Goal: Task Accomplishment & Management: Complete application form

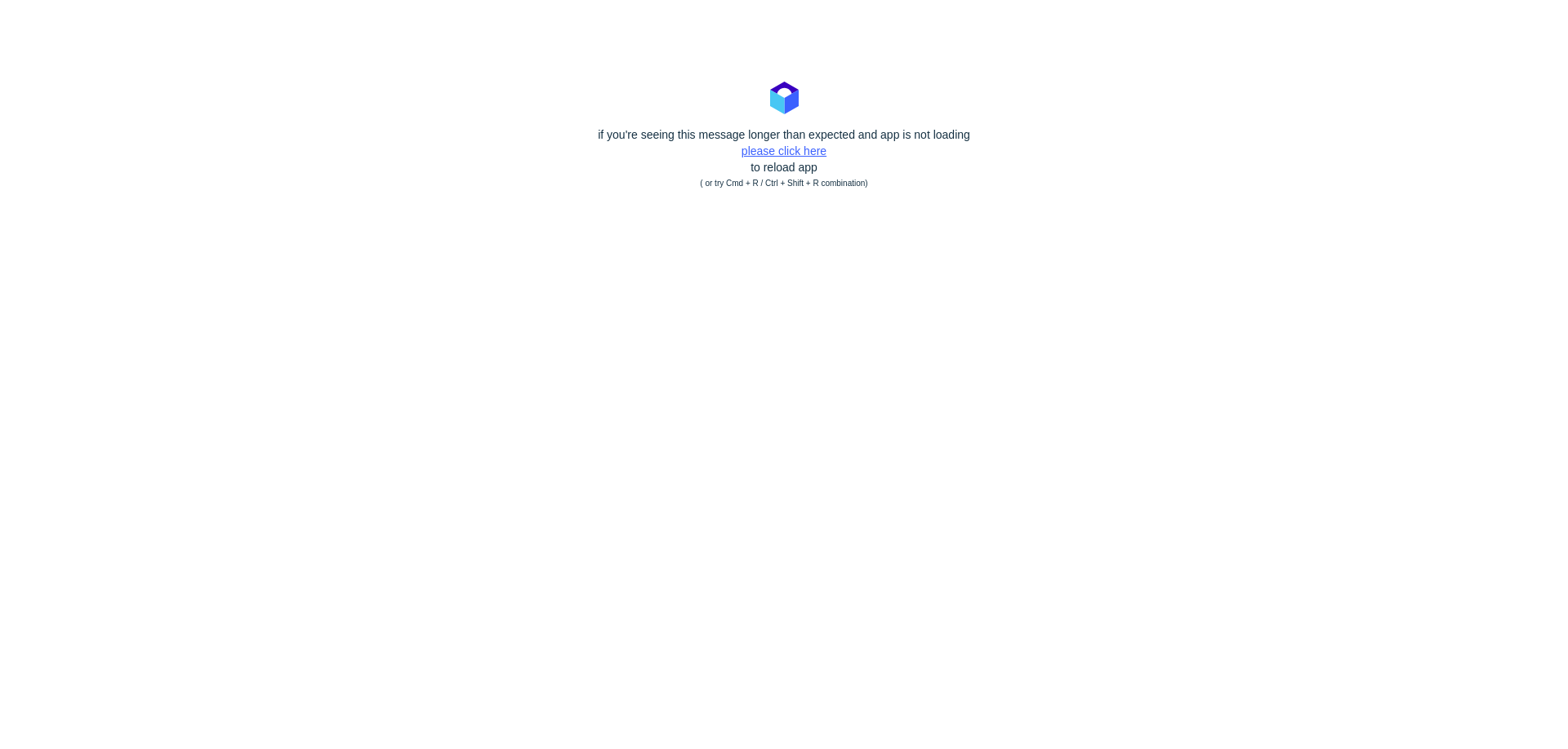
click at [796, 155] on link "please click here" at bounding box center [784, 151] width 85 height 13
click at [791, 149] on link "please click here" at bounding box center [784, 151] width 85 height 13
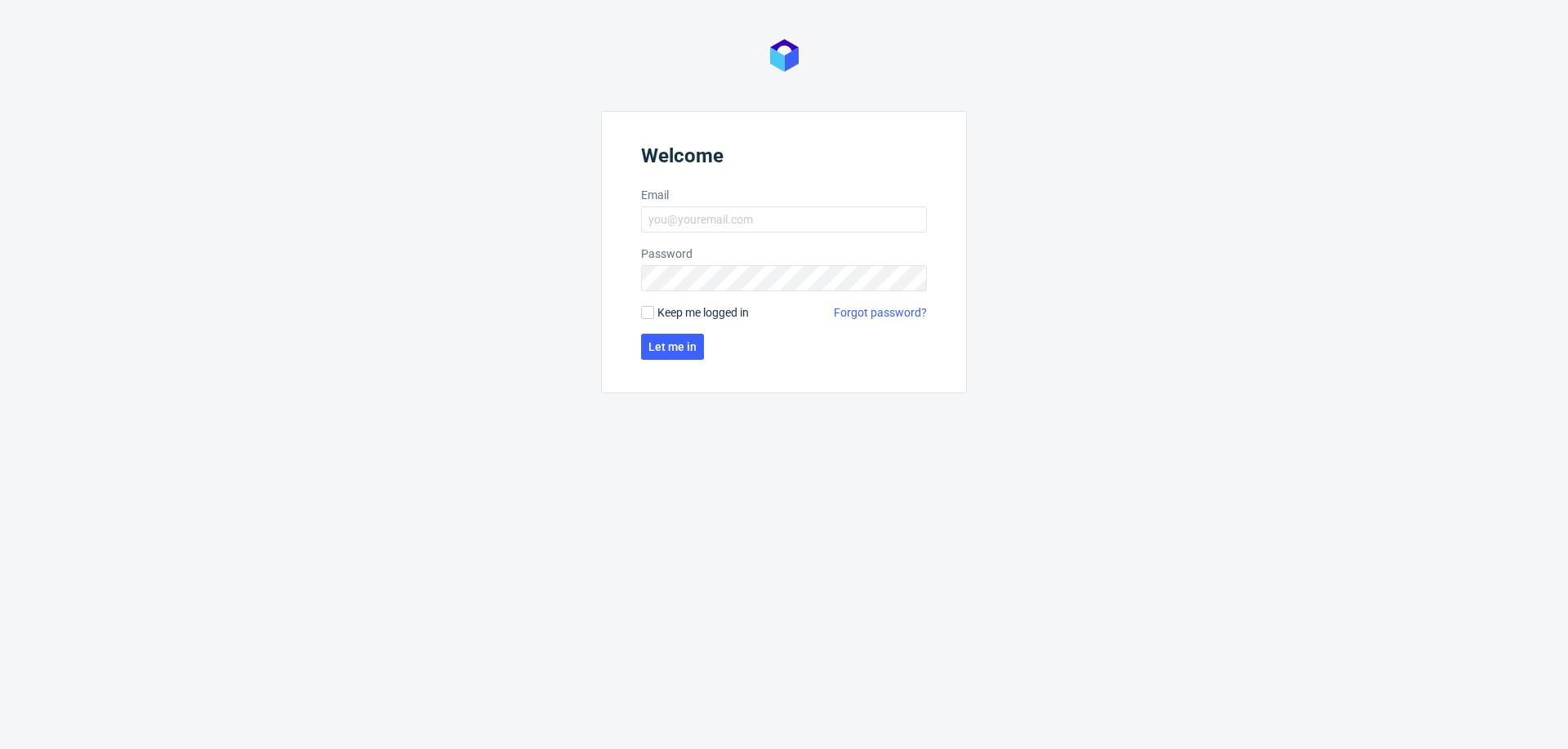
click at [743, 149] on header "Welcome" at bounding box center [784, 159] width 286 height 29
type input "mariola.dudek@packhelp.com"
click at [662, 341] on span "Let me in" at bounding box center [672, 347] width 48 height 12
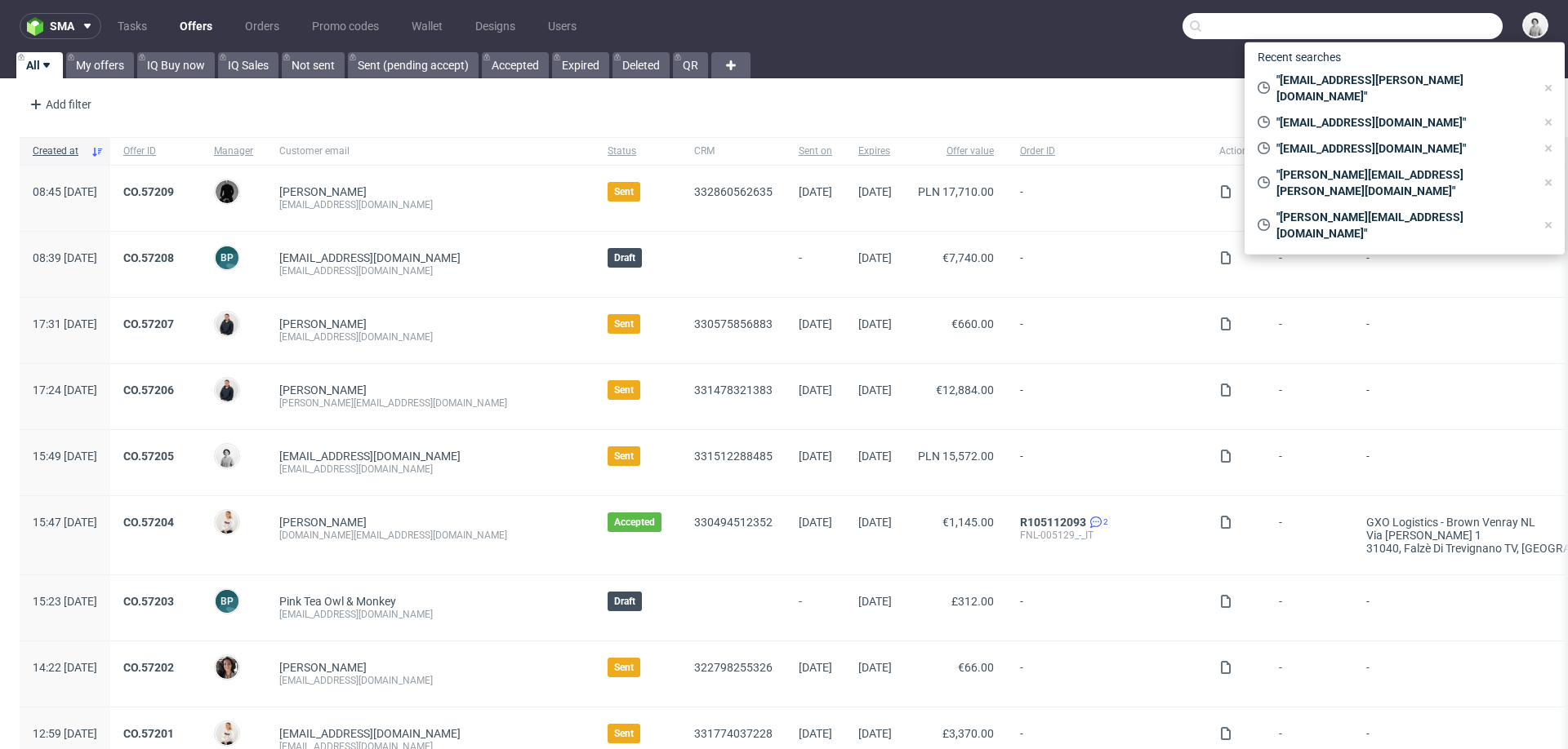
click at [1440, 29] on input "text" at bounding box center [1342, 26] width 320 height 26
paste input "alba@aceitesayozar.com"
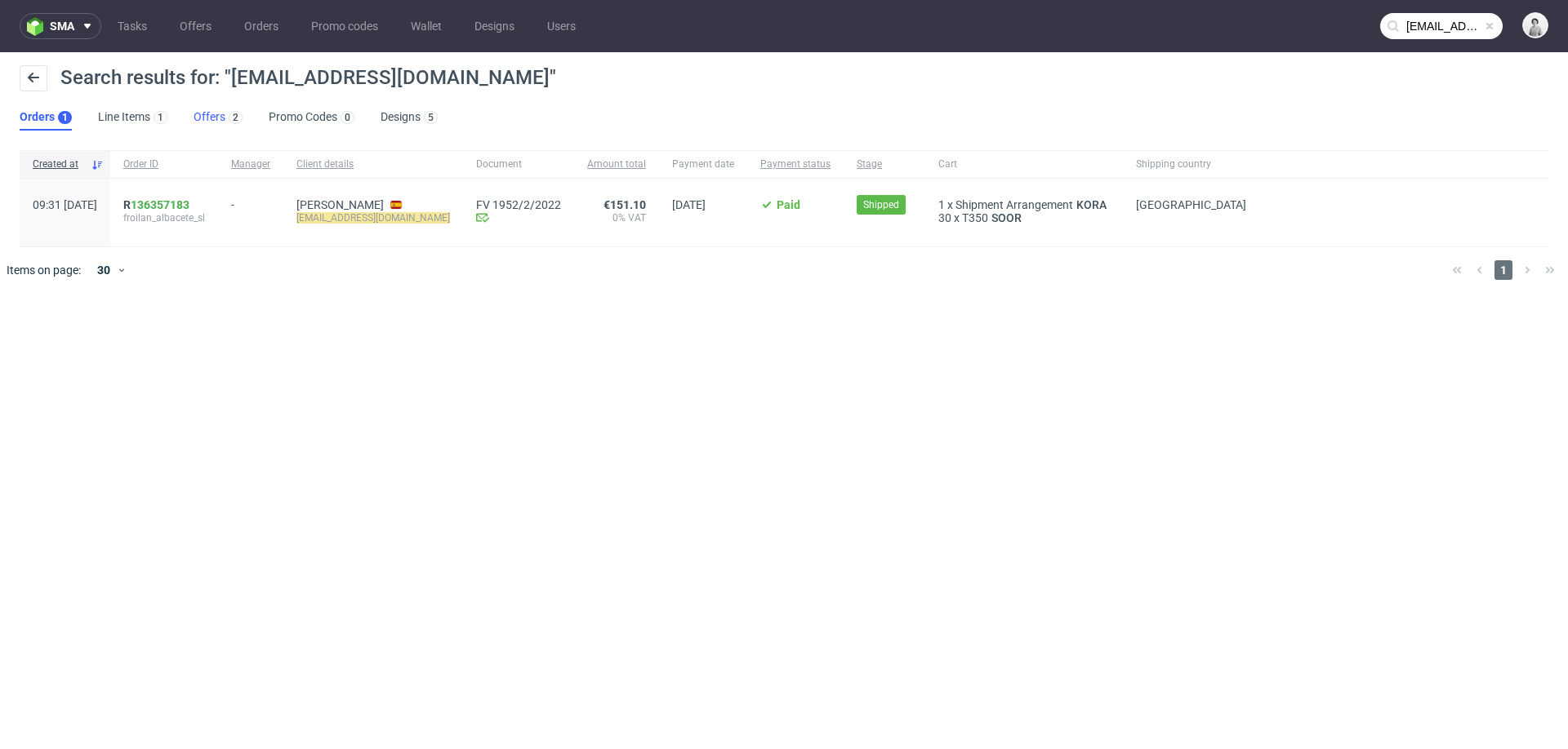
click at [202, 107] on link "Offers 2" at bounding box center [218, 117] width 49 height 26
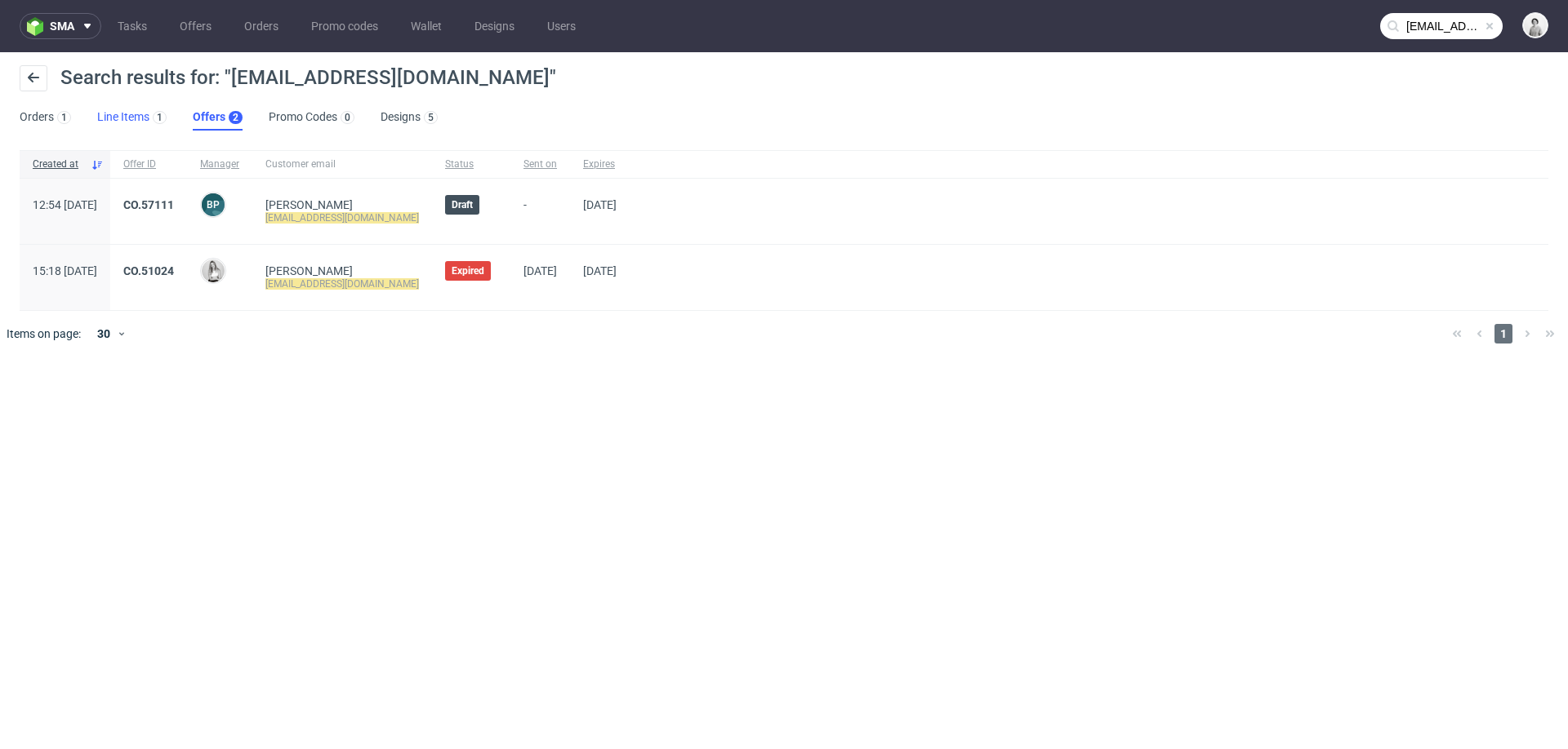
click at [137, 120] on link "Line Items 1" at bounding box center [132, 117] width 70 height 26
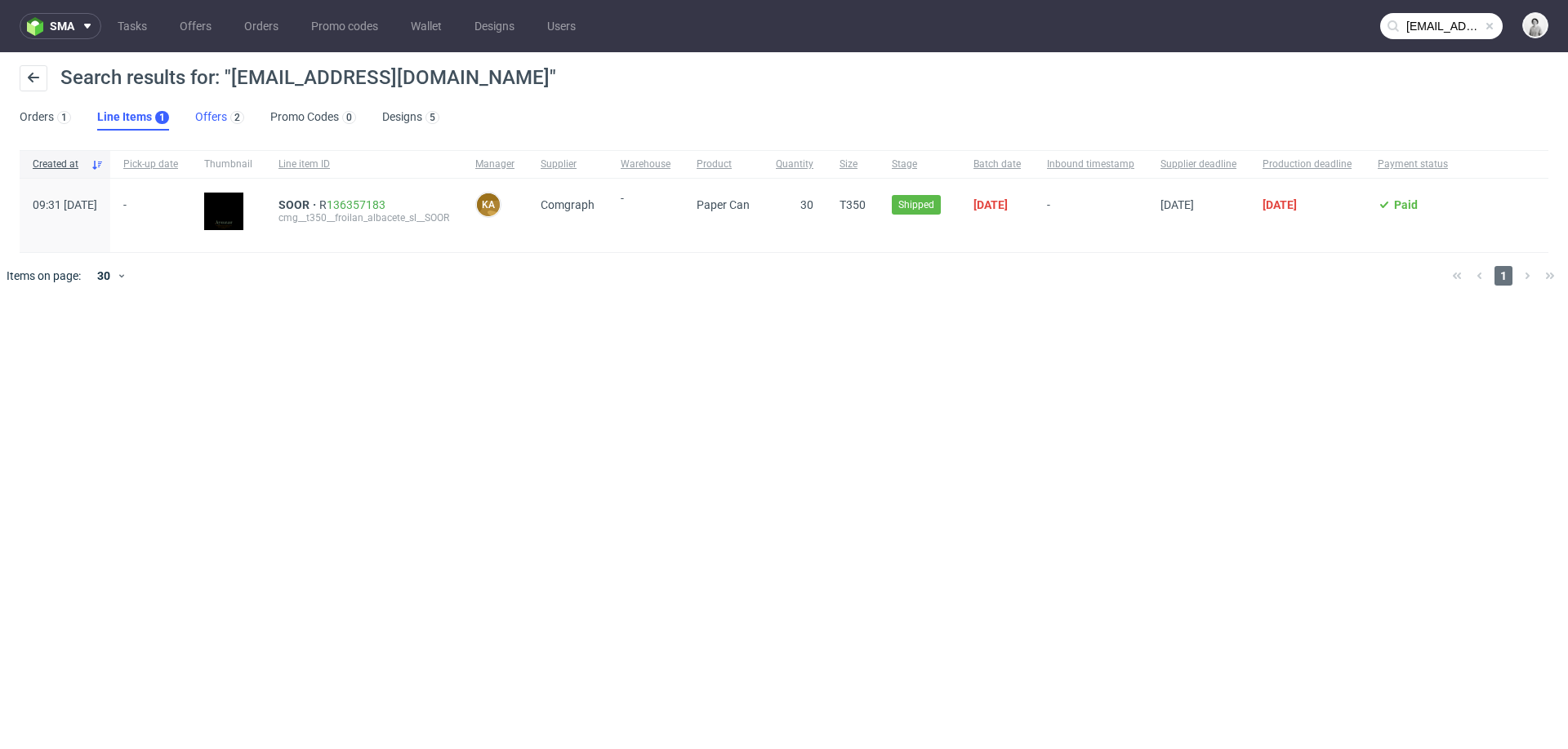
click at [201, 107] on link "Offers 2" at bounding box center [219, 117] width 49 height 26
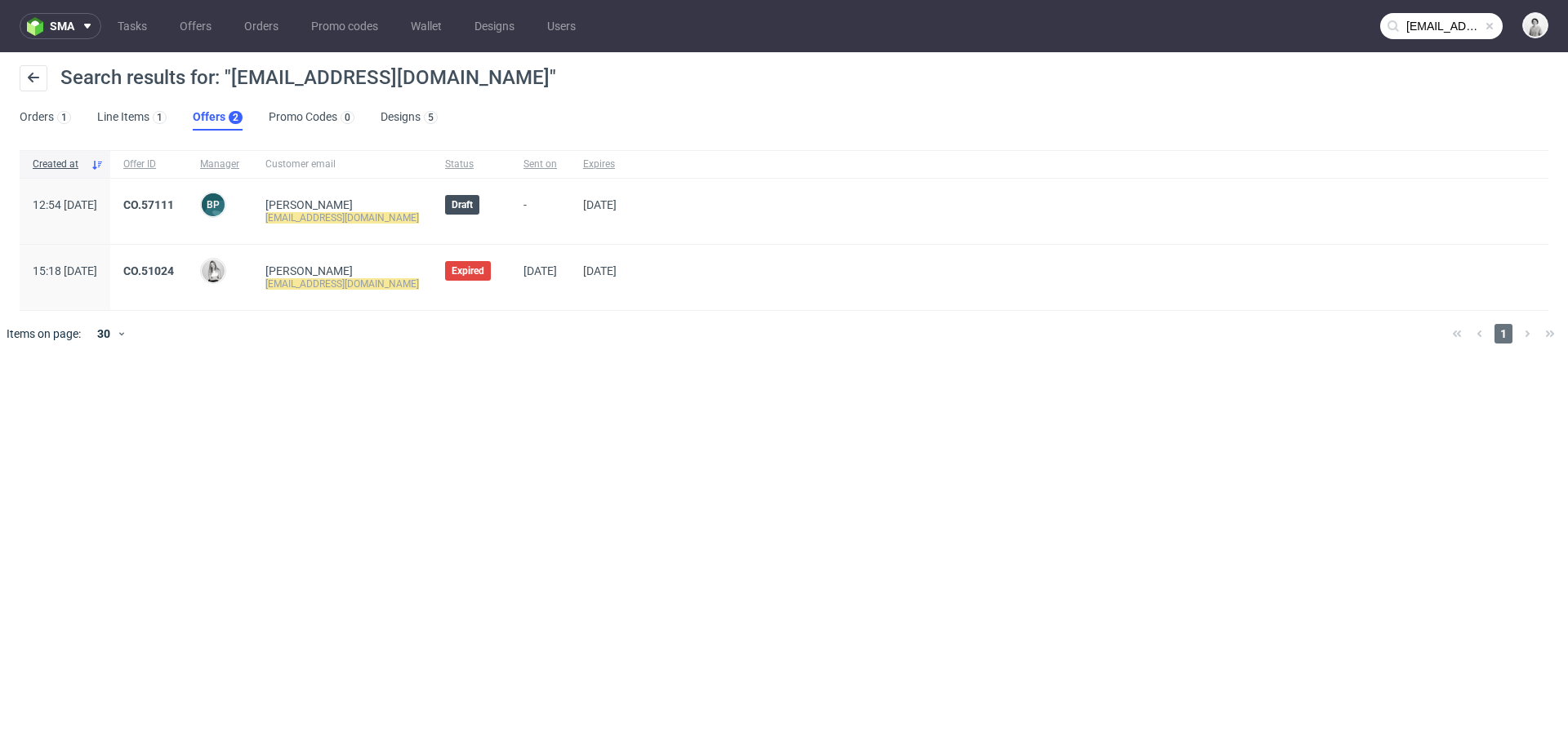
click at [1430, 23] on input "[EMAIL_ADDRESS][DOMAIN_NAME]" at bounding box center [1441, 26] width 123 height 26
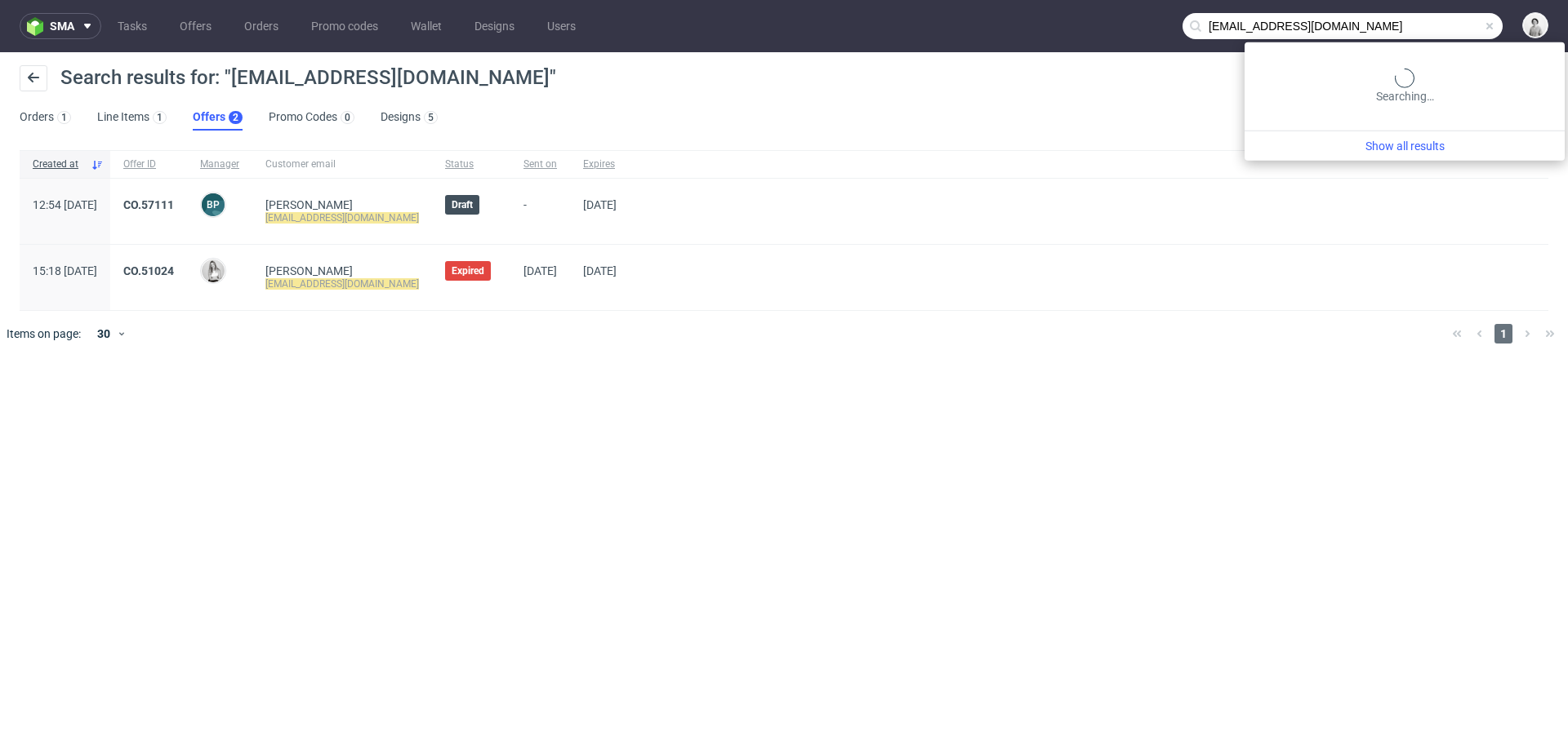
click at [1430, 23] on input "[EMAIL_ADDRESS][DOMAIN_NAME]" at bounding box center [1342, 26] width 320 height 26
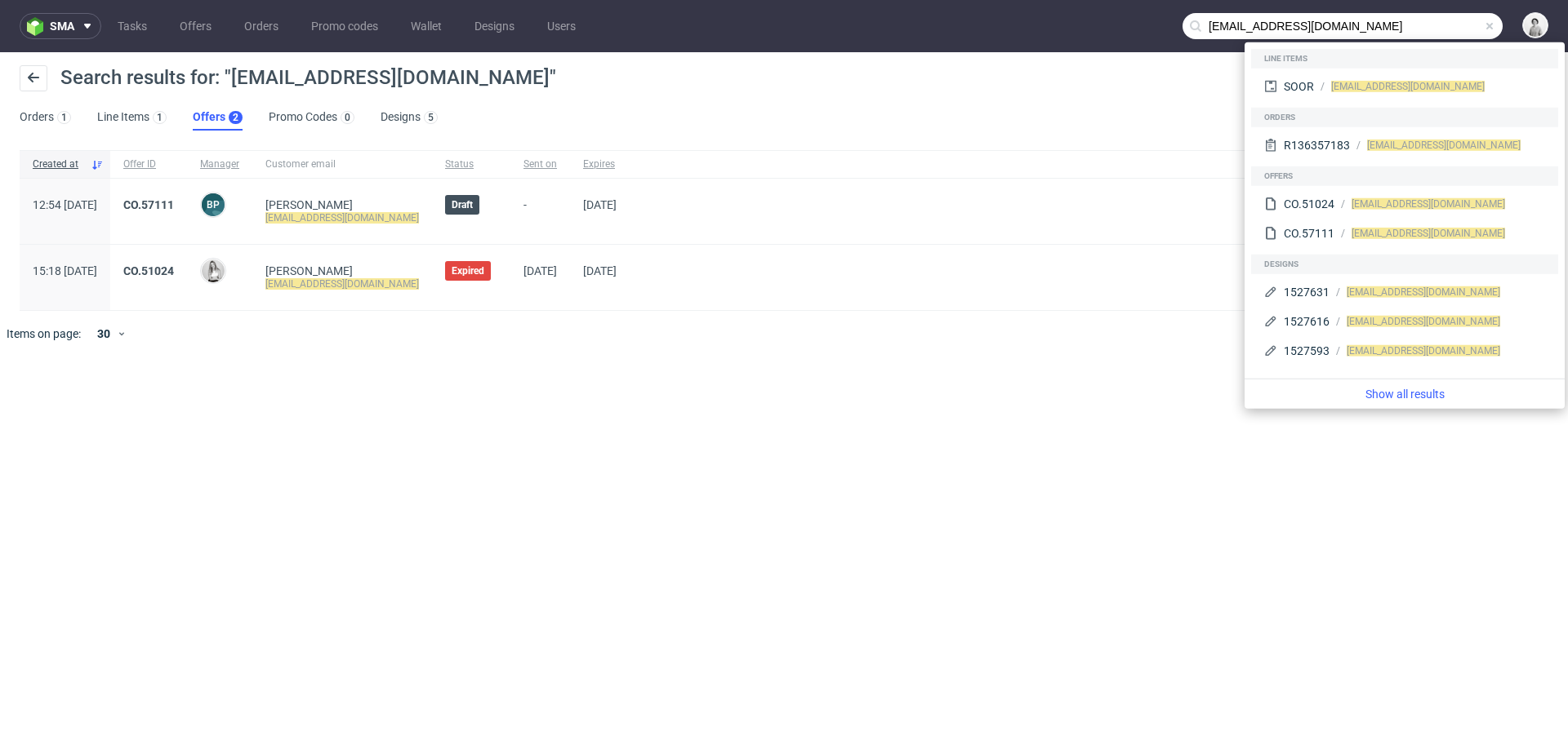
paste input "rociojordanalvarez@gmail"
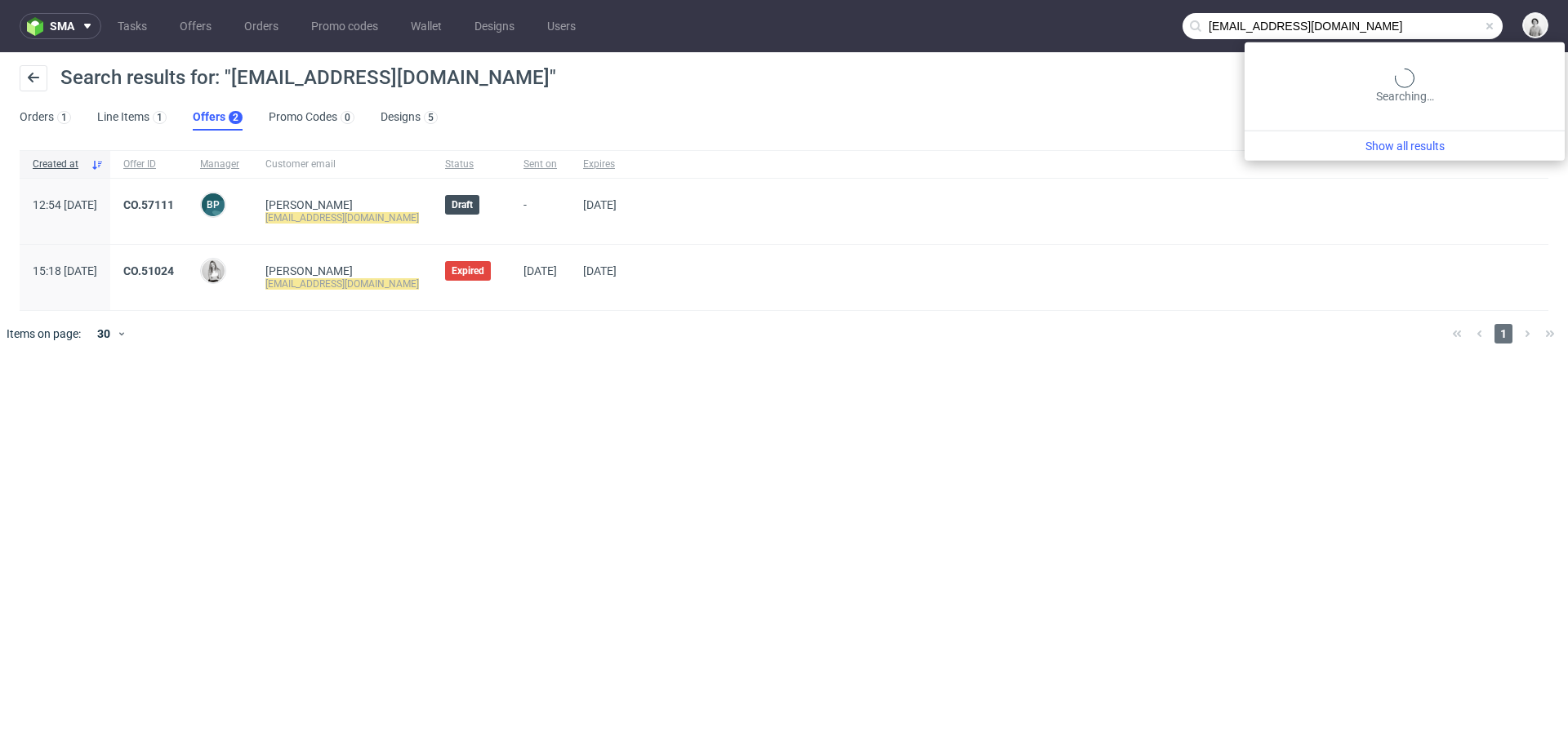
type input "rociojordanalvarez@gmail.com"
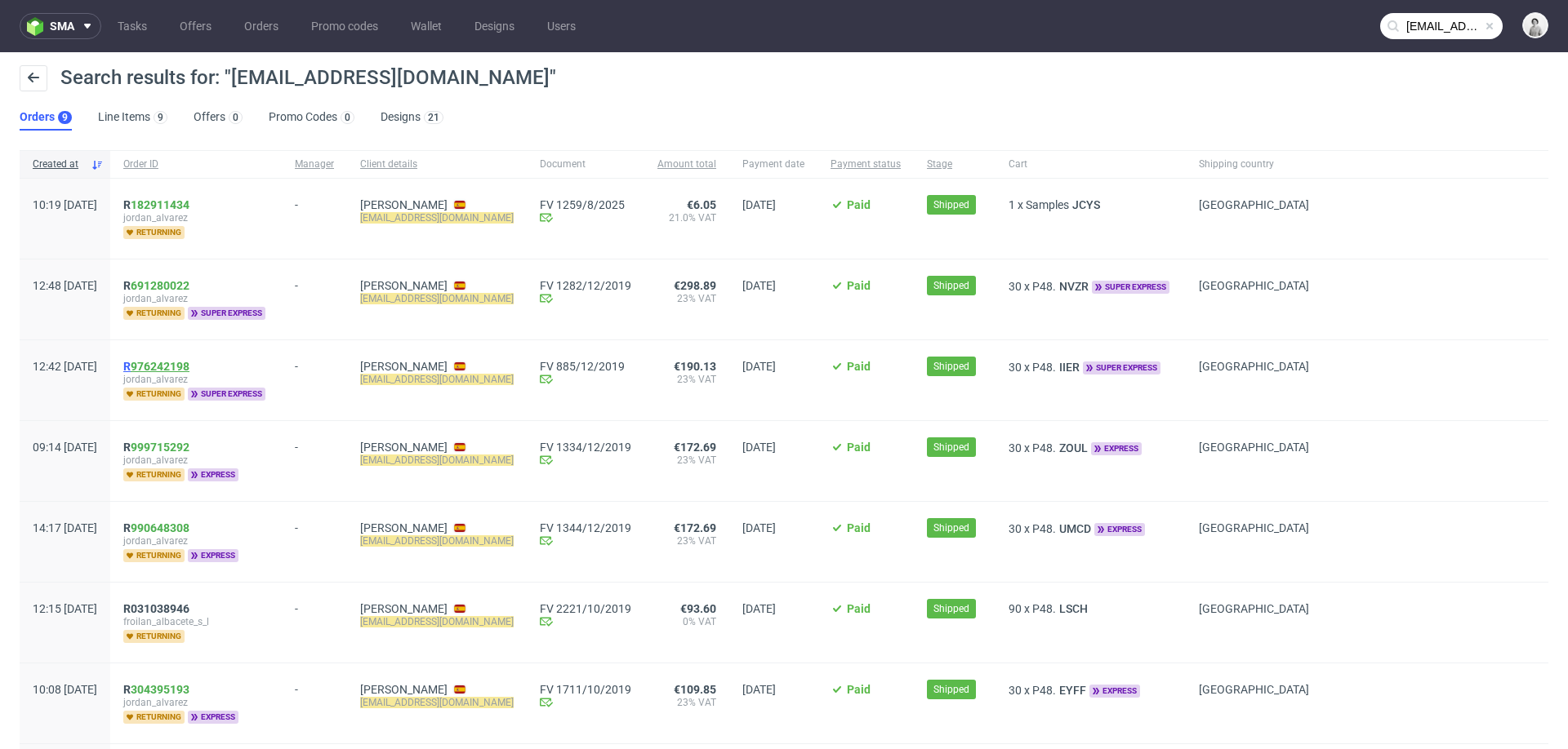
click at [190, 361] on link "976242198" at bounding box center [160, 367] width 59 height 13
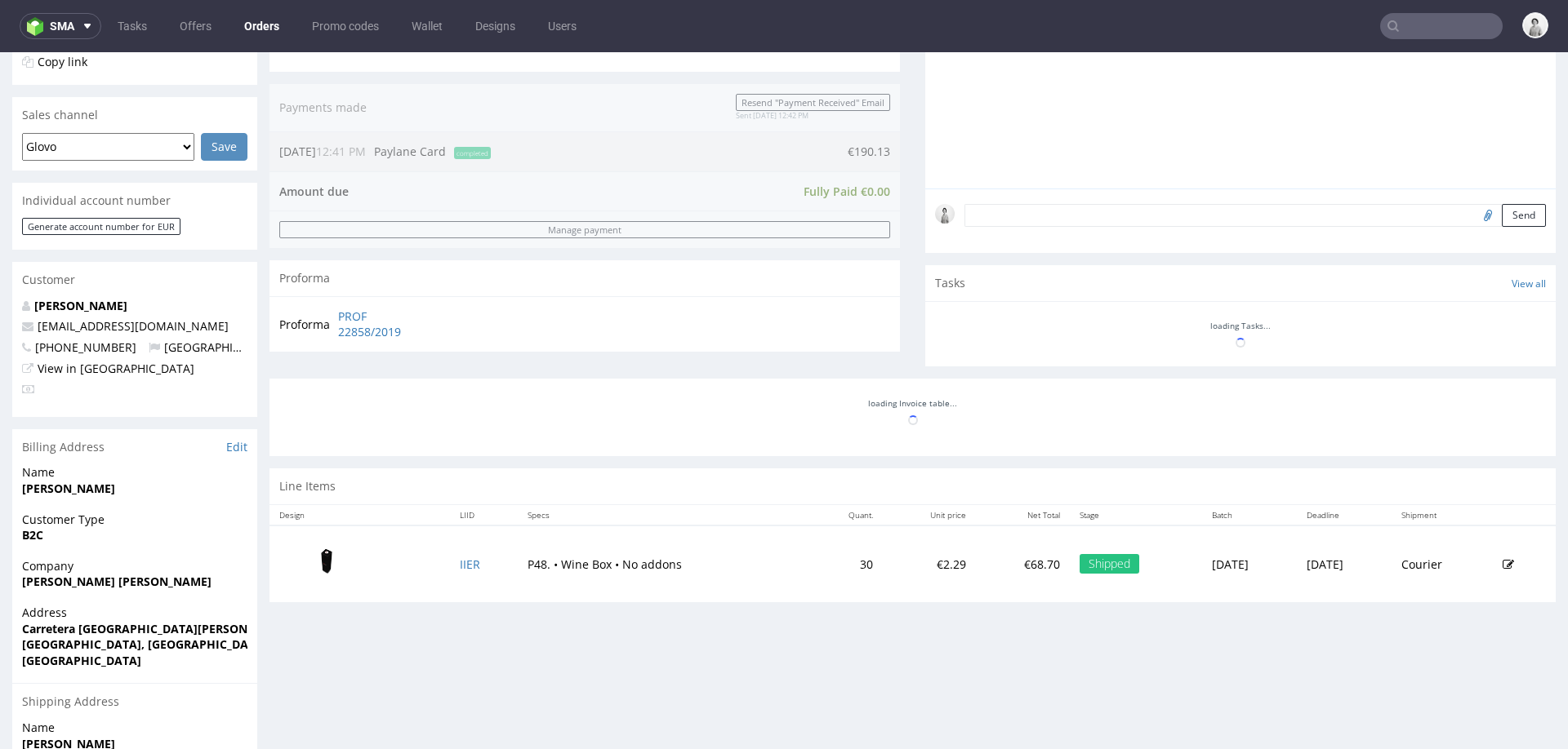
scroll to position [377, 0]
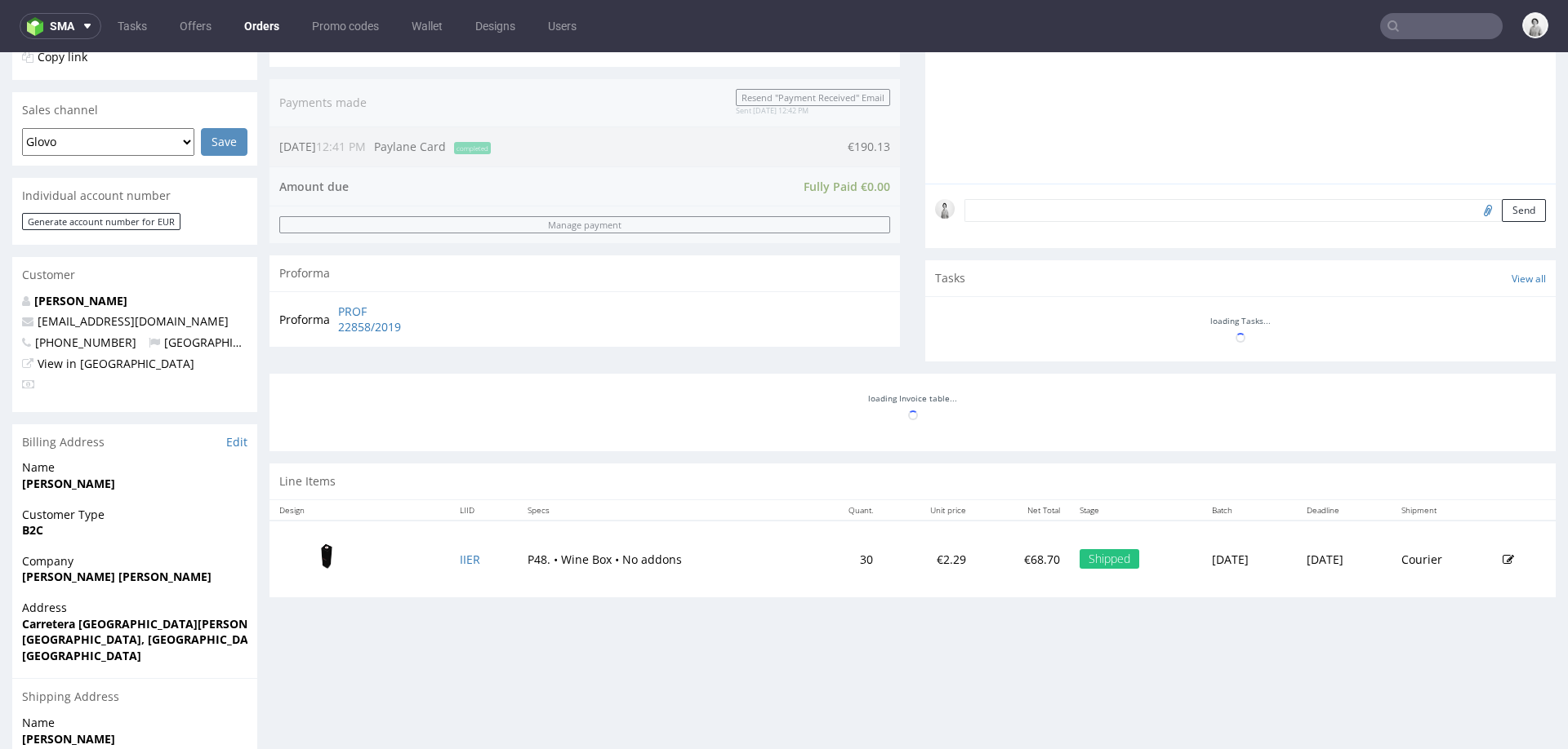
click at [321, 553] on img at bounding box center [326, 558] width 81 height 63
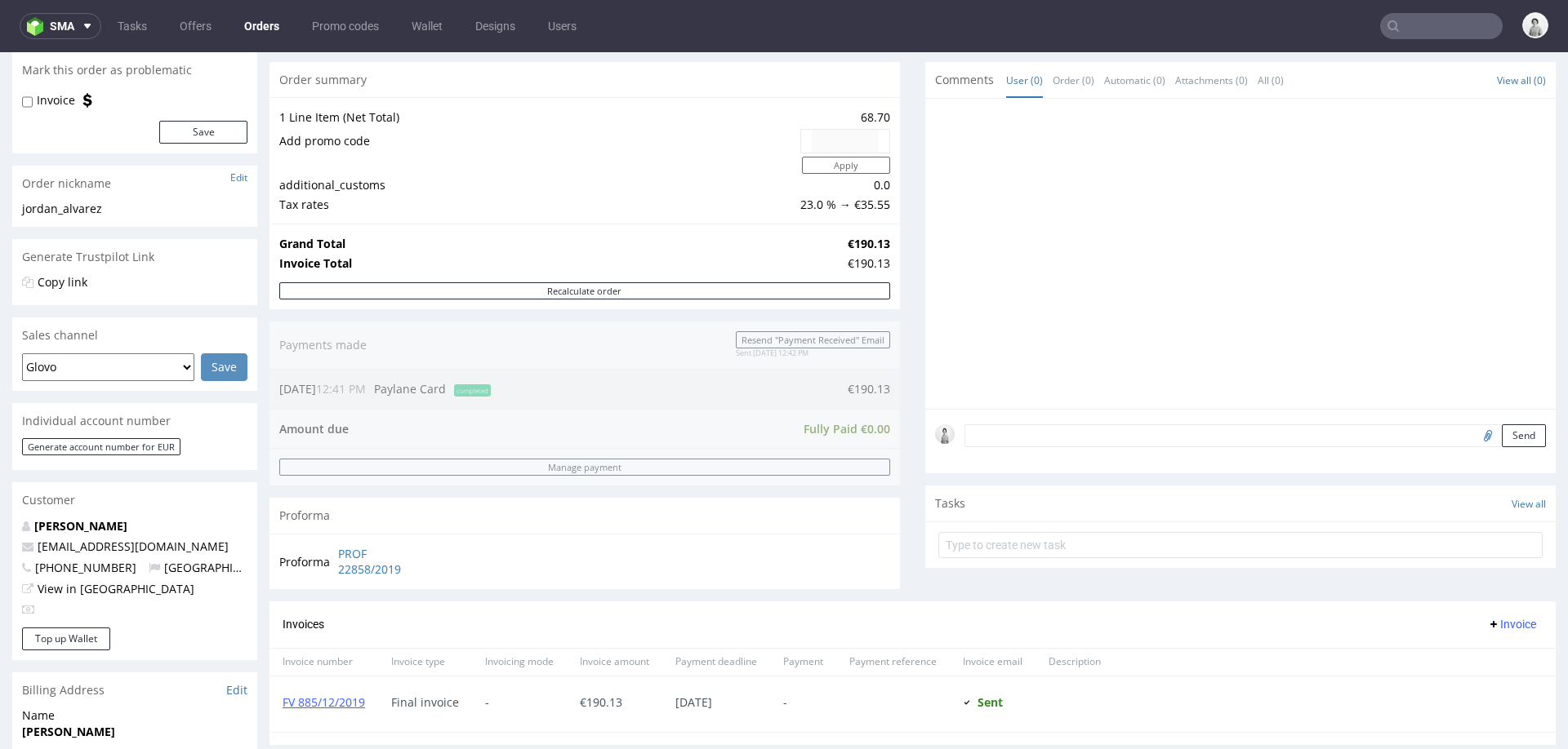
scroll to position [0, 0]
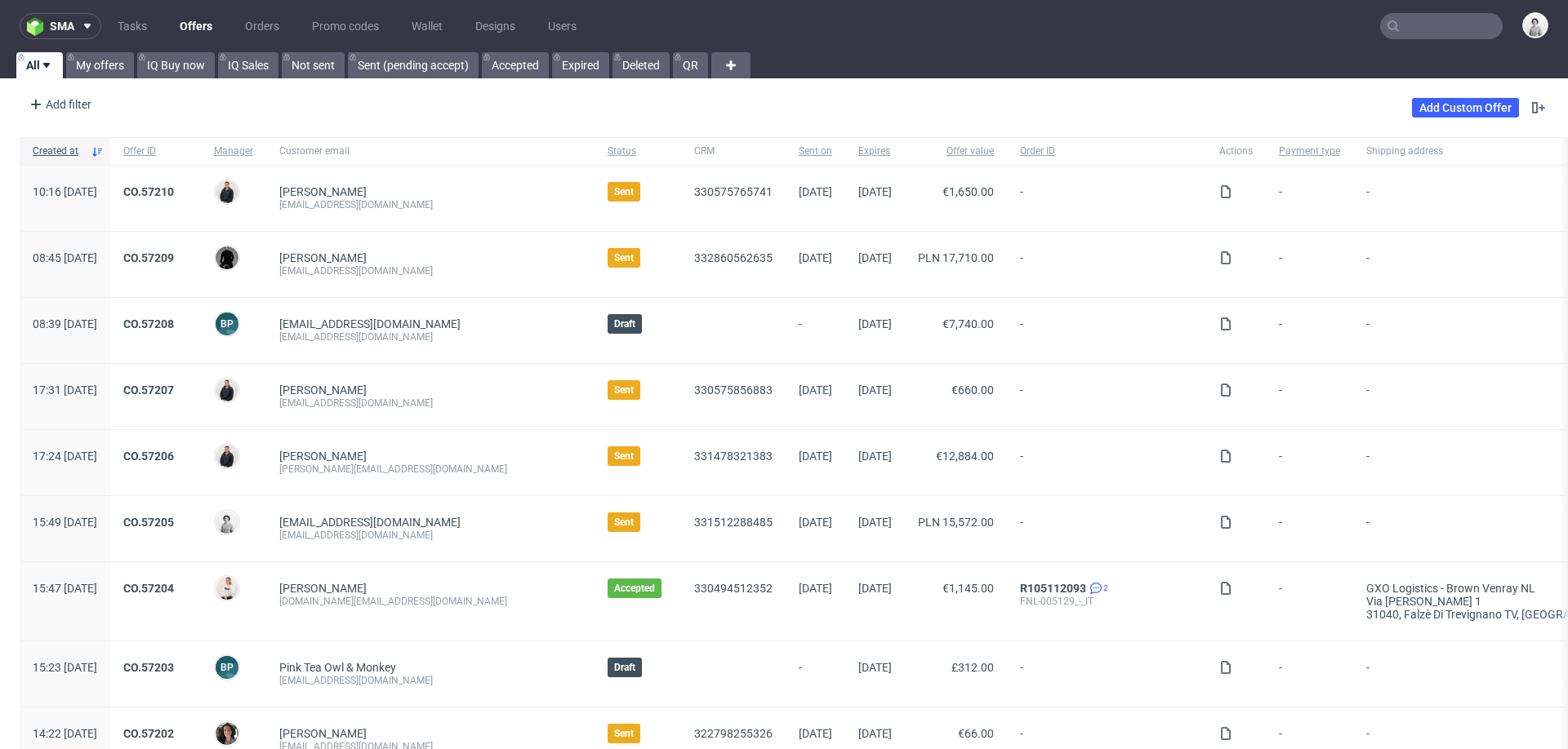
click at [1419, 20] on input "text" at bounding box center [1441, 26] width 123 height 26
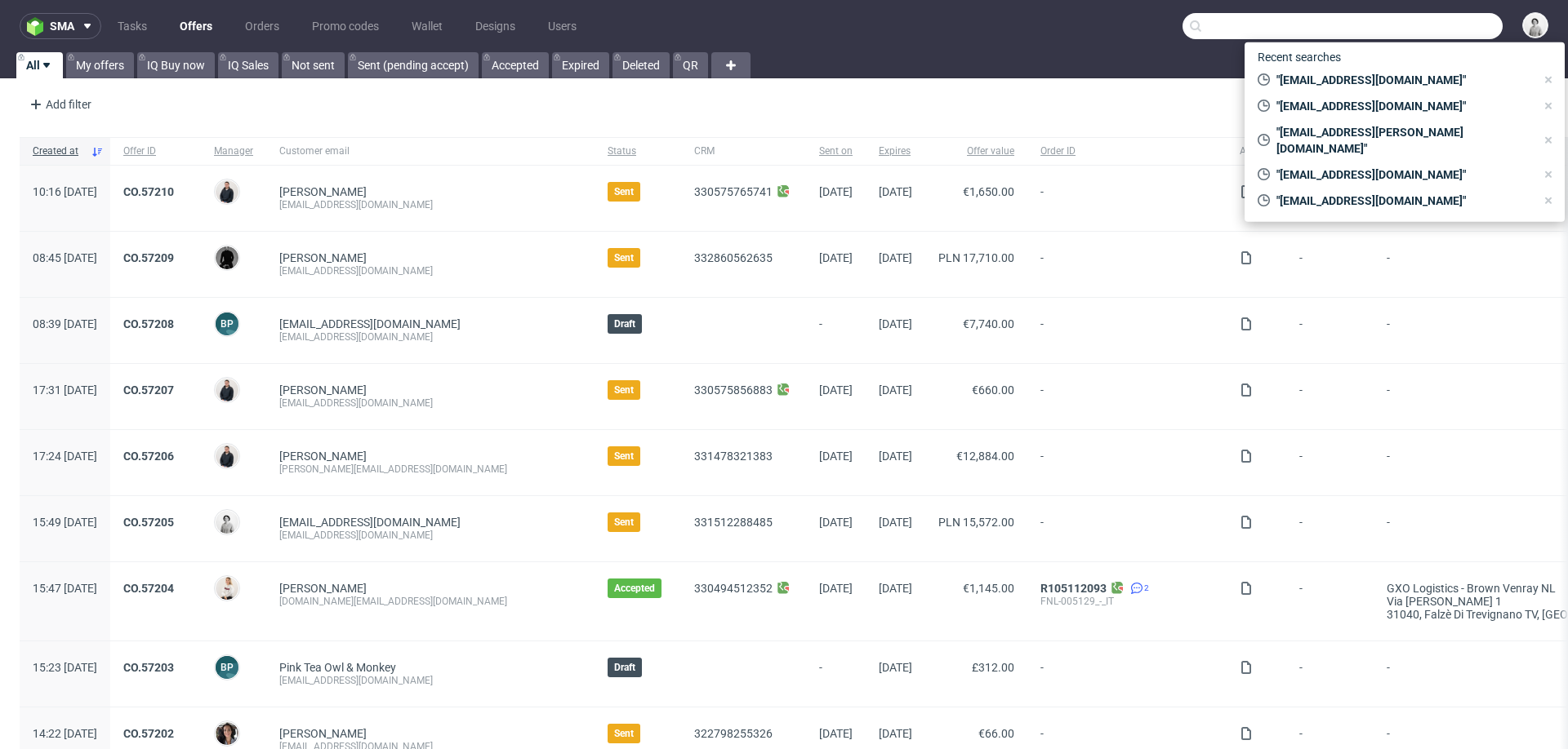
paste input "rociojordanalvarez@gmail.com"
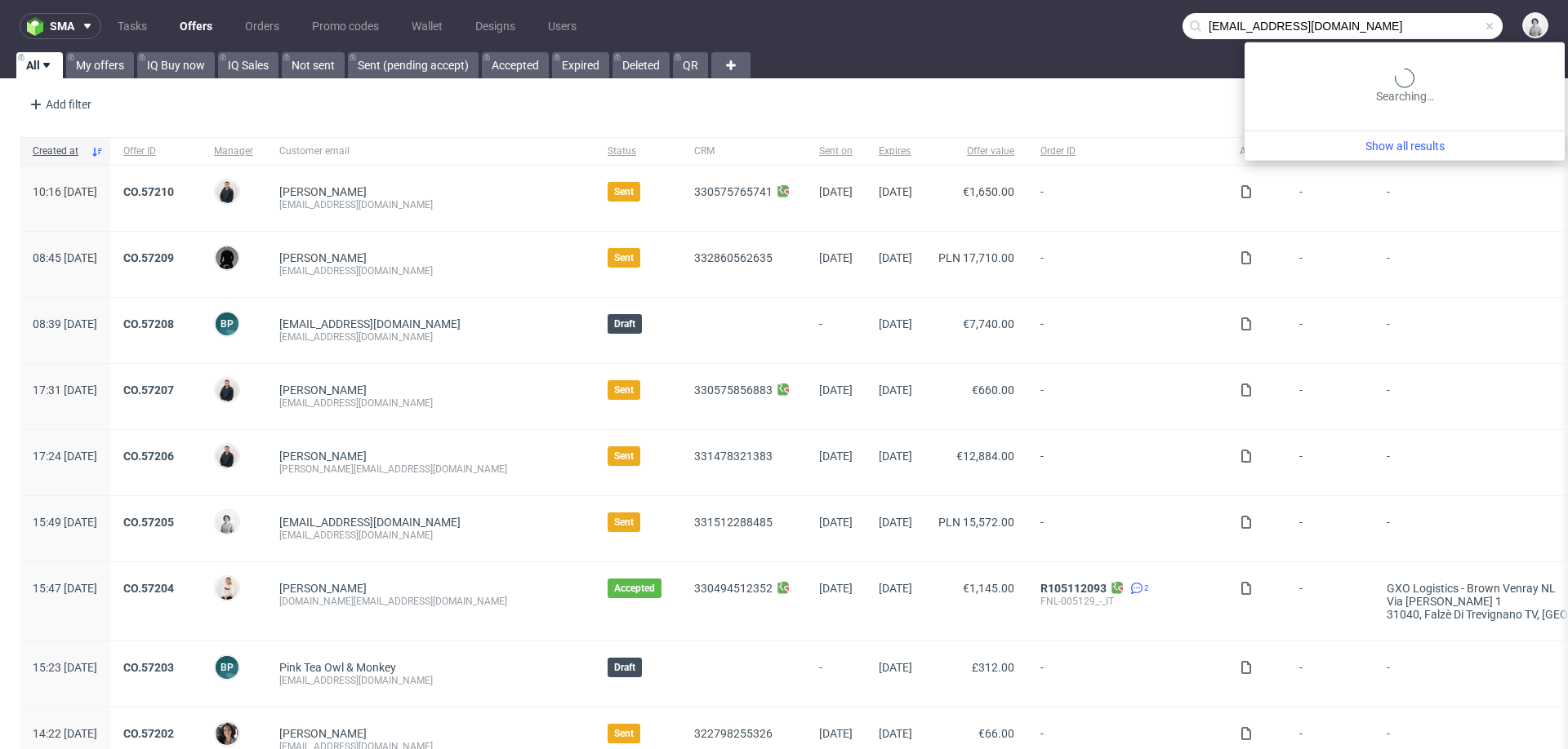
type input "rociojordanalvarez@gmail.com"
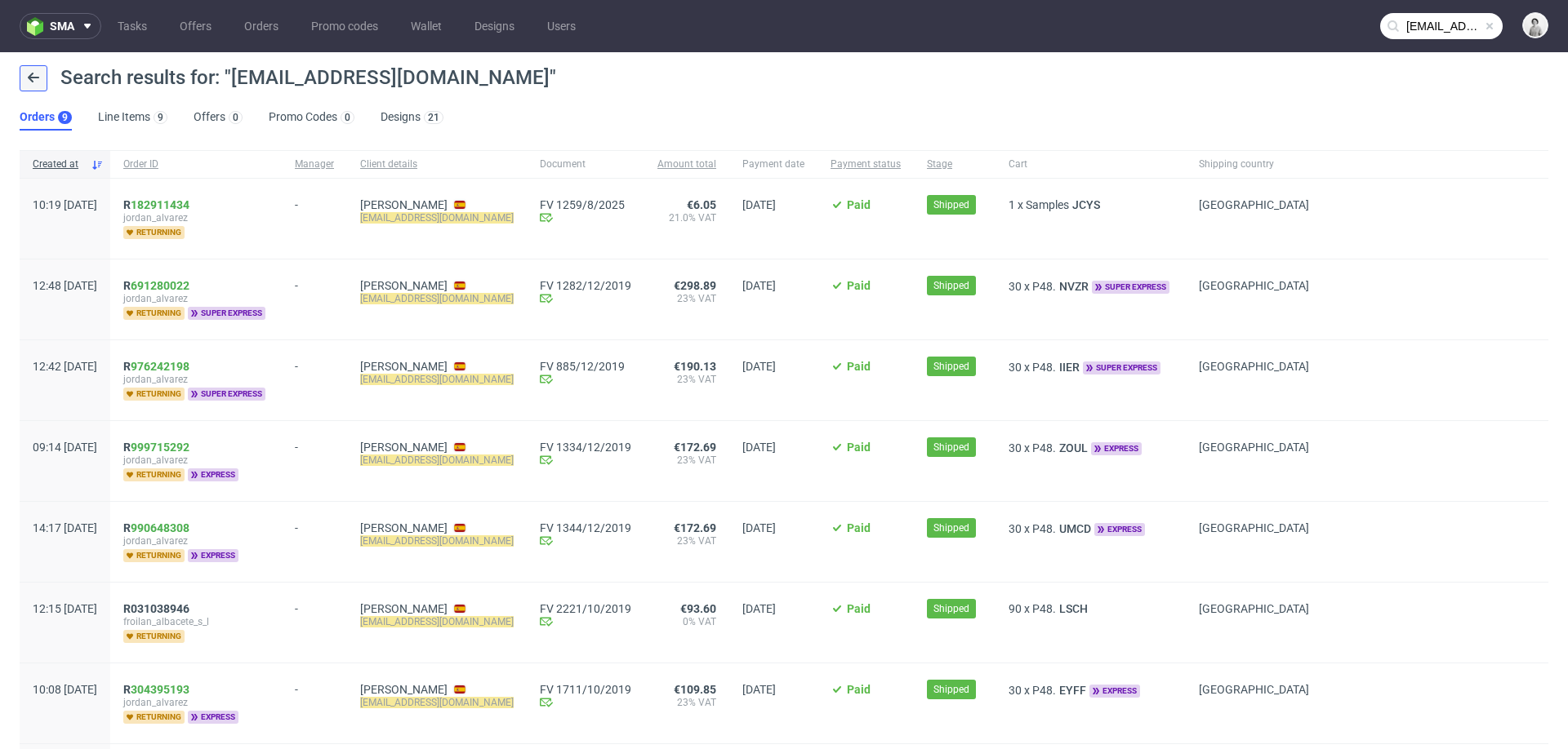
click at [21, 78] on button at bounding box center [33, 78] width 28 height 26
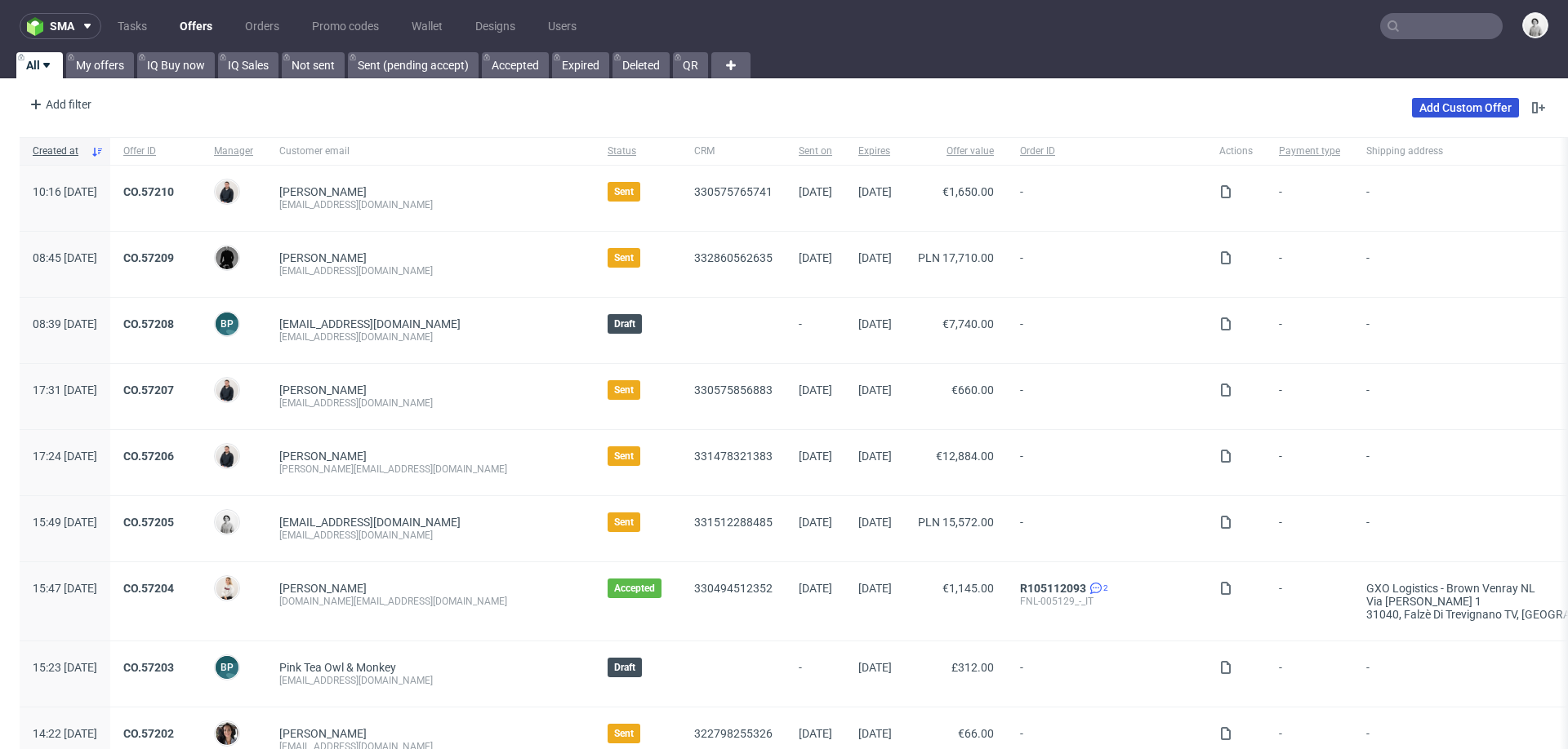
click at [1412, 108] on link "Add Custom Offer" at bounding box center [1465, 107] width 107 height 19
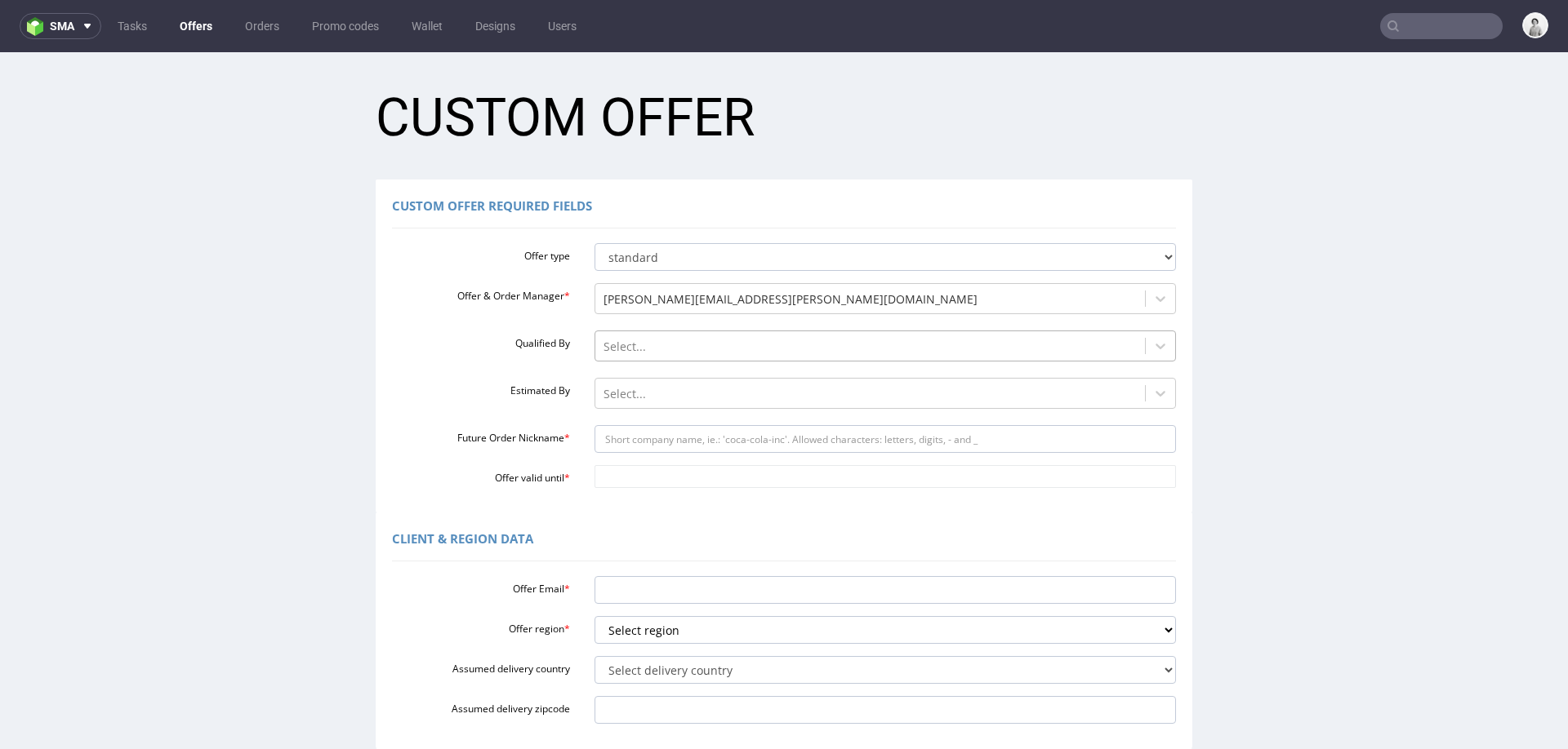
click at [623, 348] on div at bounding box center [870, 347] width 534 height 19
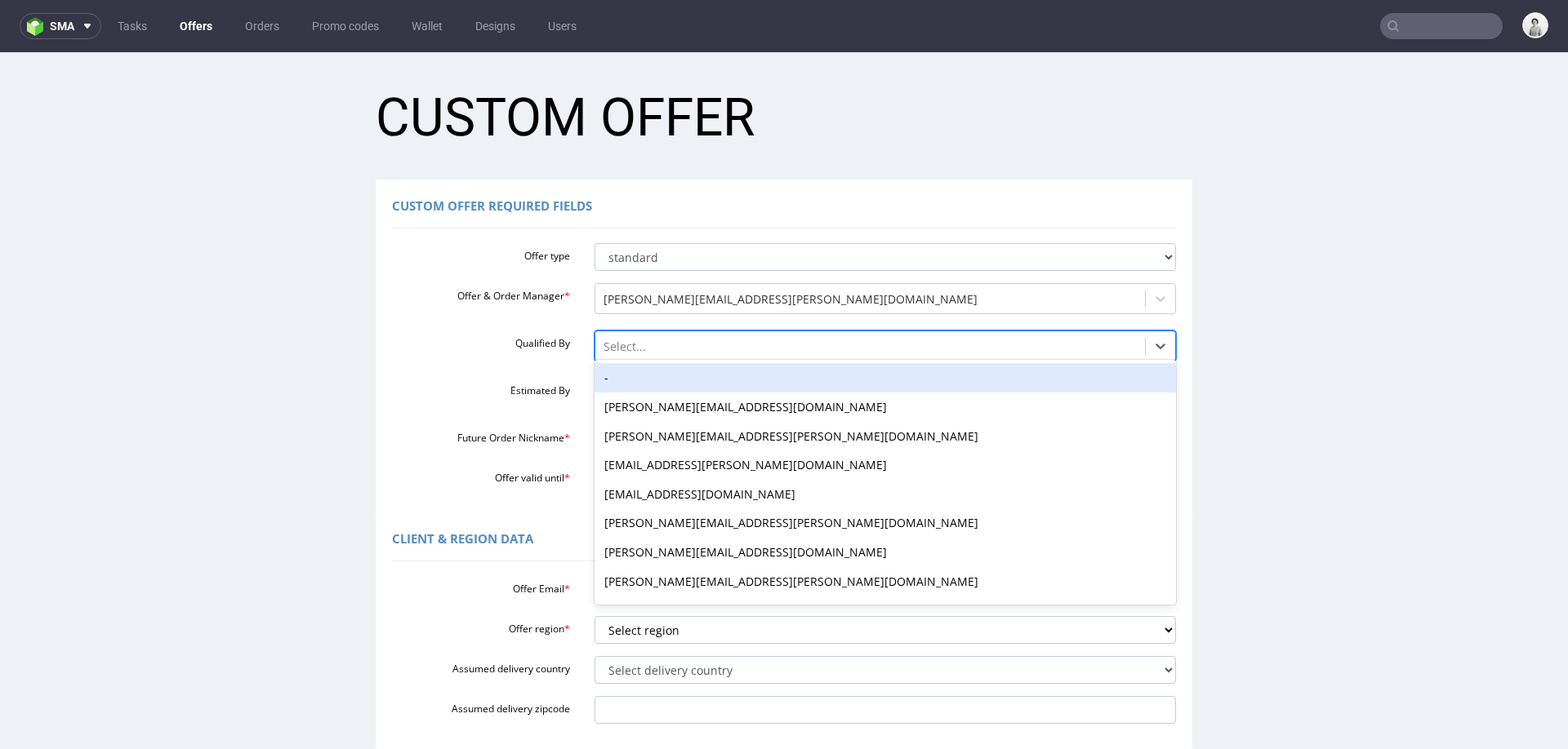
click at [624, 381] on div "-" at bounding box center [885, 378] width 582 height 29
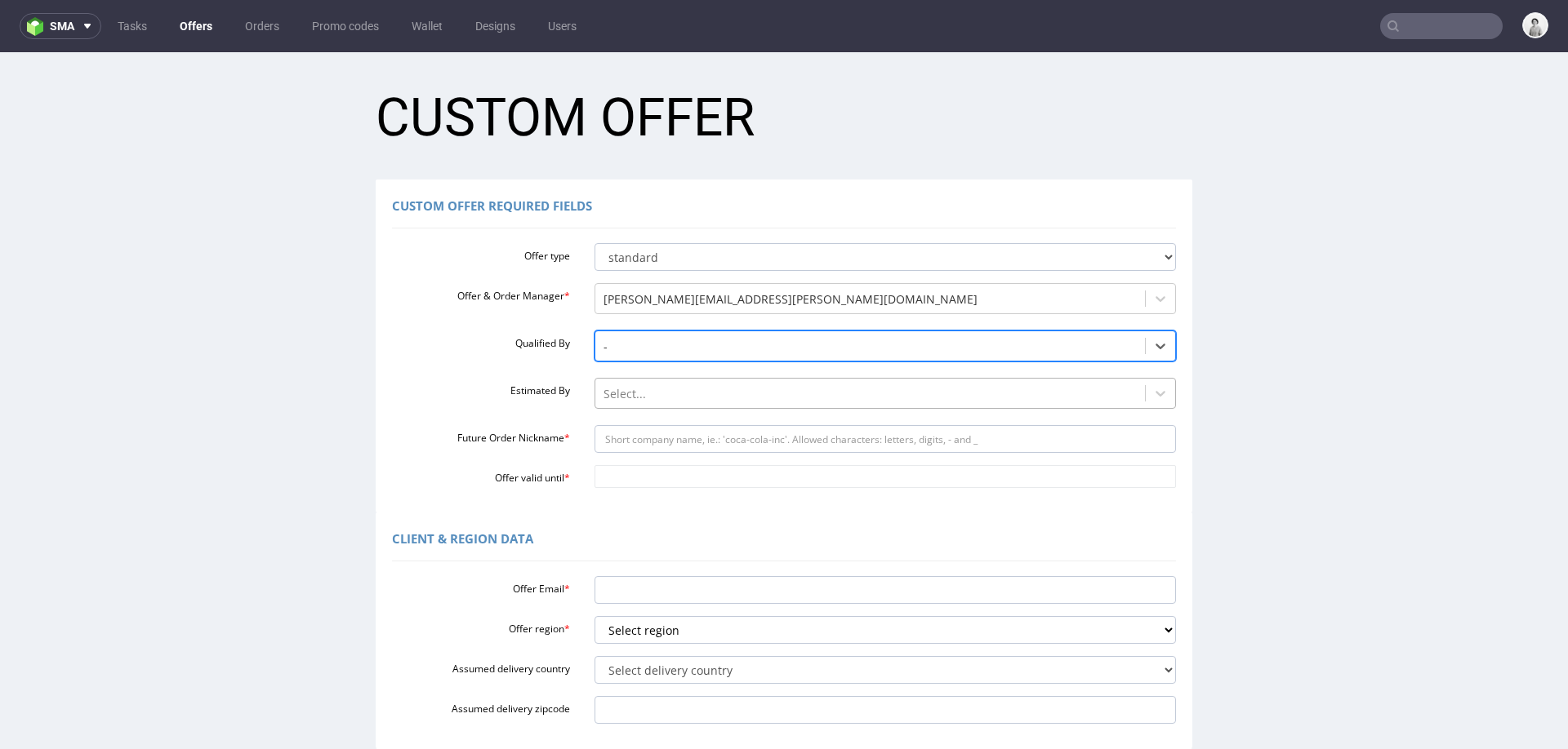
click at [624, 392] on div at bounding box center [870, 394] width 534 height 19
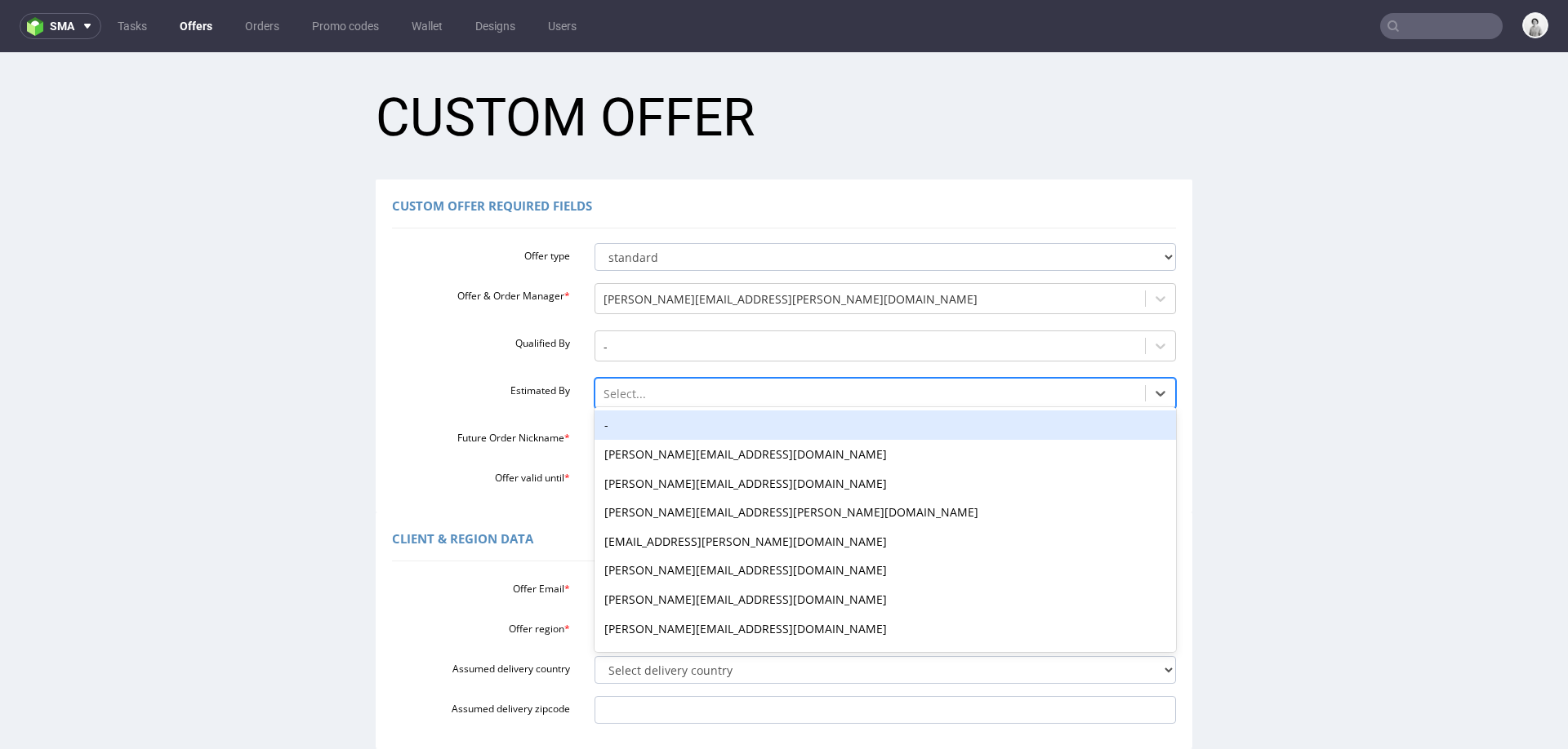
click at [624, 412] on div "-" at bounding box center [885, 425] width 582 height 29
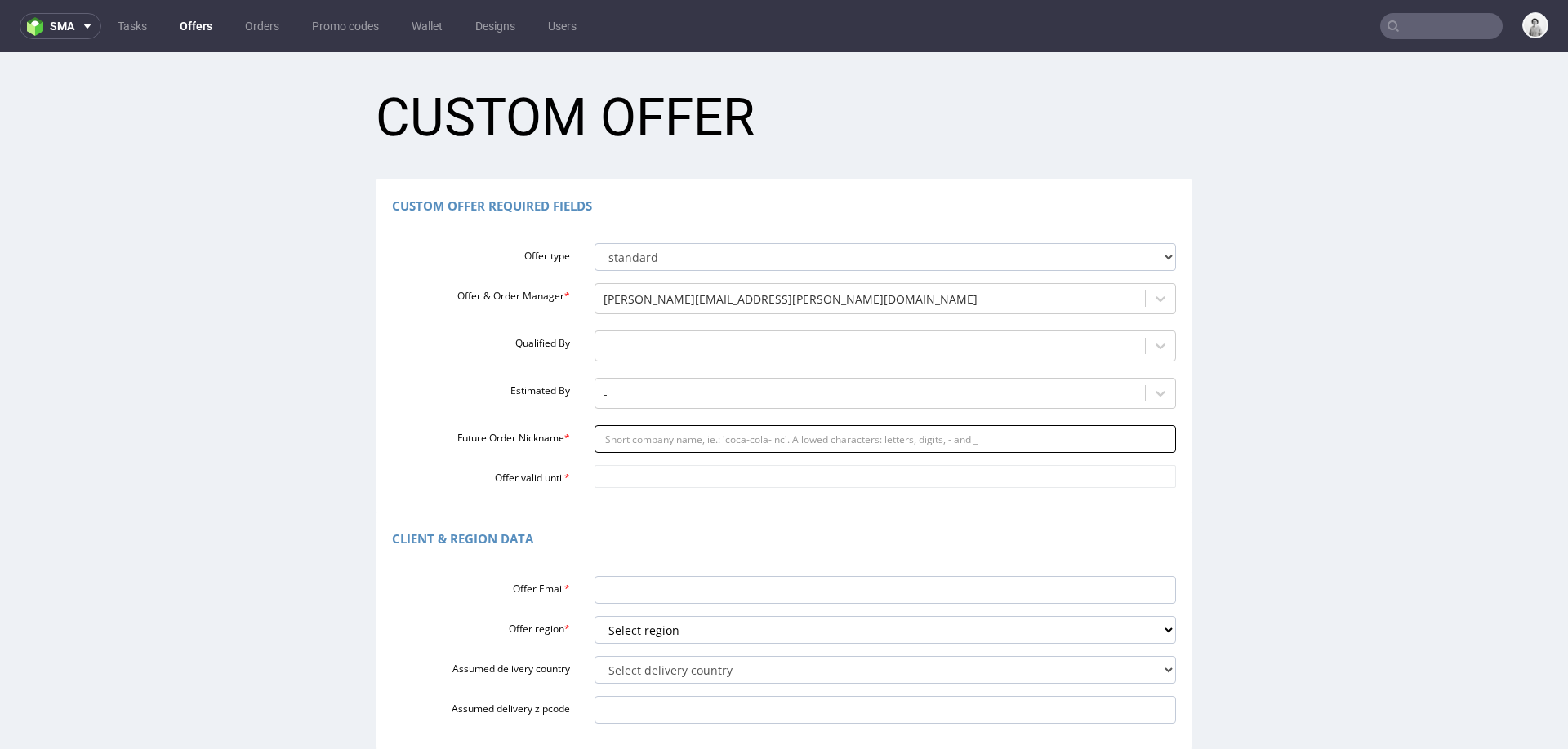
click at [618, 443] on input "Future Order Nickname *" at bounding box center [885, 439] width 582 height 28
paste input "rociojordanalvarezgmailcom"
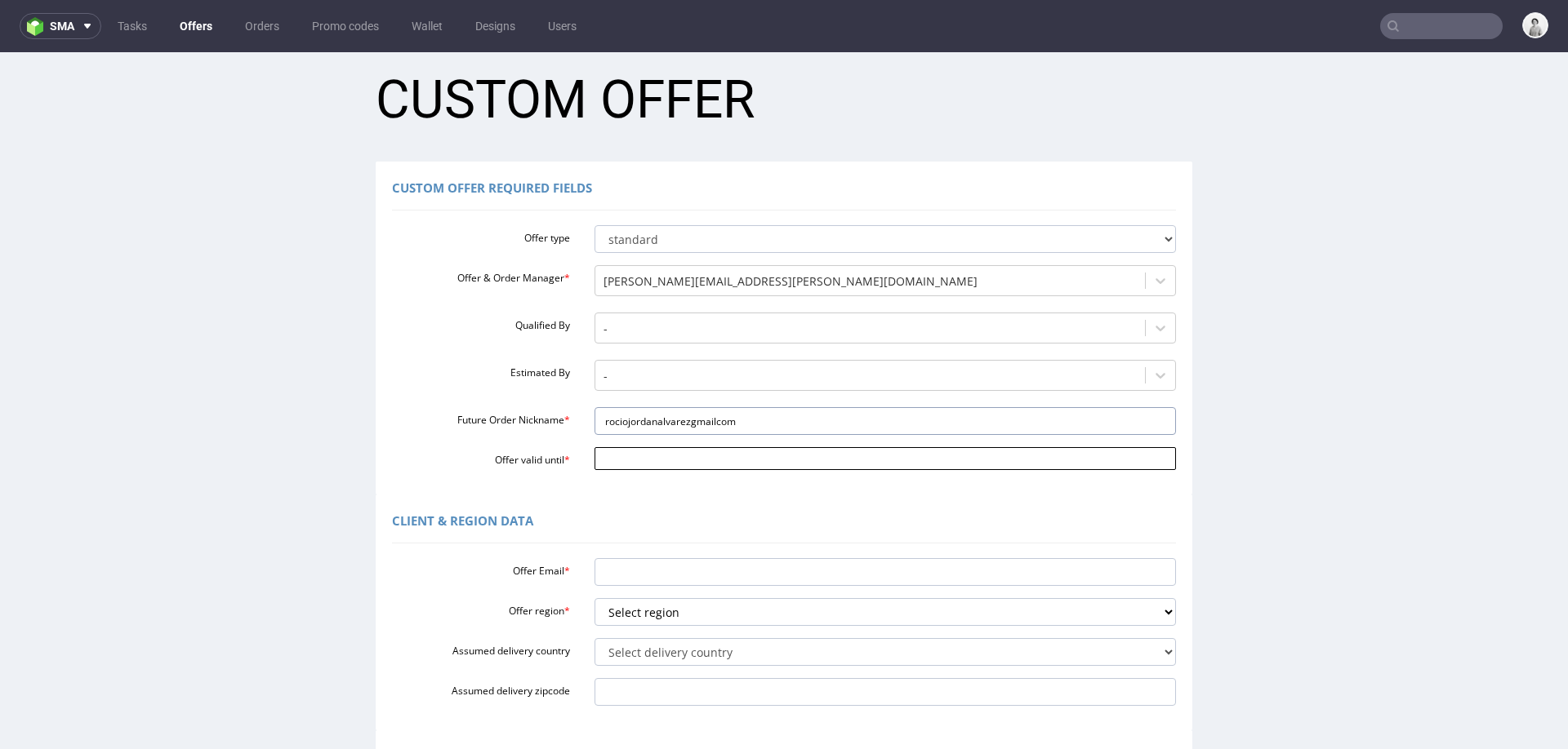
type input "rociojordanalvarezgmailcom"
click at [652, 458] on input "Offer valid until *" at bounding box center [885, 458] width 582 height 23
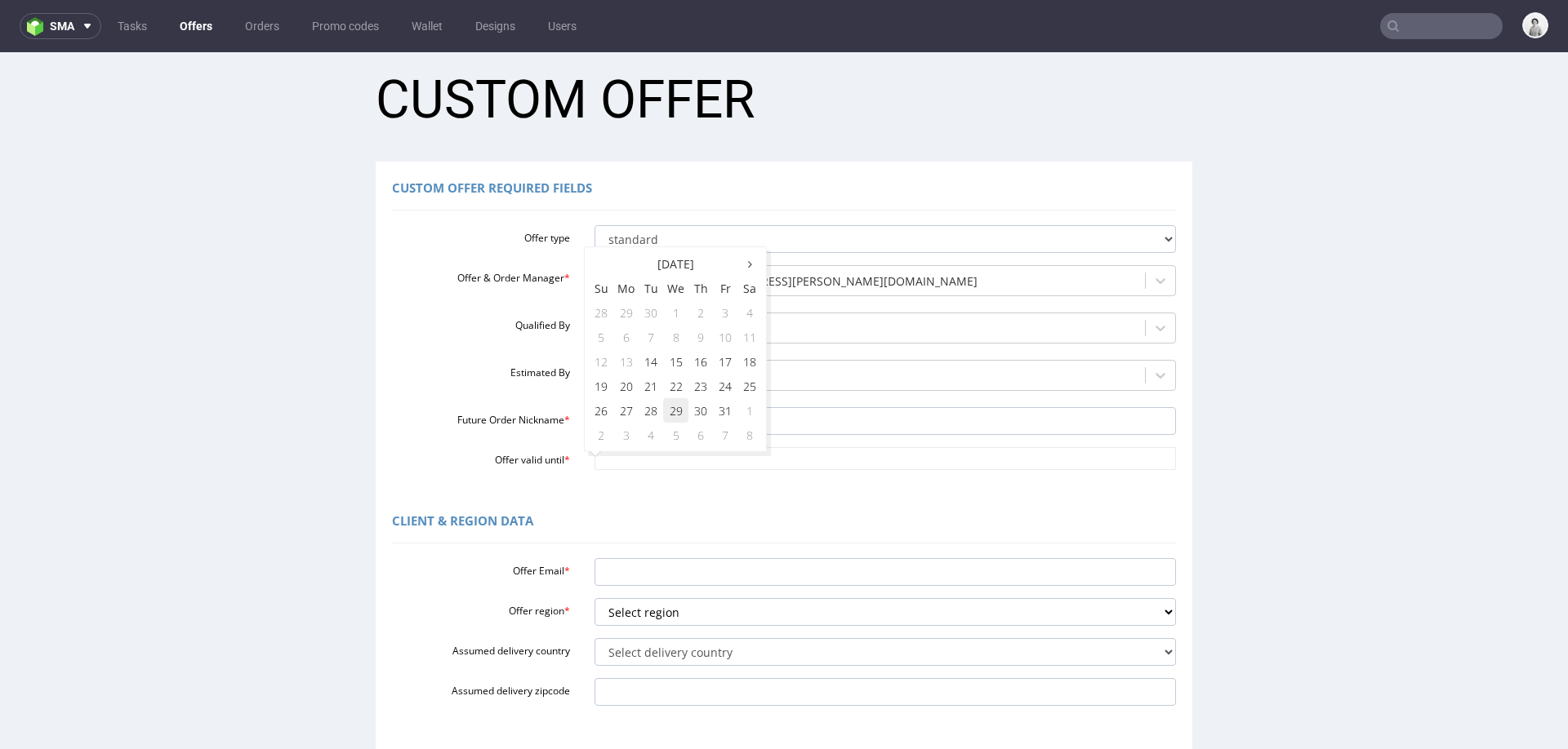
click at [678, 408] on td "29" at bounding box center [675, 410] width 25 height 24
type input "2025-10-29"
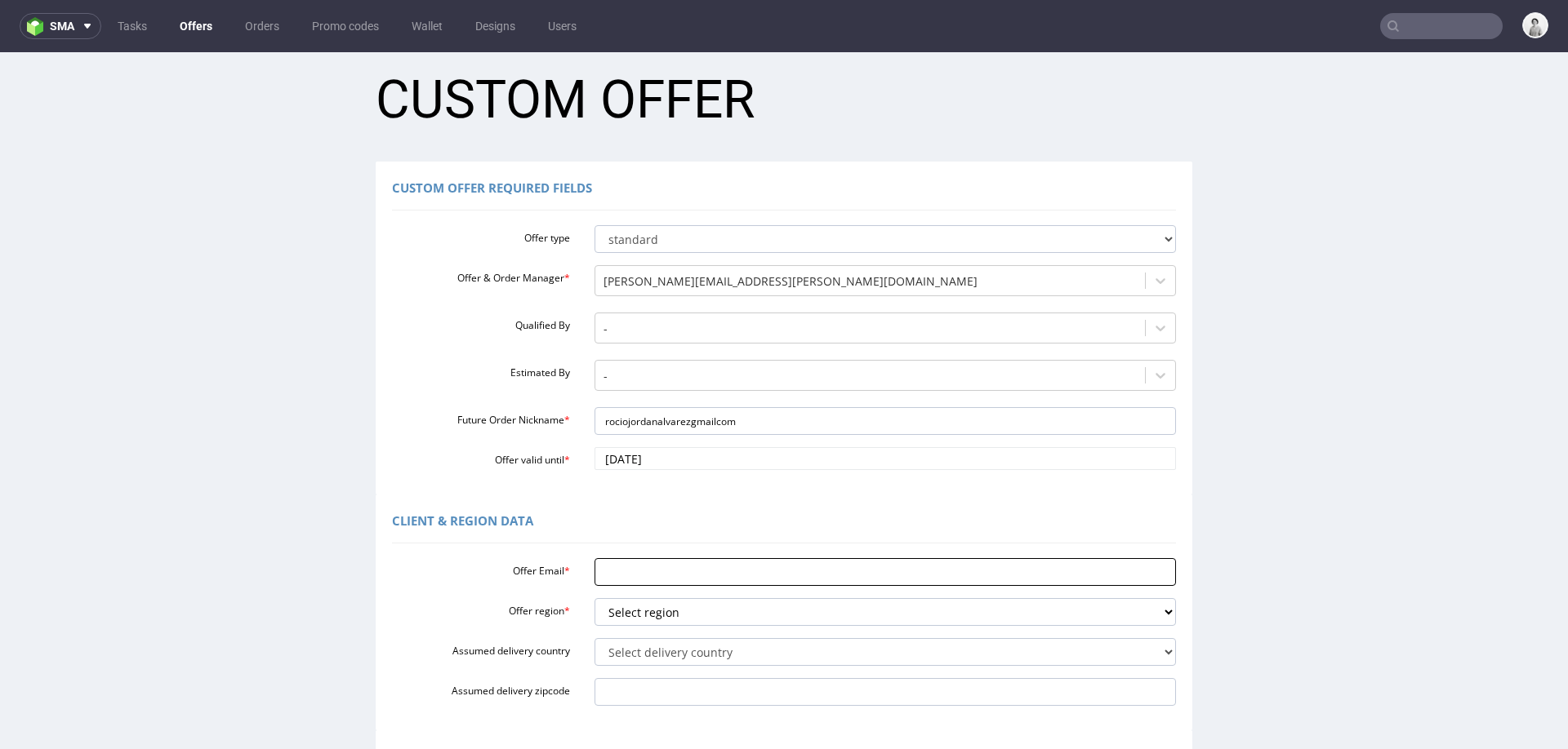
click at [614, 570] on input "Offer Email *" at bounding box center [885, 572] width 582 height 28
paste input "rociojordanalvarez@gmail.com"
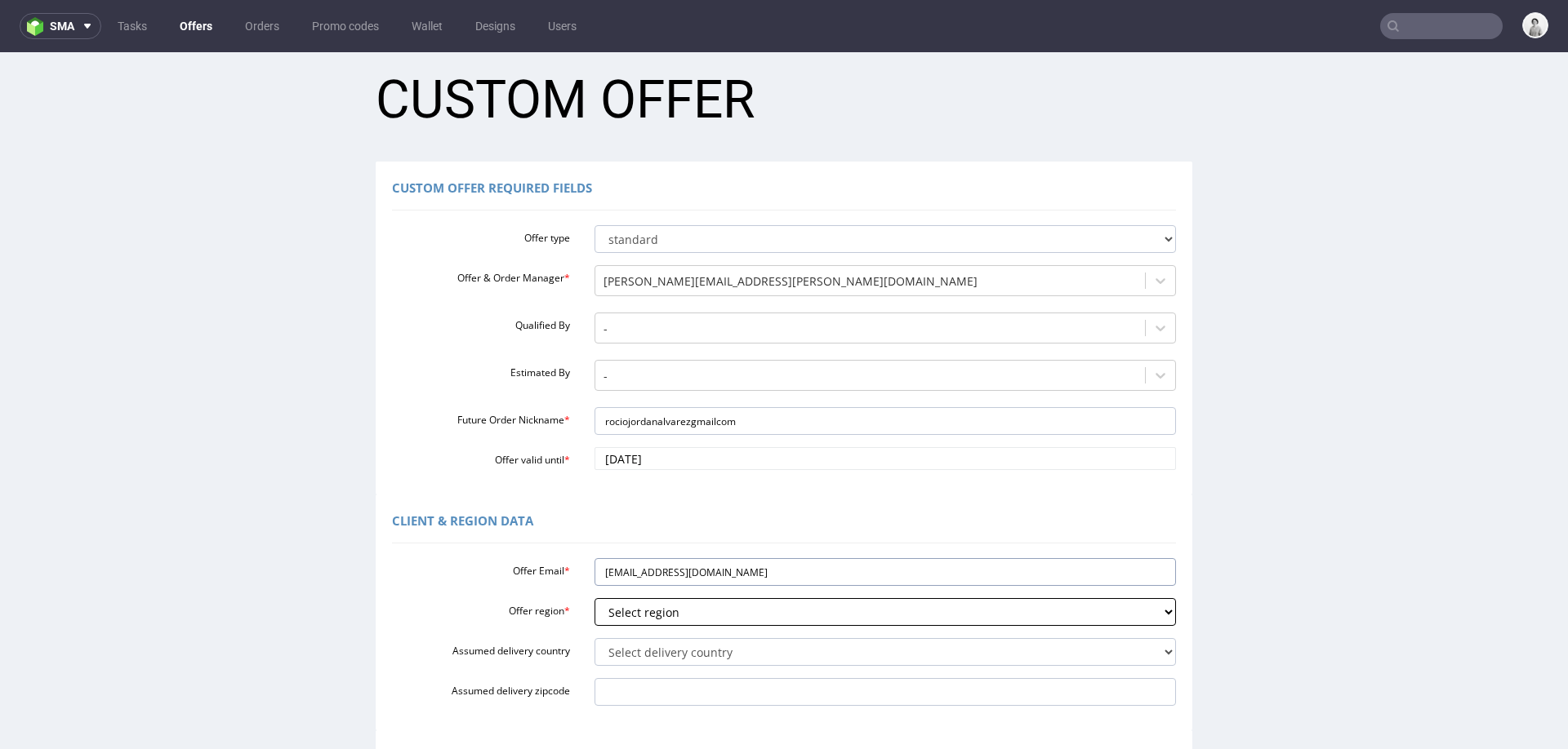
type input "rociojordanalvarez@gmail.com"
click at [616, 615] on select "Select region eu gb de pl cz fr it es" at bounding box center [885, 612] width 582 height 28
select select "es"
click at [595, 599] on select "Select region eu gb de pl cz fr it es" at bounding box center [885, 612] width 582 height 28
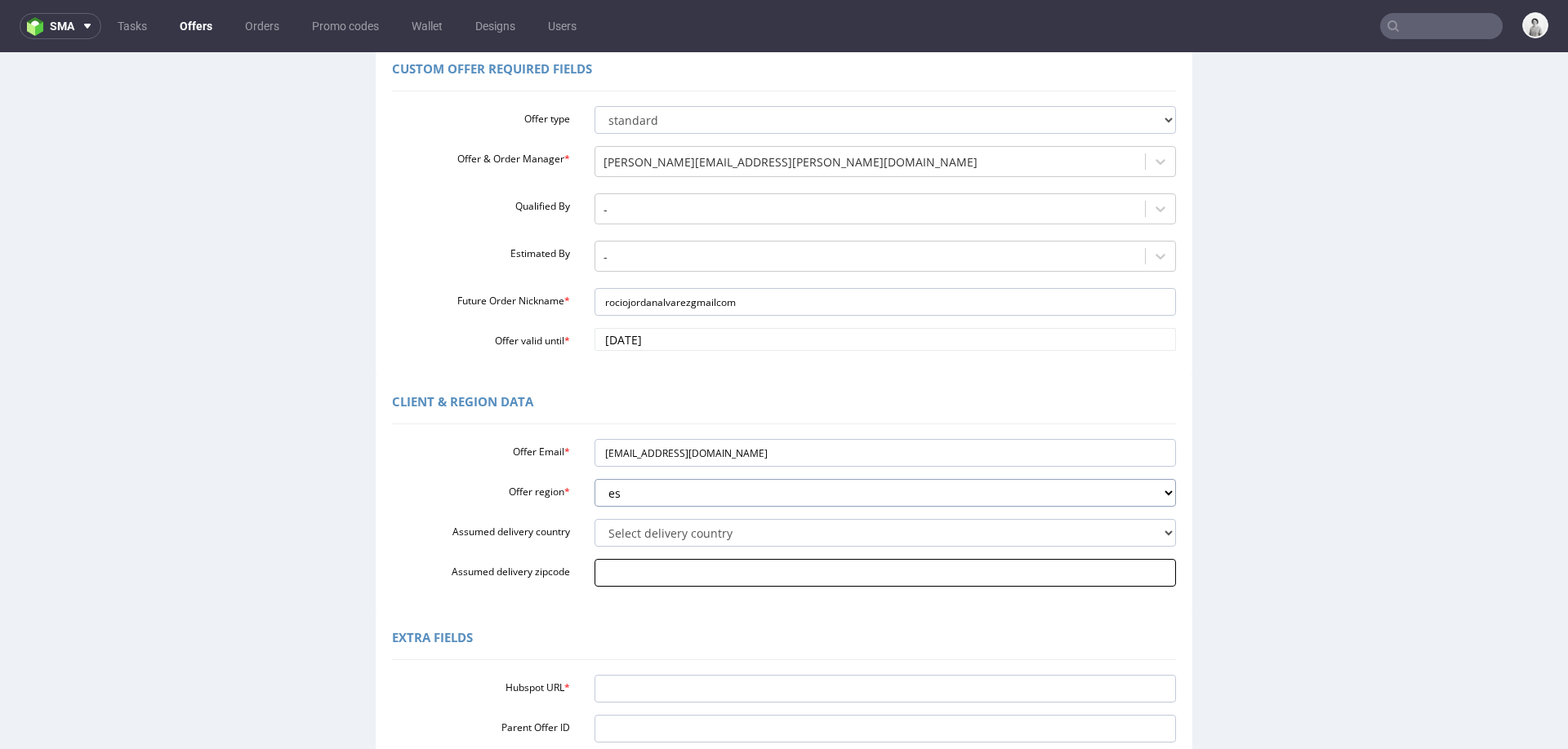
scroll to position [230, 0]
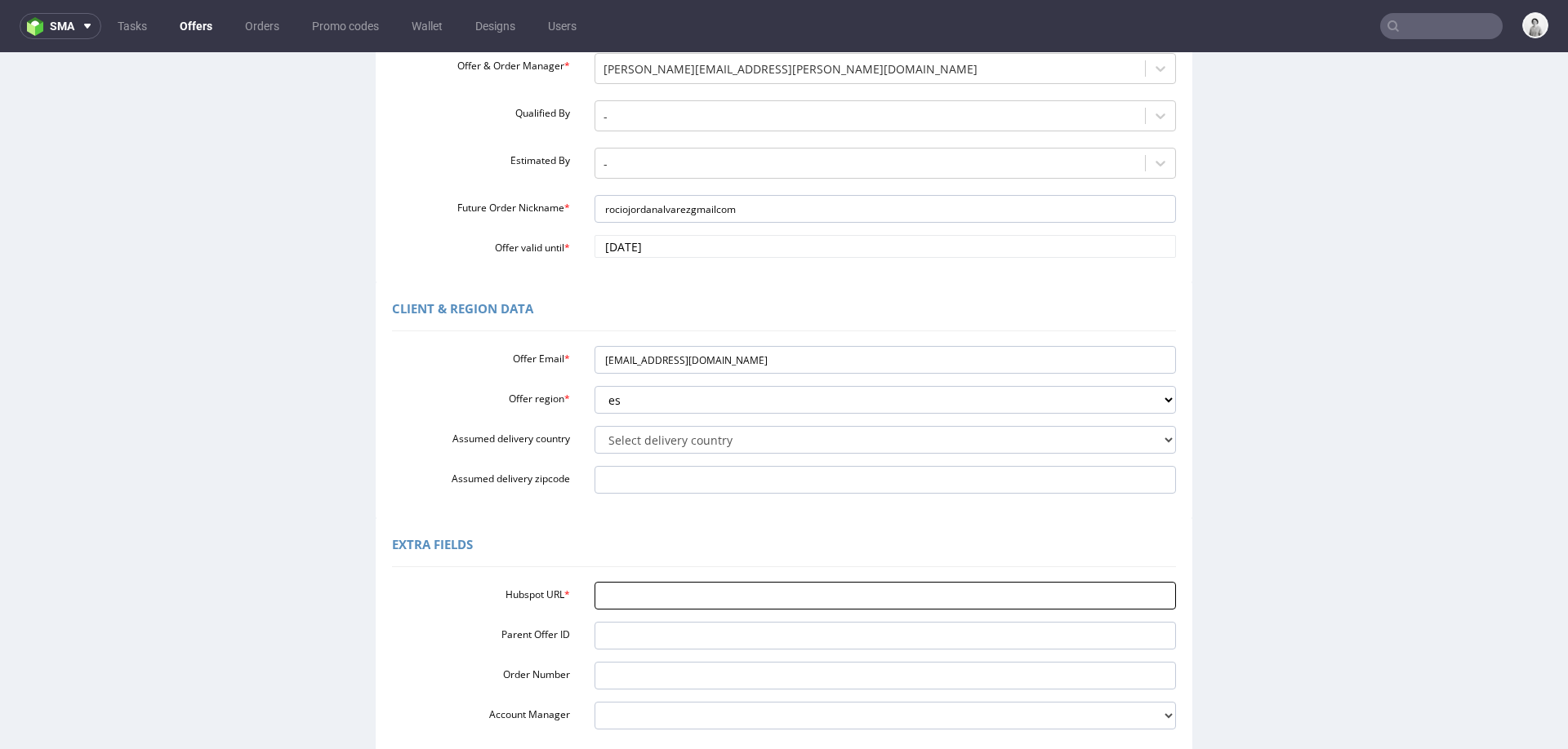
click at [676, 607] on input "Hubspot URL *" at bounding box center [885, 595] width 582 height 28
paste input "https://app-eu1.hubspot.com/contacts/25600958/record/0-3/327184650453"
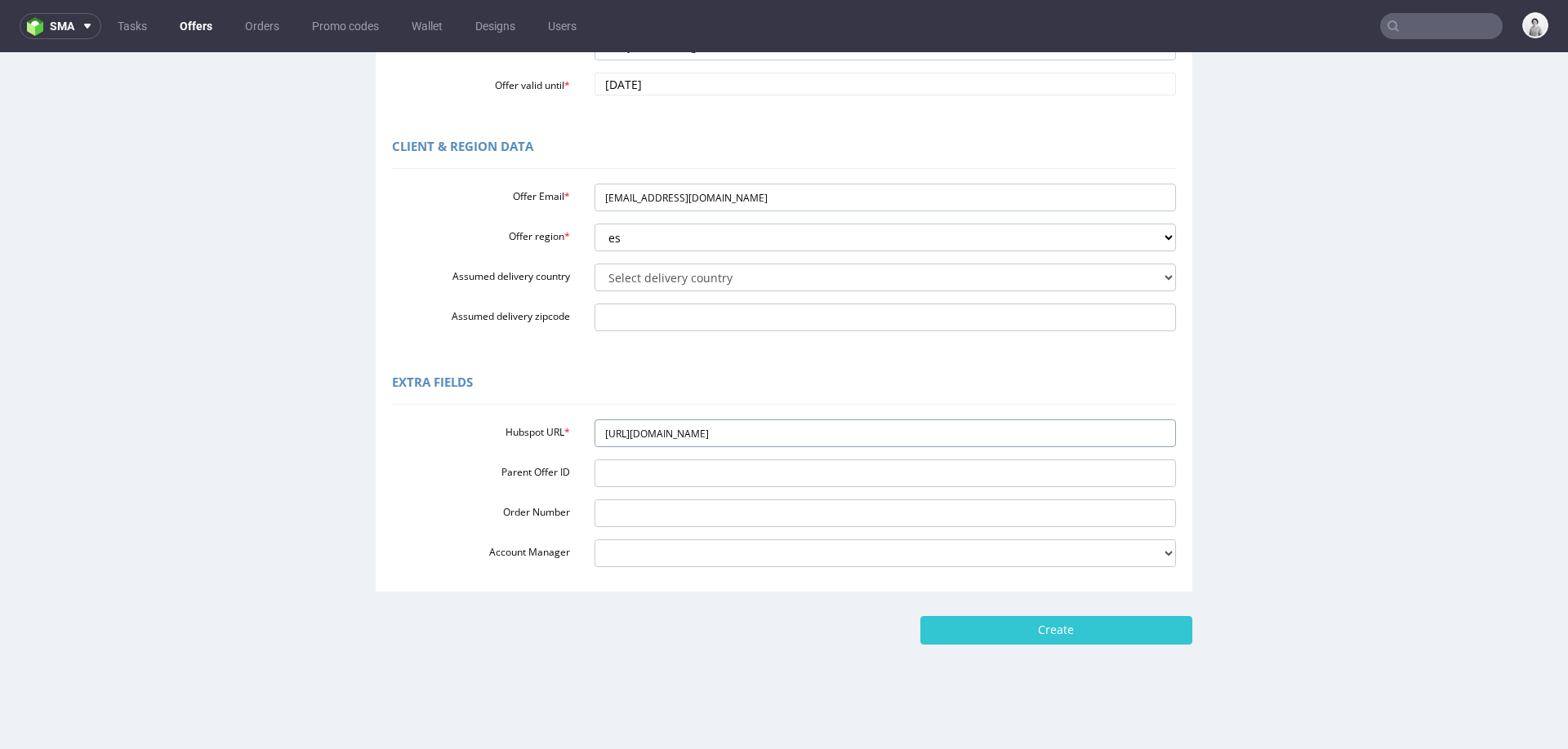
type input "https://app-eu1.hubspot.com/contacts/25600958/record/0-3/327184650453"
click at [658, 197] on input "rociojordanalvarez@gmail.com" at bounding box center [885, 197] width 582 height 28
paste input "alba@aceitesayozar"
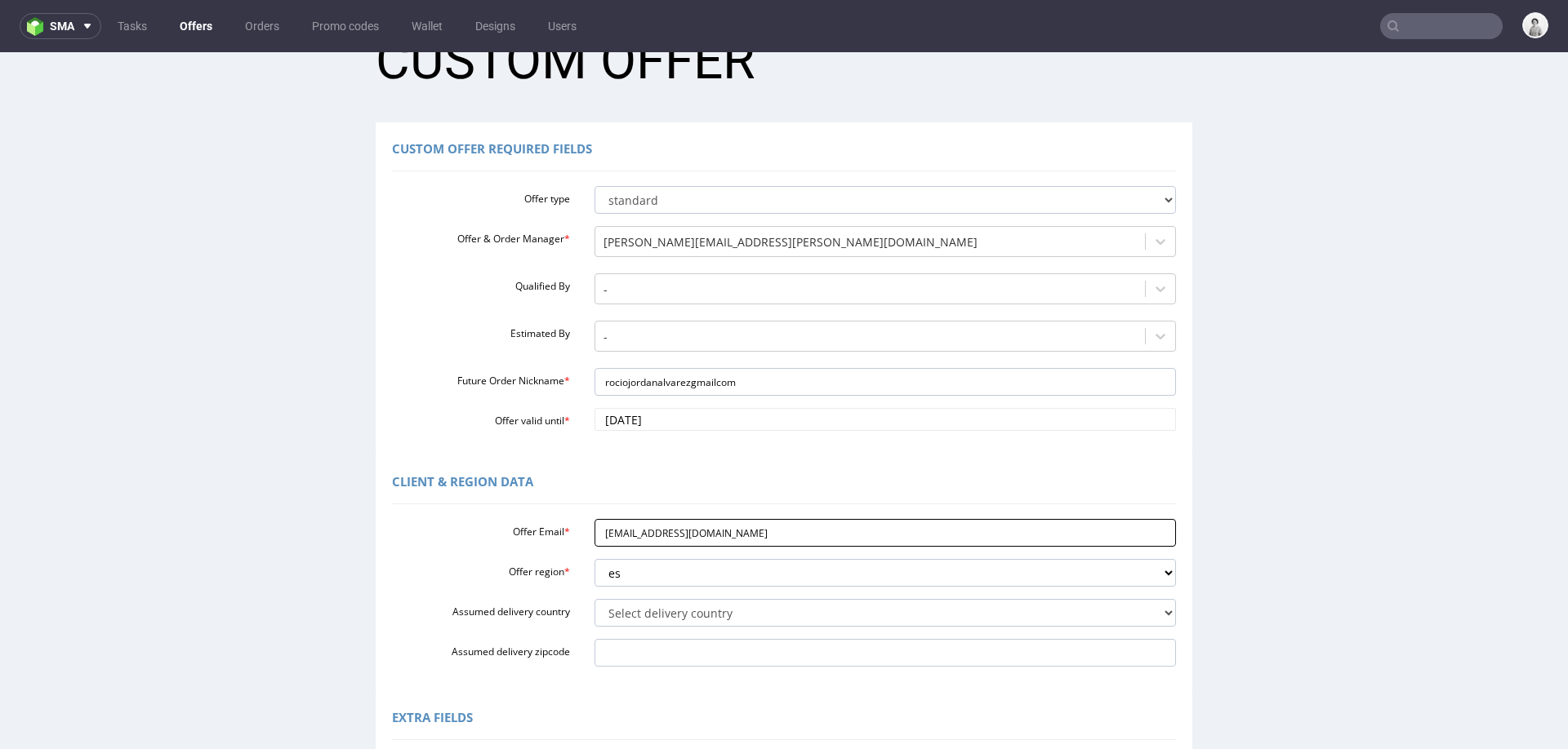
scroll to position [55, 0]
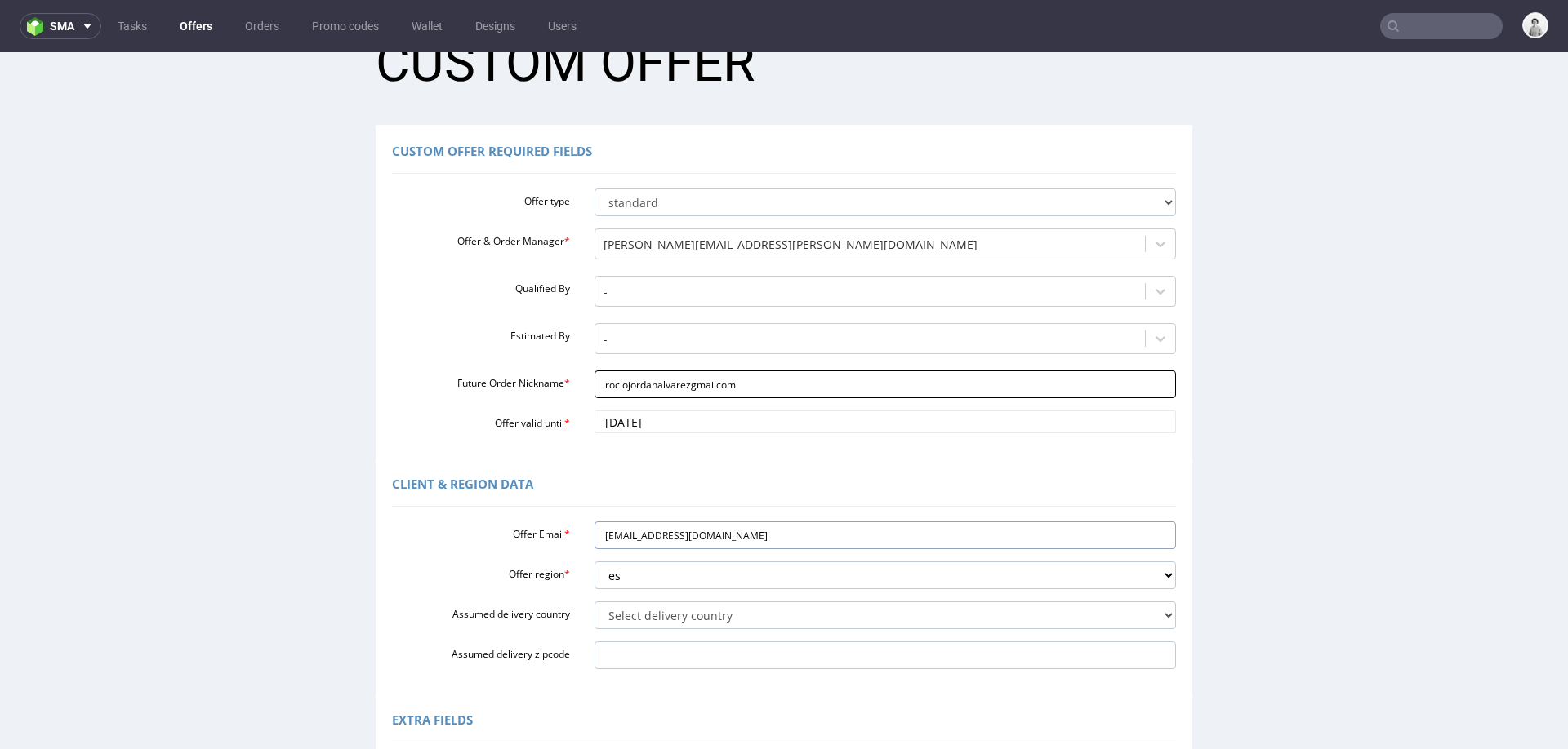
type input "alba@aceitesayozar.com"
click at [632, 382] on input "rociojordanalvarezgmailcom" at bounding box center [885, 384] width 582 height 28
paste input "albaaceitesayozar"
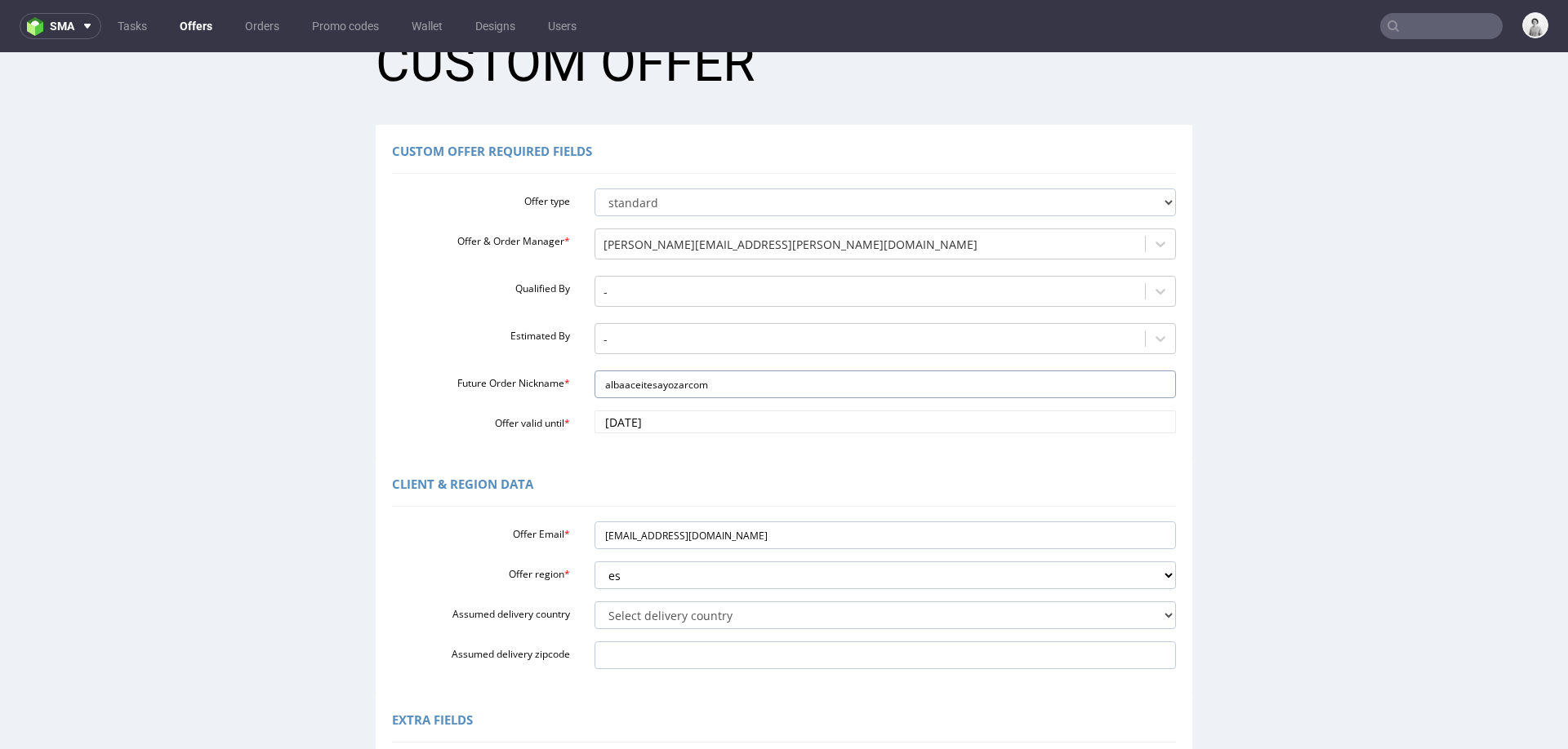
type input "albaaceitesayozarcom"
click at [593, 490] on div "Client & Region data" at bounding box center [784, 487] width 784 height 39
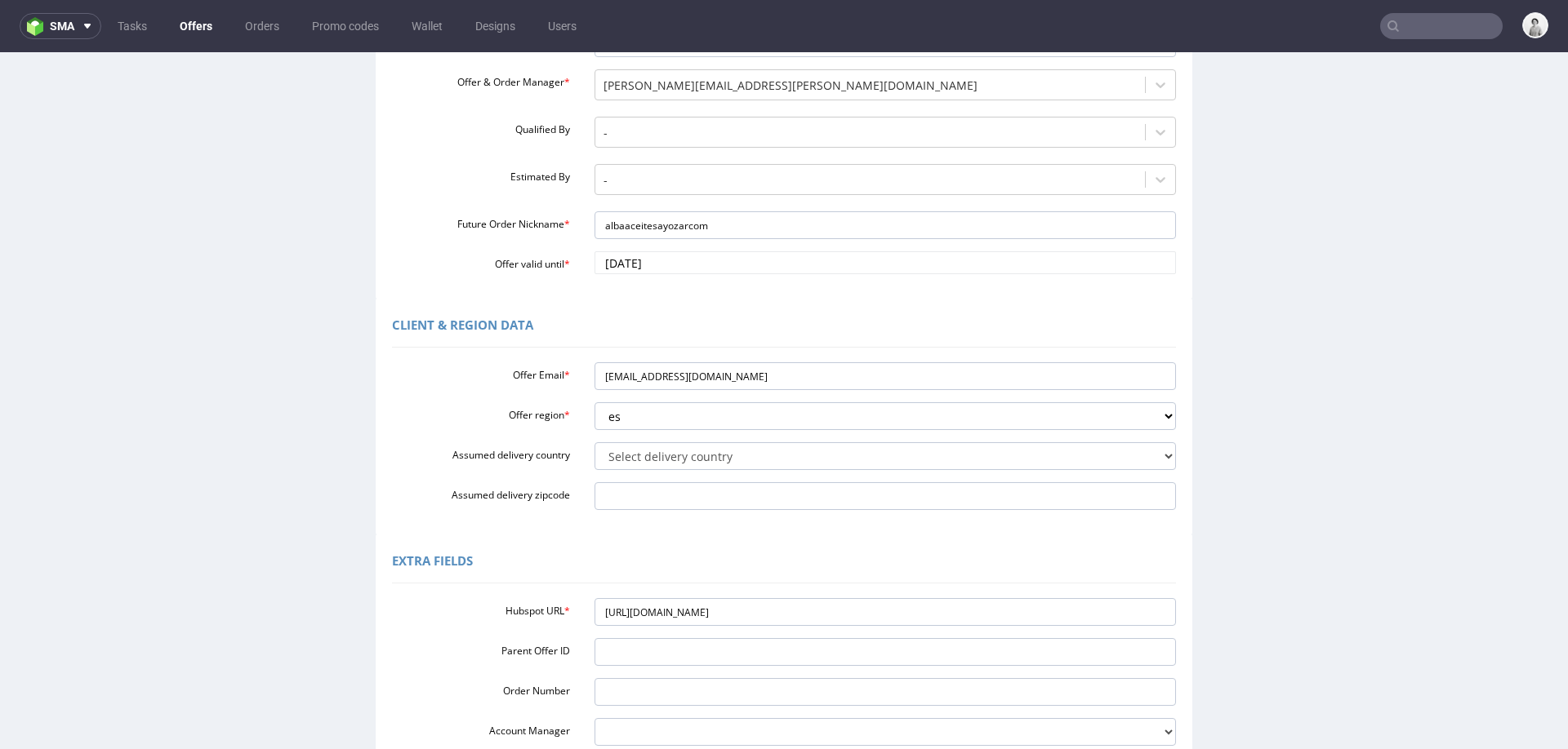
scroll to position [311, 0]
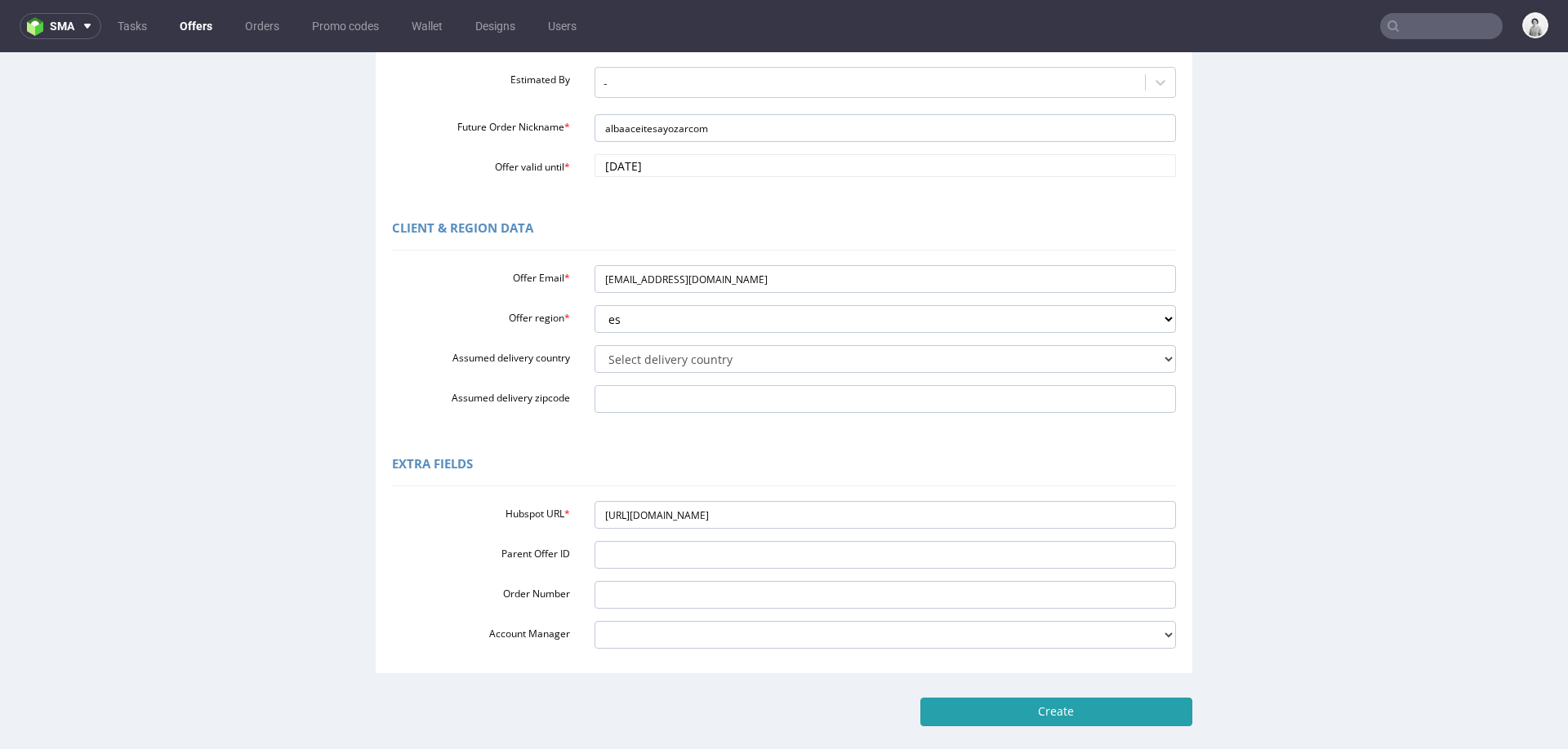
click at [1037, 704] on input "Create" at bounding box center [1057, 711] width 272 height 28
type input "Please wait..."
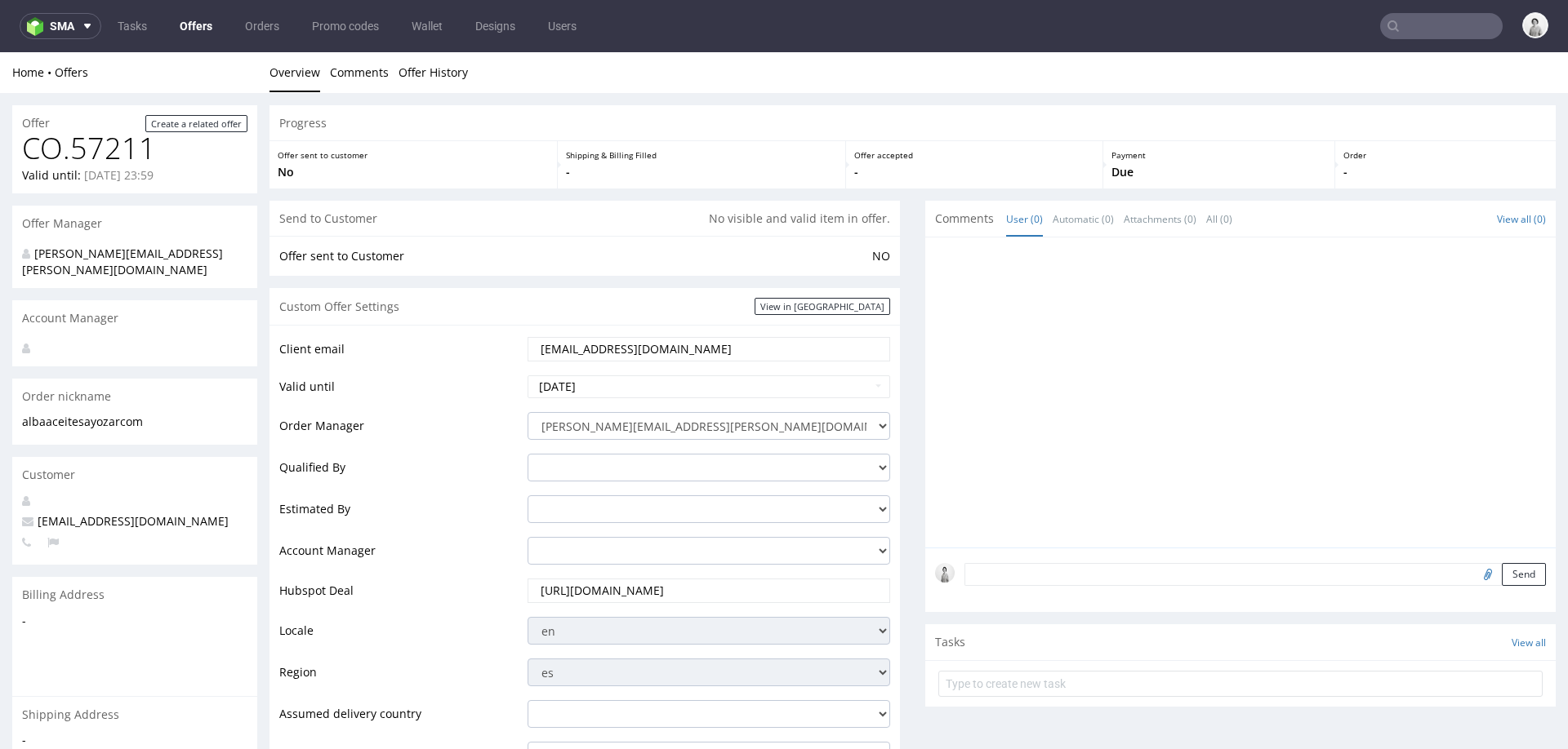
click at [488, 583] on td "Hubspot Deal" at bounding box center [401, 596] width 244 height 39
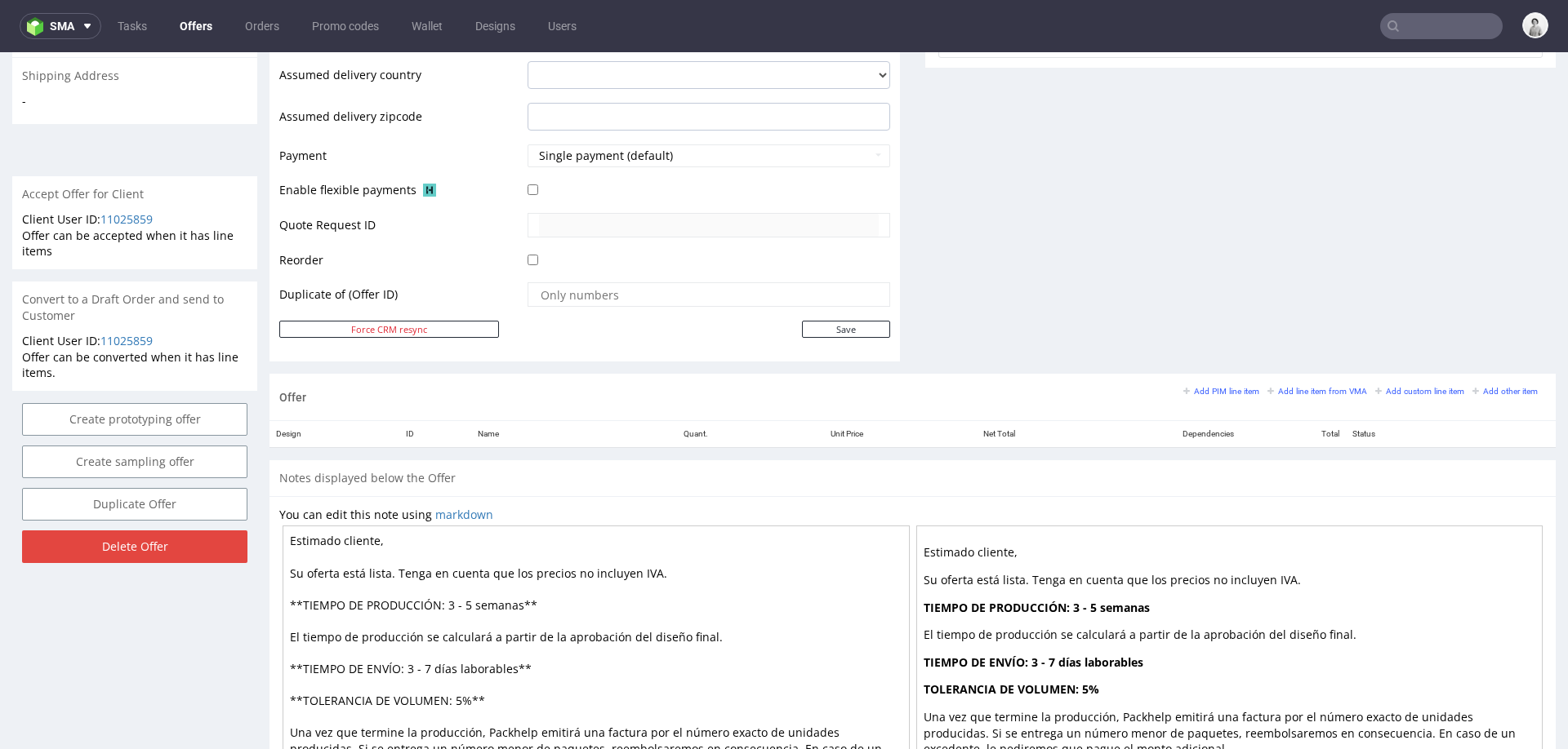
scroll to position [678, 0]
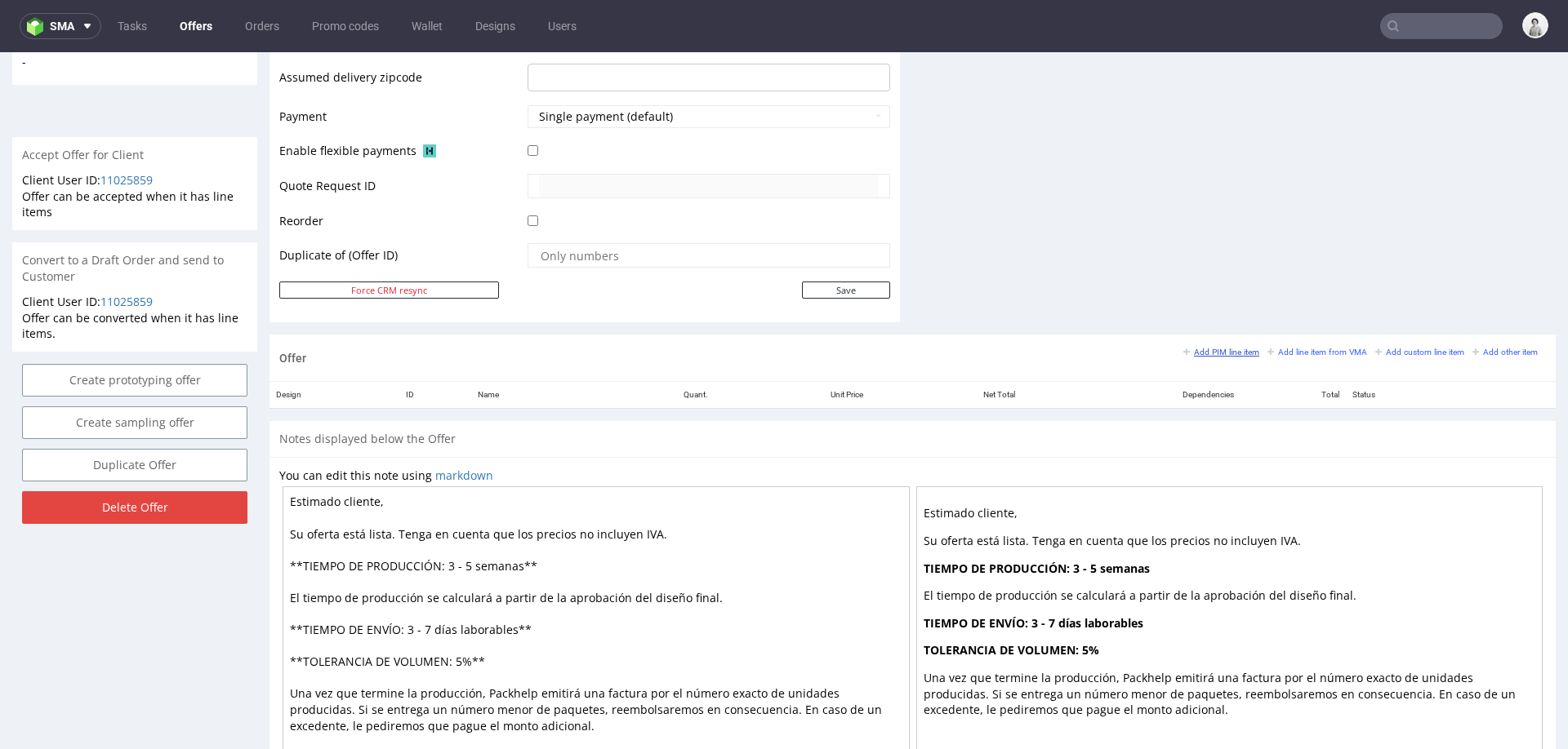
click at [1215, 348] on small "Add PIM line item" at bounding box center [1221, 352] width 76 height 9
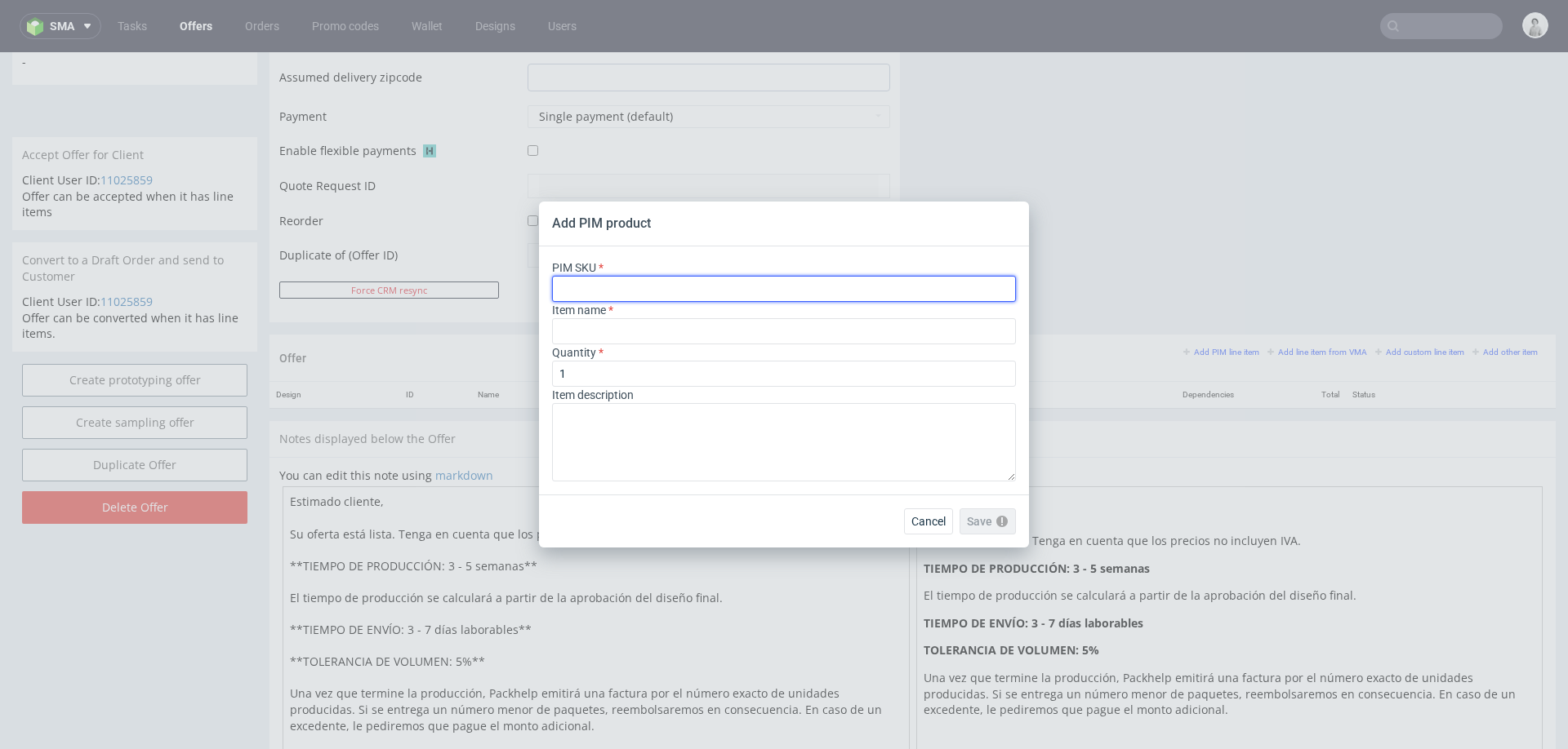
click at [686, 288] on input "text" at bounding box center [784, 289] width 464 height 26
paste input "ph-426-5490"
type input "ph-426-5490"
type input "Custom Snap Lock Bottle Box"
type input "ph-426-5490"
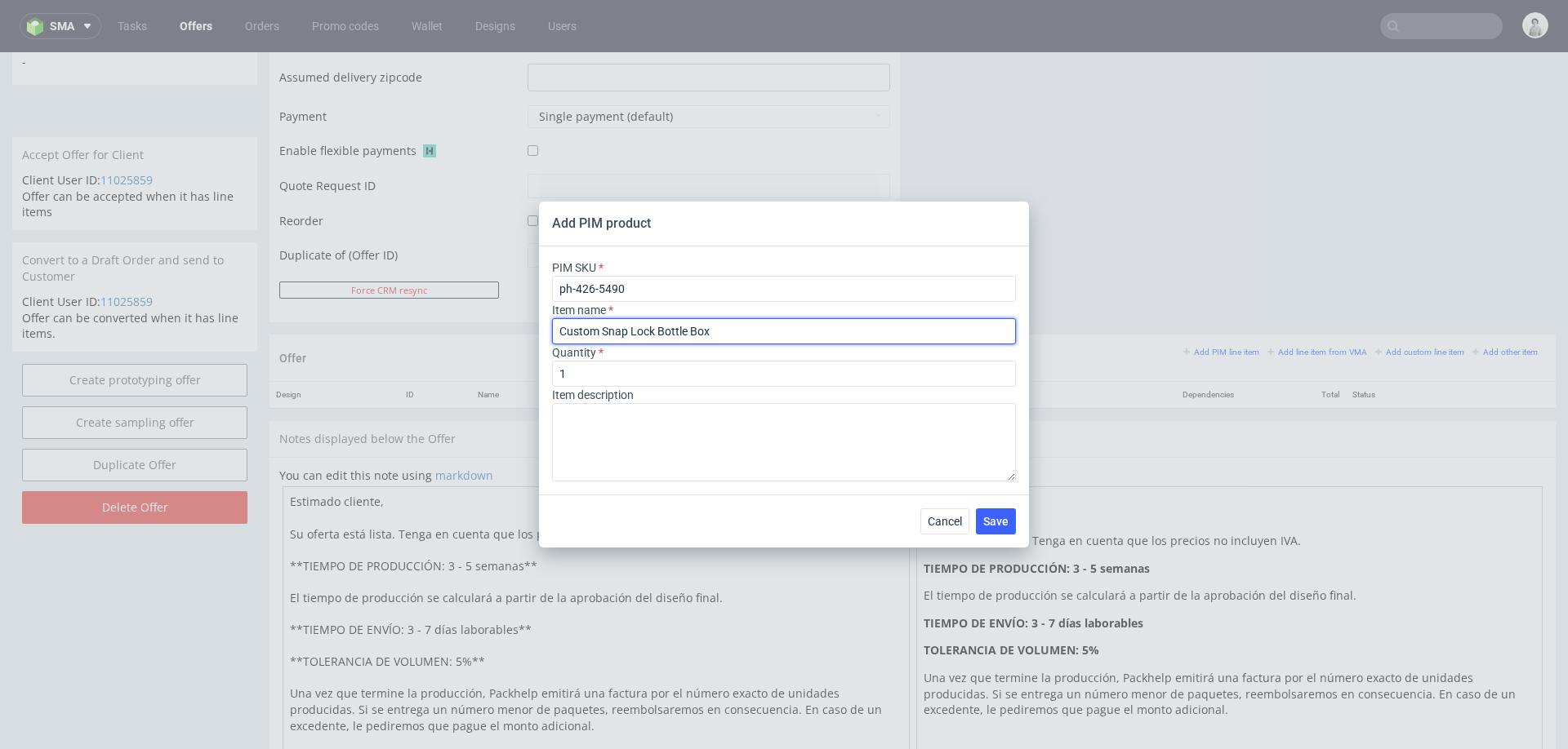
click at [649, 333] on input "Custom Snap Lock Bottle Box" at bounding box center [784, 331] width 464 height 26
paste input "aja para botella con cierre a presión personalizable"
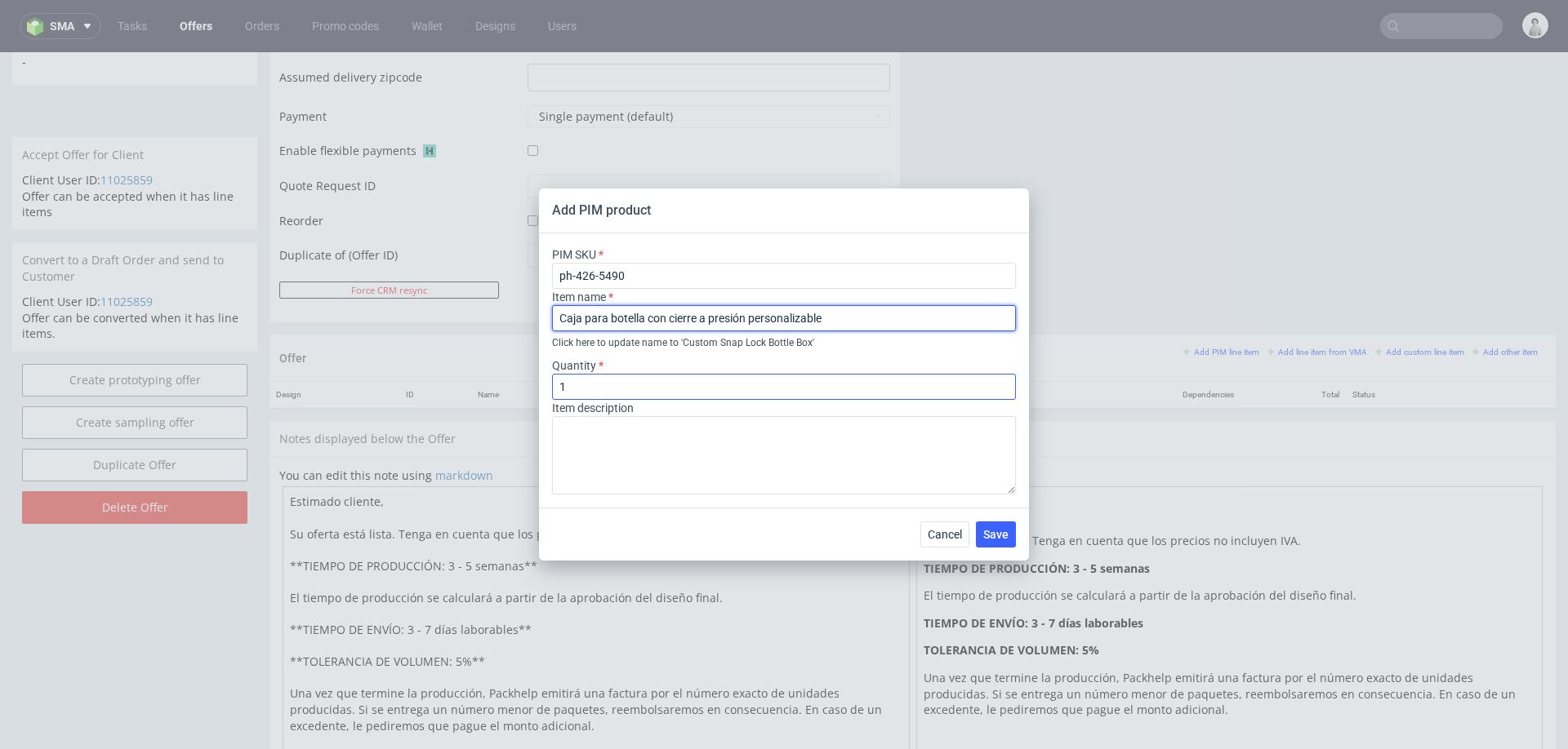
type input "Caja para botella con cierre a presión personalizable"
click at [765, 382] on input "1" at bounding box center [784, 386] width 464 height 26
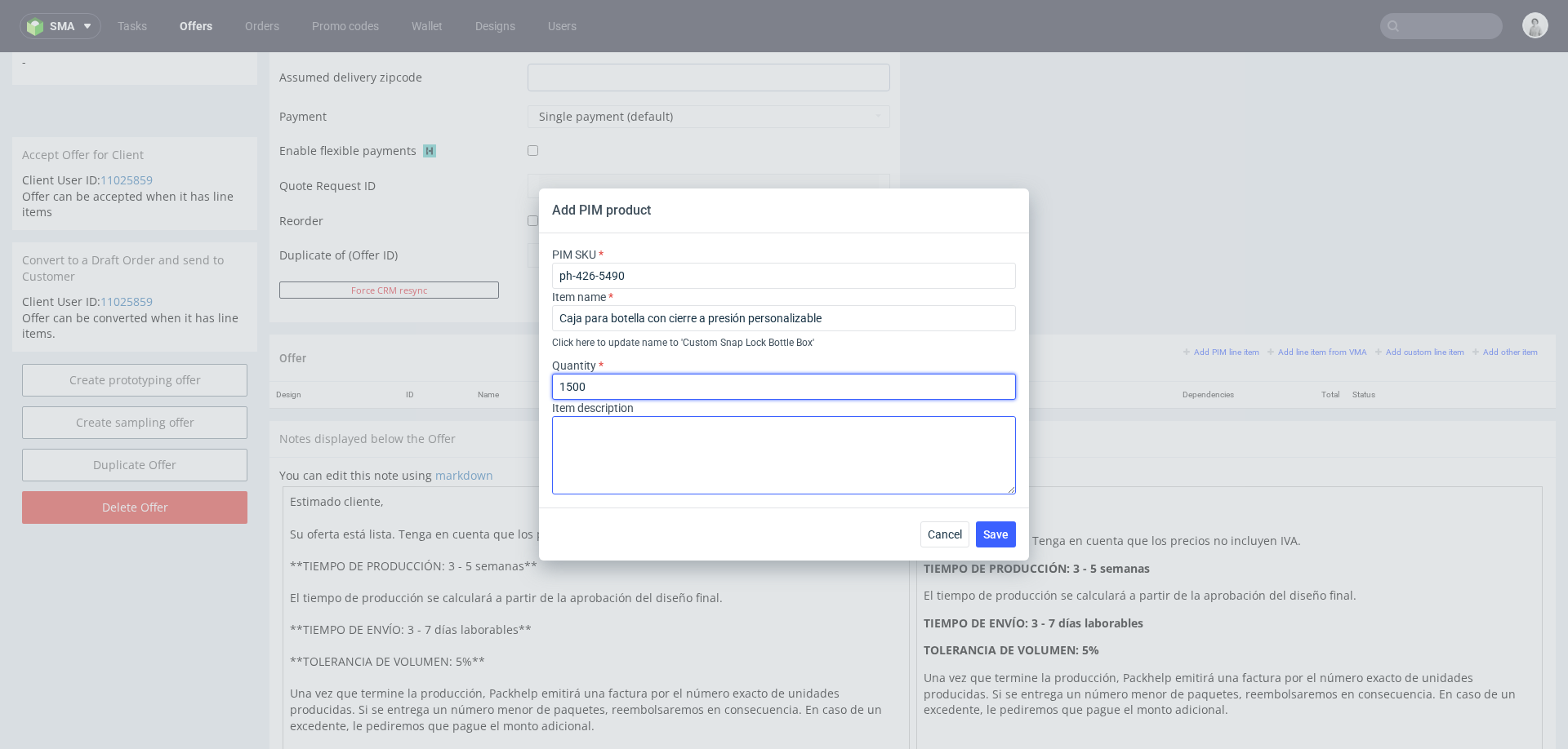
type input "1500"
click at [728, 453] on textarea at bounding box center [784, 455] width 464 height 78
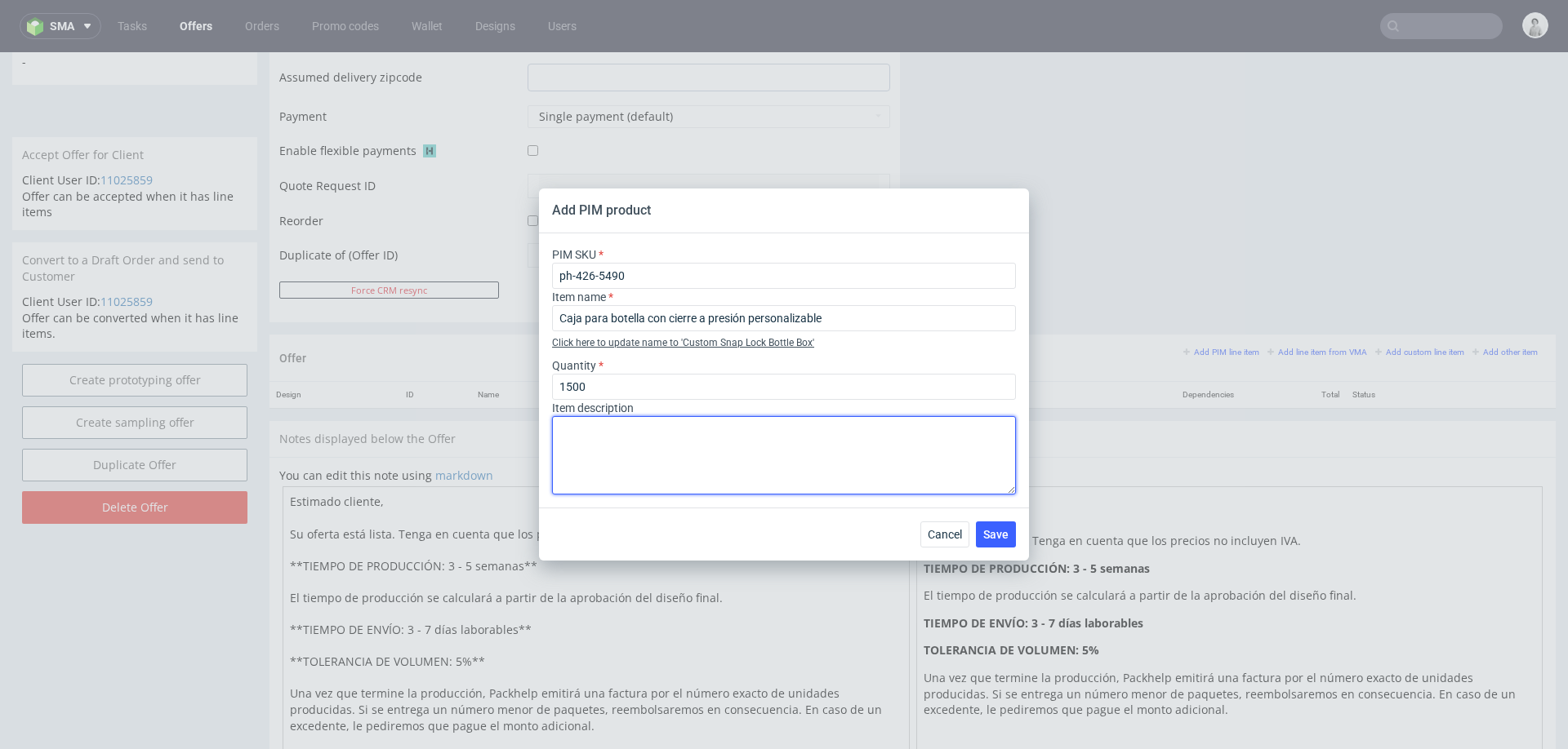
paste textarea "9 cm x 9 cm x 33 cm"
type textarea "9 cm x 9 cm x 33 cm CMYK por fuera Acabado: ninguno"
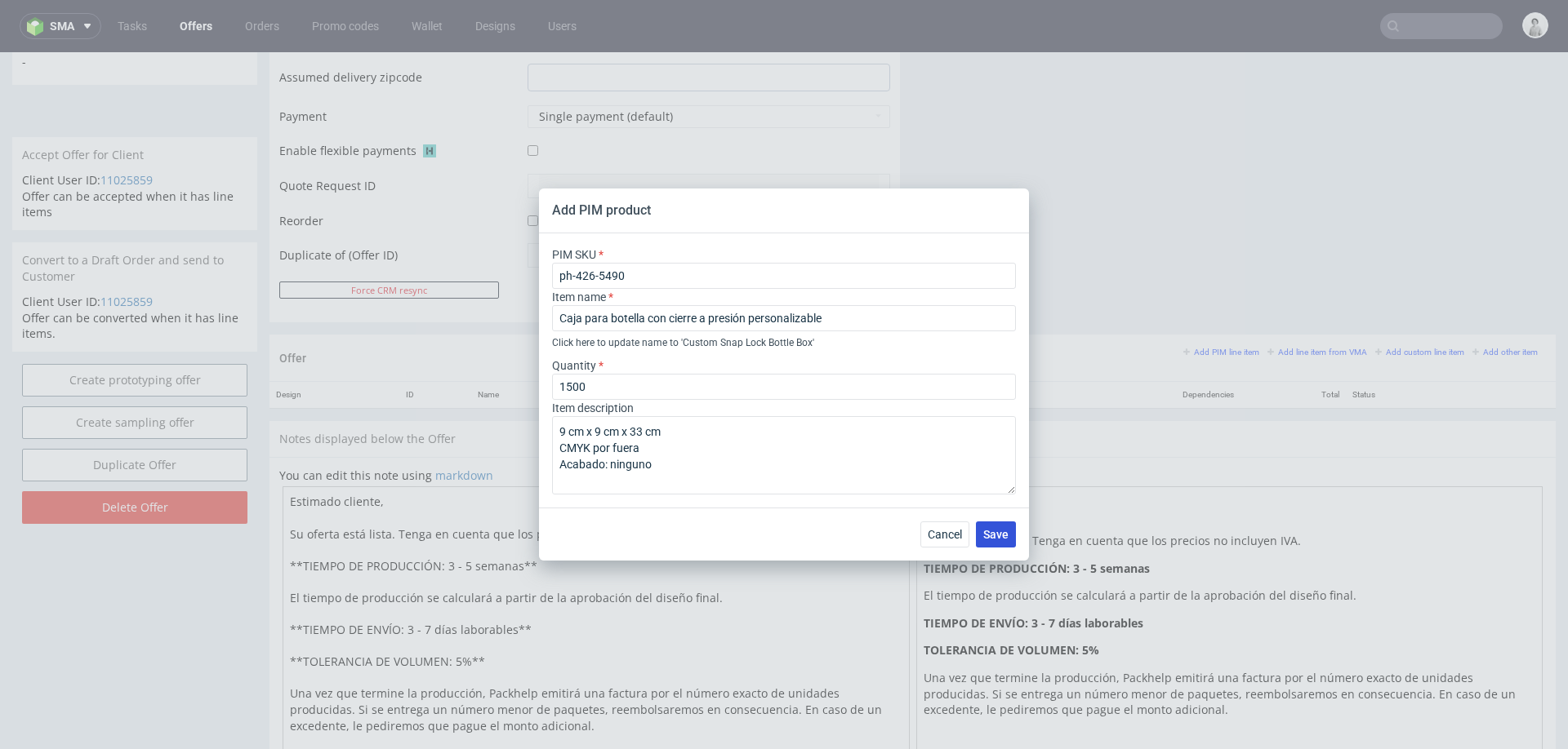
click at [991, 529] on span "Save" at bounding box center [996, 535] width 25 height 12
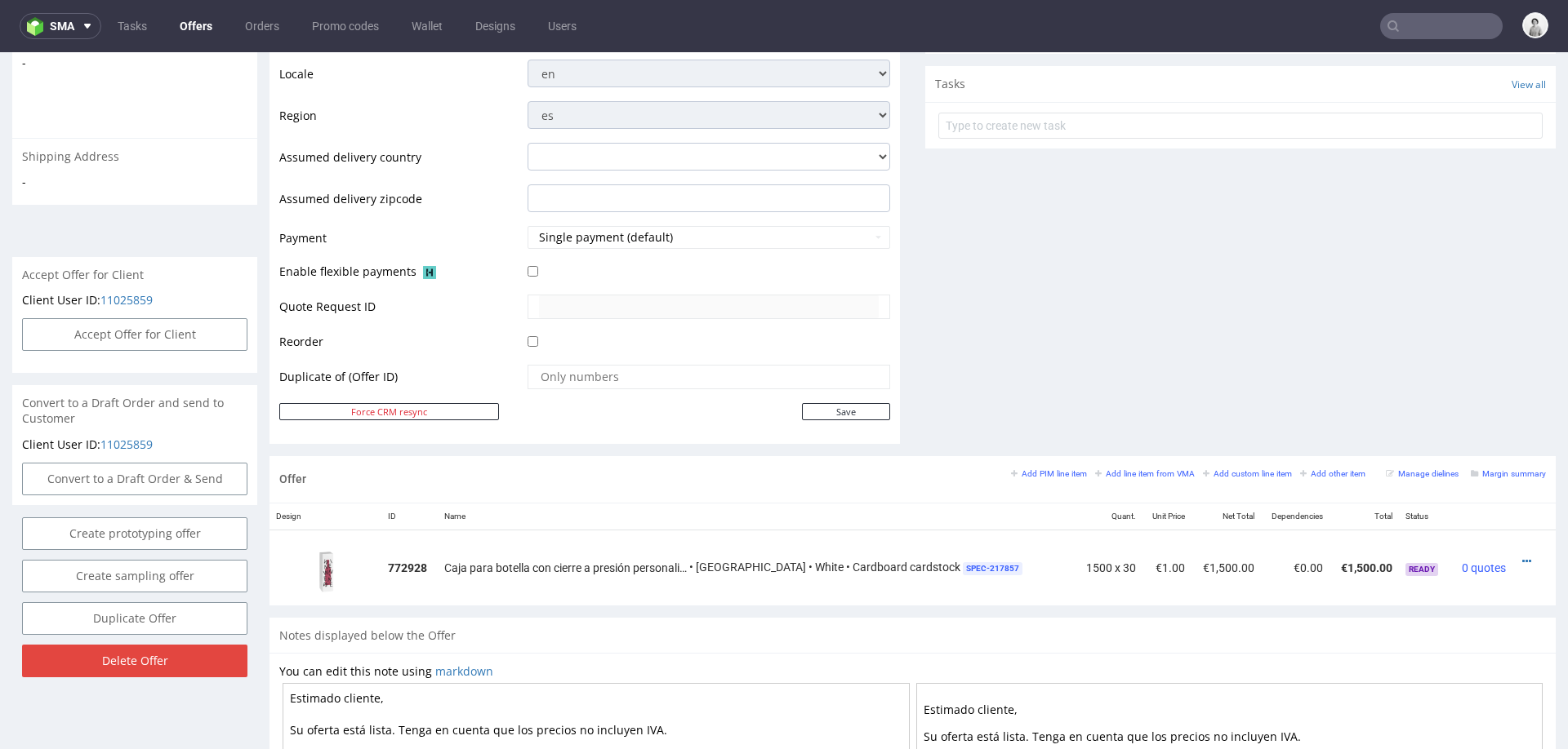
scroll to position [699, 0]
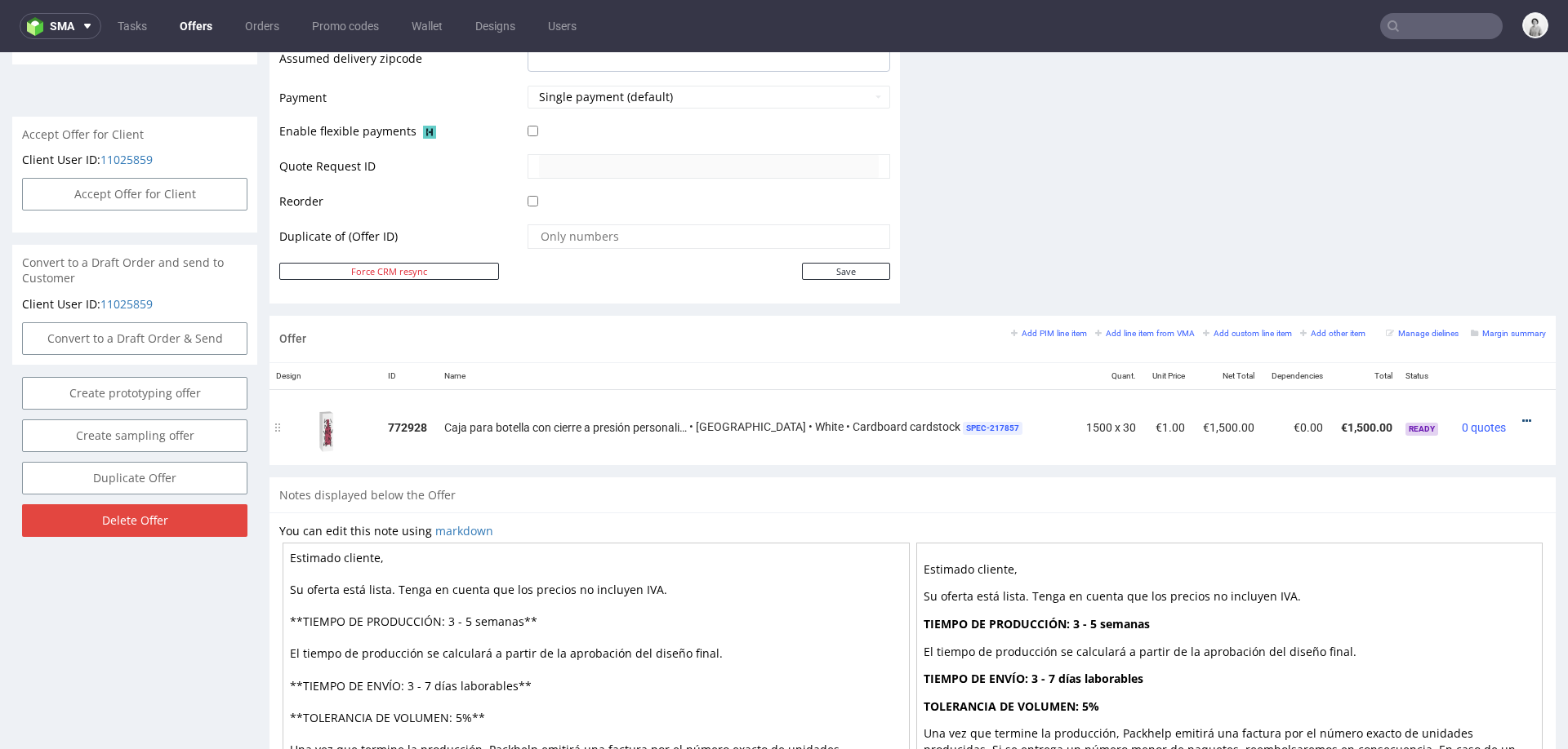
click at [1522, 416] on icon at bounding box center [1526, 422] width 9 height 12
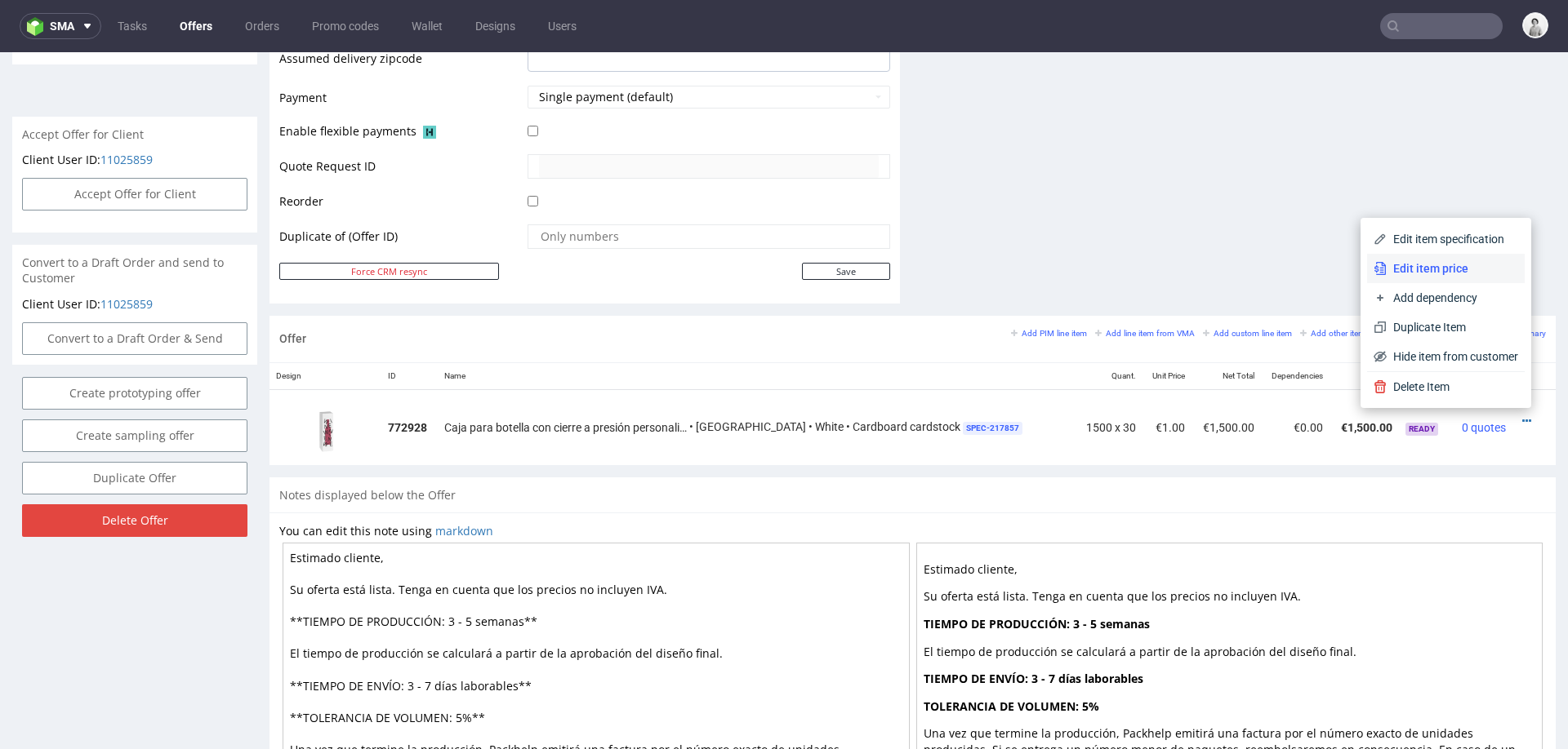
click at [1460, 277] on li "Edit item price" at bounding box center [1445, 268] width 158 height 29
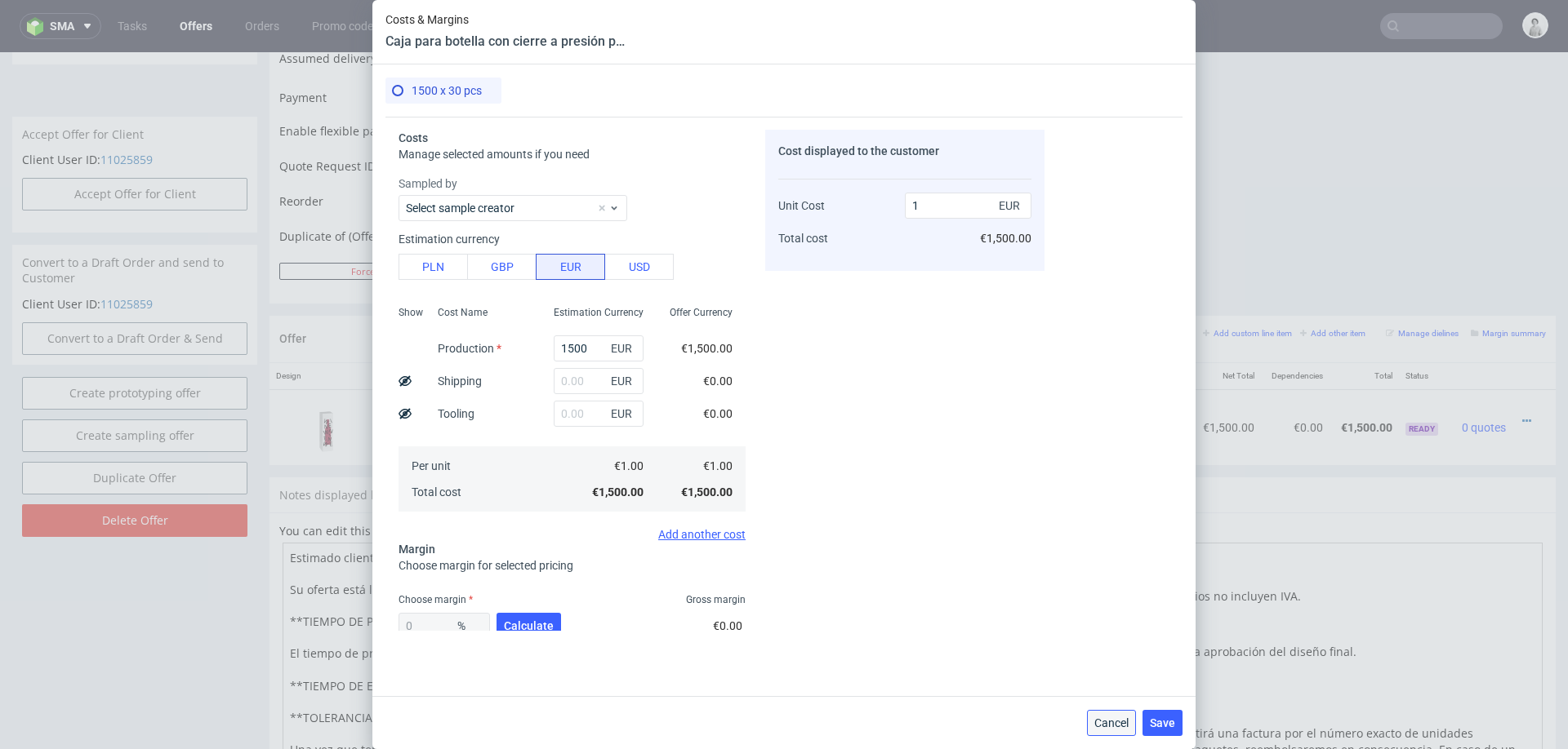
click at [1130, 710] on button "Cancel" at bounding box center [1111, 723] width 49 height 26
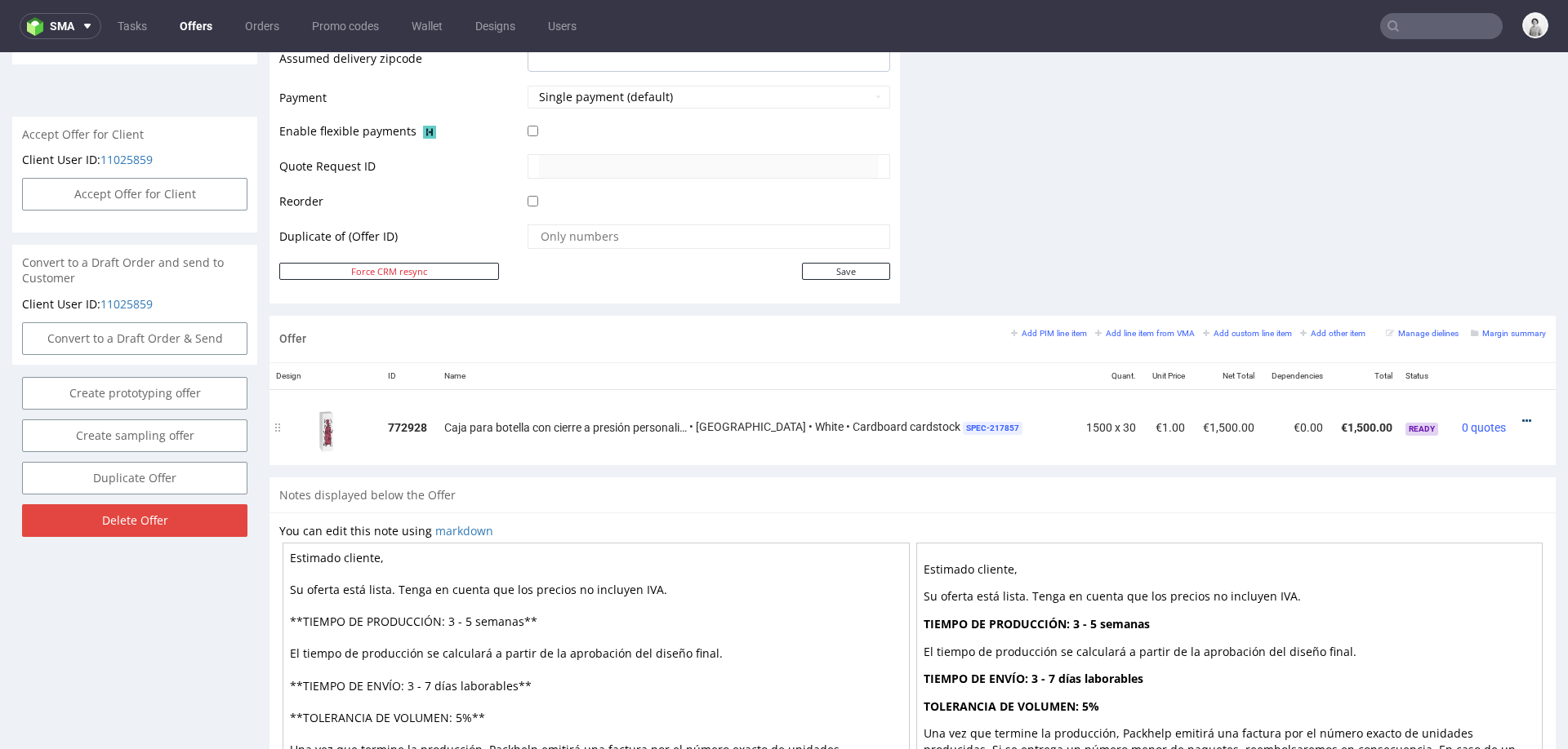
click at [1522, 419] on icon at bounding box center [1526, 422] width 9 height 12
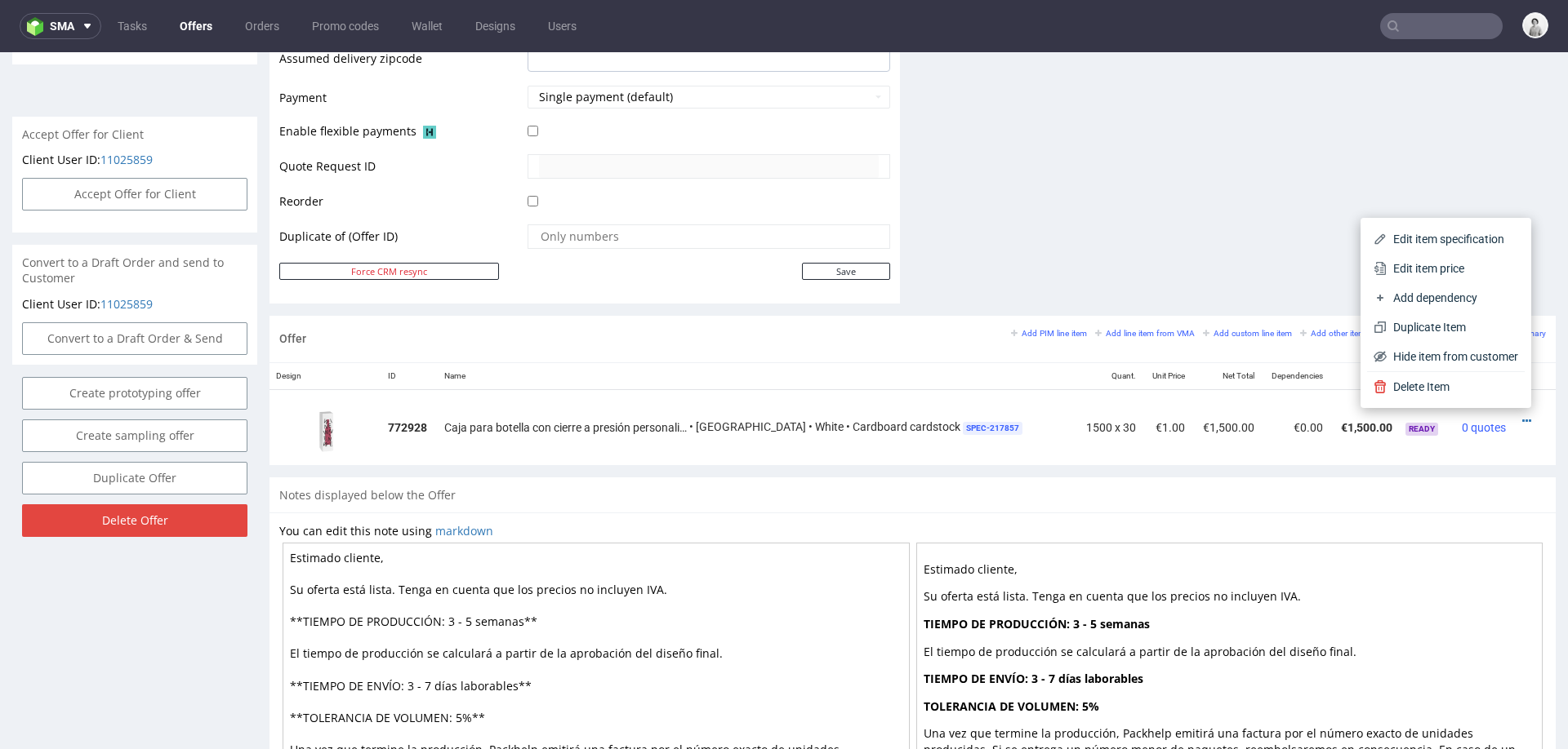
click at [1447, 223] on div "Edit item specification Edit item price Add dependency Duplicate Item Hide item…" at bounding box center [1445, 313] width 170 height 191
click at [1447, 228] on li "Edit item specification" at bounding box center [1445, 238] width 158 height 29
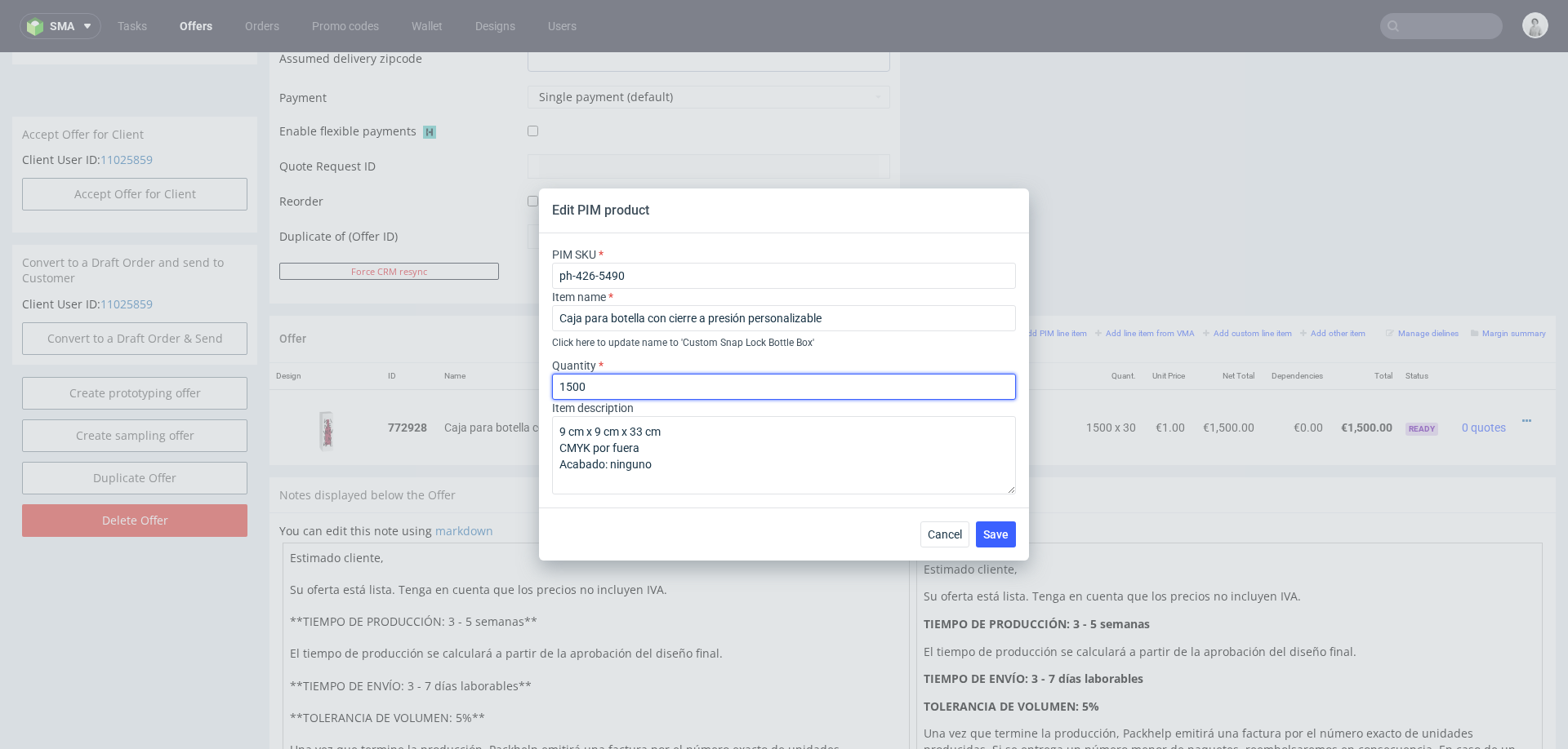
click at [574, 384] on input "1500" at bounding box center [784, 386] width 464 height 26
type input "30"
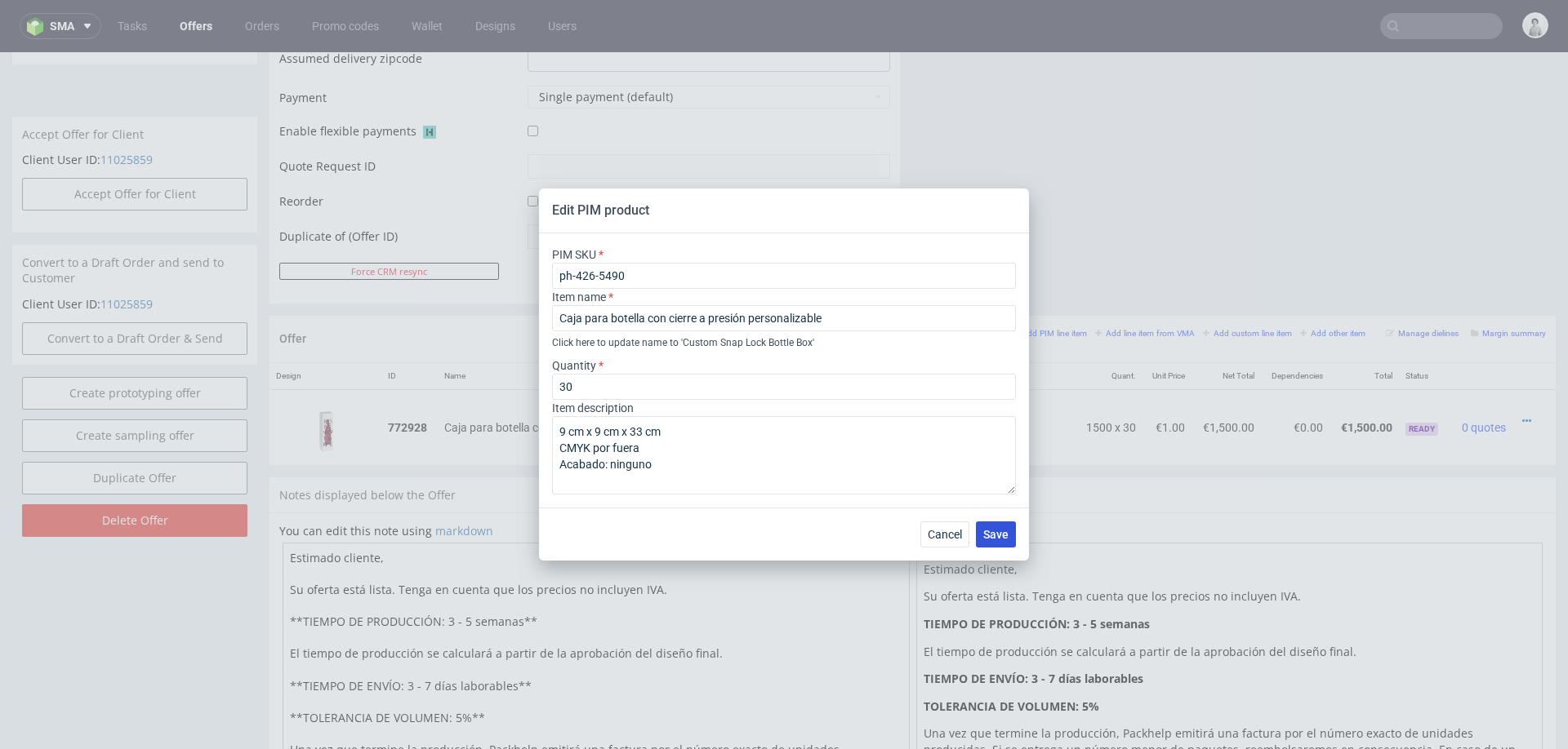
click at [985, 532] on span "Save" at bounding box center [996, 535] width 25 height 12
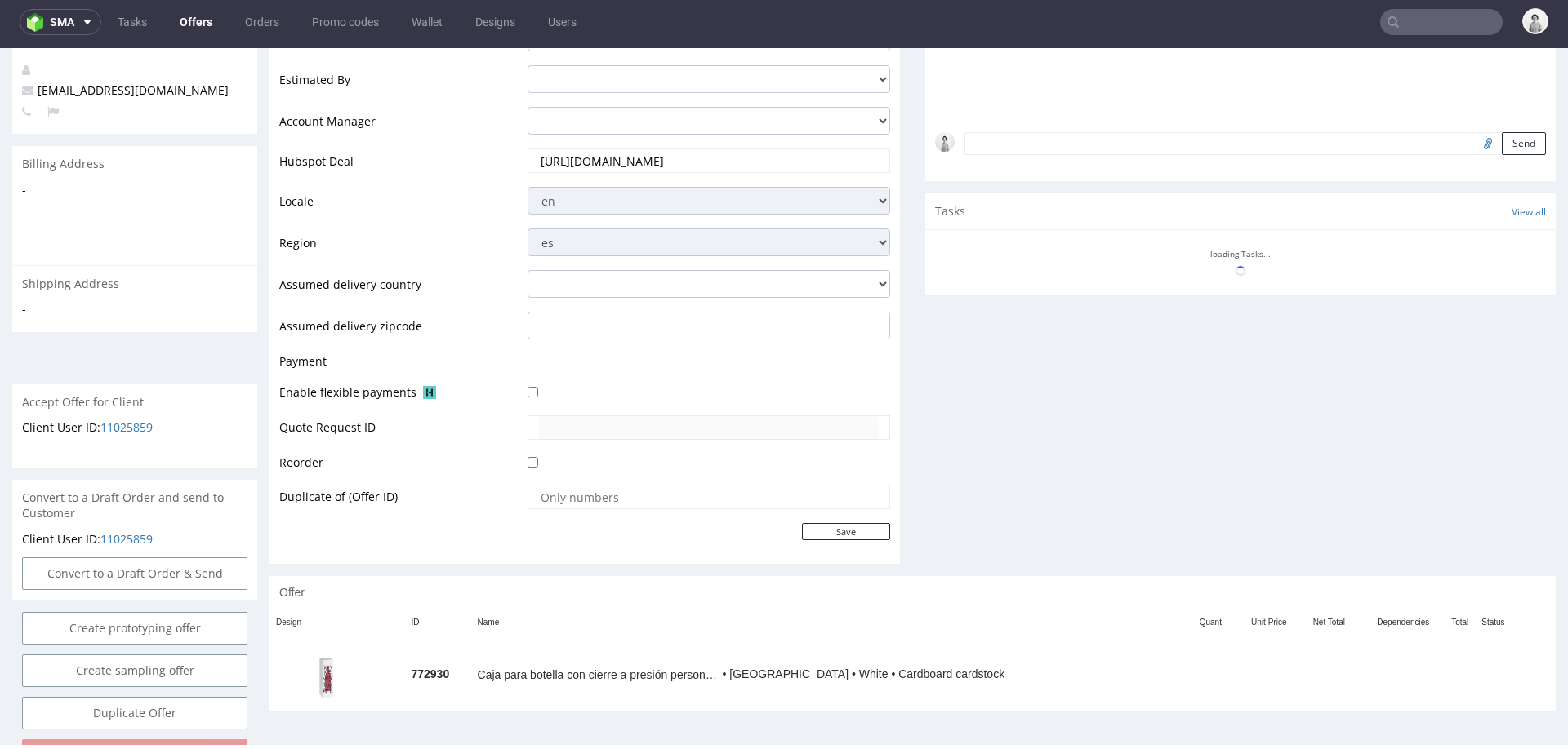
scroll to position [468, 0]
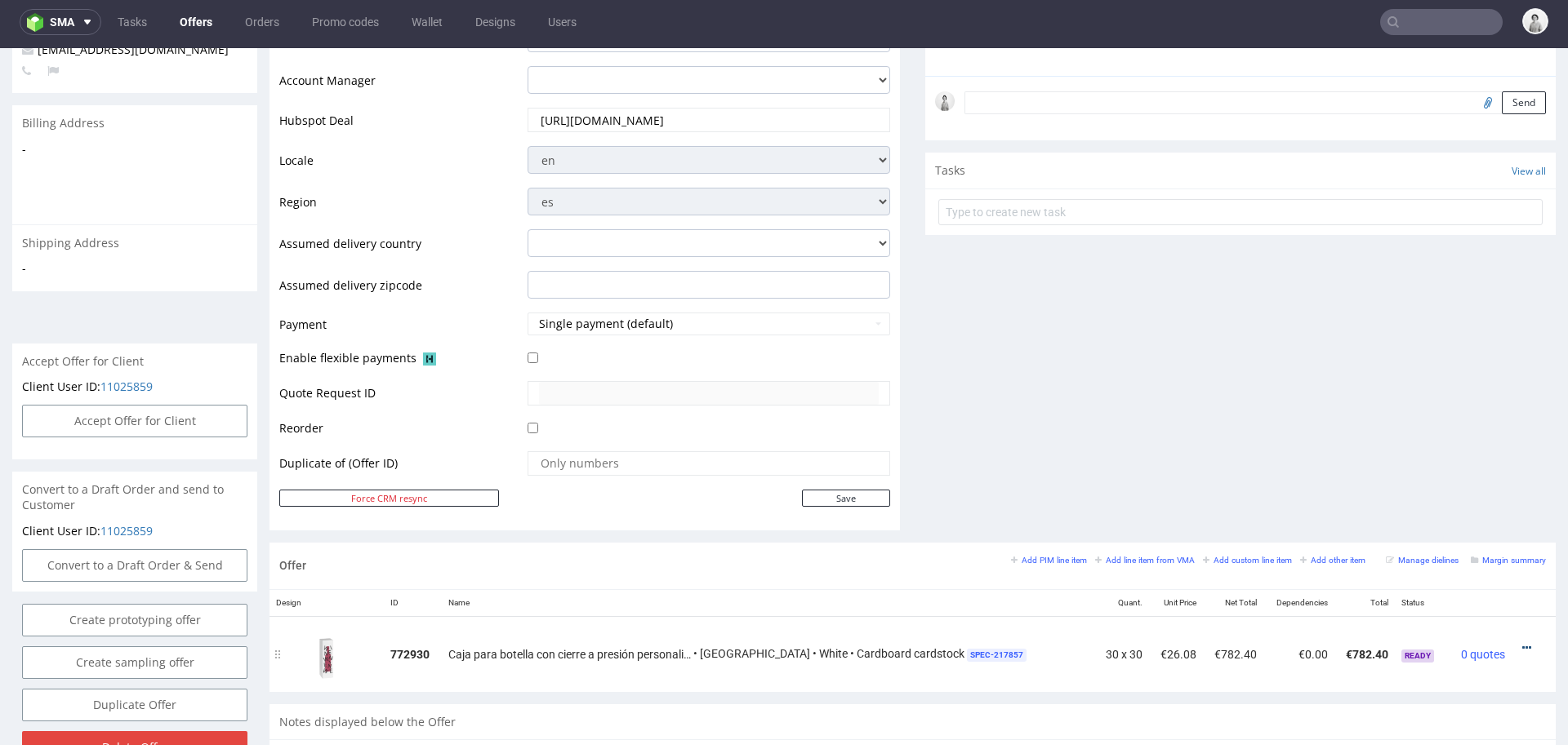
click at [1522, 642] on icon at bounding box center [1526, 648] width 9 height 12
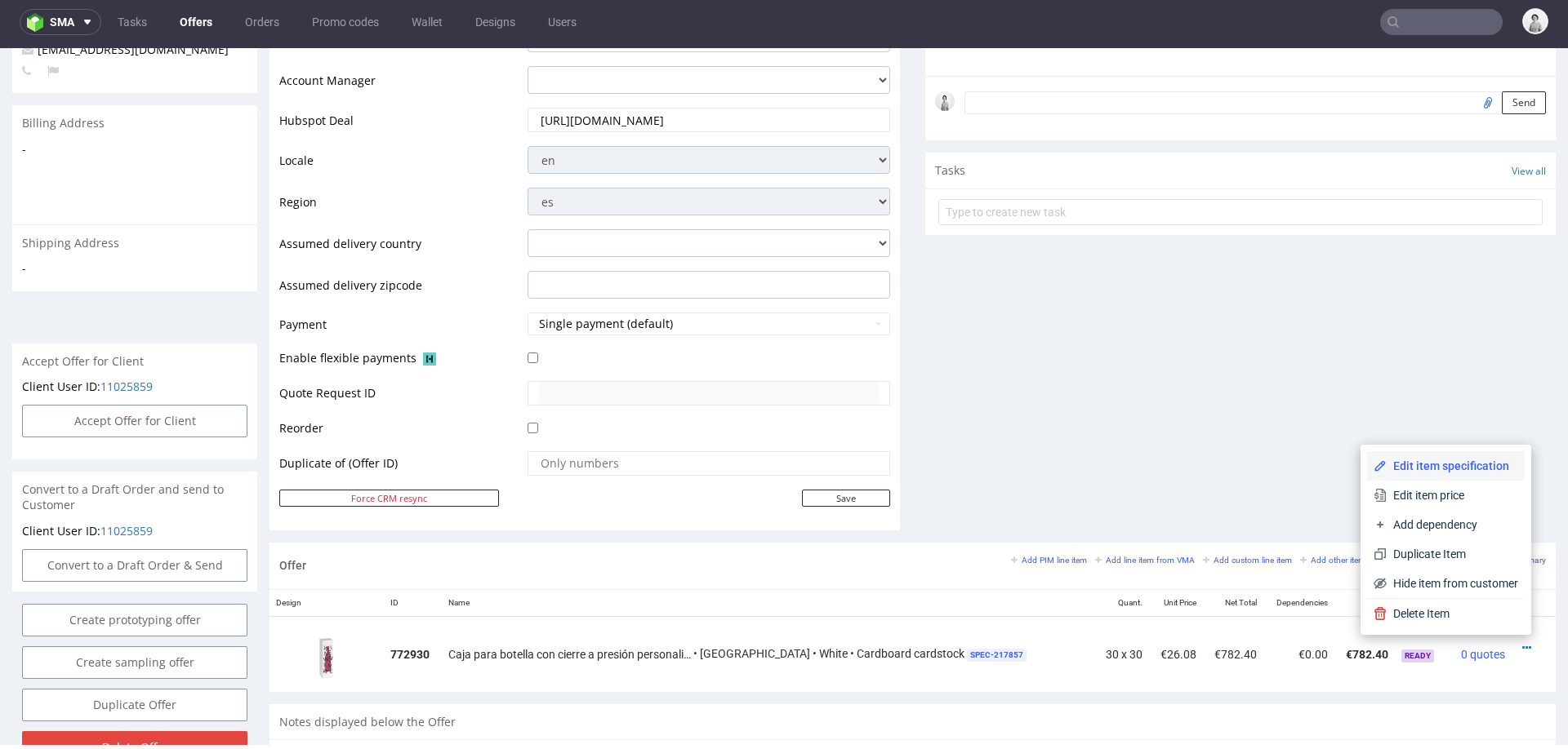
click at [1456, 470] on span "Edit item specification" at bounding box center [1452, 465] width 132 height 16
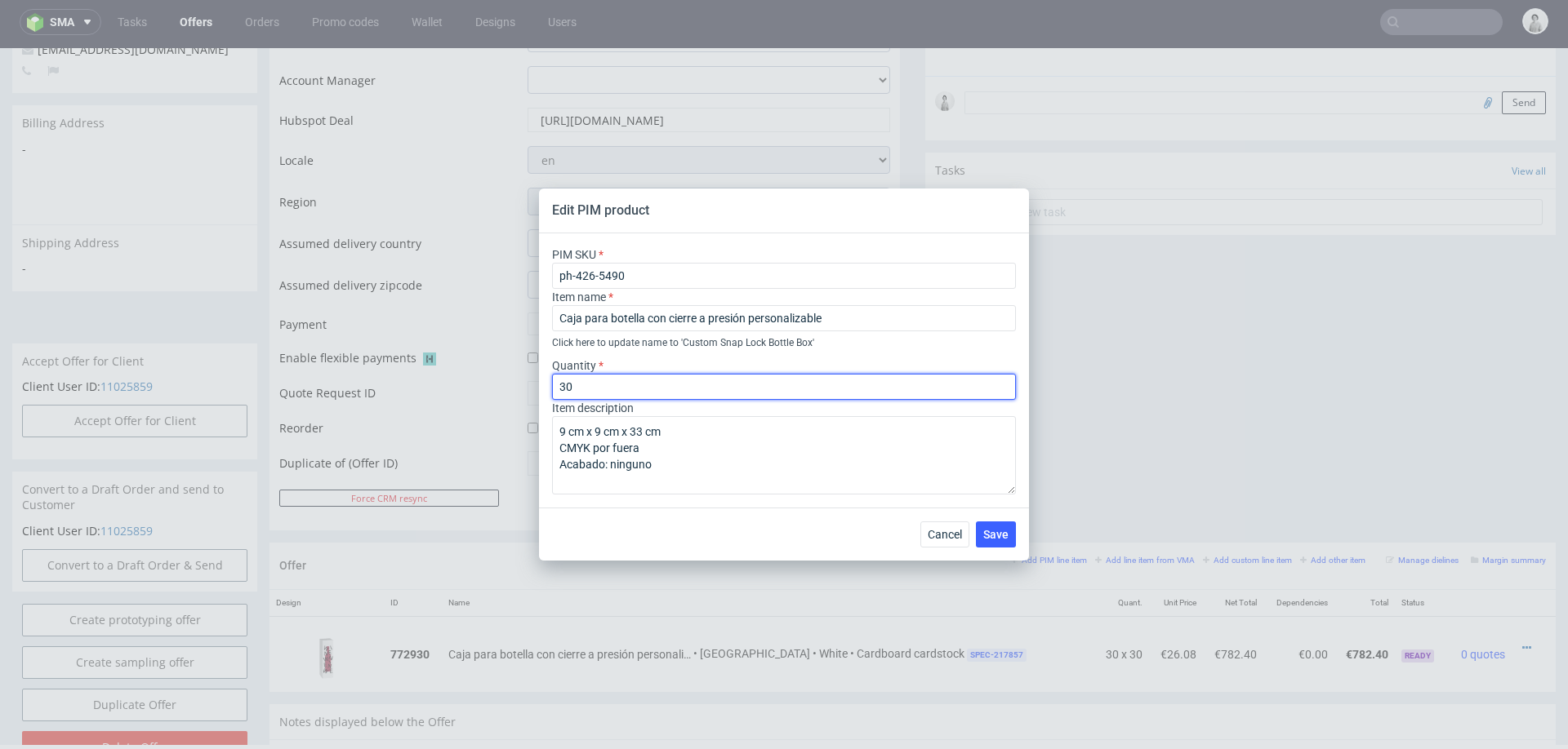
click at [676, 377] on input "30" at bounding box center [784, 386] width 464 height 26
type input "50"
click at [989, 538] on span "Save" at bounding box center [996, 535] width 25 height 12
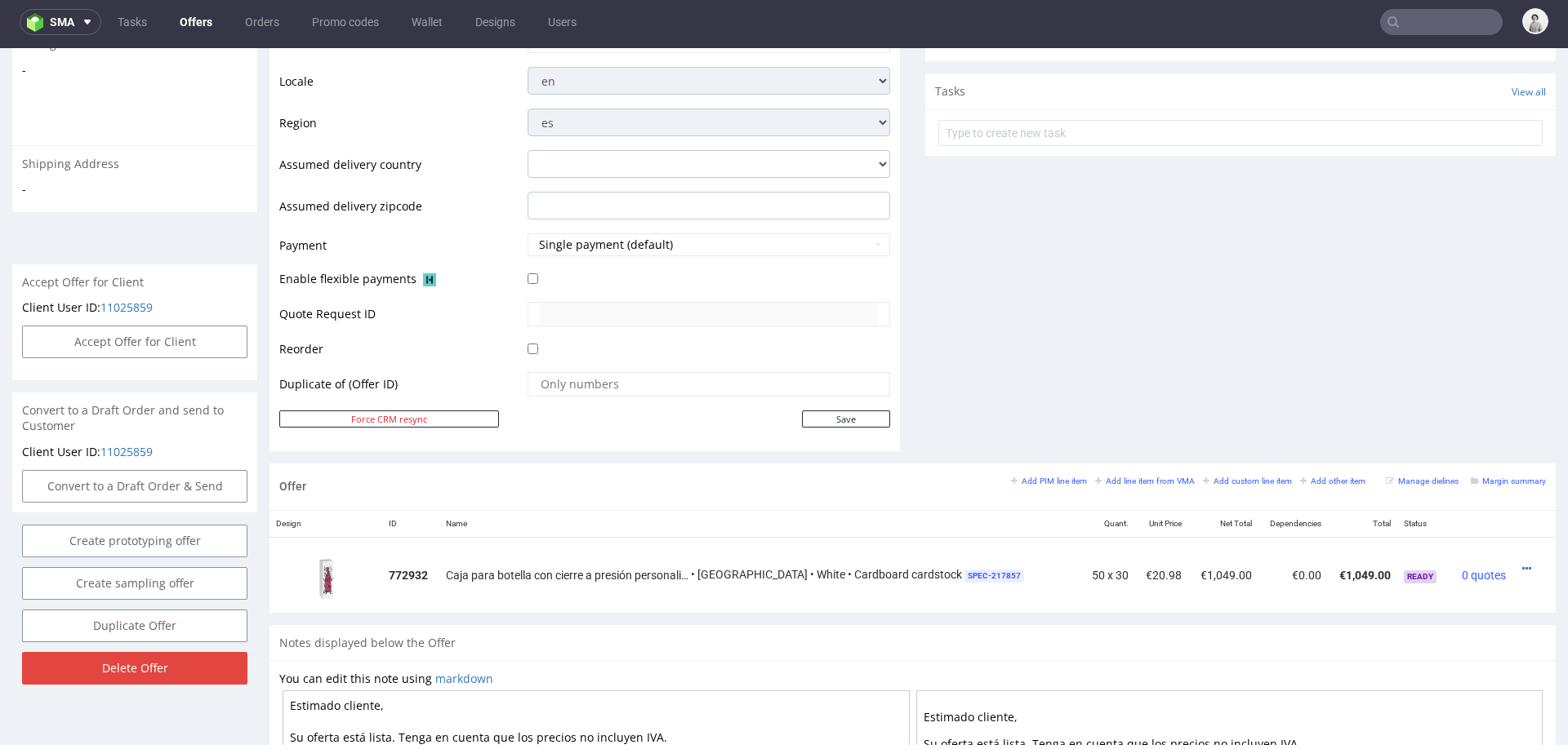
scroll to position [713, 0]
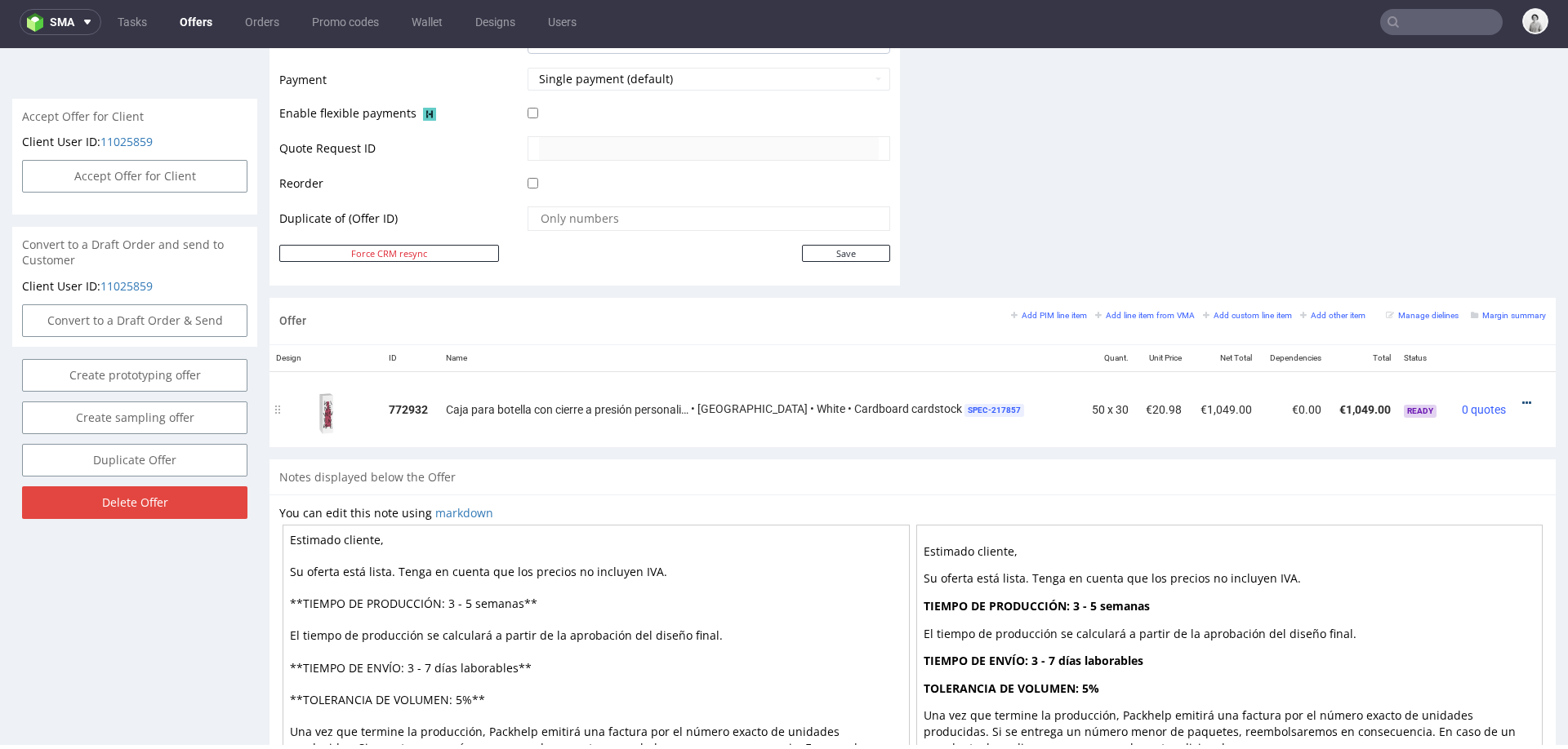
click at [1522, 399] on icon at bounding box center [1526, 403] width 9 height 12
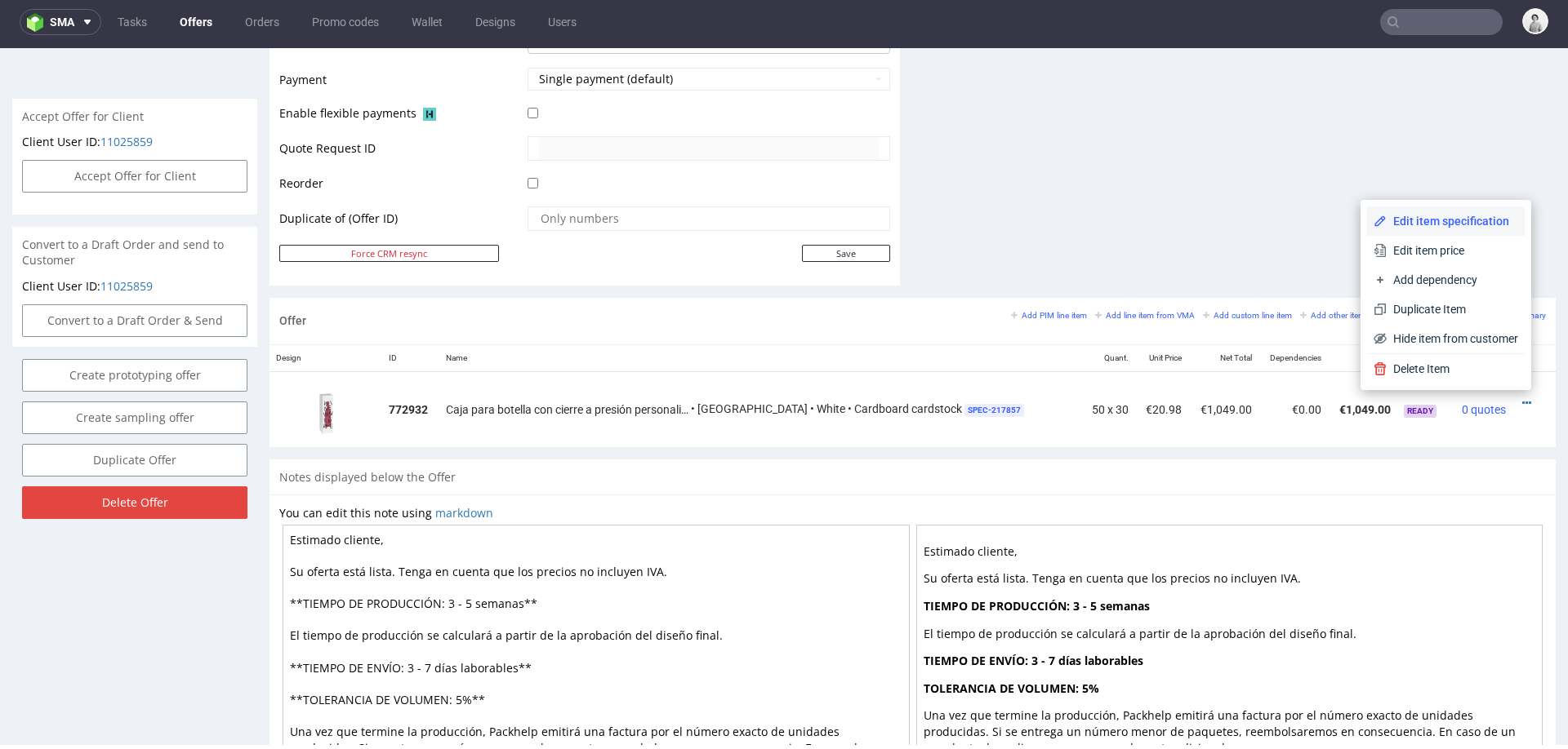
click at [1448, 220] on span "Edit item specification" at bounding box center [1452, 221] width 132 height 16
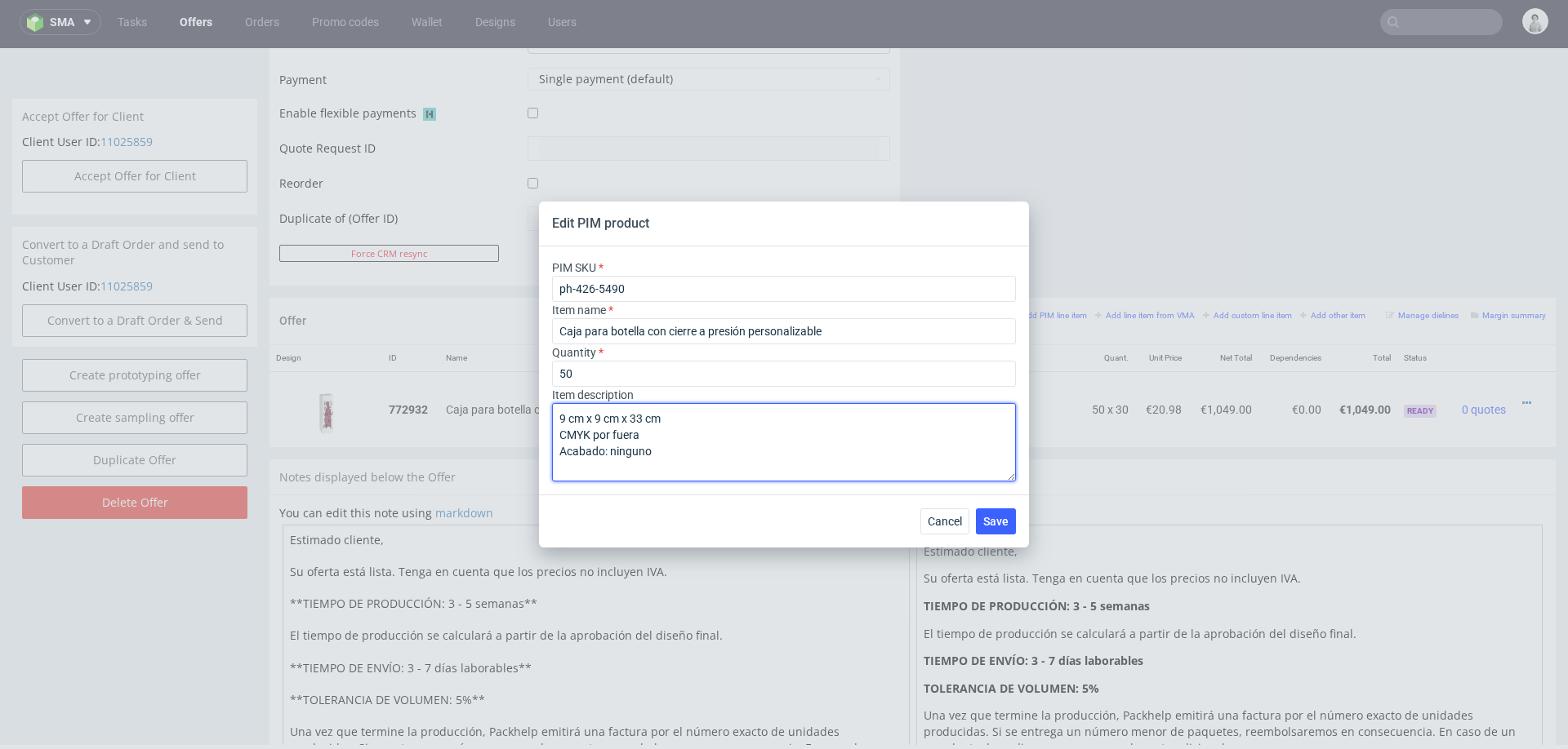
click at [772, 461] on textarea "9 cm x 9 cm x 33 cm CMYK por fuera Acabado: ninguno" at bounding box center [784, 442] width 464 height 78
paste textarea "Paper 350gsm"
click at [772, 461] on textarea "9 cm x 9 cm x 33 cm CMYK por fuera Acabado: ninguno Paper 350gsm" at bounding box center [784, 442] width 464 height 78
type textarea "9 cm x 9 cm x 33 cm CMYK por fuera Acabado: ninguno Paper 350gsm"
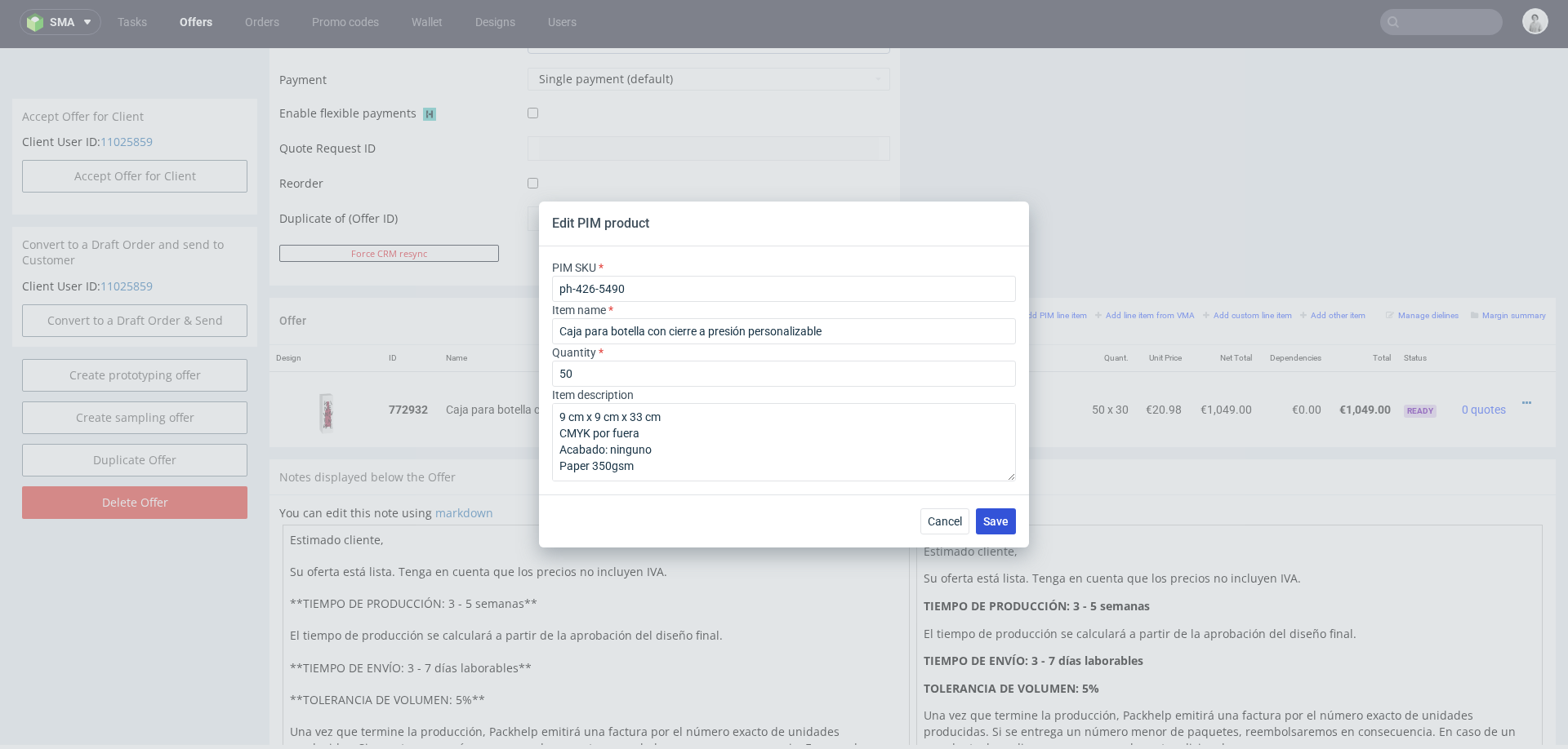
click at [1004, 519] on span "Save" at bounding box center [996, 521] width 25 height 12
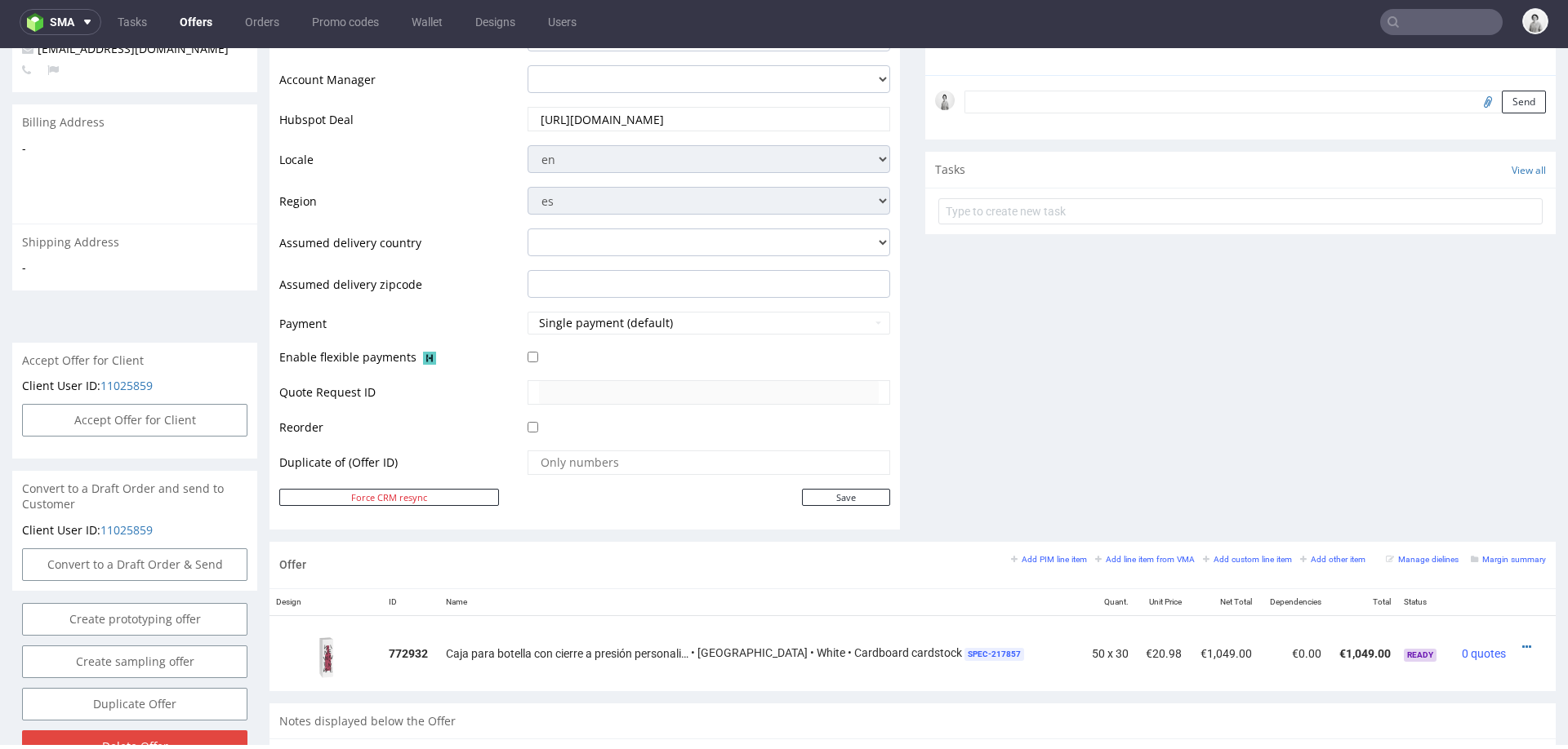
scroll to position [737, 0]
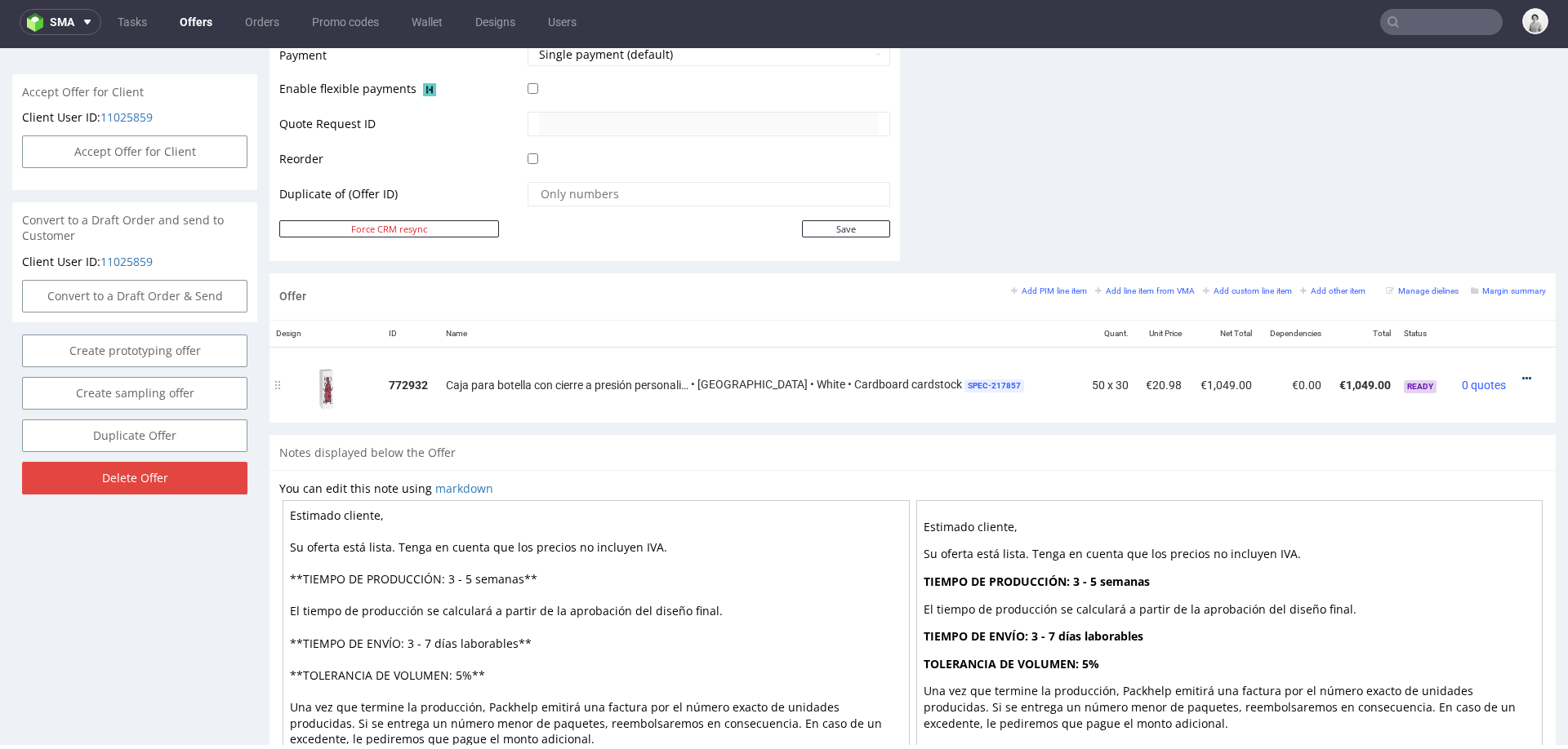
click at [1522, 378] on icon at bounding box center [1526, 379] width 9 height 12
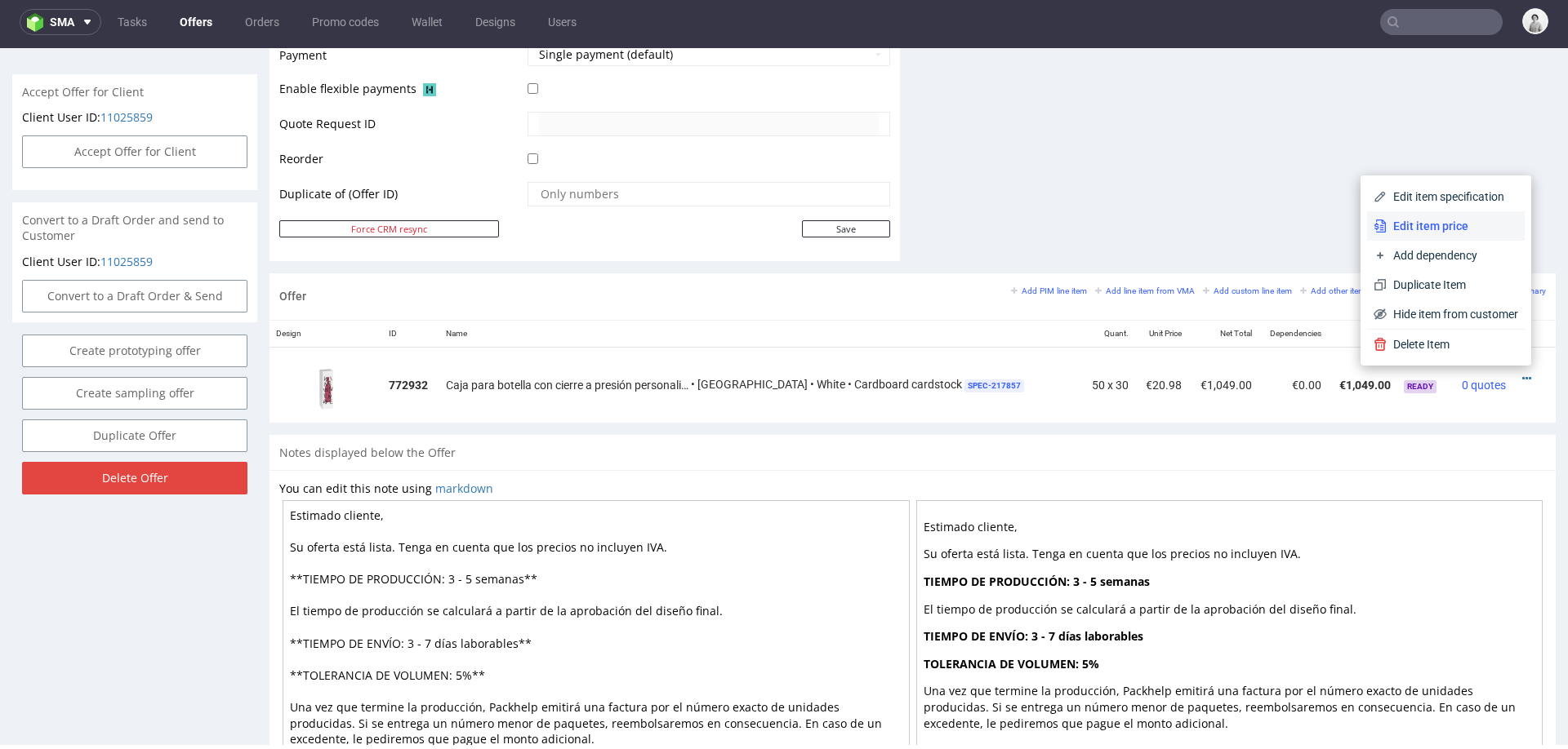
click at [1464, 228] on span "Edit item price" at bounding box center [1452, 226] width 132 height 16
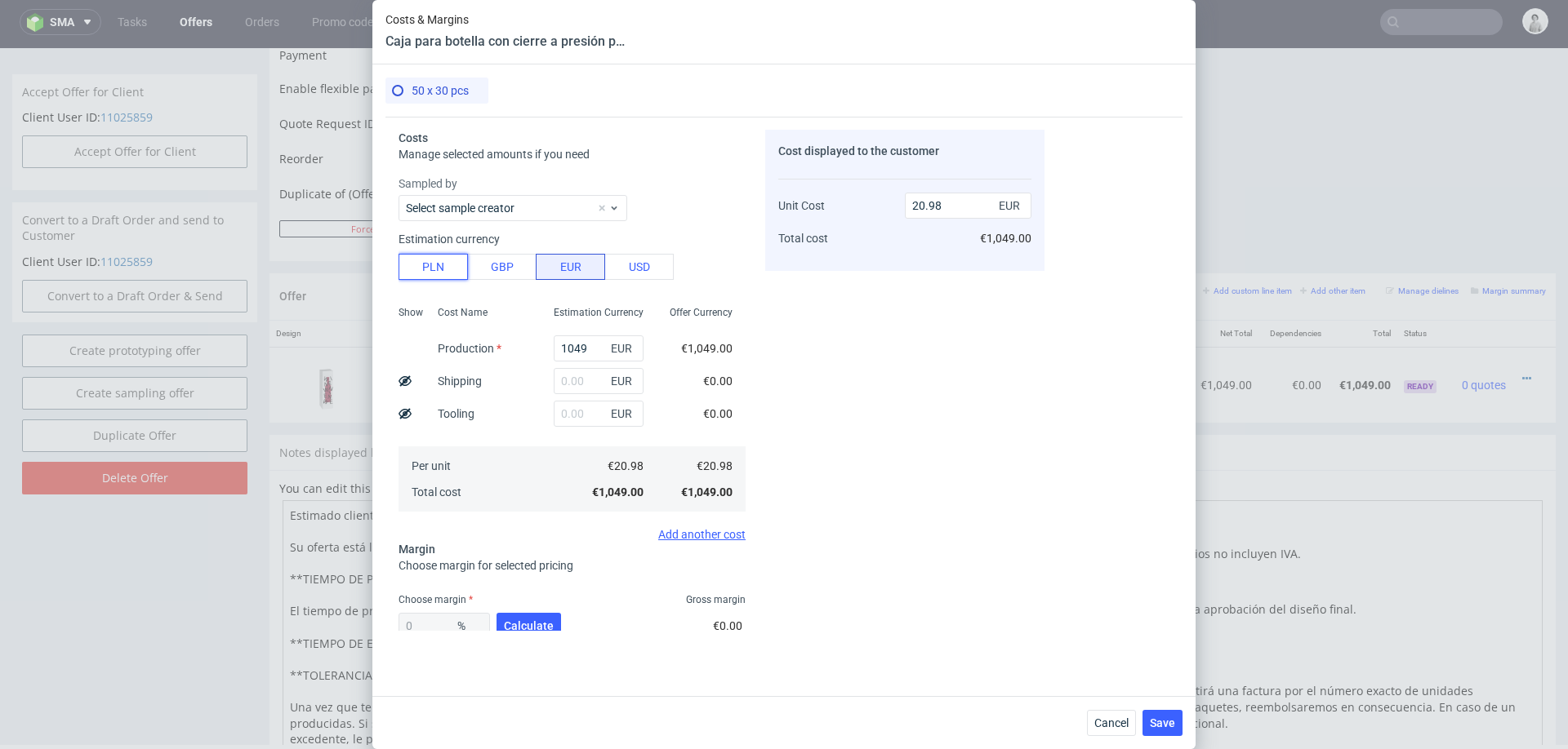
click at [418, 260] on button "PLN" at bounding box center [433, 266] width 70 height 26
type input "4.93"
click at [576, 350] on input "1049" at bounding box center [598, 348] width 90 height 26
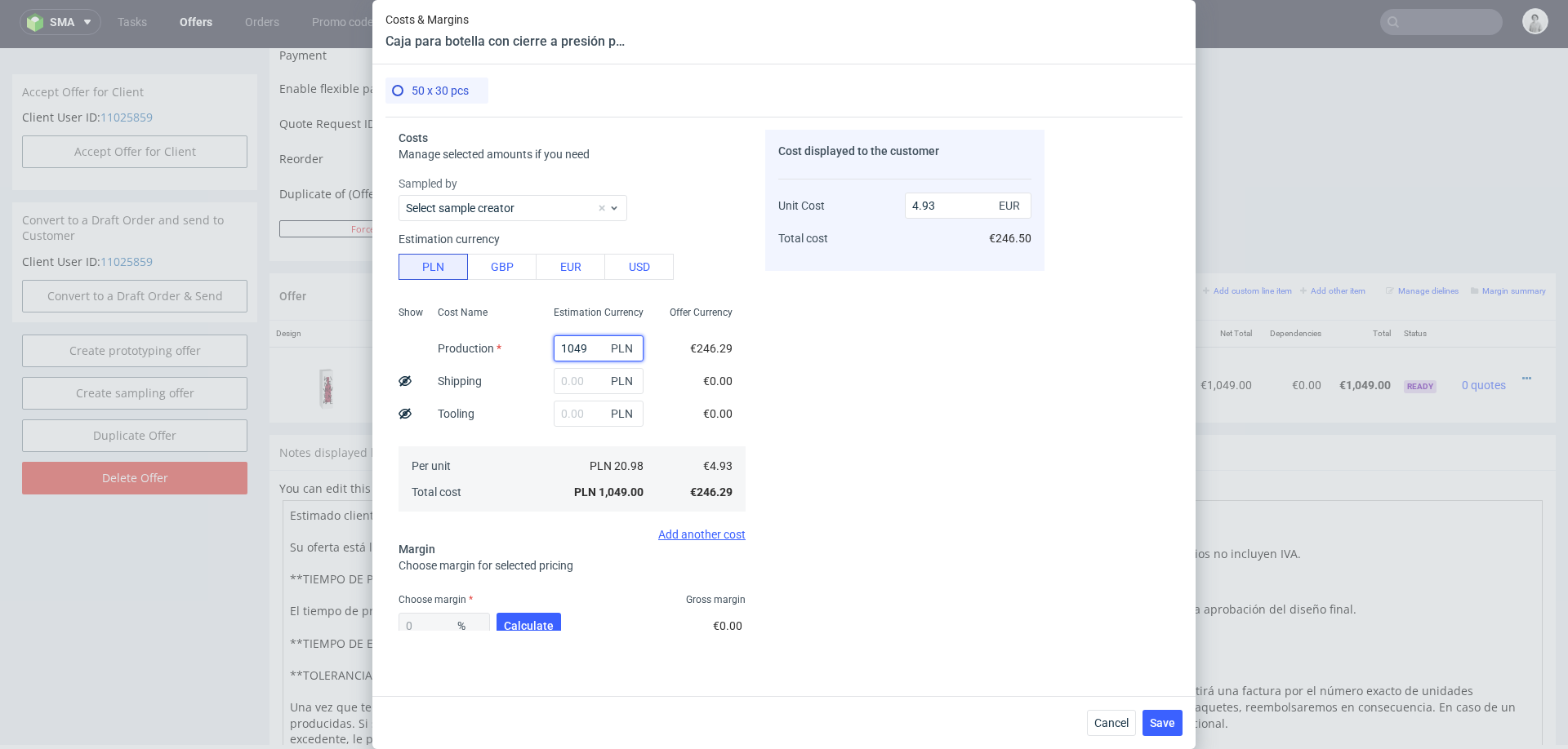
type input "2"
type input "0.01"
type input "2400"
type input "11.27"
type input "2400"
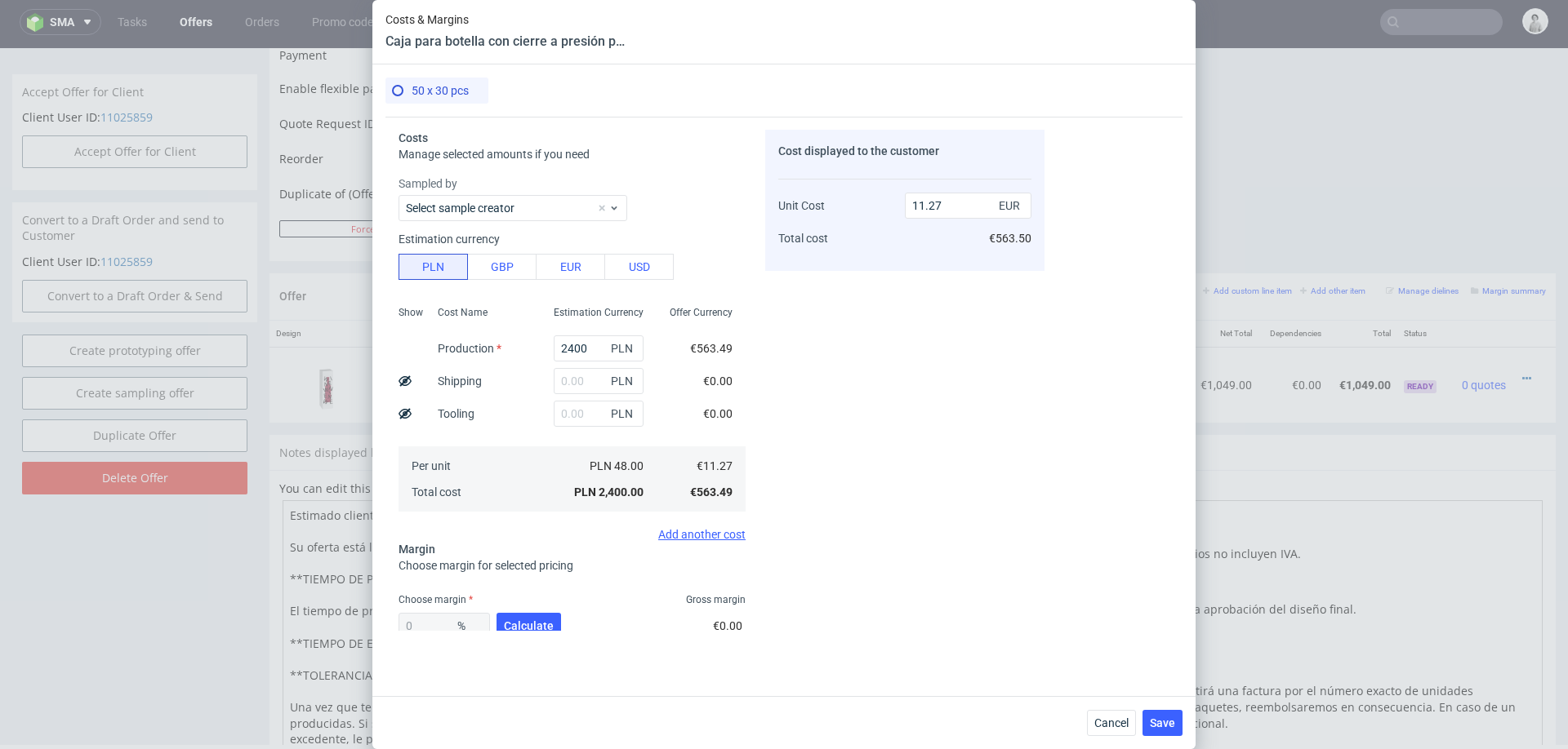
click at [1003, 421] on div "Cost displayed to the customer Unit Cost Total cost 11.27 EUR €563.50" at bounding box center [905, 380] width 279 height 501
click at [583, 380] on input "text" at bounding box center [598, 380] width 90 height 26
type input "24"
type input "11.38"
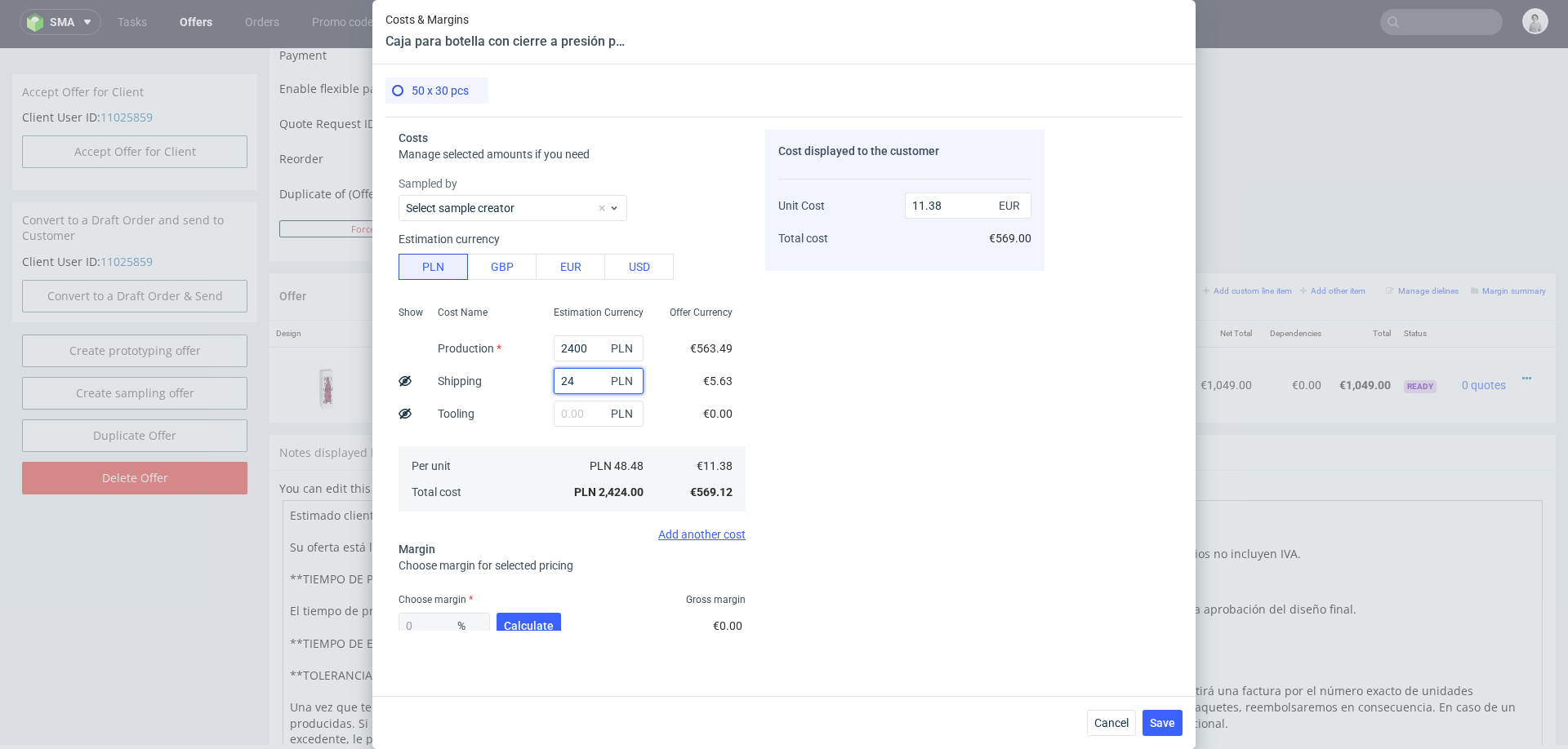
type input "240"
type input "12.4"
type input "240"
click at [517, 629] on span "Calculate" at bounding box center [528, 626] width 50 height 12
type input "42.54"
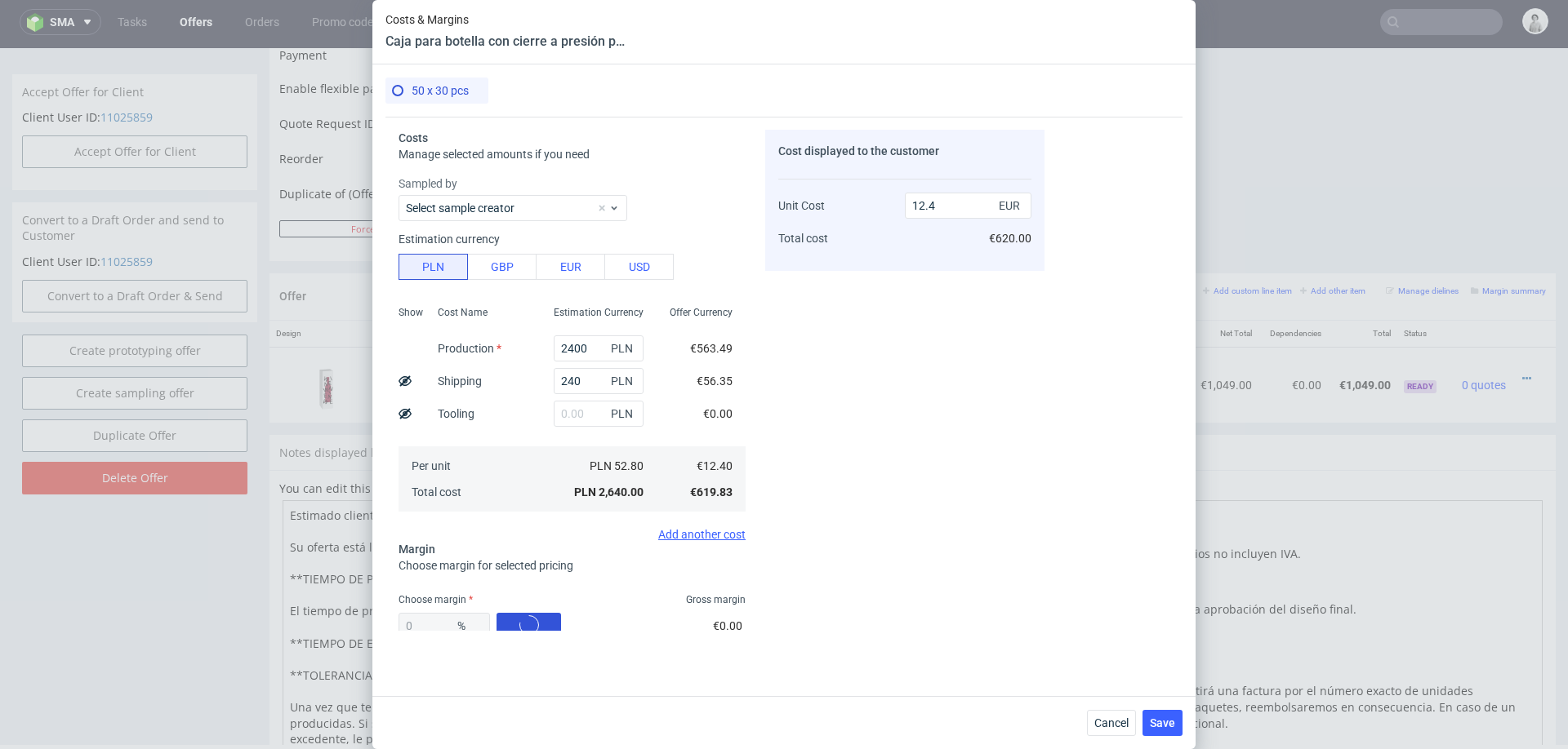
type input "21.58"
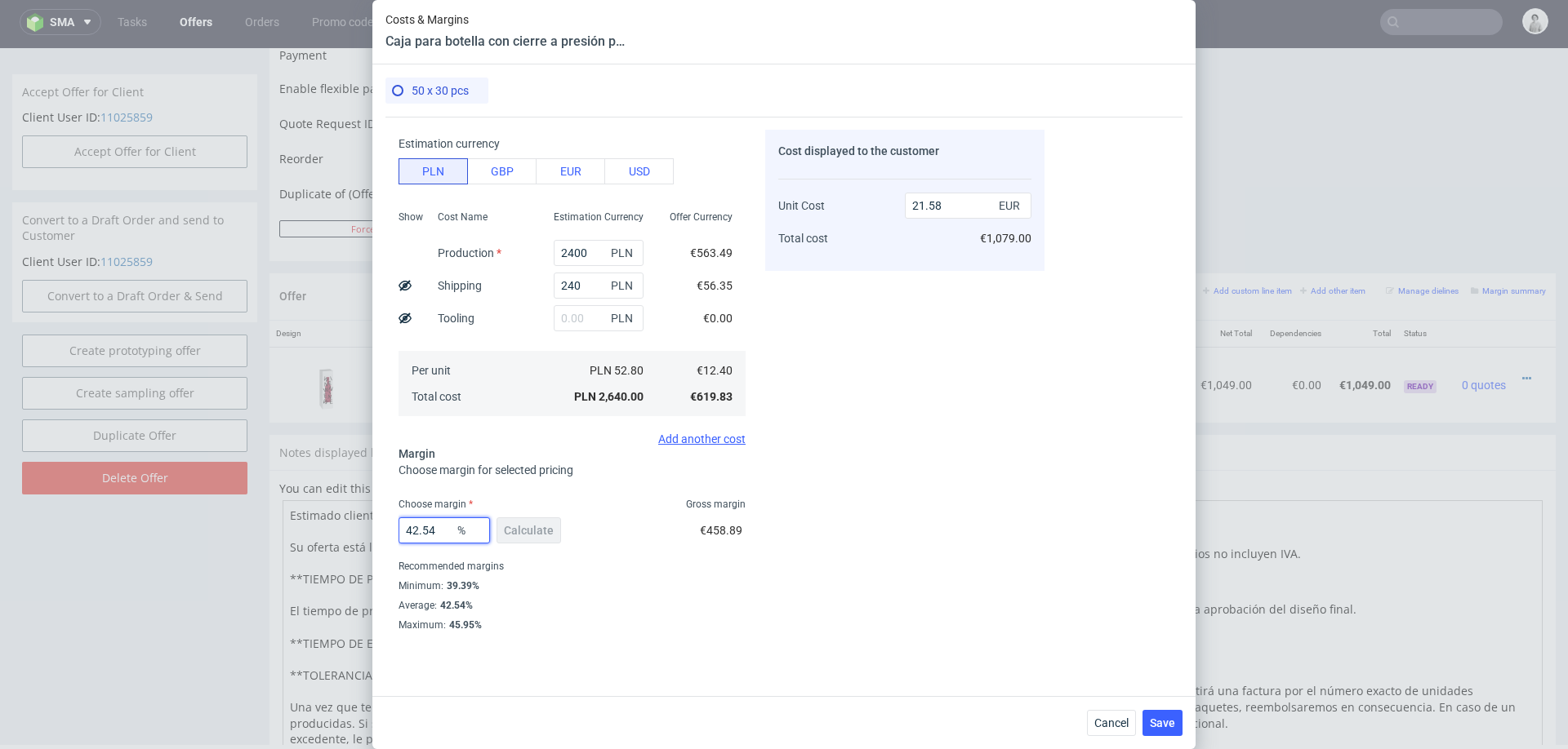
click at [432, 530] on input "42.54" at bounding box center [443, 530] width 92 height 26
type input "39"
type input "20.33"
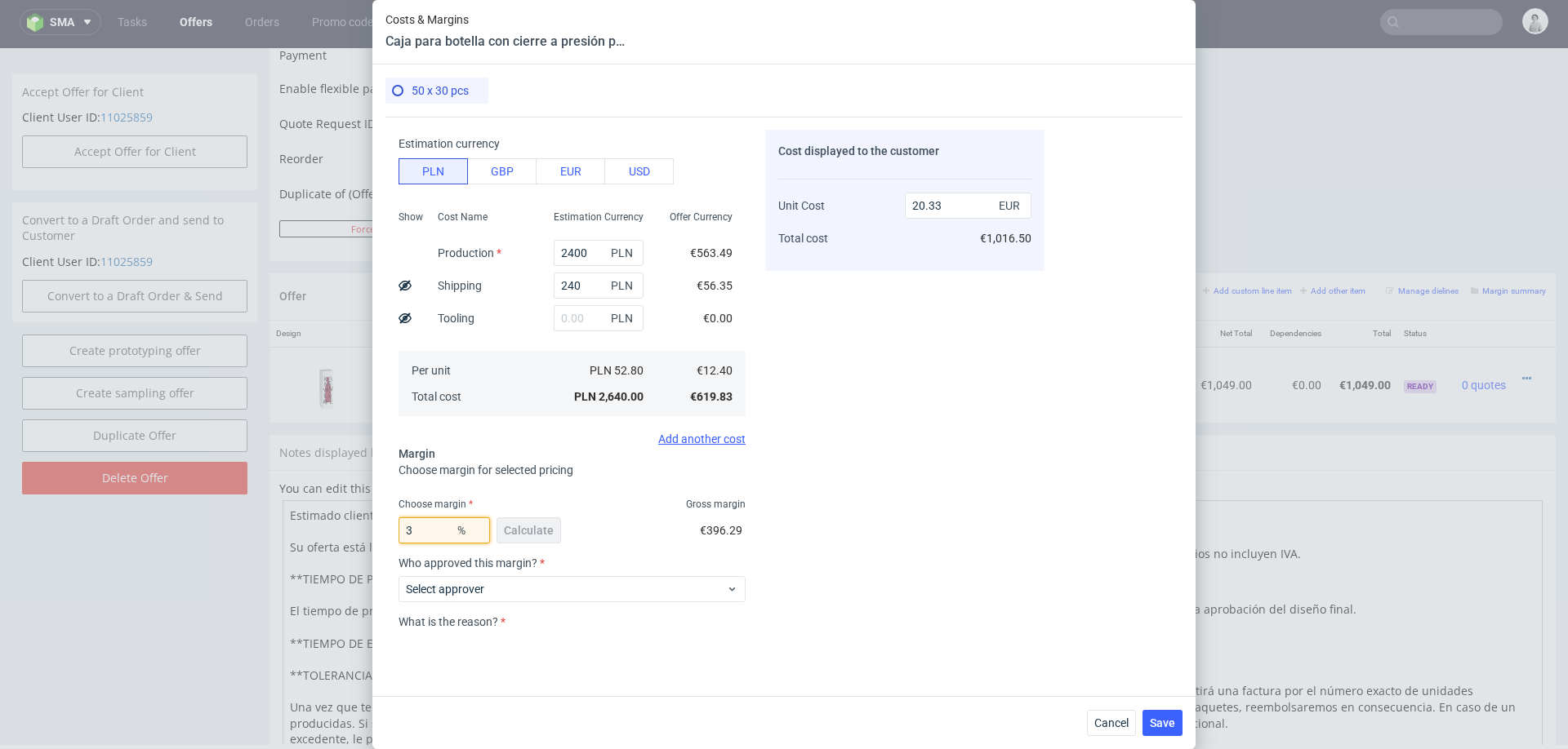
type input "38"
type input "20"
type input "37"
type input "19.68"
type input "37.5"
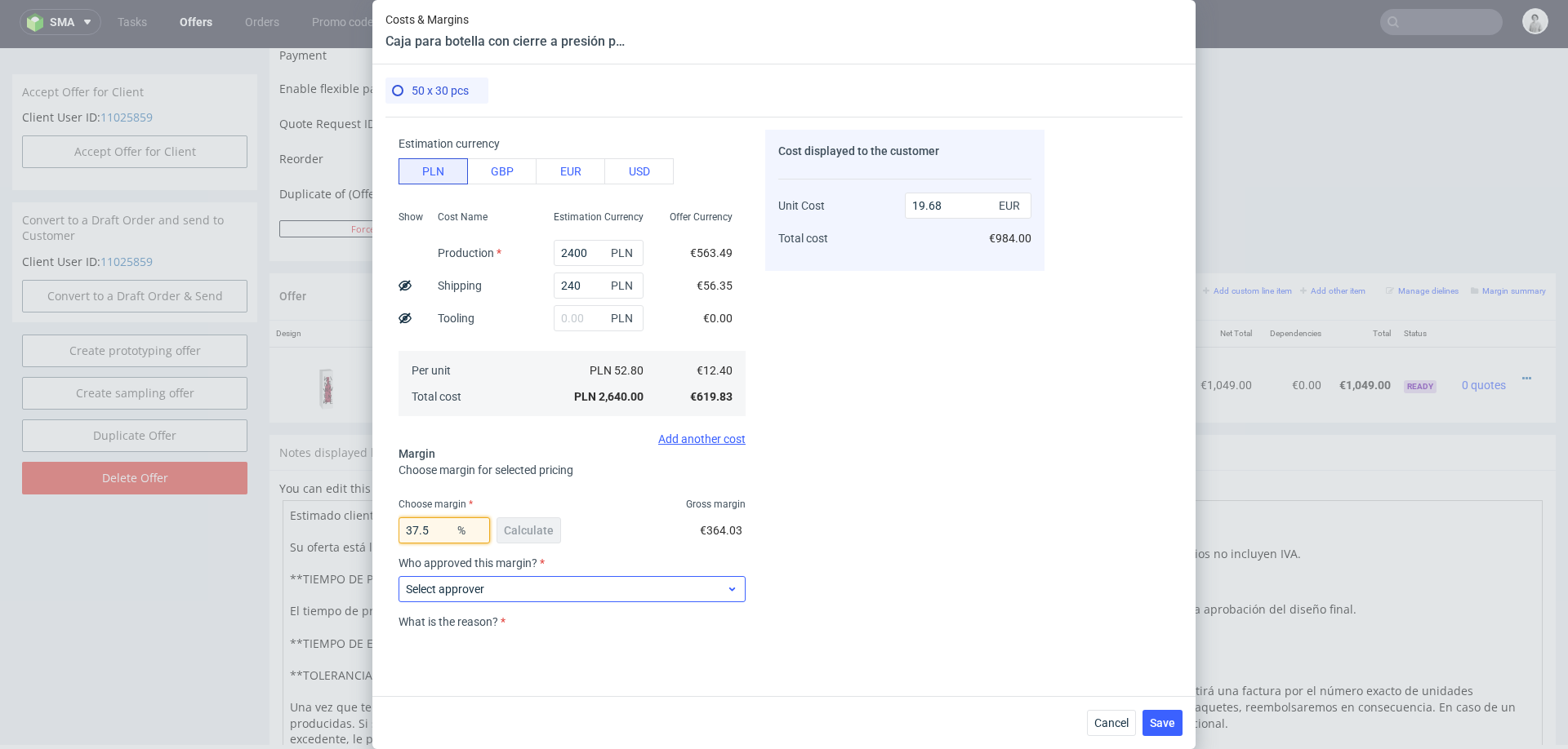
type input "19.84"
type input "37.6"
type input "19.87"
type input "37.7"
type input "19.9"
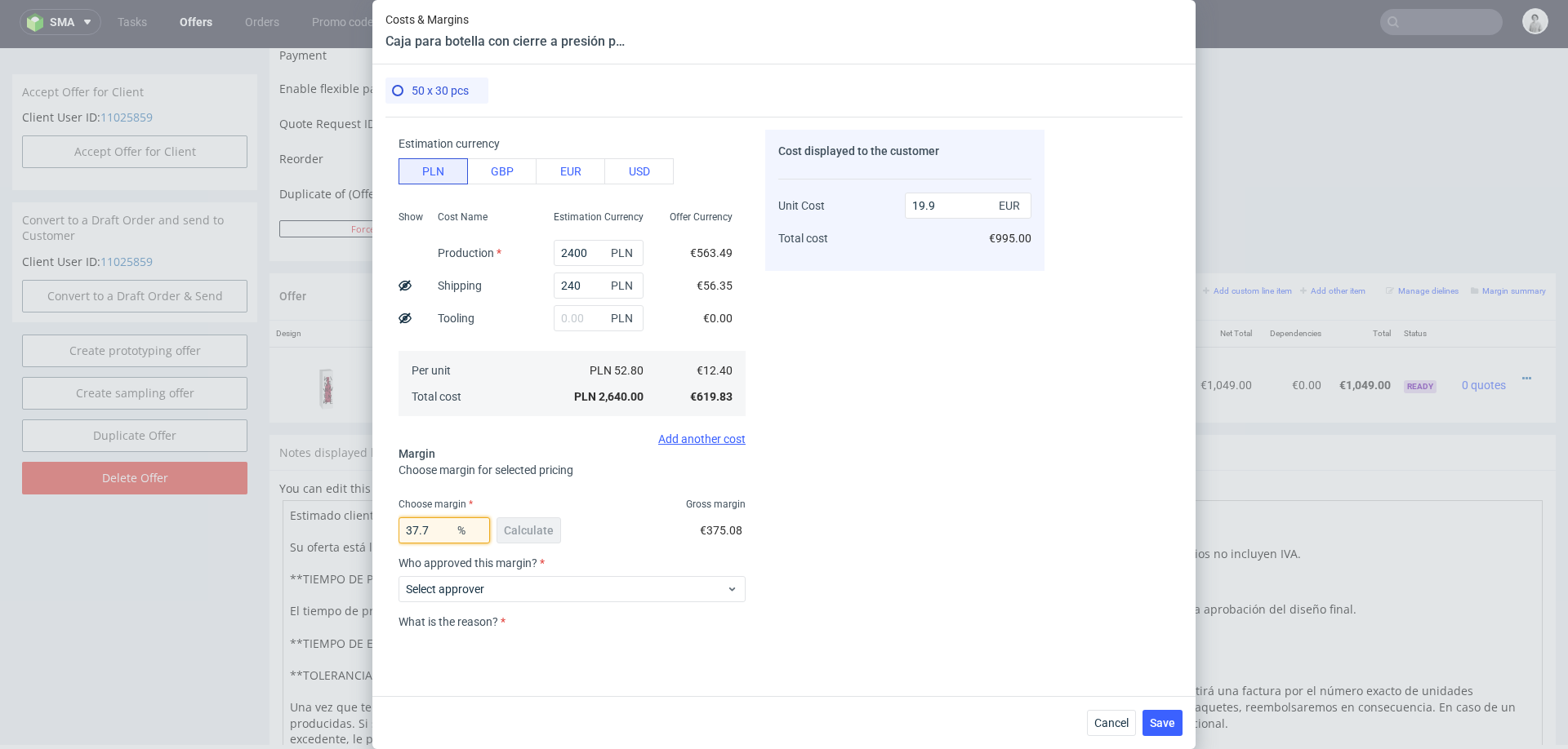
type input "37.7"
click at [918, 461] on div "Cost displayed to the customer Unit Cost Total cost 19.9 EUR €995.00" at bounding box center [905, 380] width 279 height 501
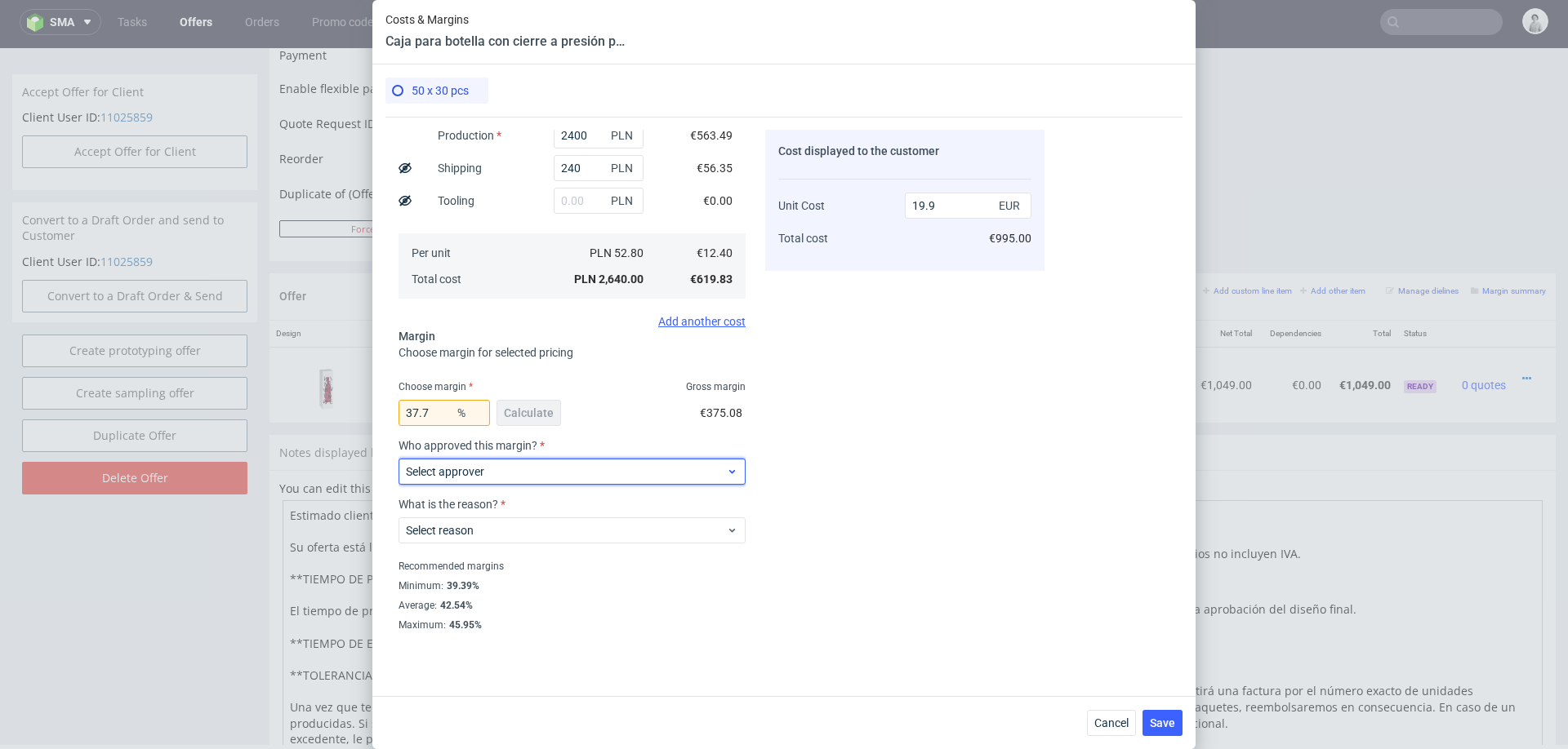
click at [538, 465] on span "Select approver" at bounding box center [565, 471] width 320 height 16
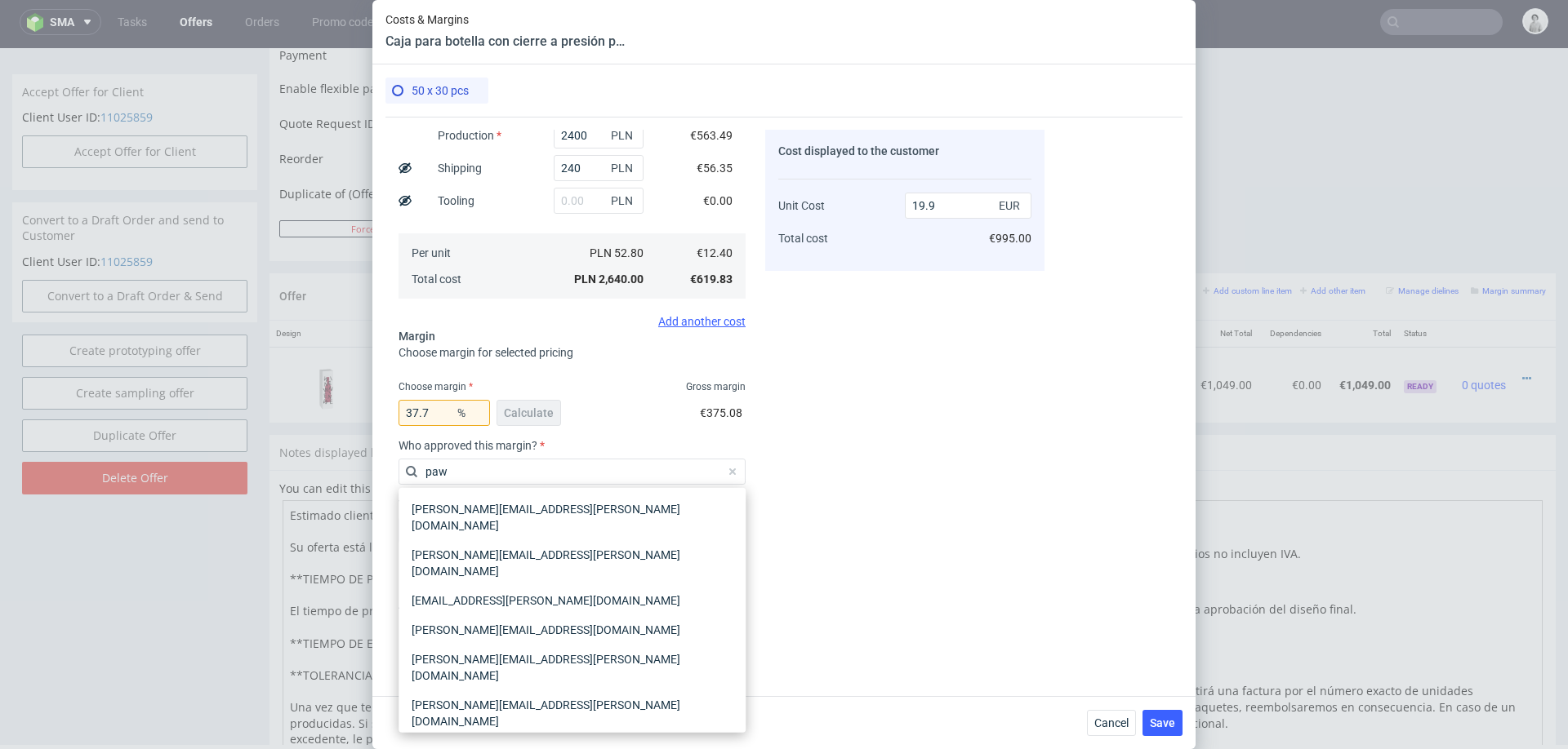
type input "pawe"
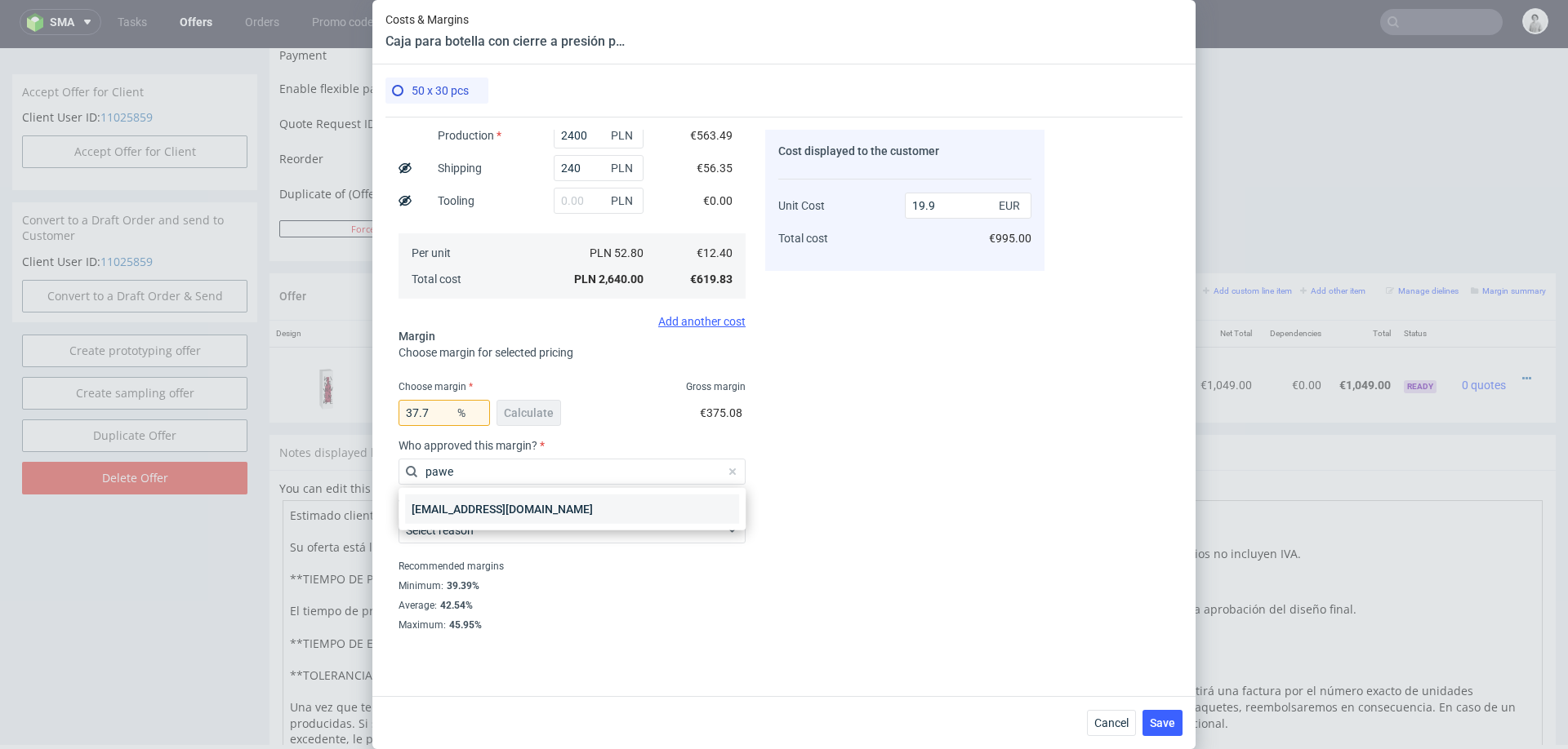
click at [483, 504] on div "[EMAIL_ADDRESS][DOMAIN_NAME]" at bounding box center [572, 509] width 334 height 29
click at [480, 526] on span "Select reason" at bounding box center [565, 530] width 320 height 16
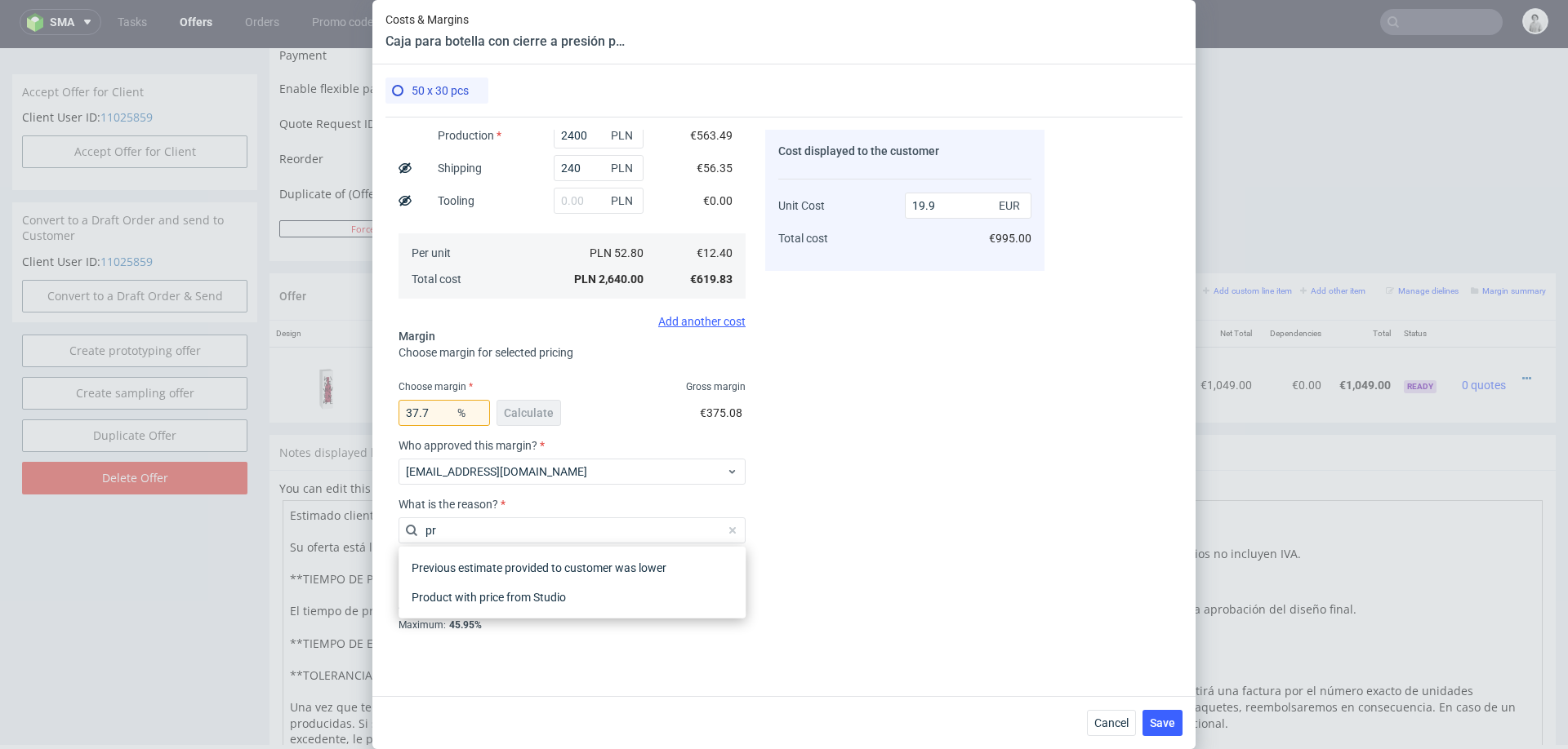
type input "pro"
click at [543, 594] on div "Product with price from Studio" at bounding box center [572, 597] width 334 height 29
click at [947, 515] on div "Cost displayed to the customer Unit Cost Total cost 19.9 EUR €995.00" at bounding box center [905, 380] width 279 height 501
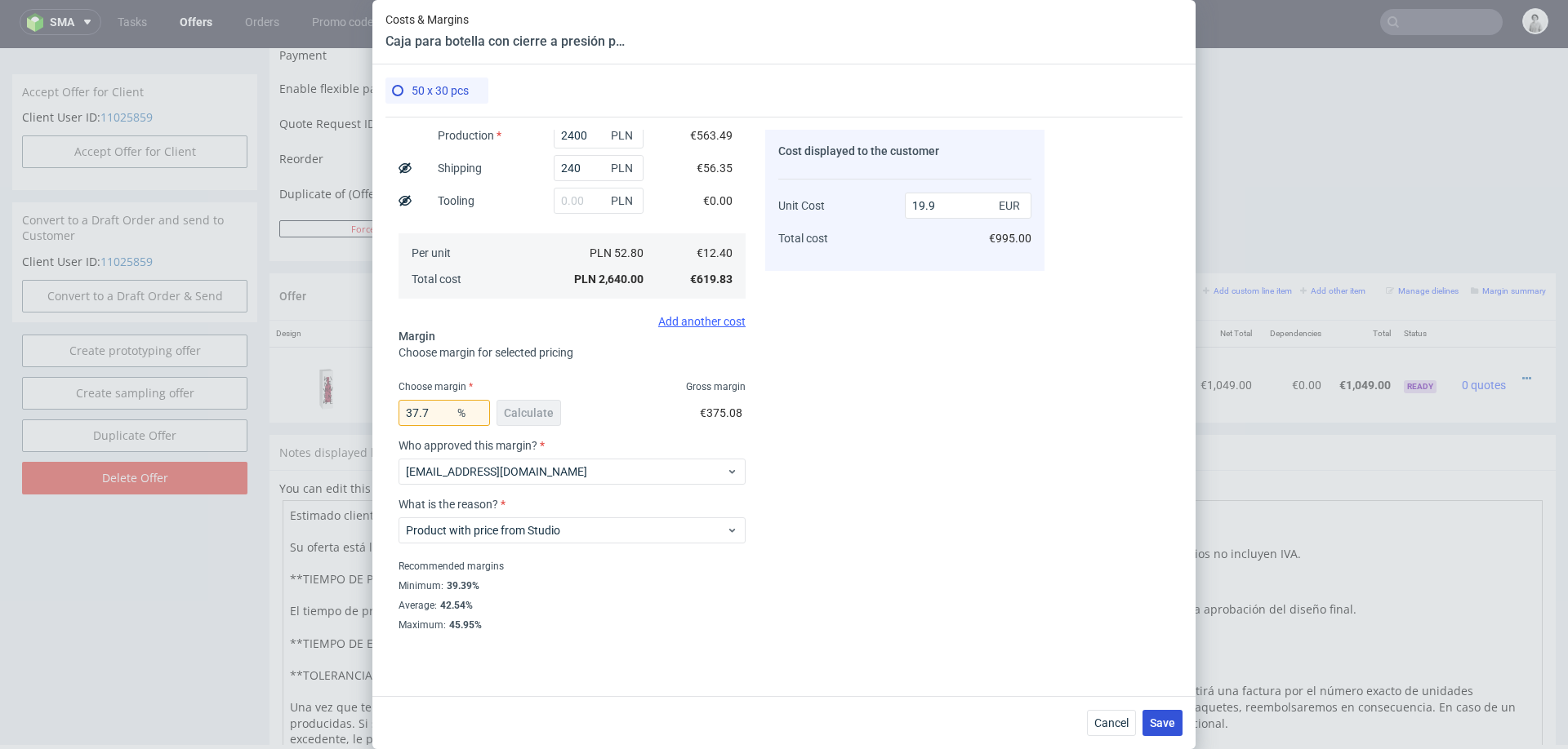
click at [1164, 712] on button "Save" at bounding box center [1162, 723] width 40 height 26
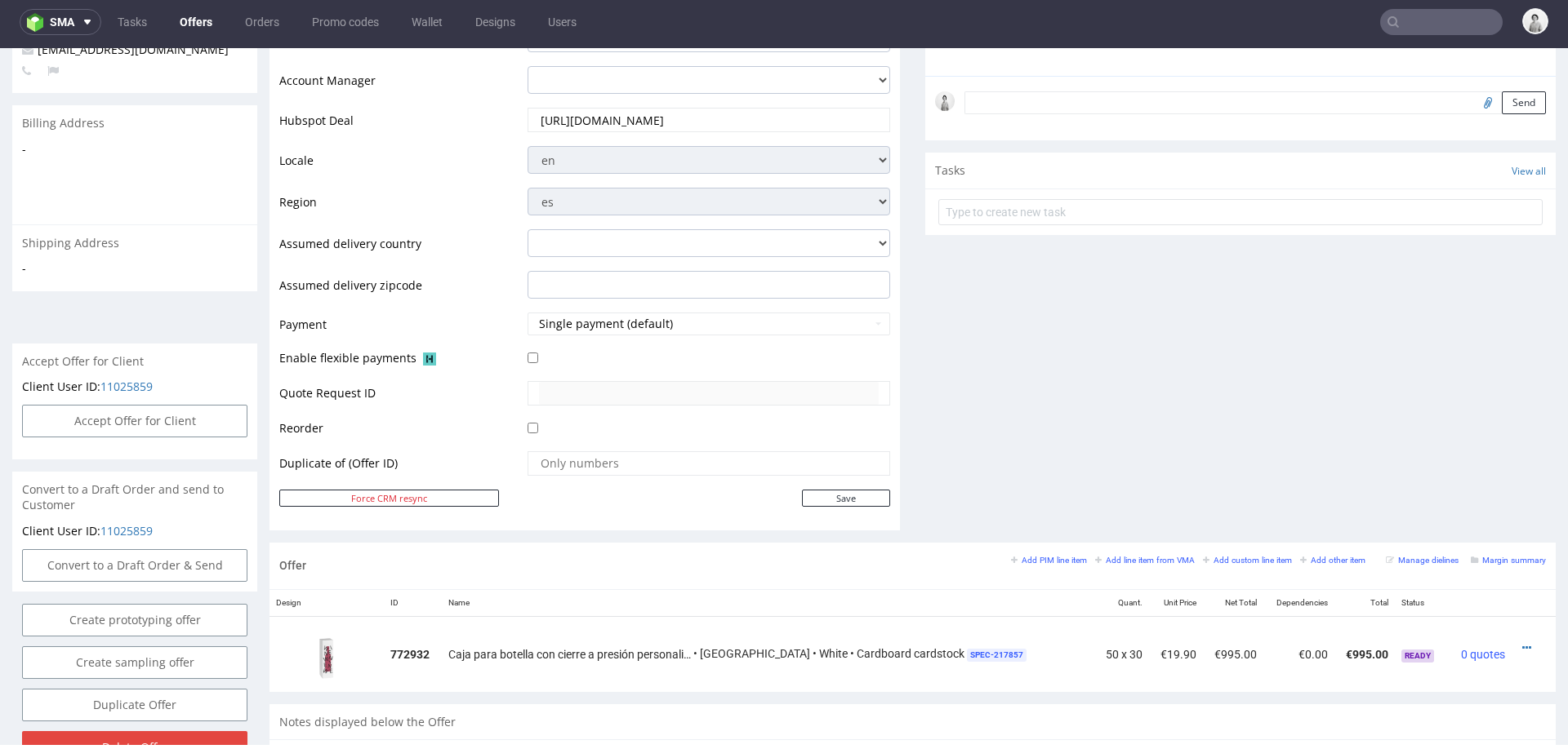
scroll to position [0, 0]
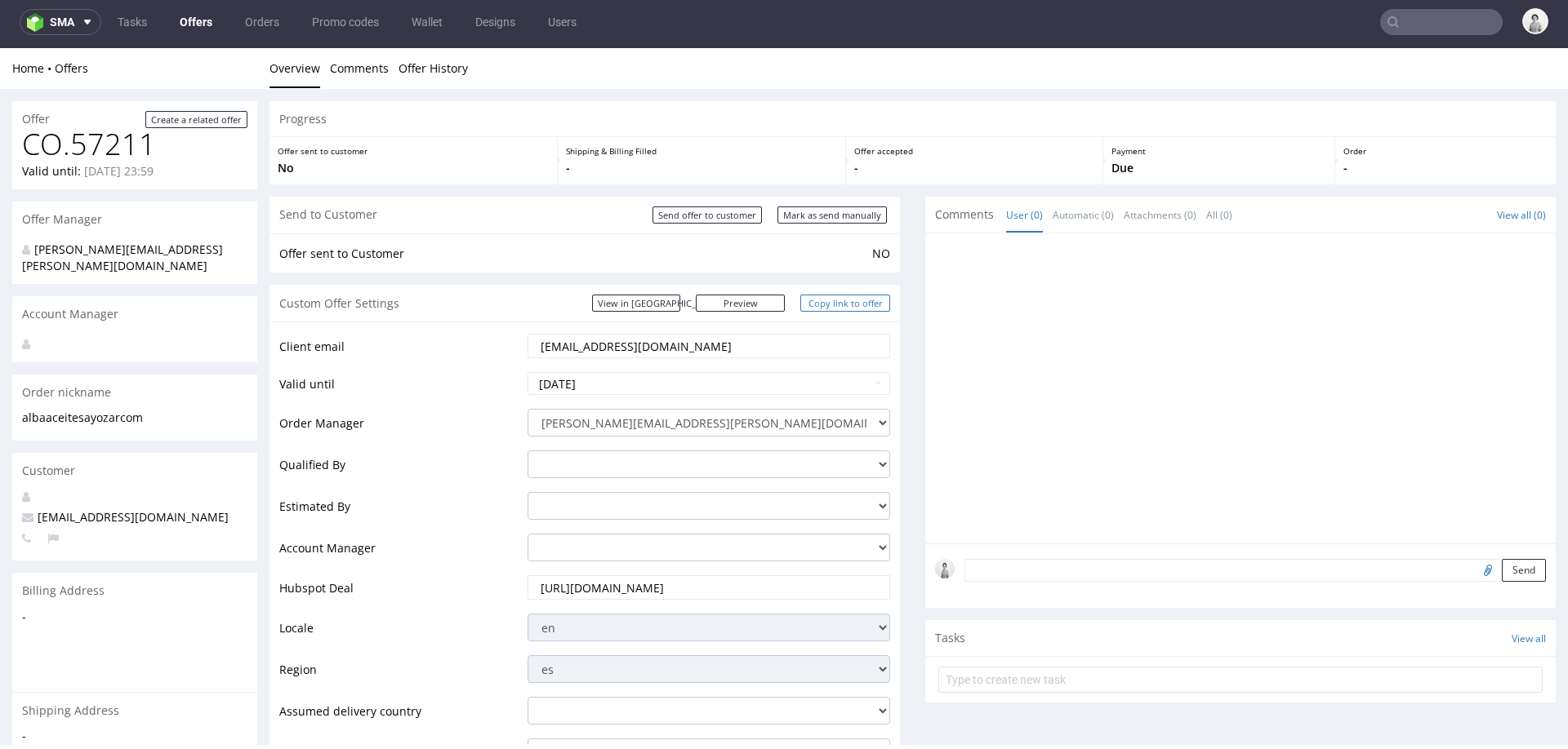
click at [837, 301] on link "Copy link to offer" at bounding box center [845, 303] width 90 height 17
click at [851, 301] on link "Copy link to offer" at bounding box center [845, 303] width 90 height 17
click at [804, 217] on input "Mark as send manually" at bounding box center [832, 215] width 109 height 17
type input "In progress..."
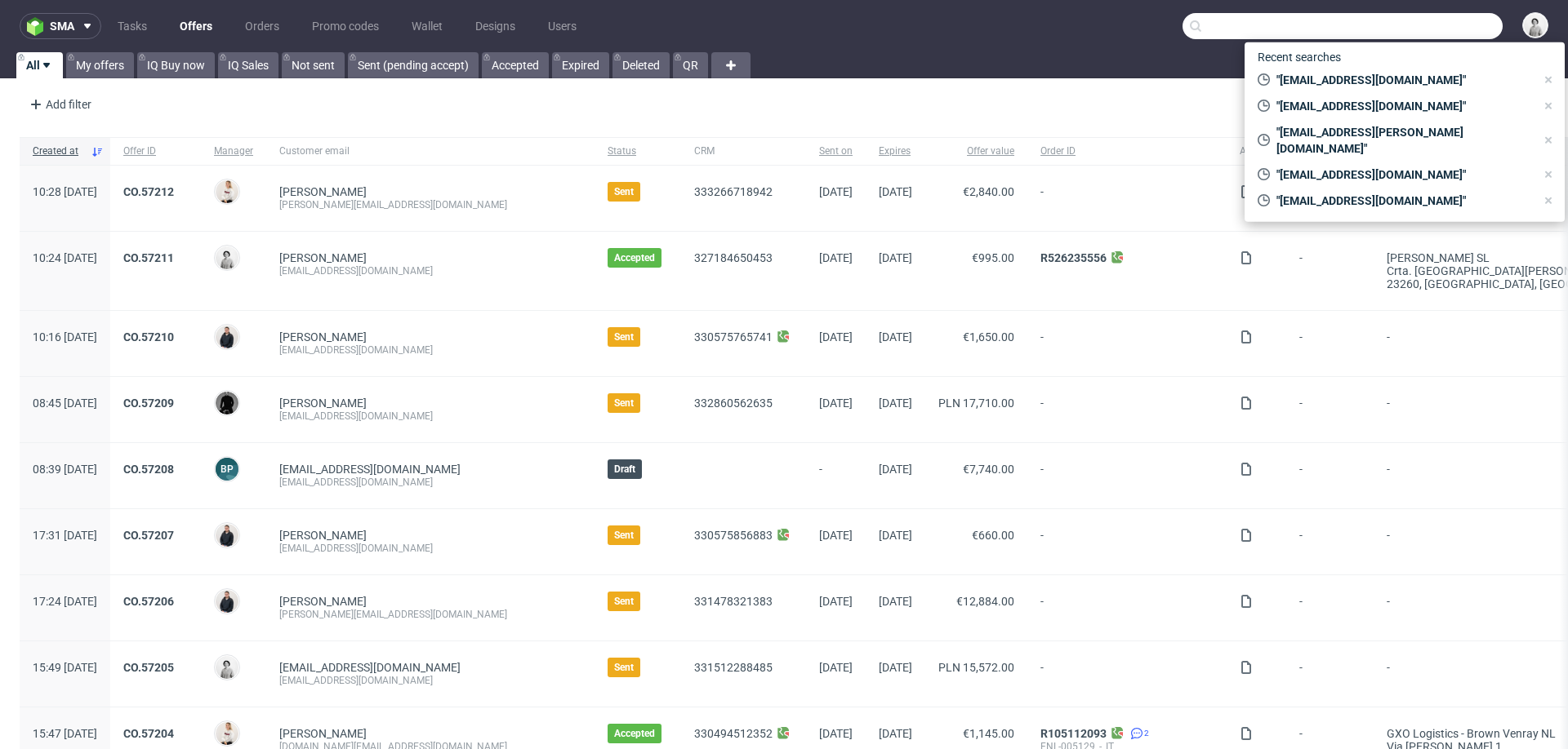
click at [1435, 22] on input "text" at bounding box center [1342, 26] width 320 height 26
paste input "[EMAIL_ADDRESS][DOMAIN_NAME]"
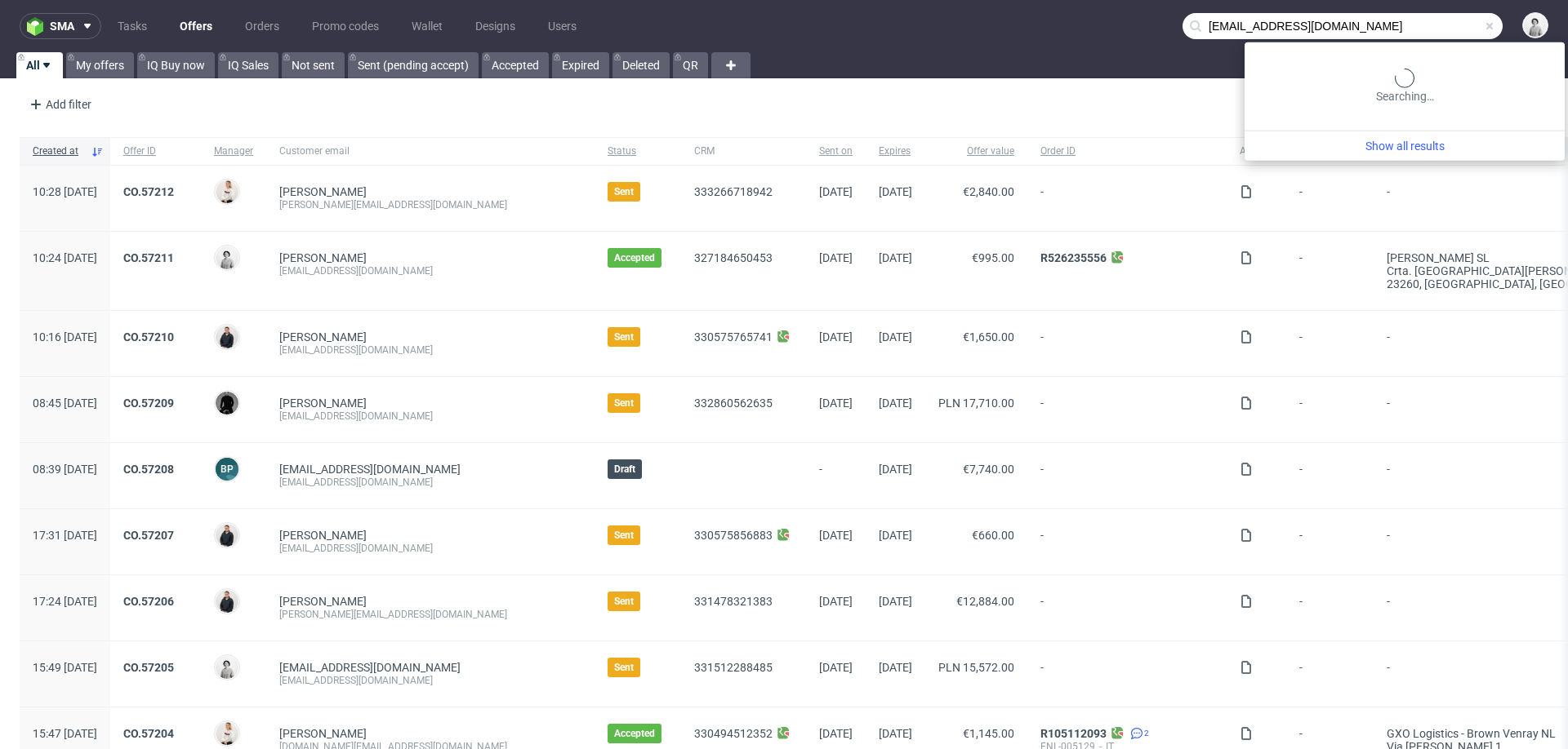
type input "[EMAIL_ADDRESS][DOMAIN_NAME]"
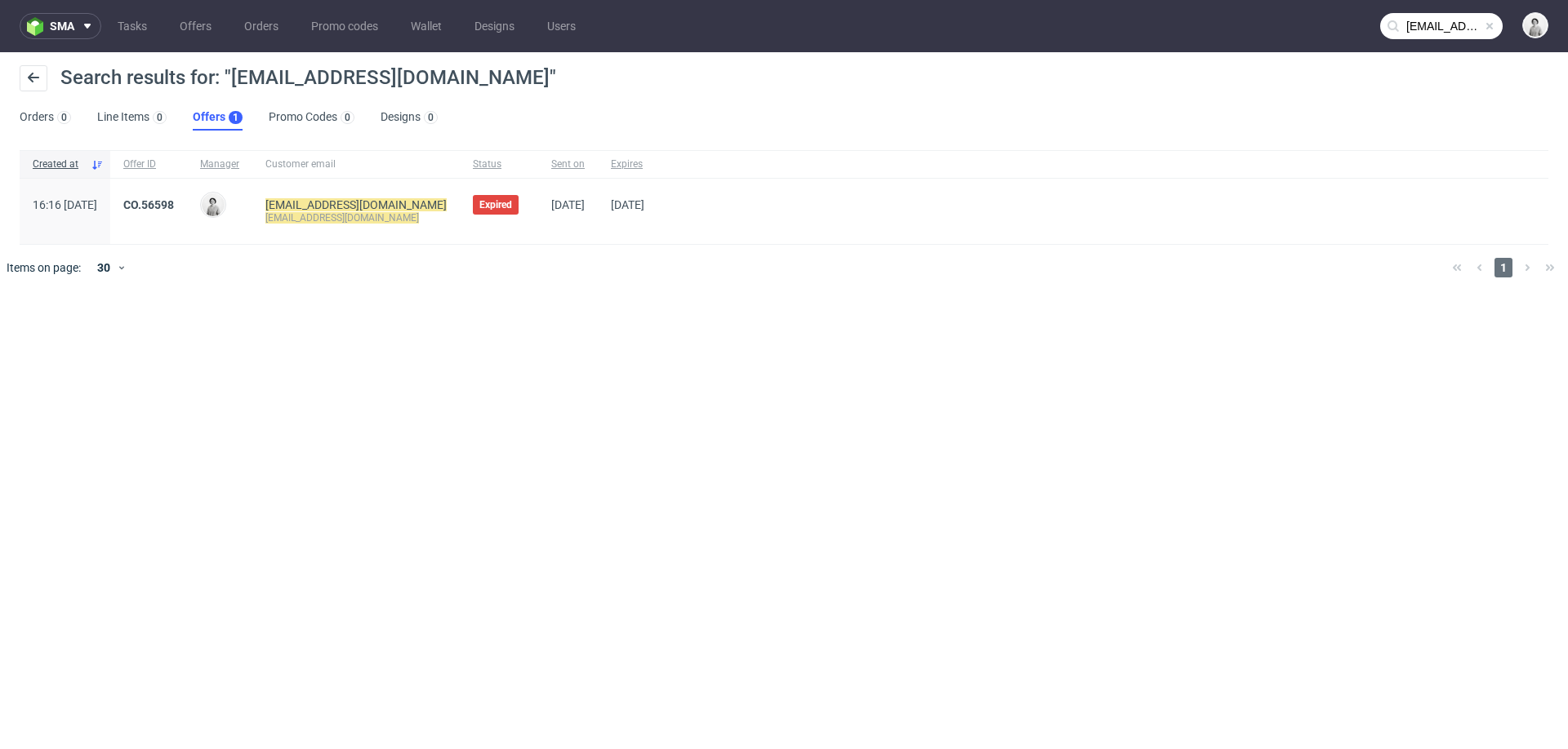
click at [187, 194] on div "CO.56598" at bounding box center [148, 212] width 76 height 65
click at [174, 198] on link "CO.56598" at bounding box center [149, 205] width 50 height 13
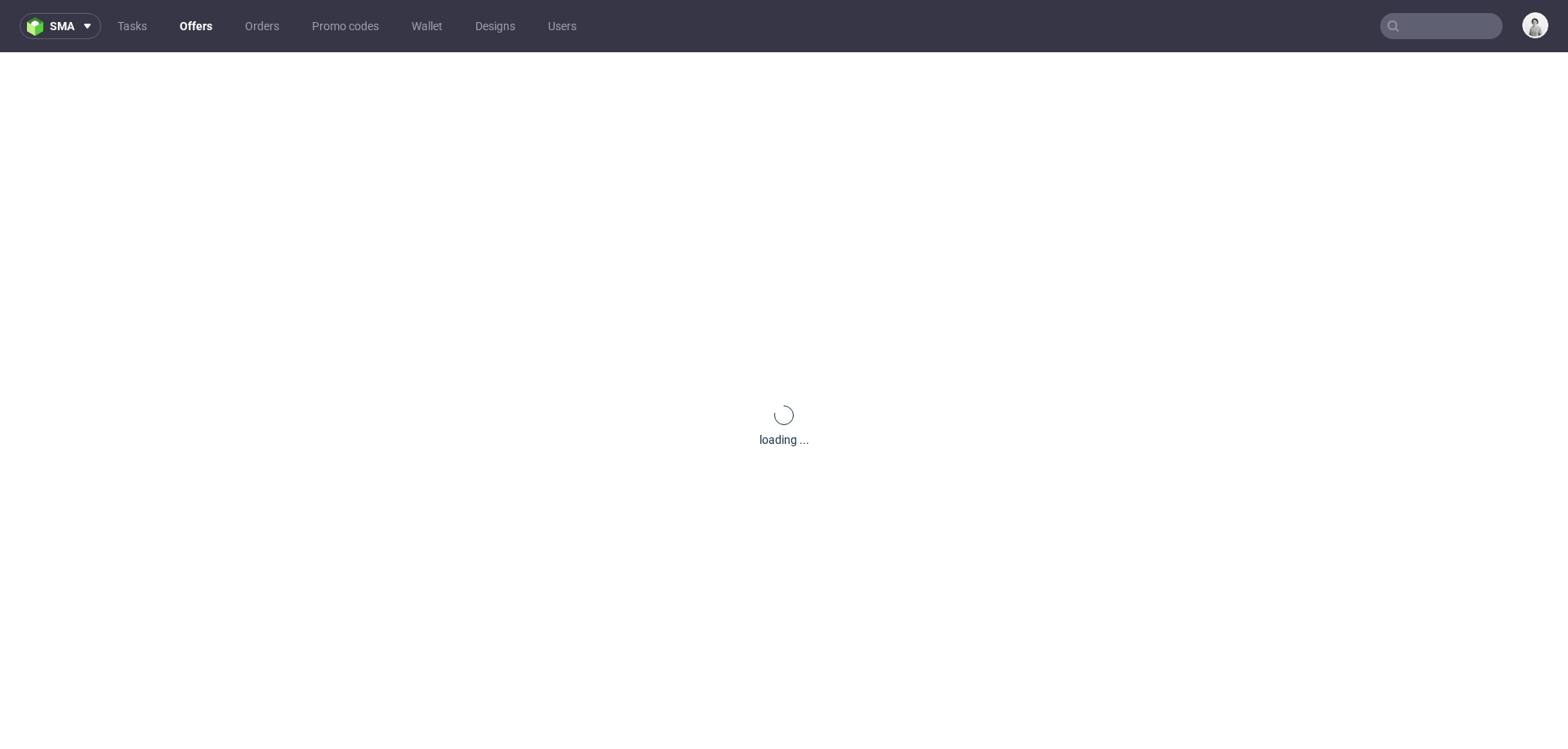
click at [188, 197] on div "loading ..." at bounding box center [784, 427] width 1568 height 749
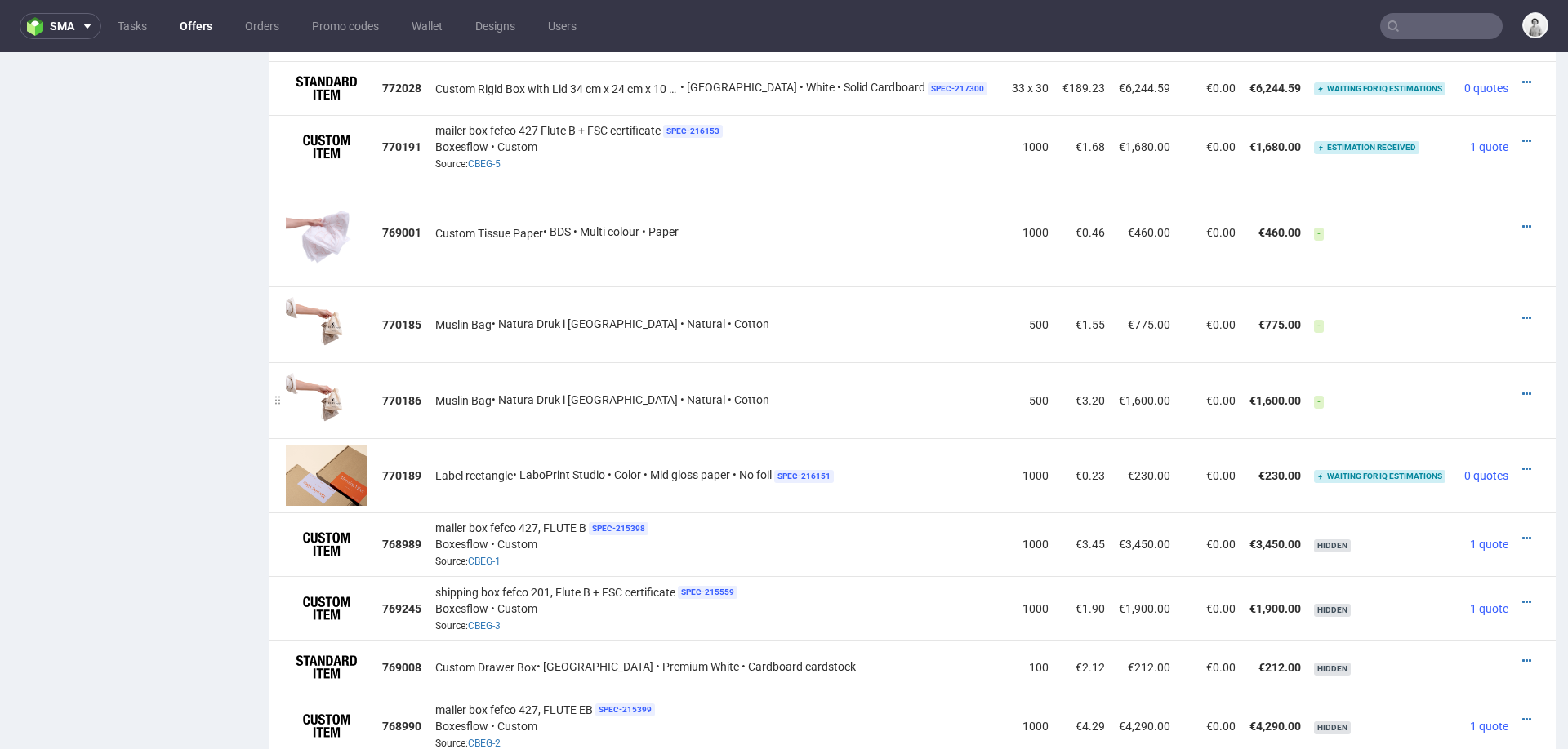
scroll to position [1129, 0]
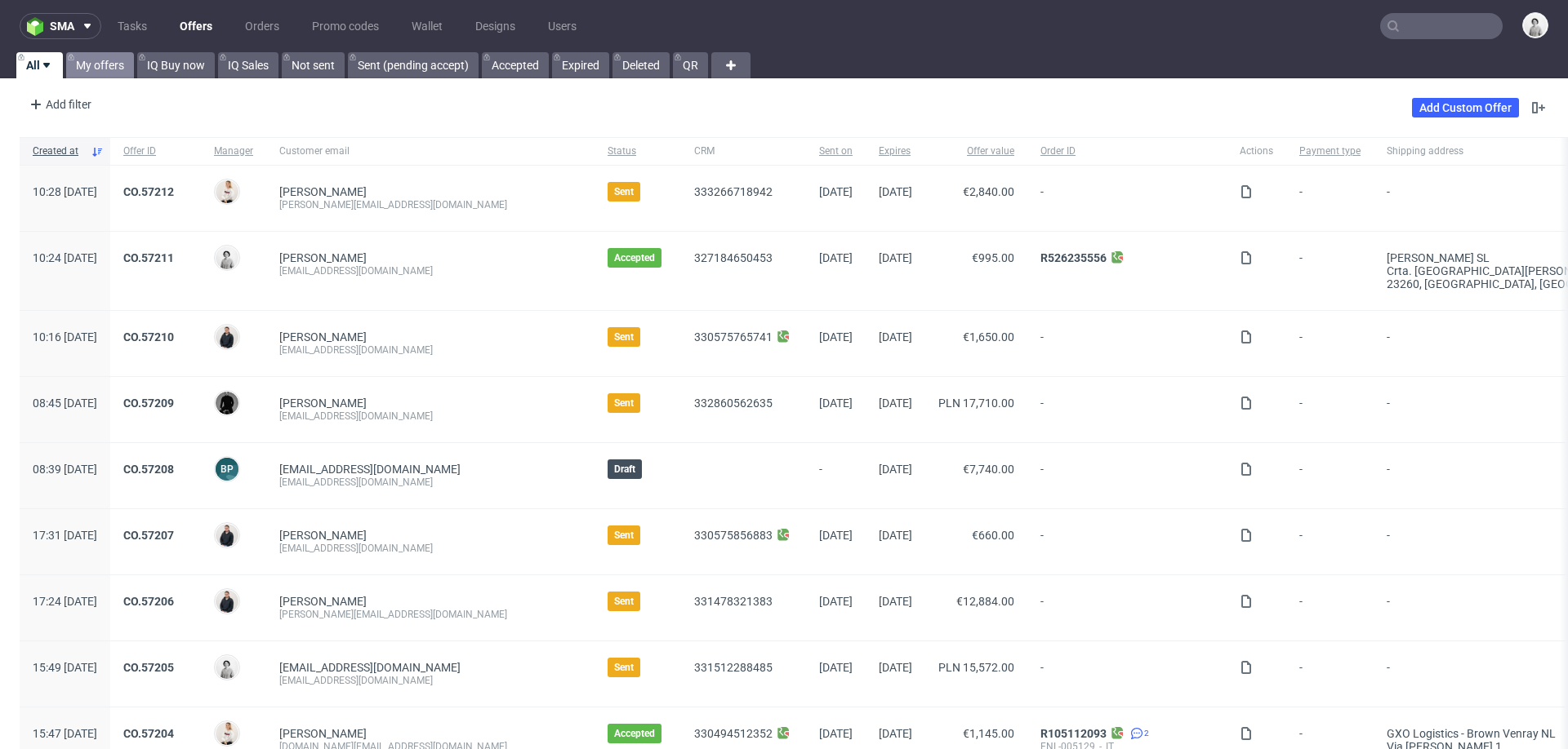
click at [102, 52] on link "My offers" at bounding box center [100, 65] width 68 height 26
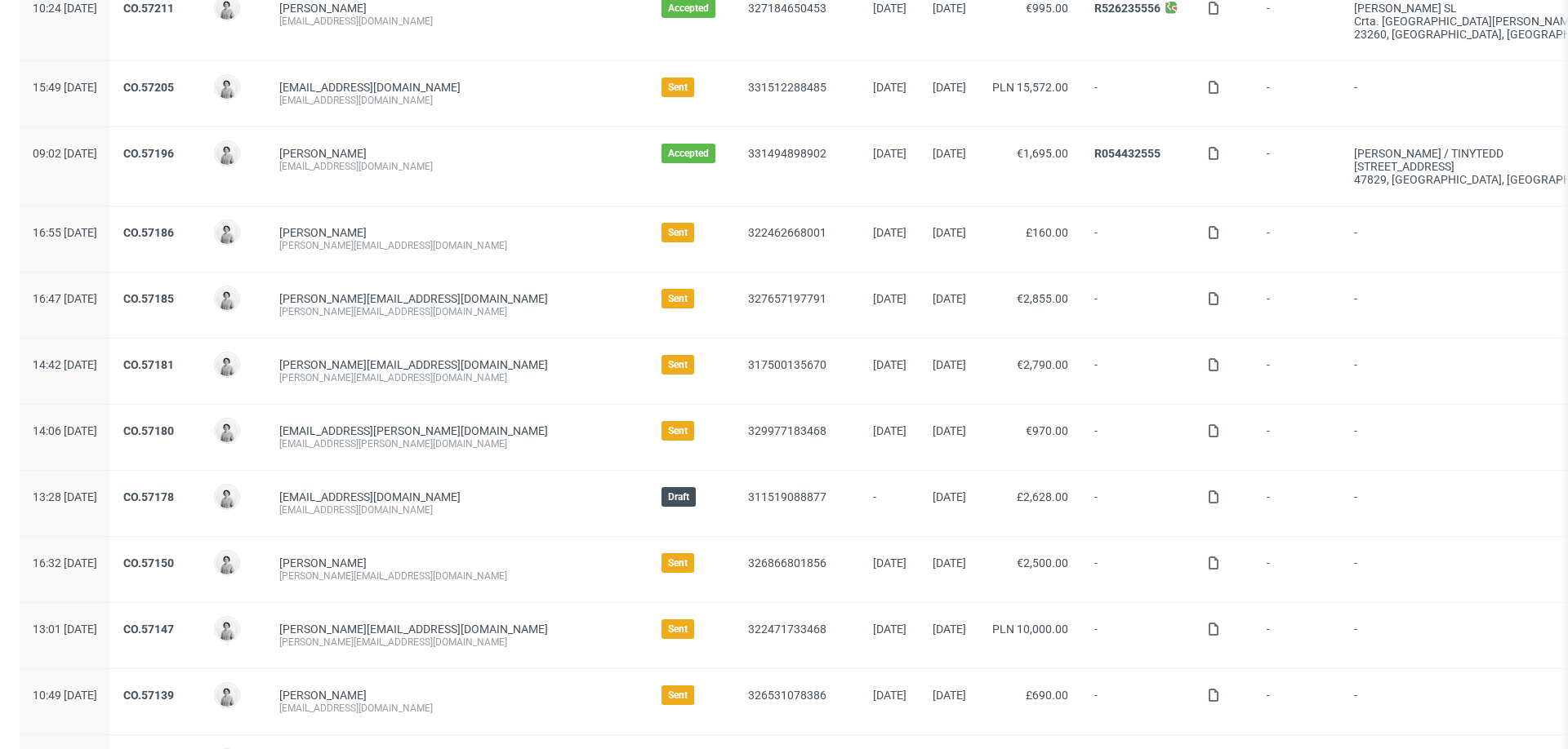
scroll to position [218, 0]
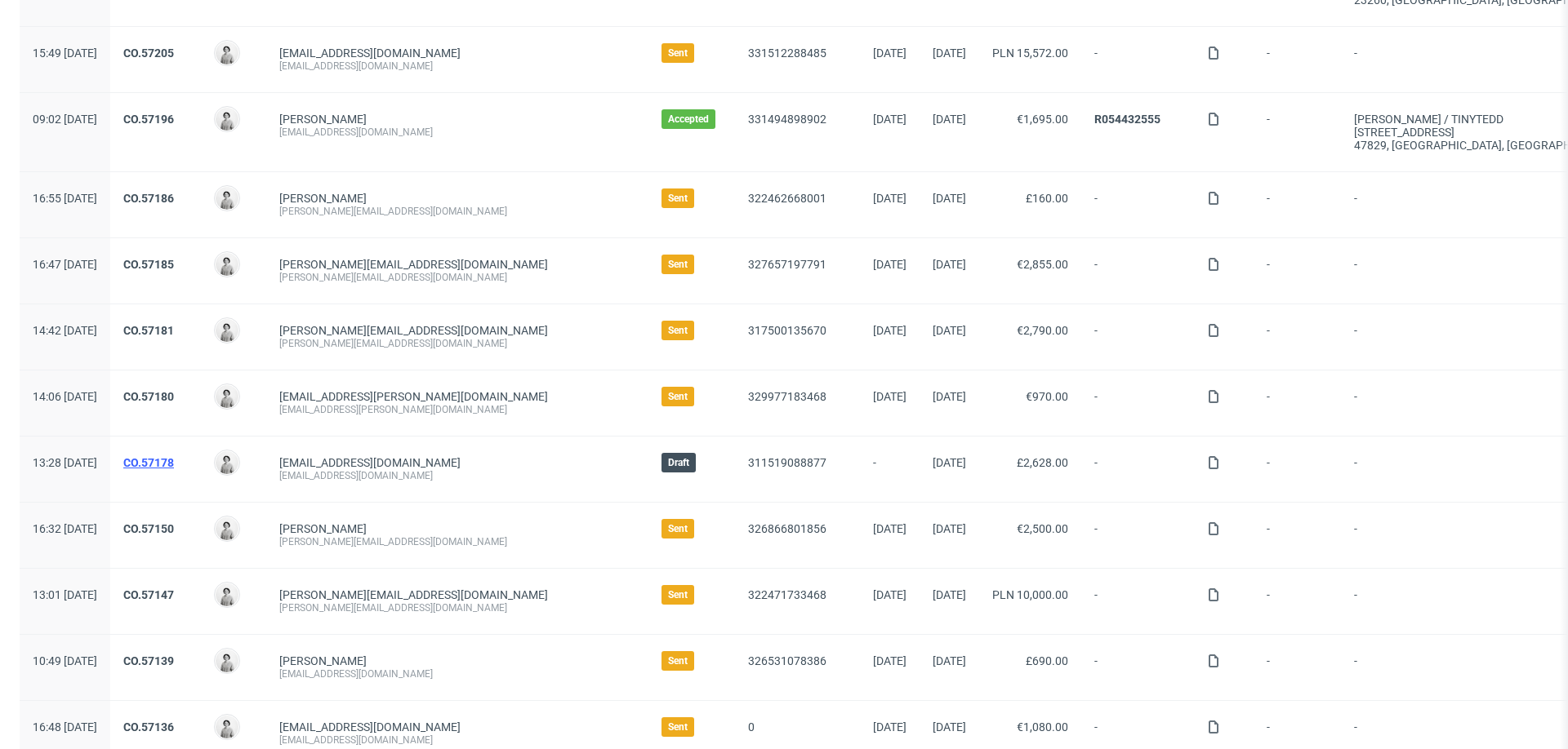
click at [174, 461] on link "CO.57178" at bounding box center [149, 463] width 50 height 13
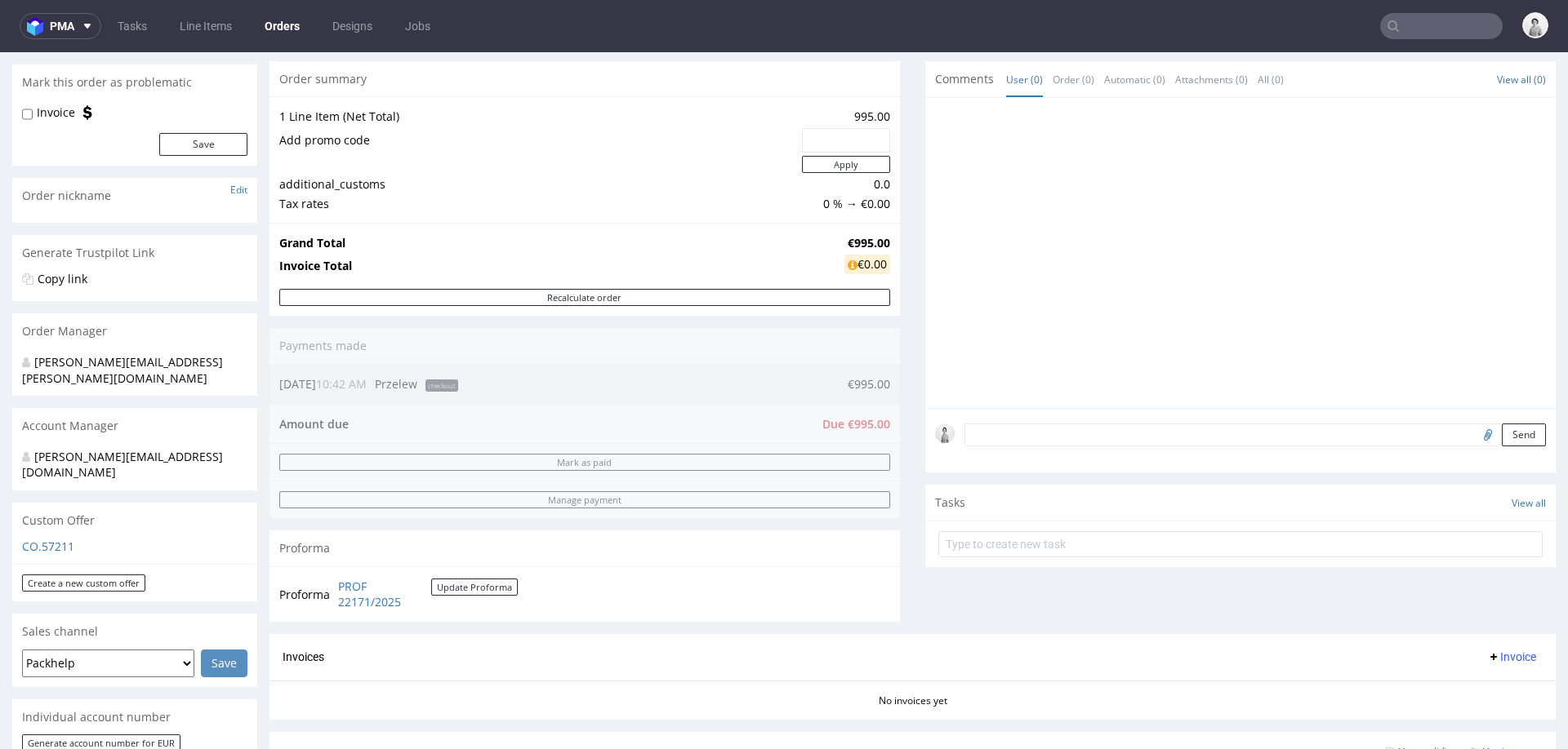
scroll to position [142, 0]
click at [381, 600] on link "PROF 22171/2025" at bounding box center [384, 592] width 93 height 32
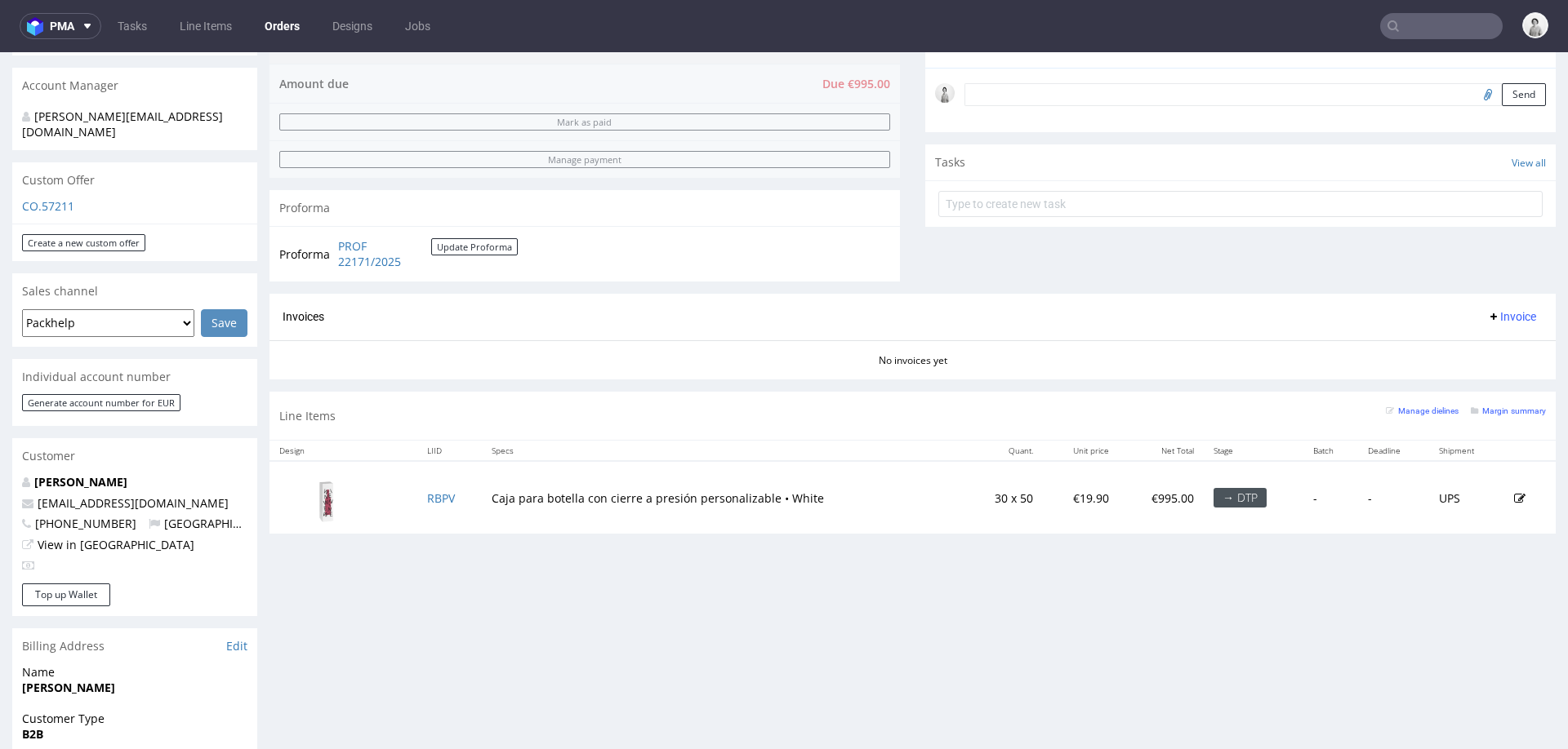
scroll to position [718, 0]
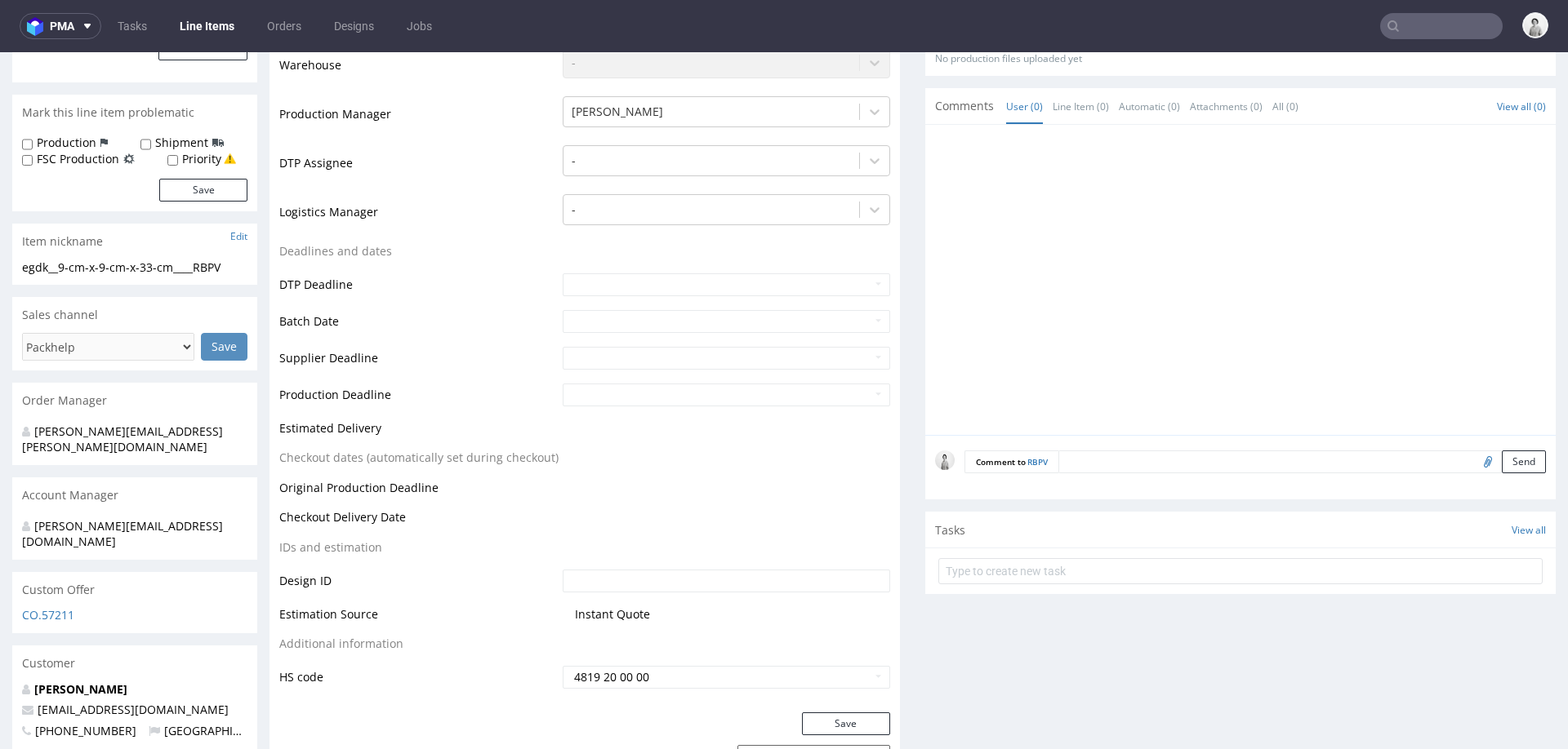
scroll to position [444, 0]
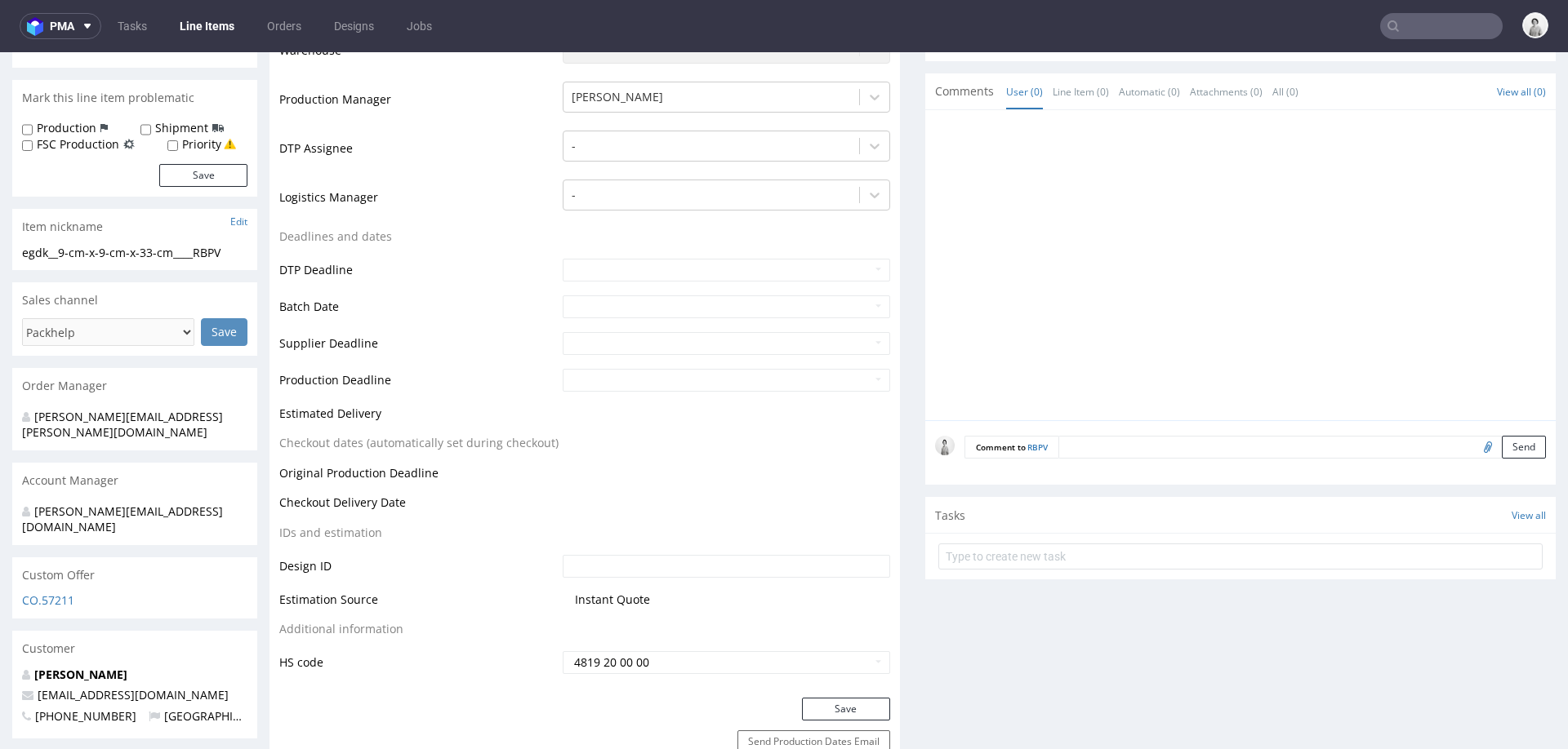
click at [1167, 437] on textarea at bounding box center [1302, 447] width 487 height 23
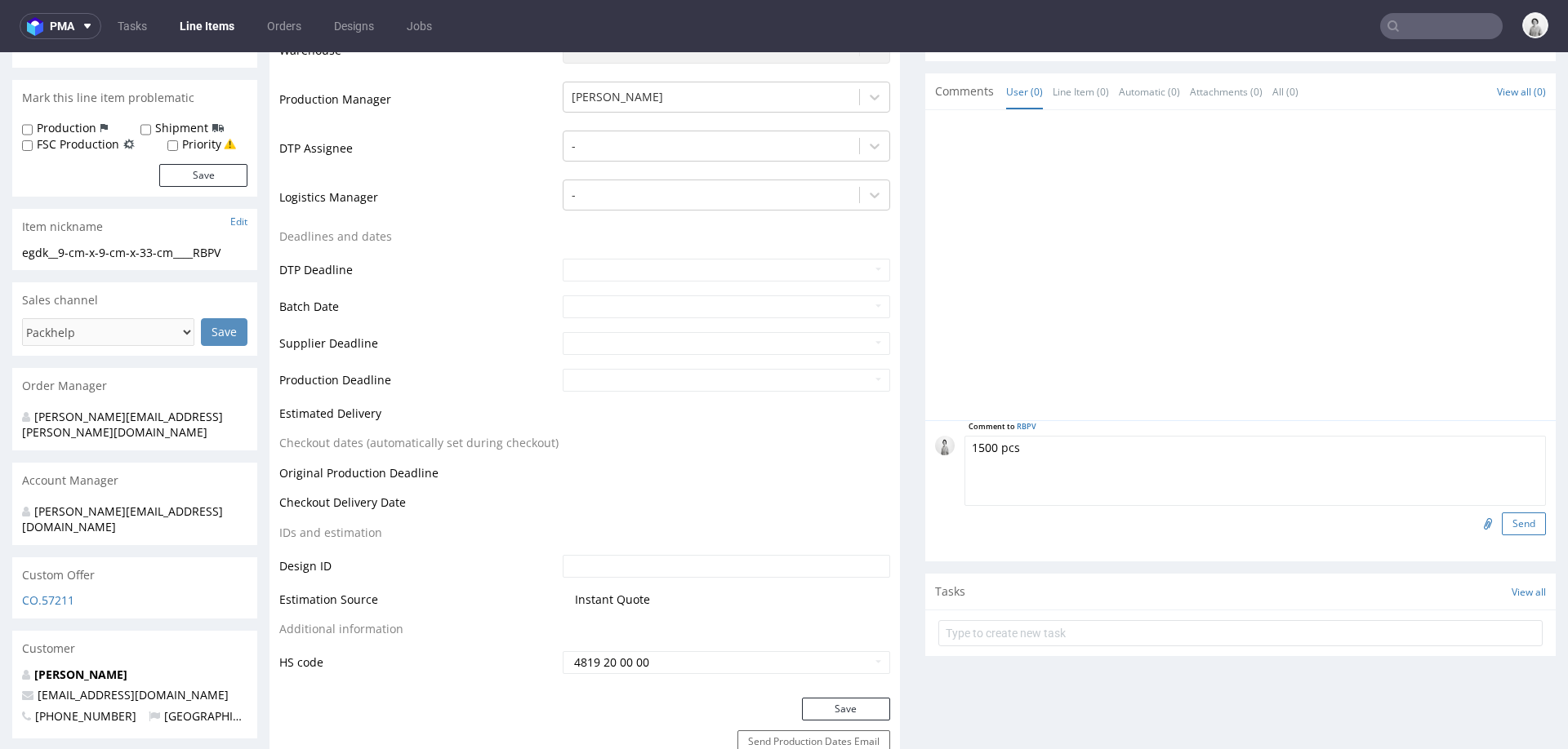
type textarea "1500 pcs"
click at [1515, 513] on button "Send" at bounding box center [1523, 524] width 44 height 23
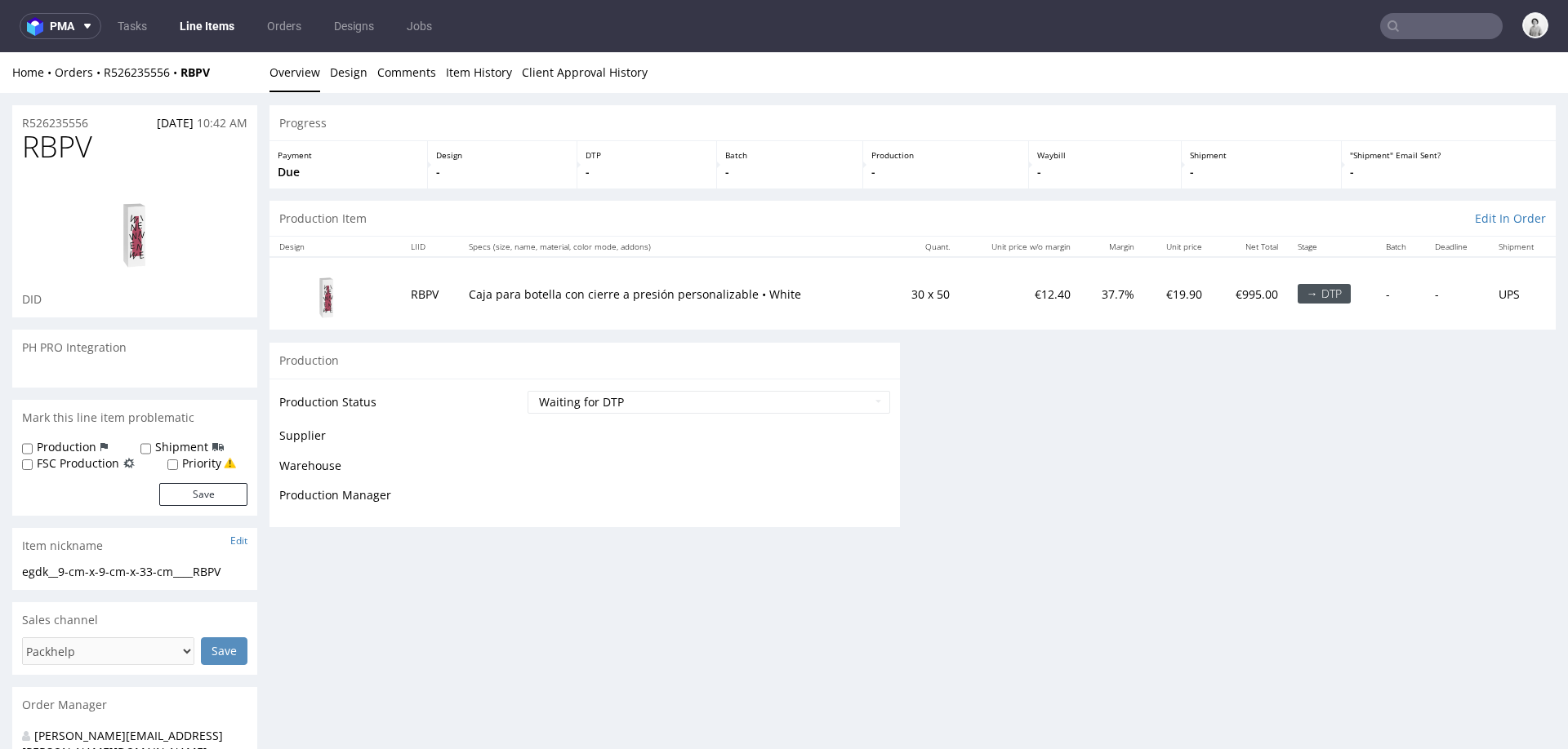
scroll to position [0, 0]
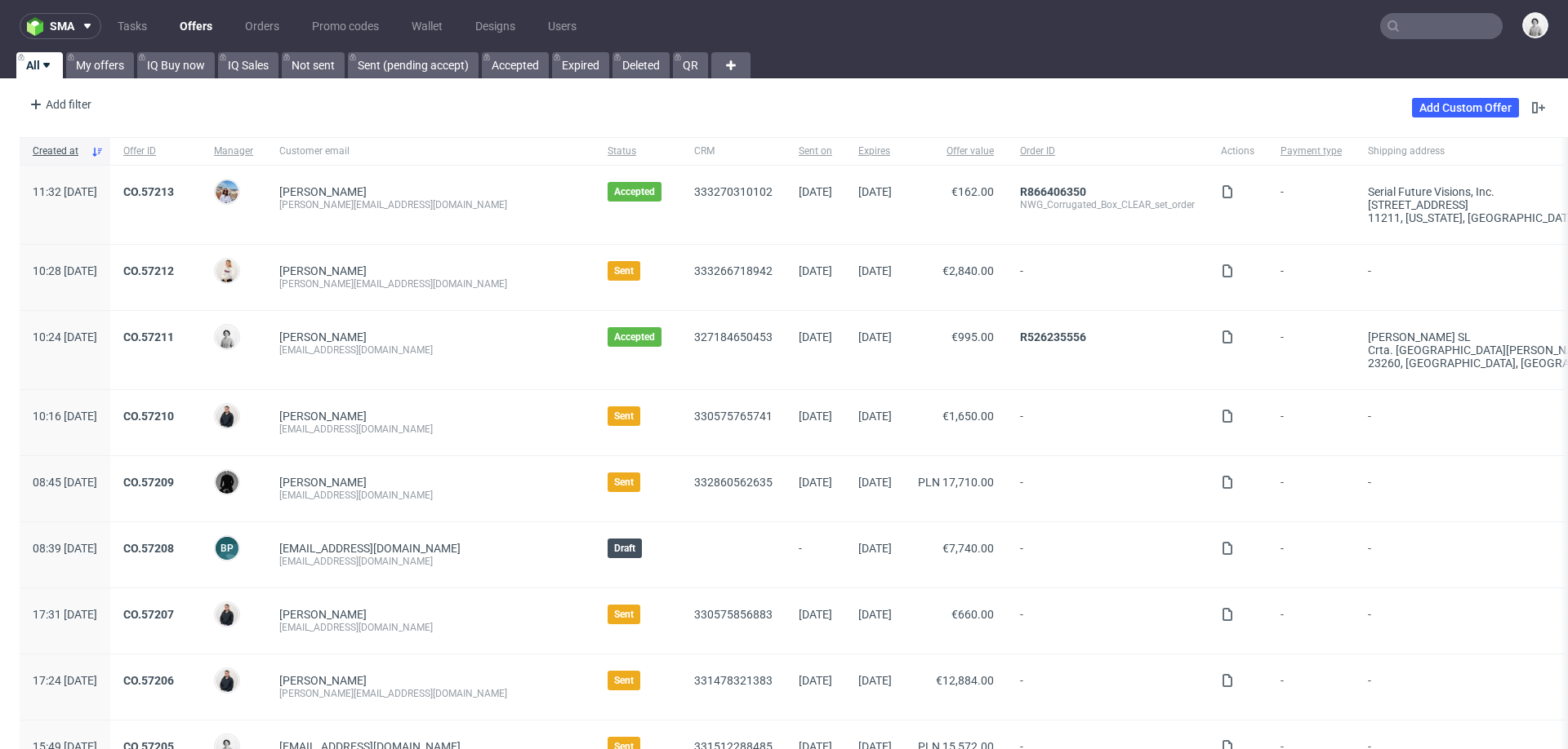
click at [1427, 26] on input "text" at bounding box center [1441, 26] width 123 height 26
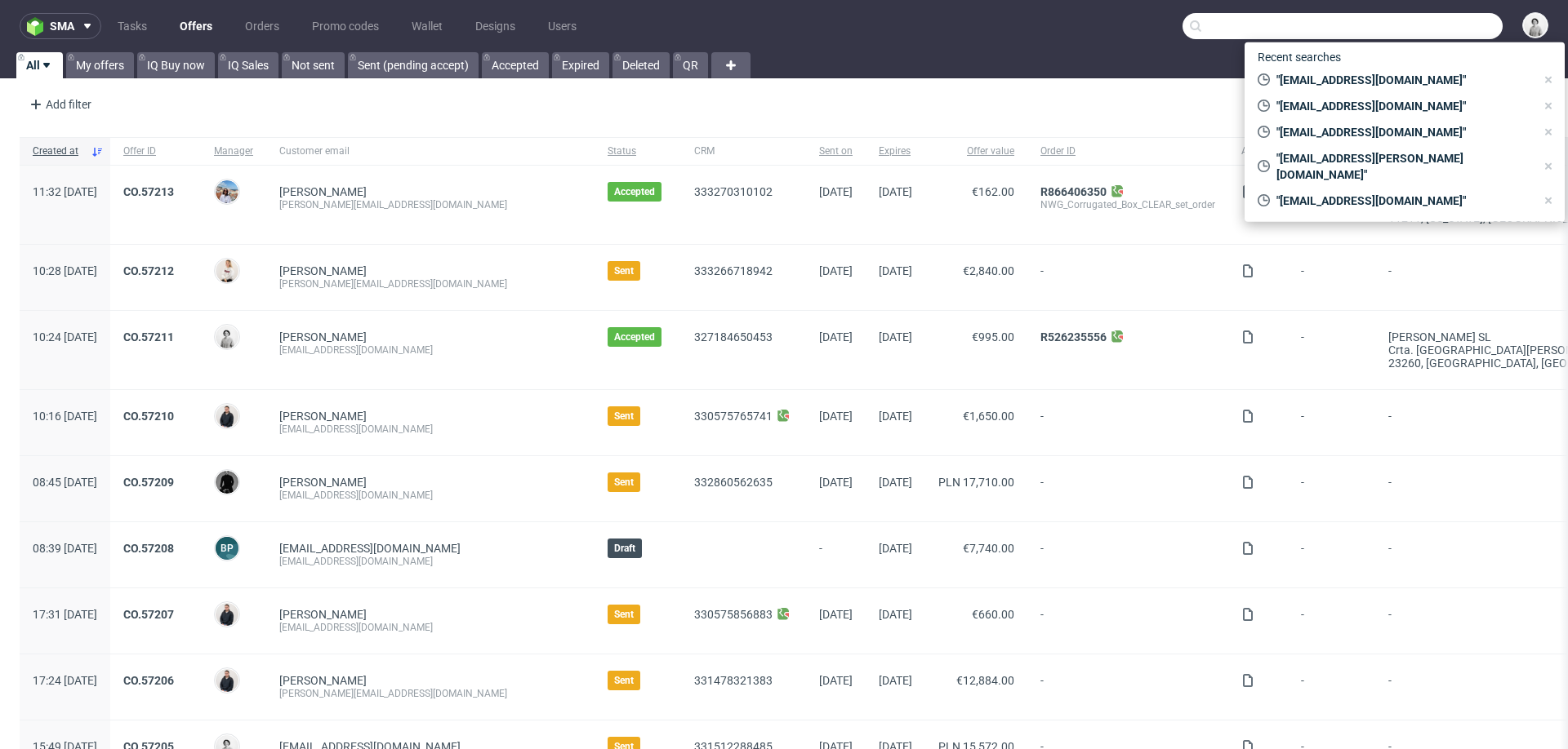
paste input "[PERSON_NAME][EMAIL_ADDRESS][DOMAIN_NAME]"
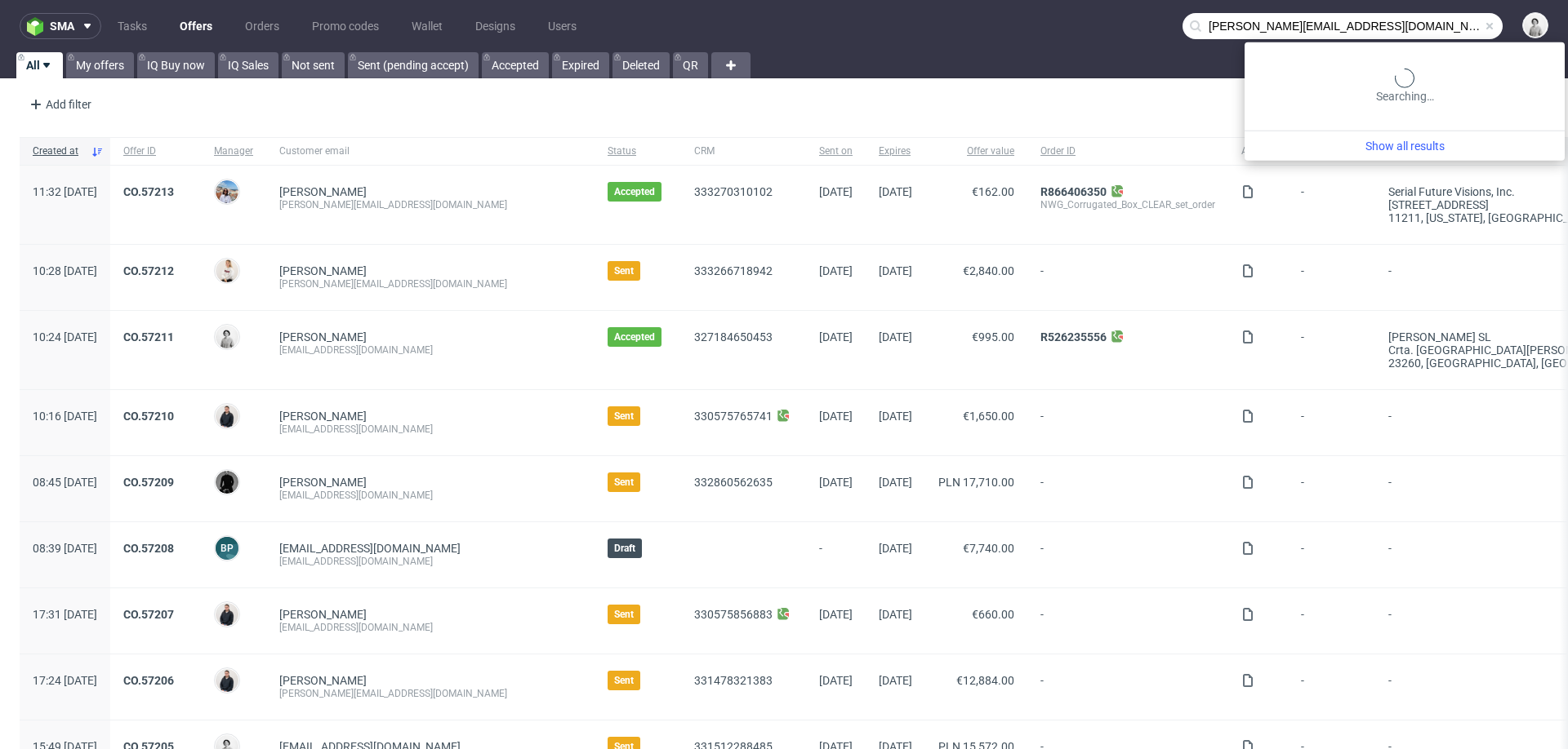
type input "[PERSON_NAME][EMAIL_ADDRESS][DOMAIN_NAME]"
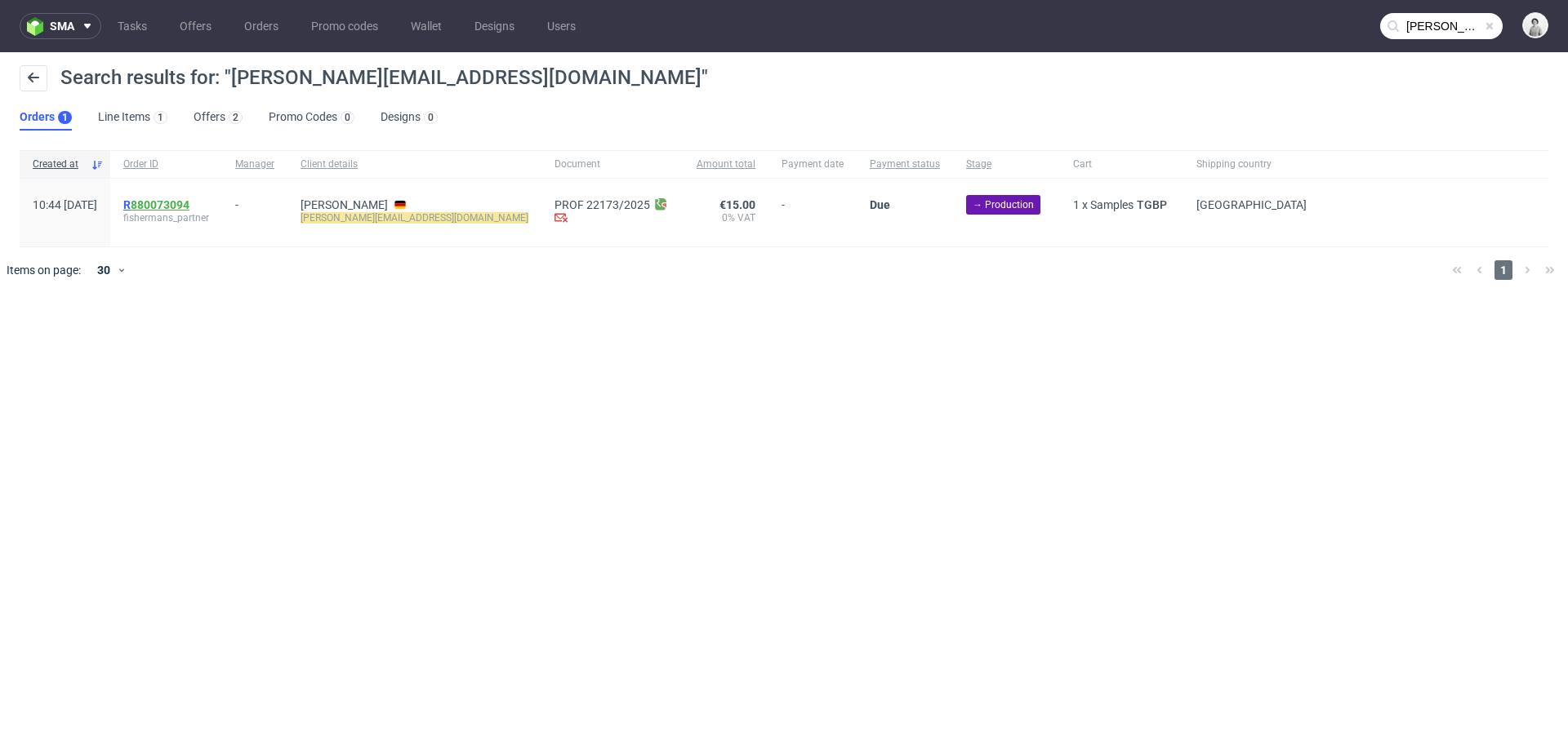
click at [190, 204] on link "880073094" at bounding box center [160, 205] width 59 height 13
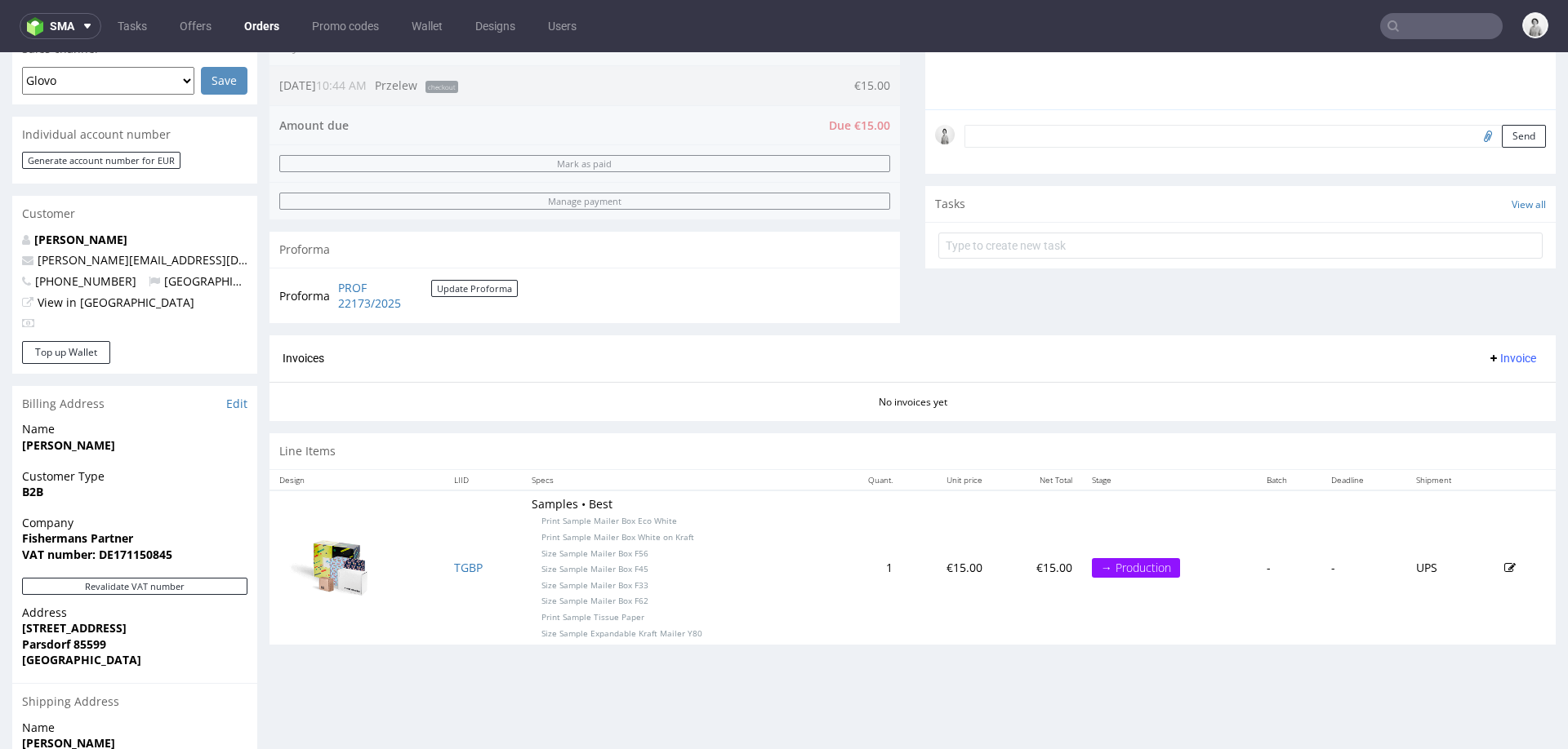
scroll to position [466, 0]
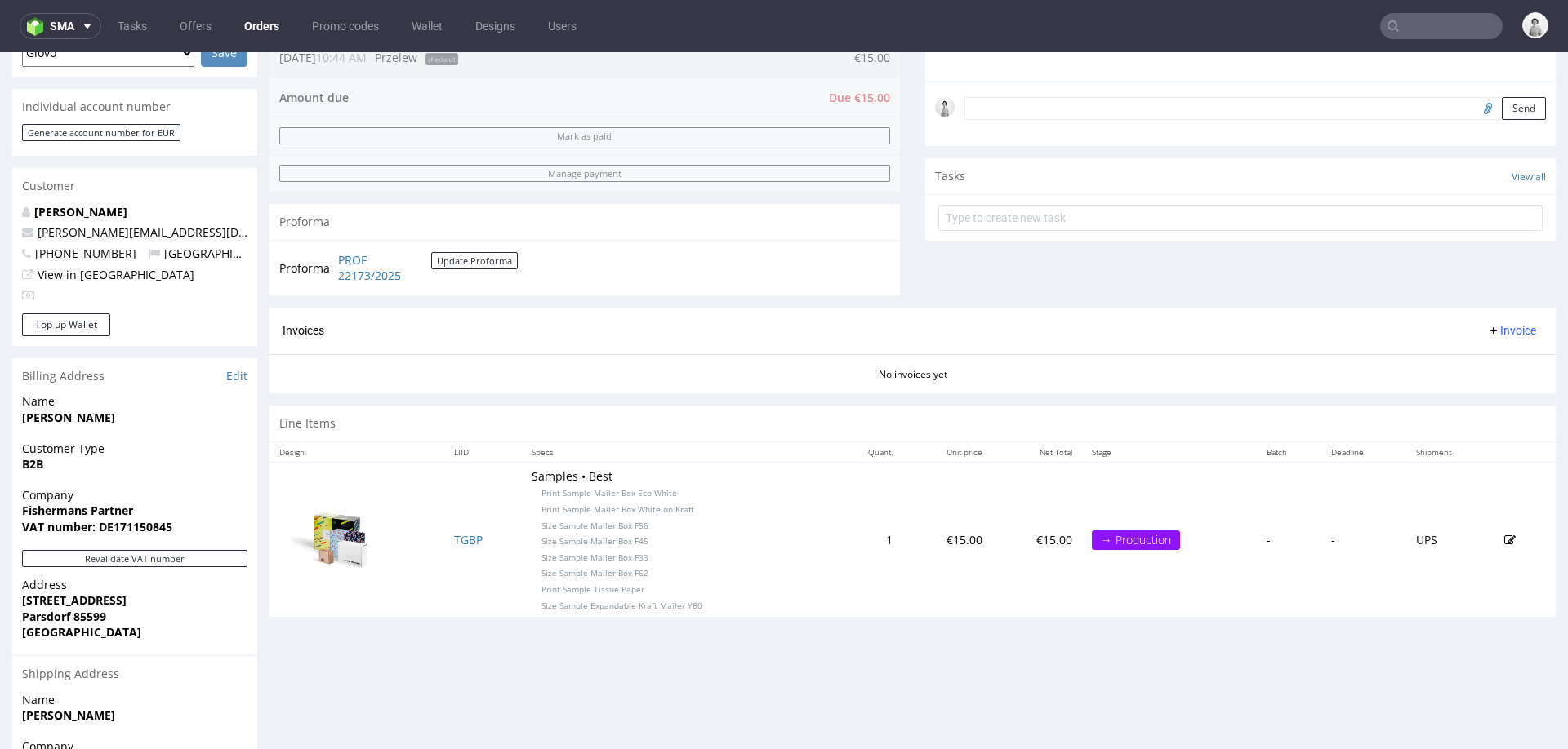
type input "[PERSON_NAME][EMAIL_ADDRESS][DOMAIN_NAME]"
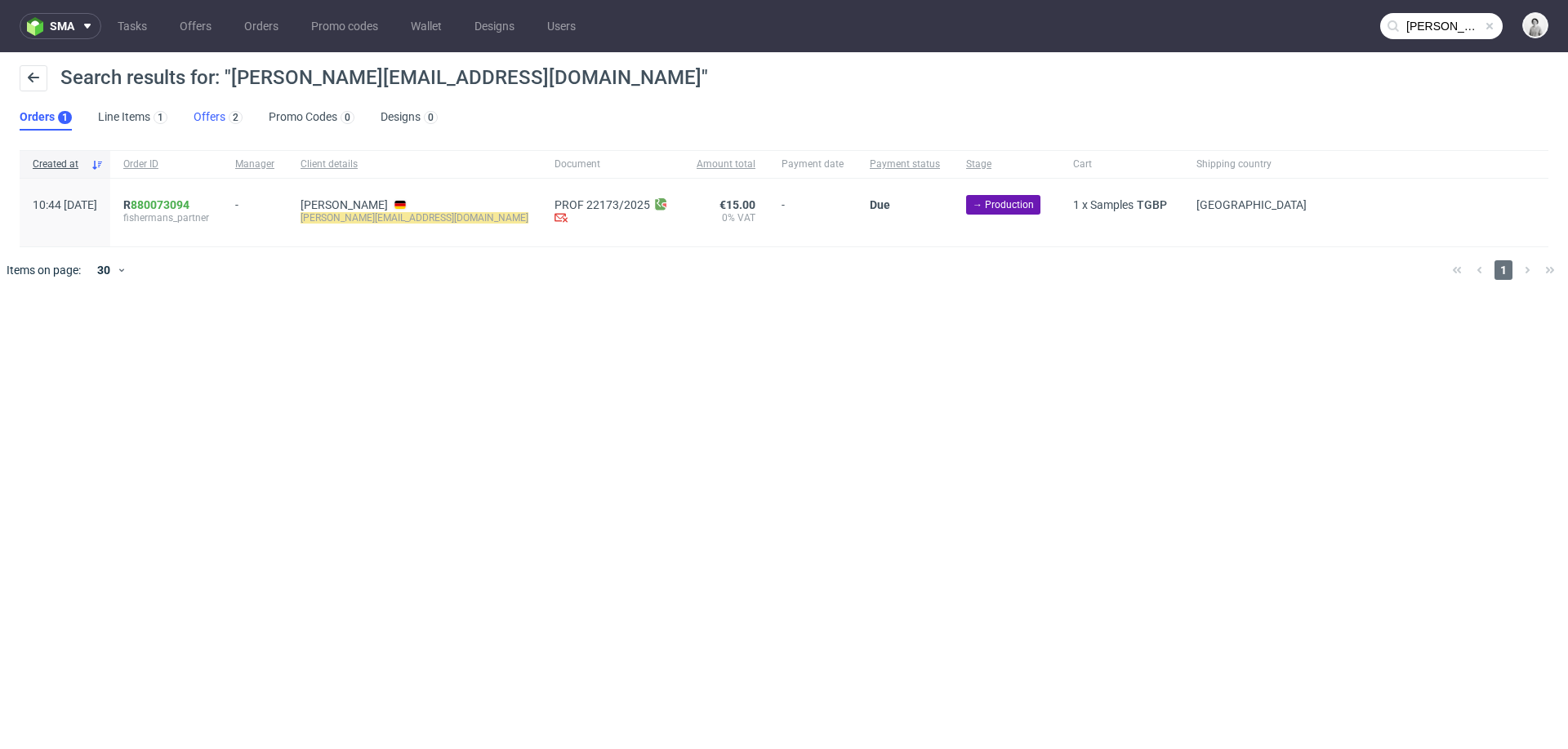
click at [207, 110] on link "Offers 2" at bounding box center [218, 117] width 49 height 26
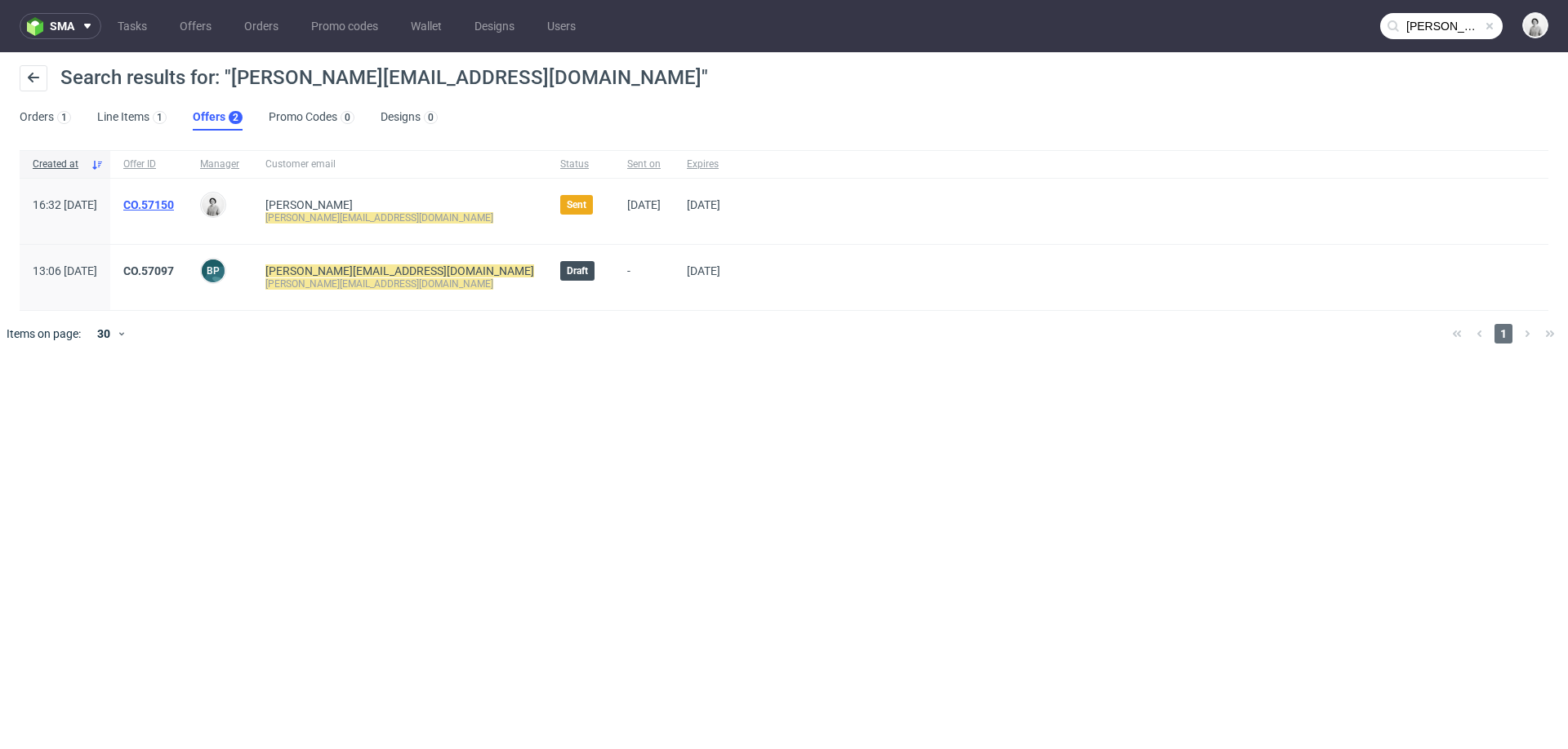
click at [174, 199] on link "CO.57150" at bounding box center [149, 205] width 50 height 13
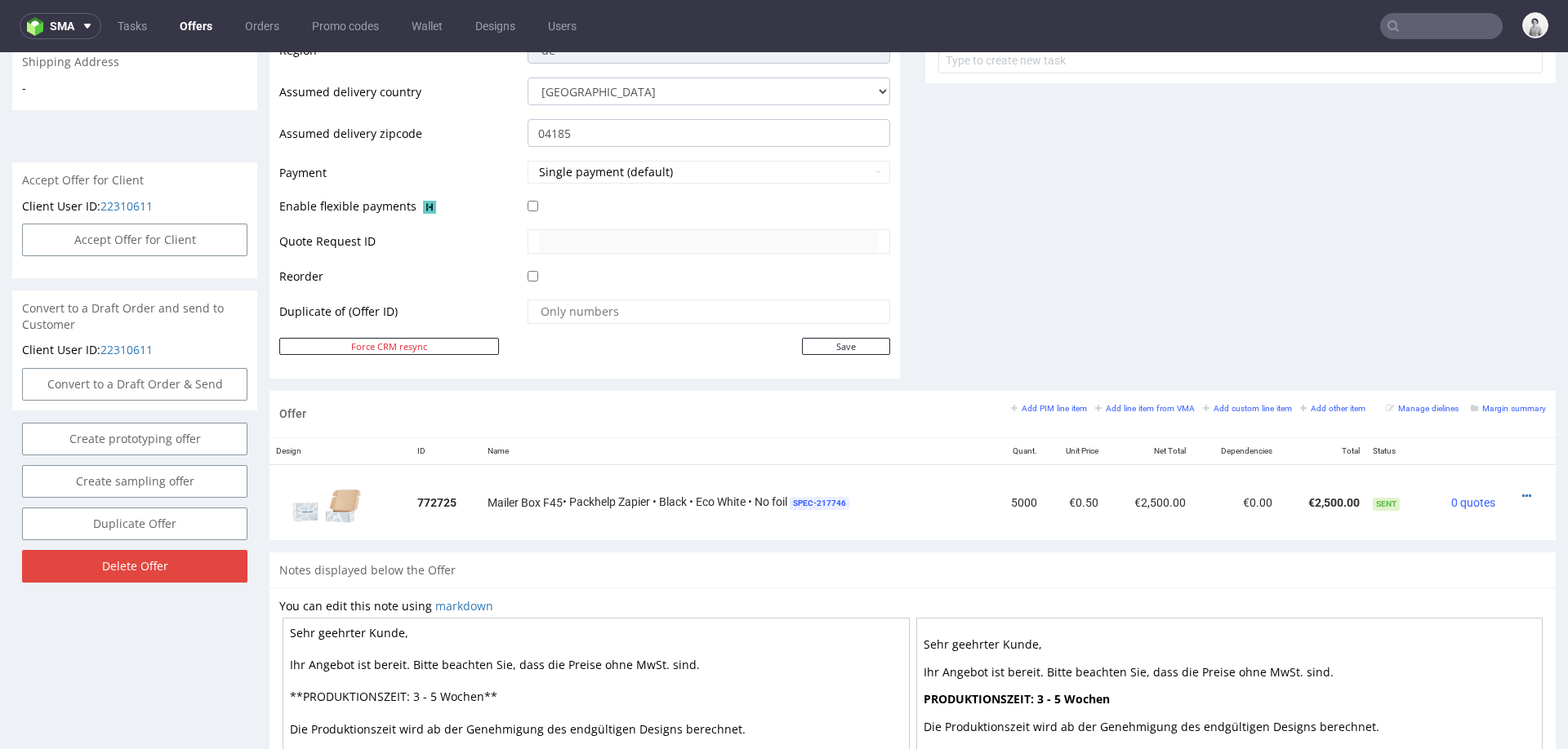
scroll to position [647, 0]
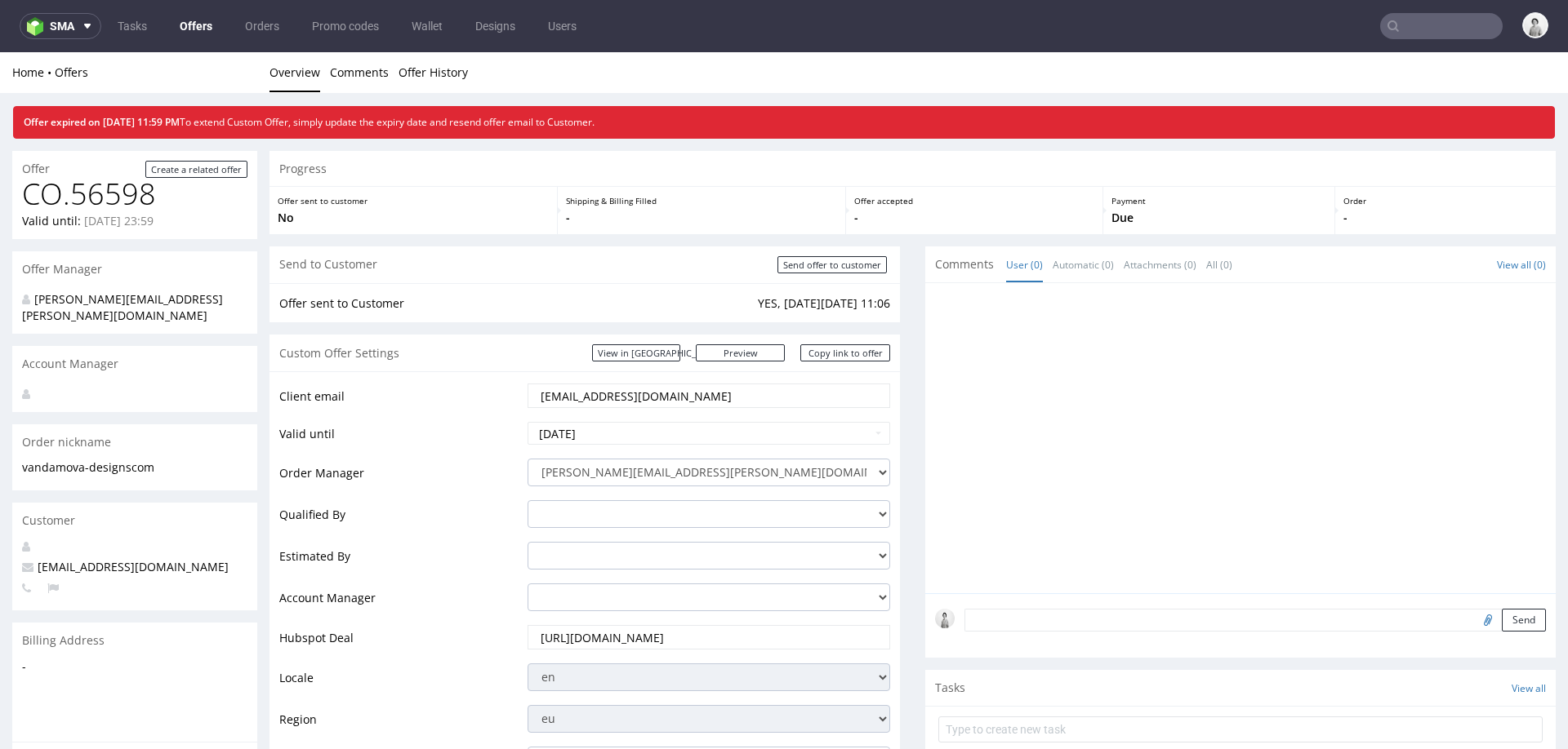
scroll to position [1129, 0]
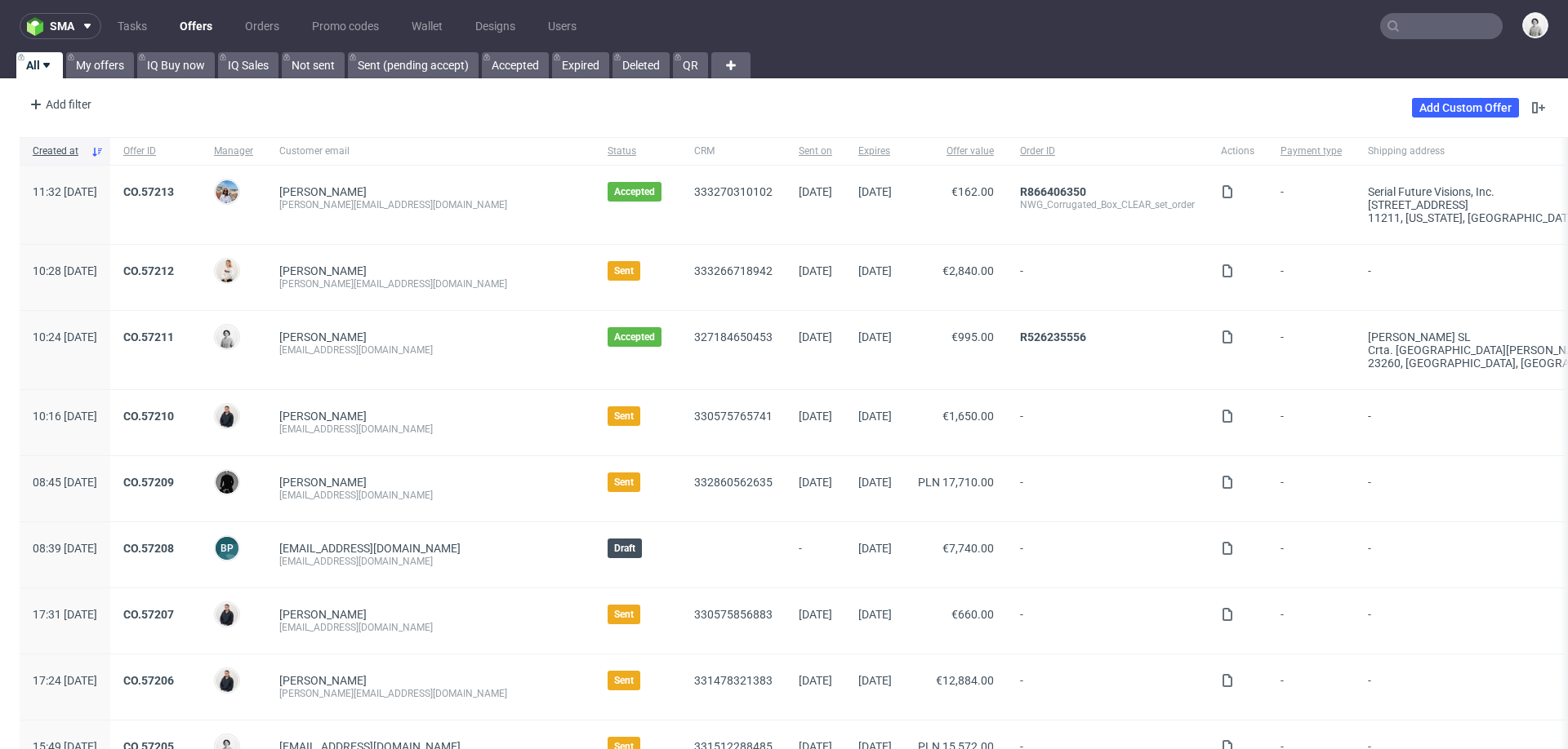
click at [1425, 18] on input "text" at bounding box center [1441, 26] width 123 height 26
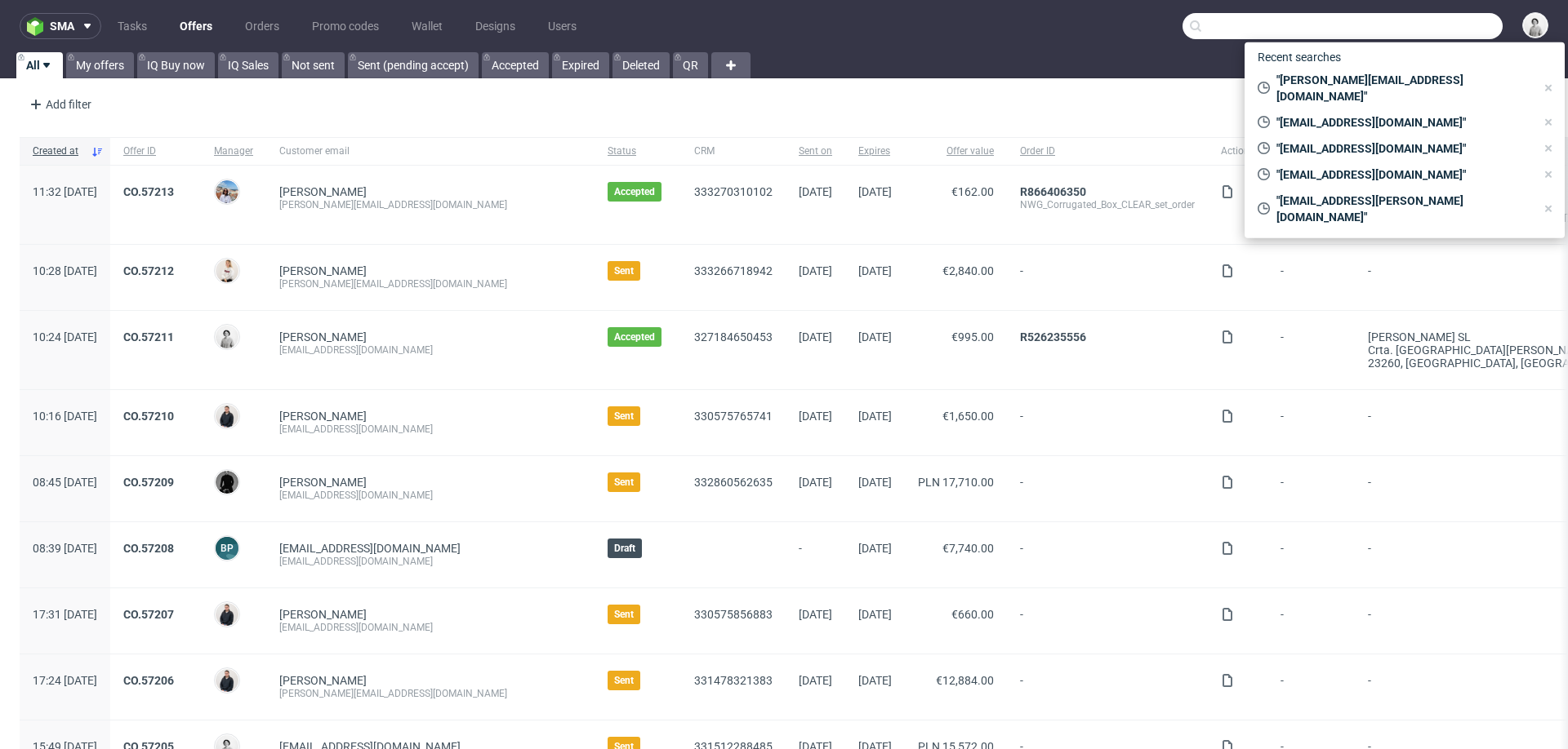
paste input "R278827643"
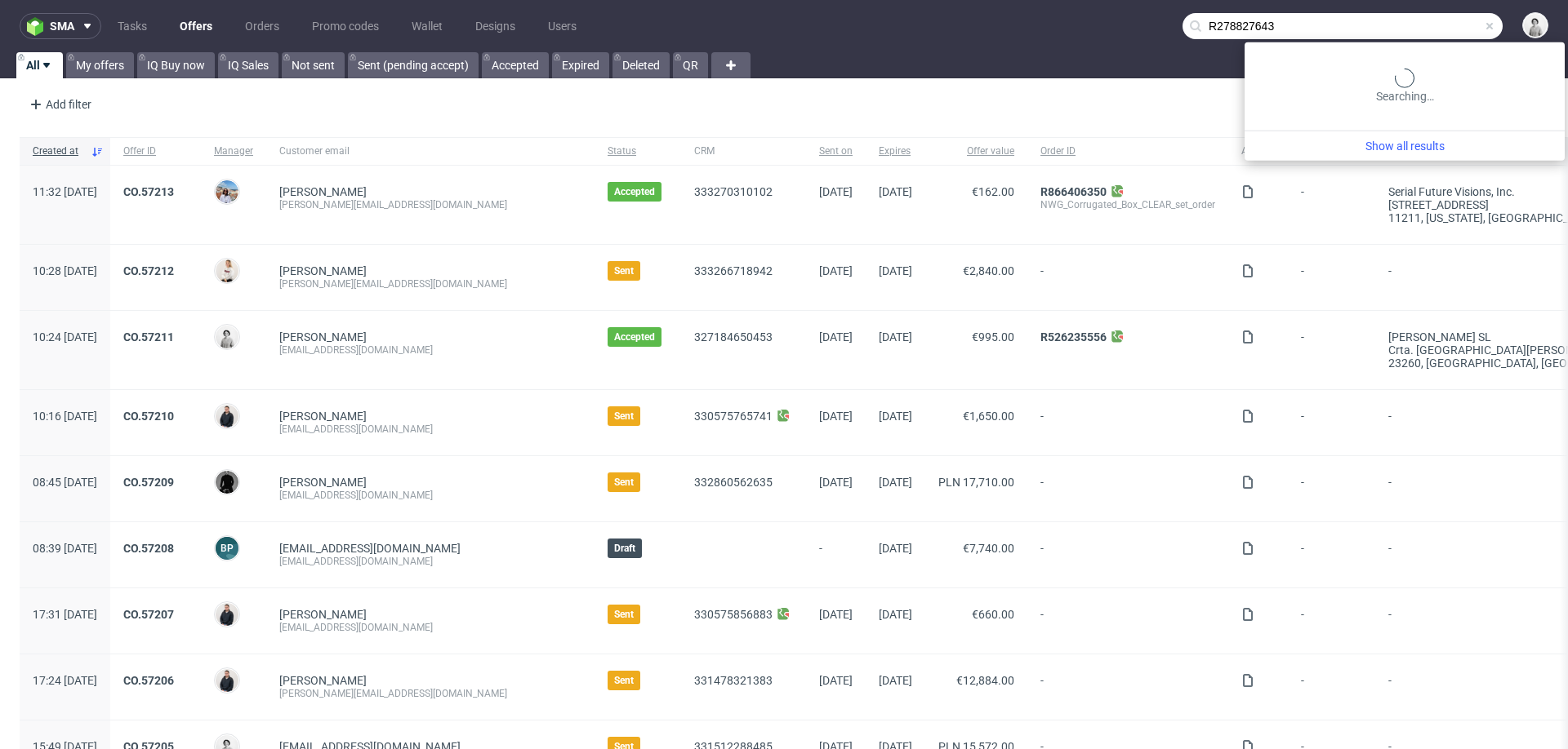
type input "R278827643"
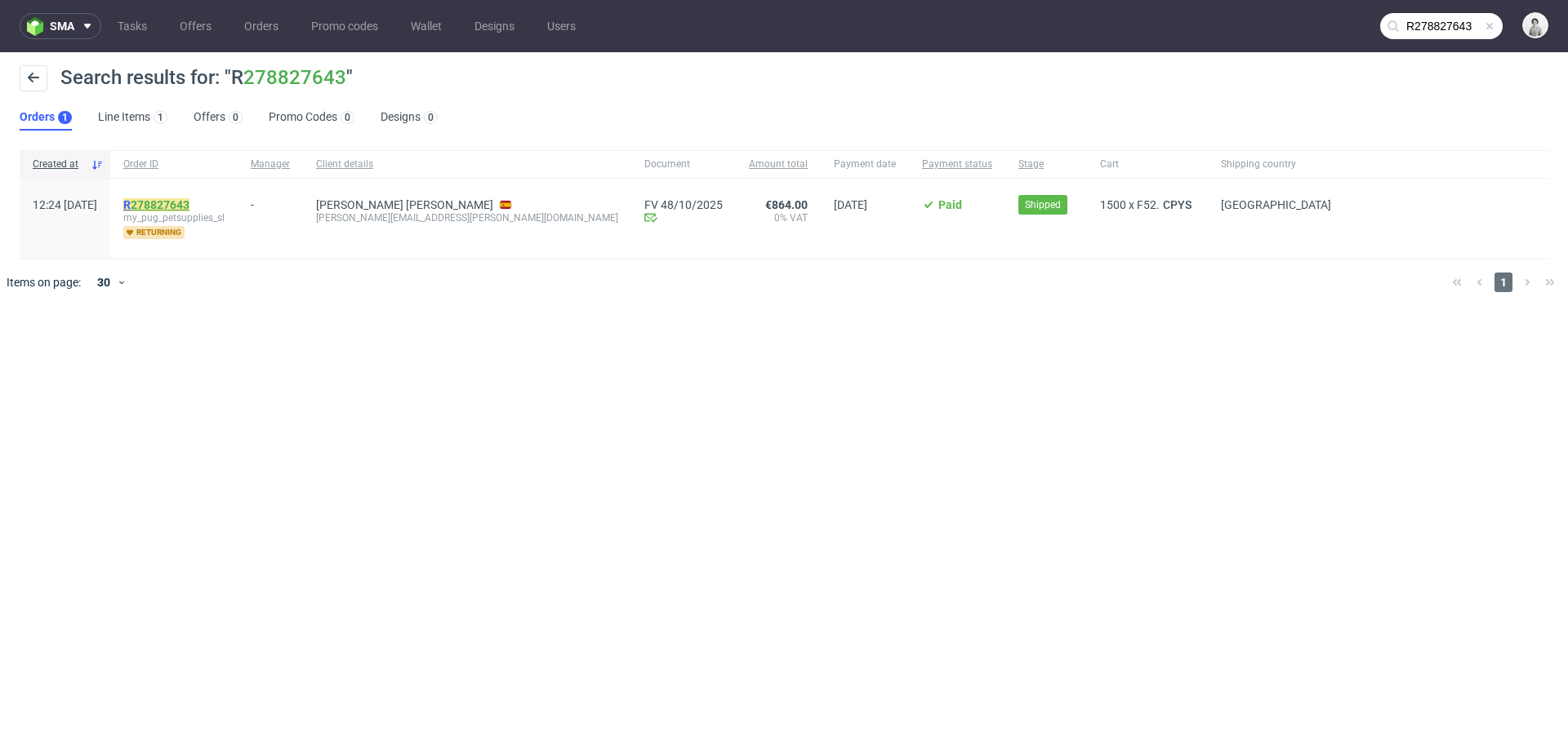
click at [190, 205] on link "278827643" at bounding box center [160, 205] width 59 height 13
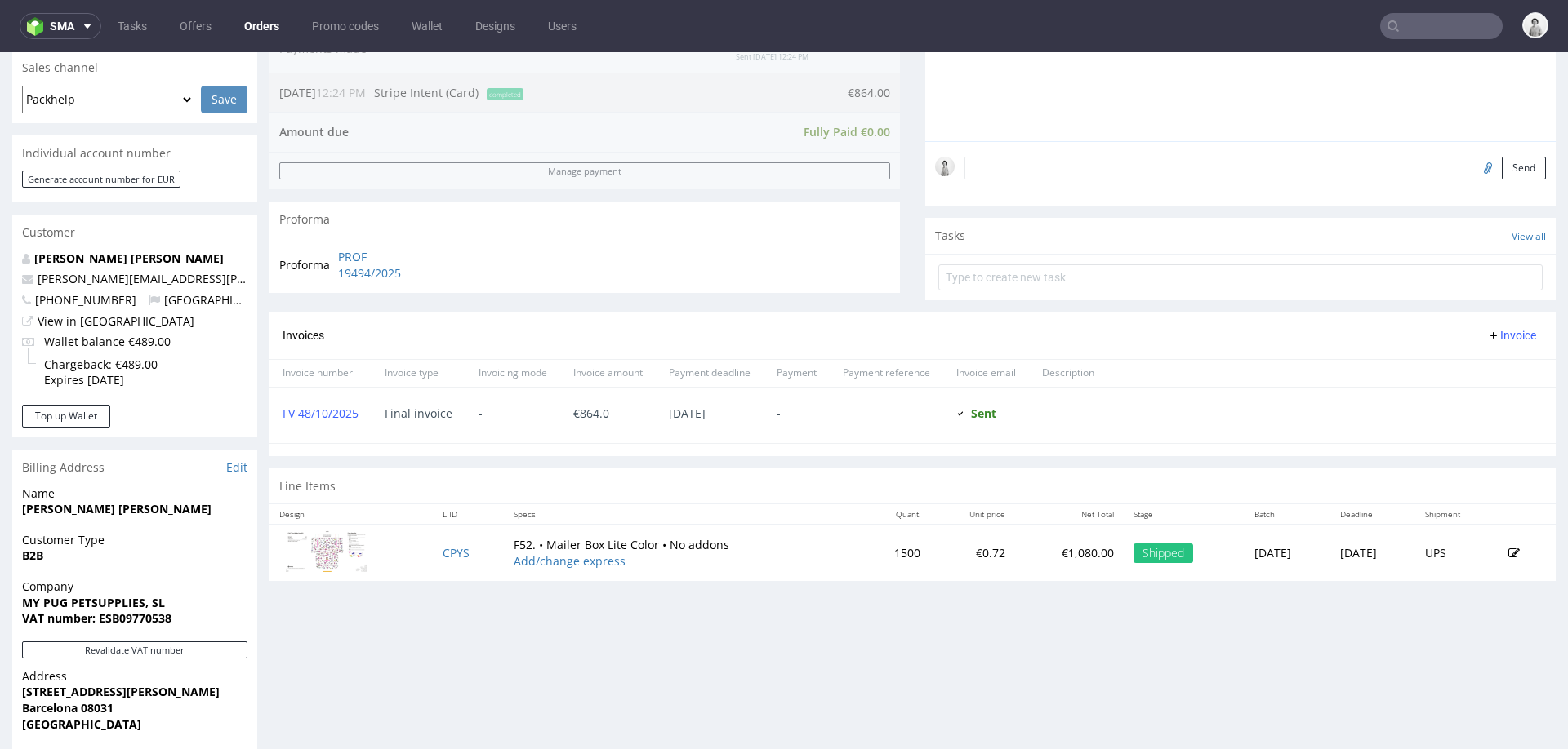
scroll to position [465, 0]
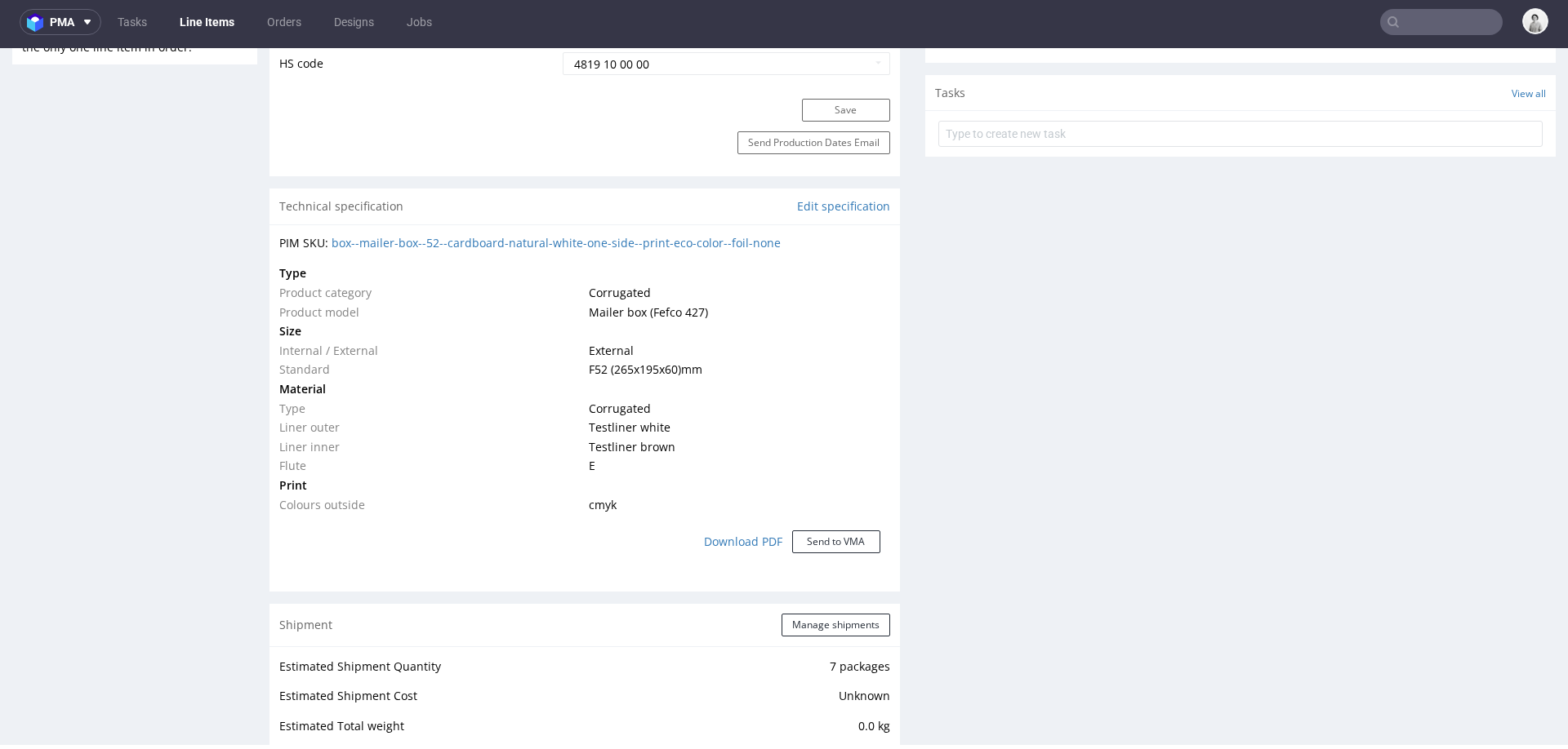
scroll to position [994, 0]
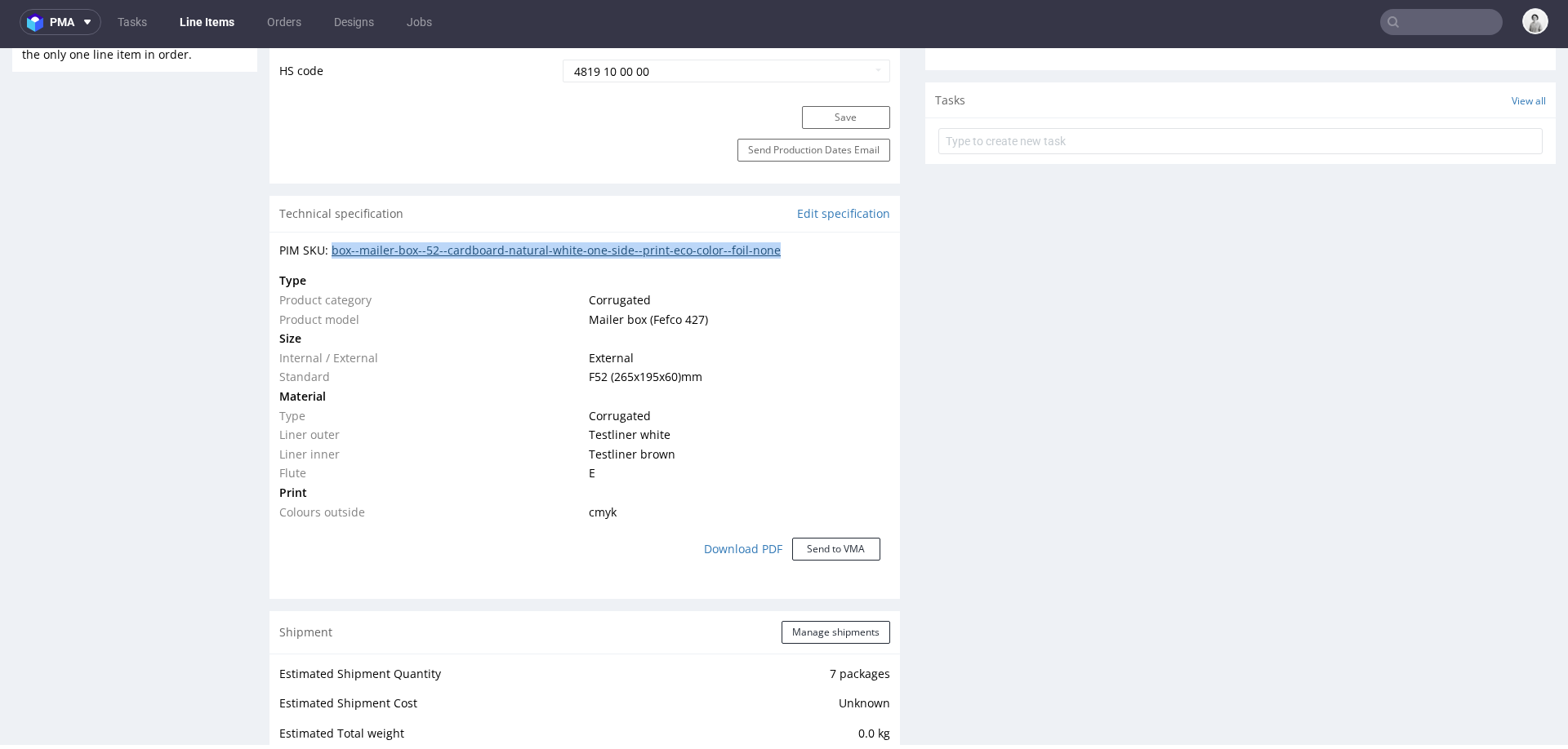
drag, startPoint x: 810, startPoint y: 248, endPoint x: 332, endPoint y: 249, distance: 478.0
click at [332, 249] on div "PIM SKU: box--mailer-box--52--cardboard-natural-white-one-side--print-eco-color…" at bounding box center [584, 250] width 611 height 16
copy link "box--mailer-box--52--cardboard-natural-white-one-side--print-eco-color--foil-no…"
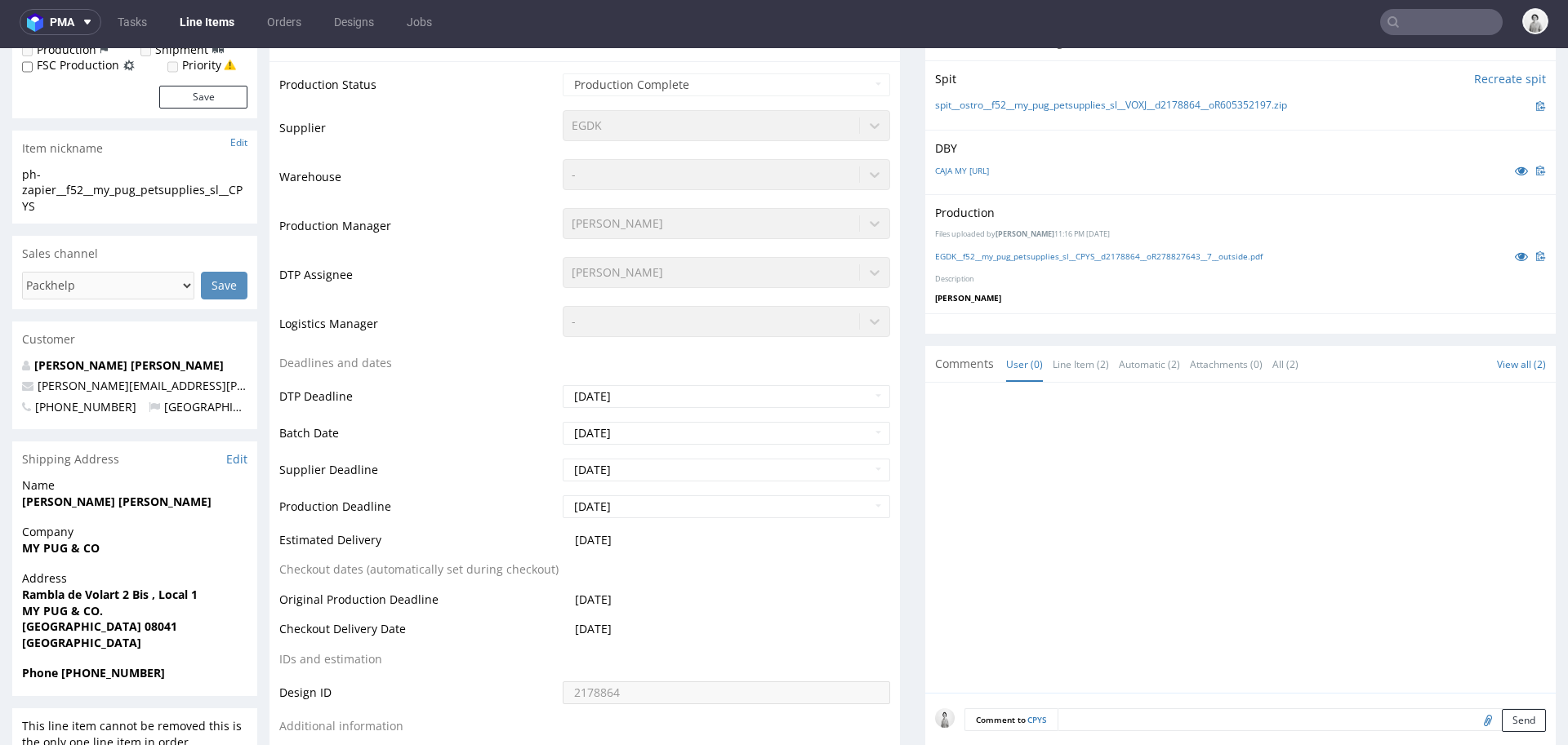
scroll to position [0, 0]
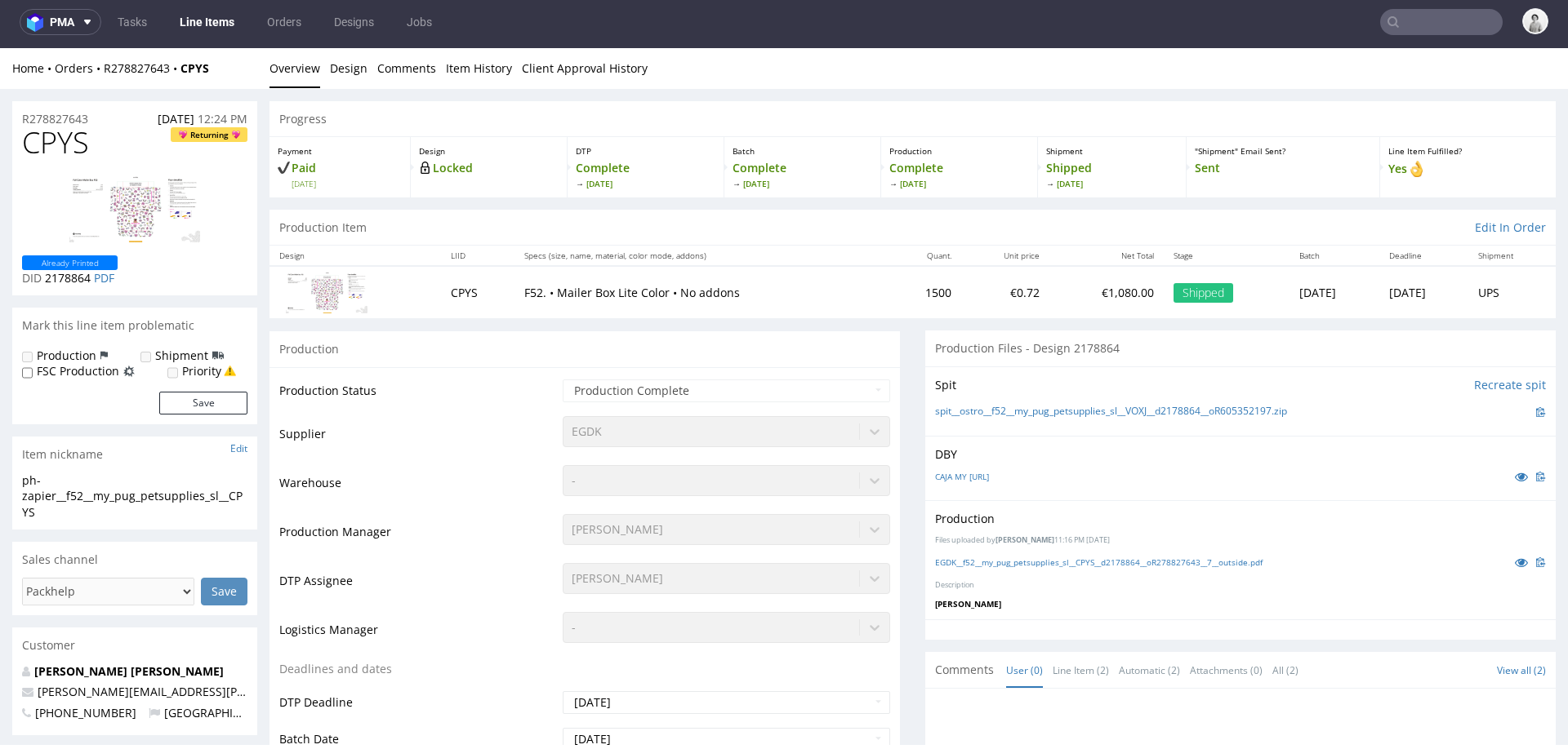
click at [307, 280] on img at bounding box center [326, 293] width 81 height 42
click at [328, 297] on img at bounding box center [326, 293] width 81 height 42
click at [160, 216] on img at bounding box center [135, 209] width 131 height 67
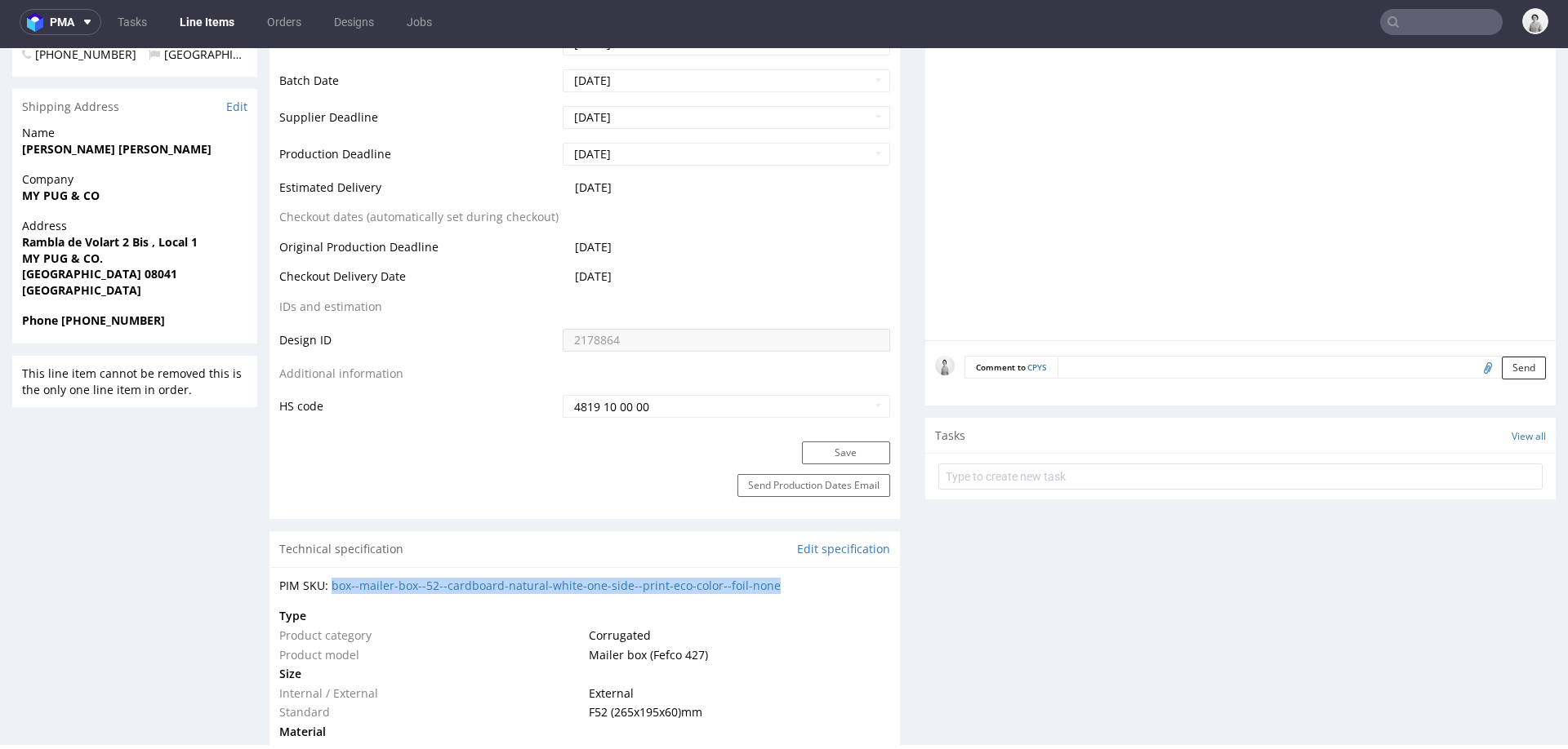
scroll to position [703, 0]
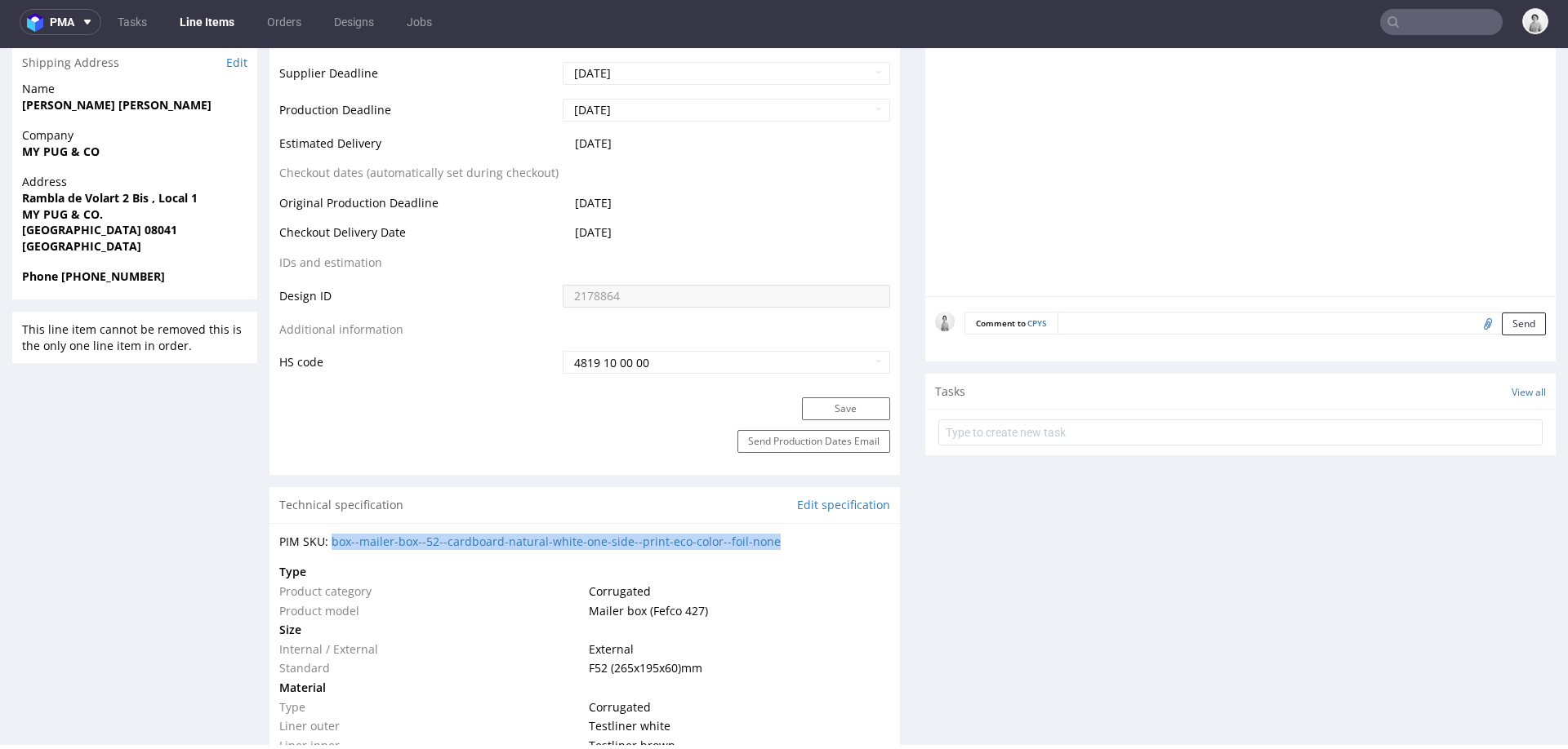
click at [780, 602] on td "Mailer box (Fefco 427)" at bounding box center [737, 611] width 306 height 19
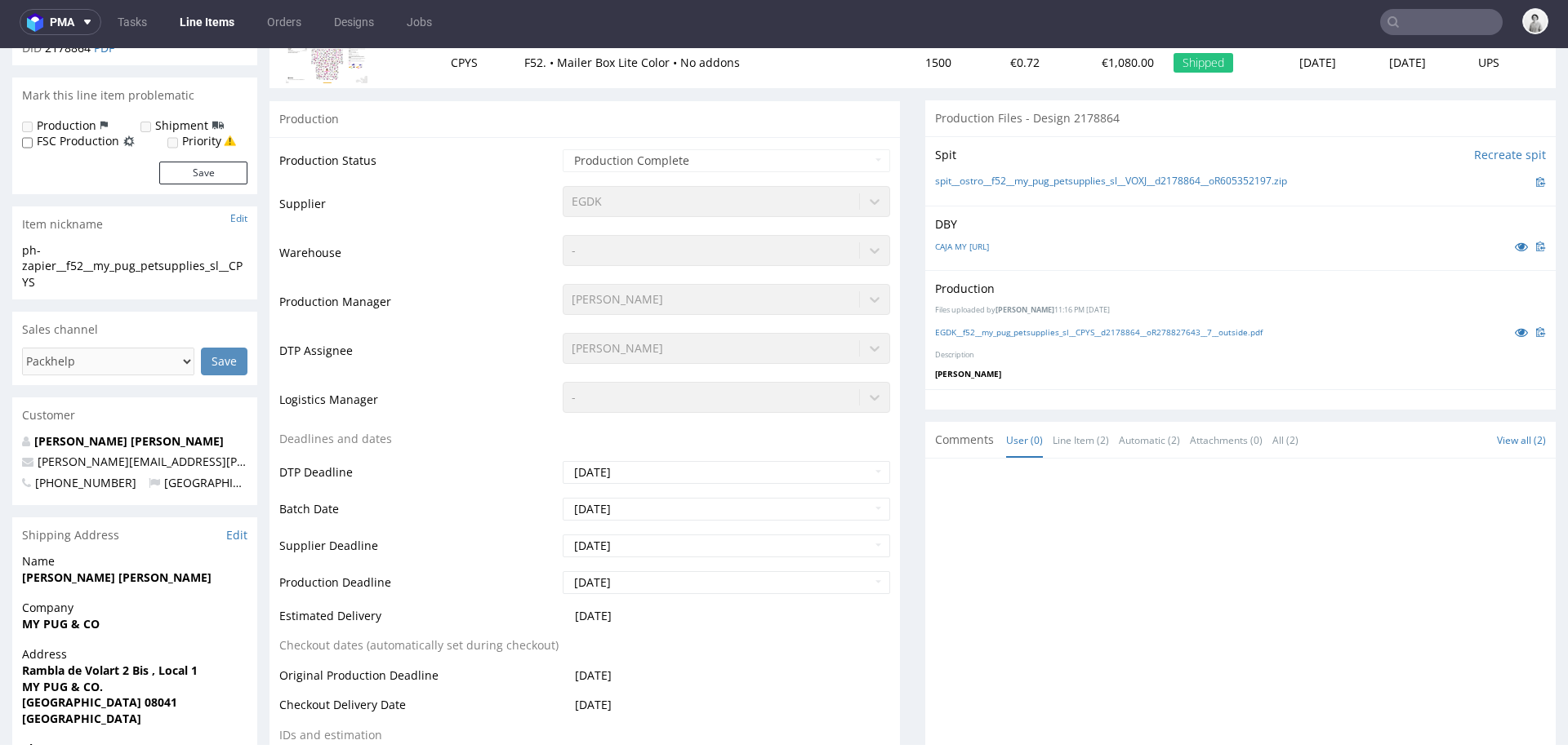
scroll to position [0, 0]
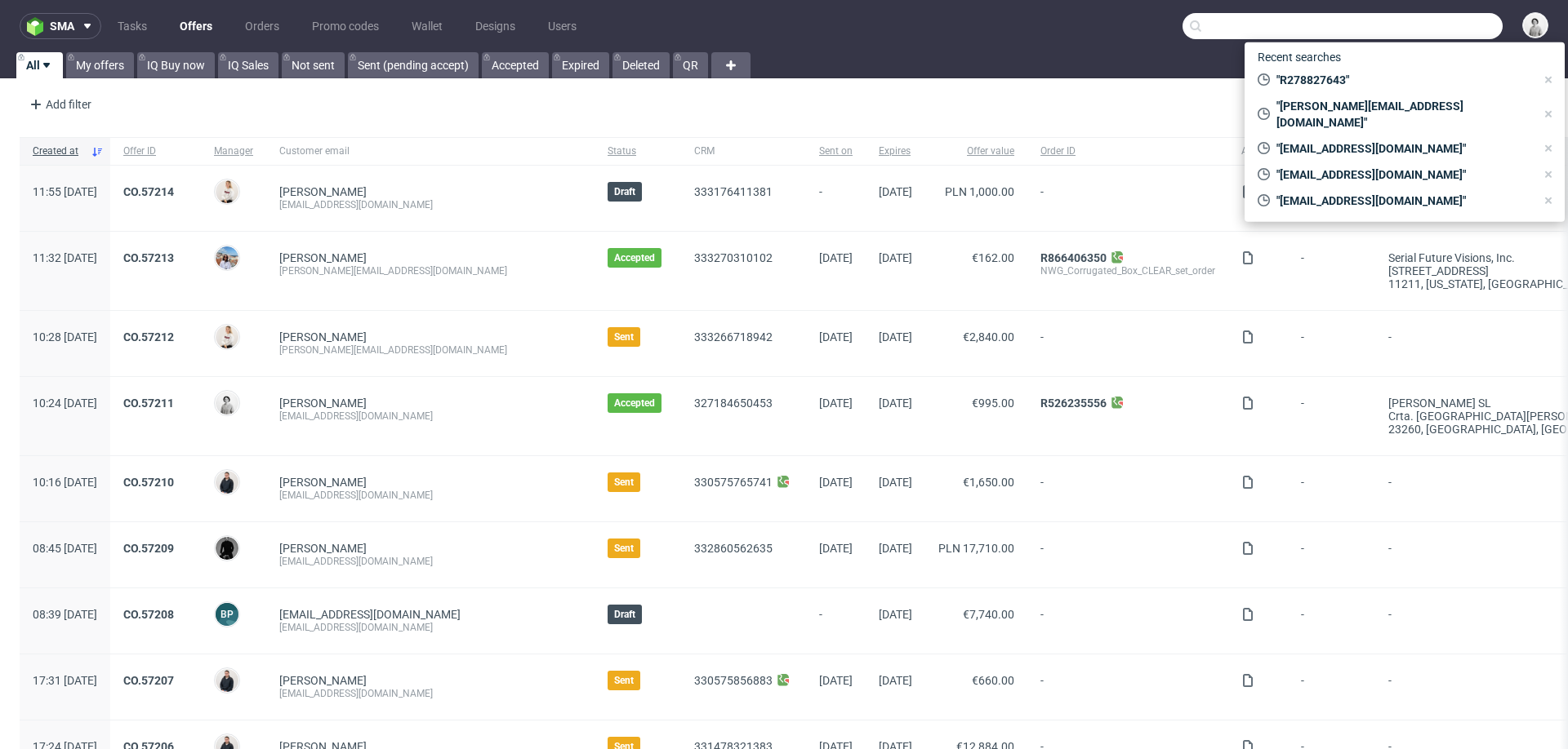
click at [1414, 24] on input "text" at bounding box center [1342, 26] width 320 height 26
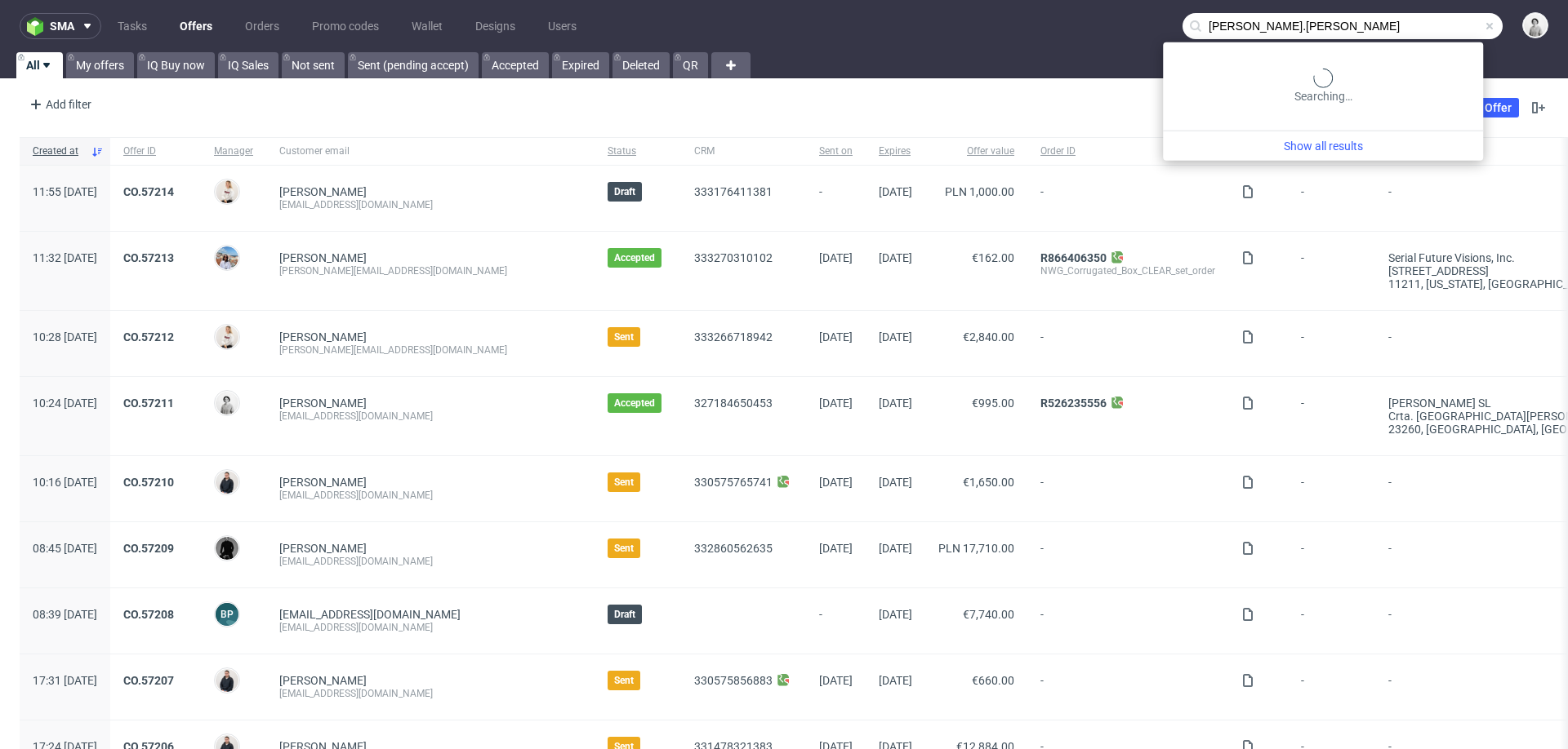
type input "brian.rampat"
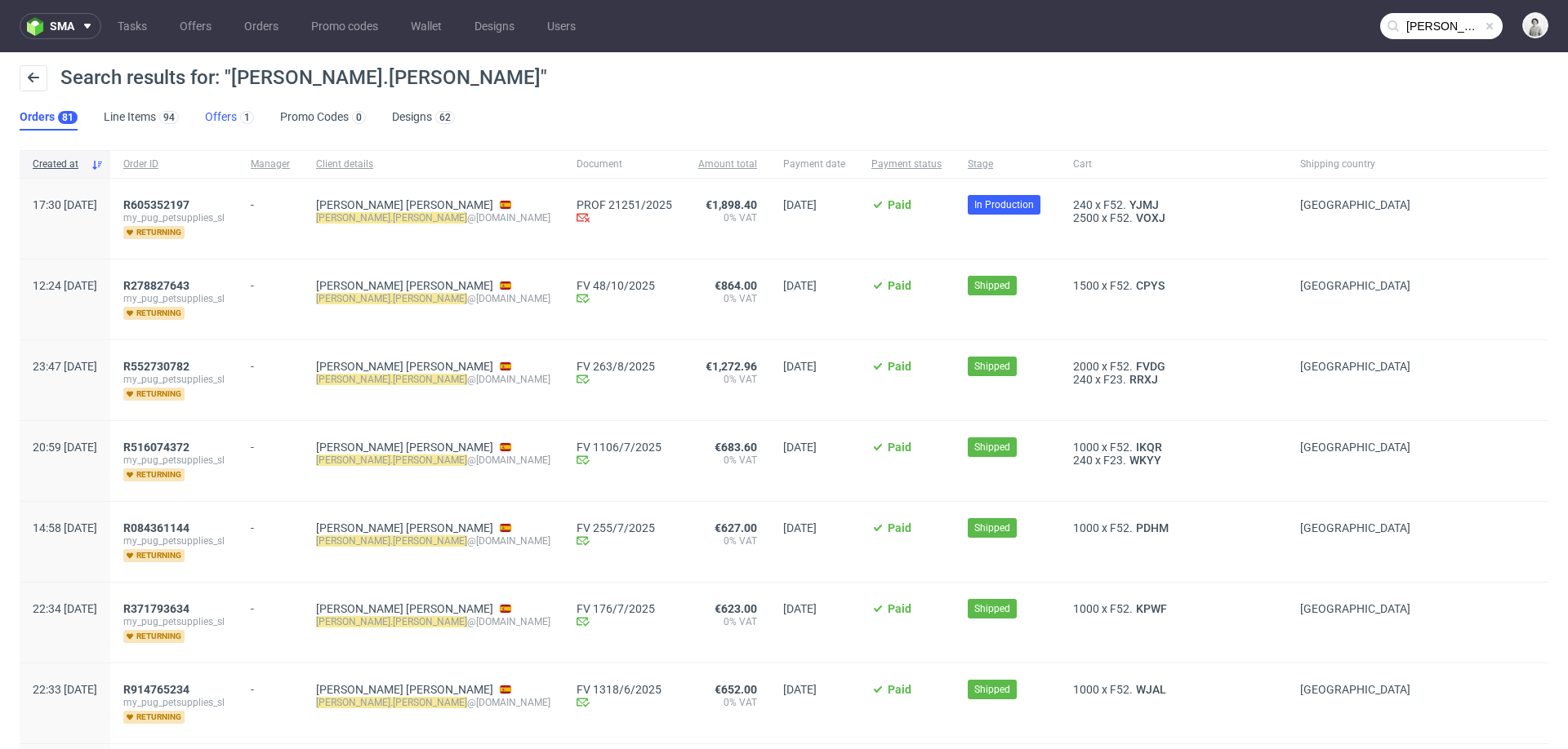
click at [222, 118] on link "Offers 1" at bounding box center [229, 117] width 49 height 26
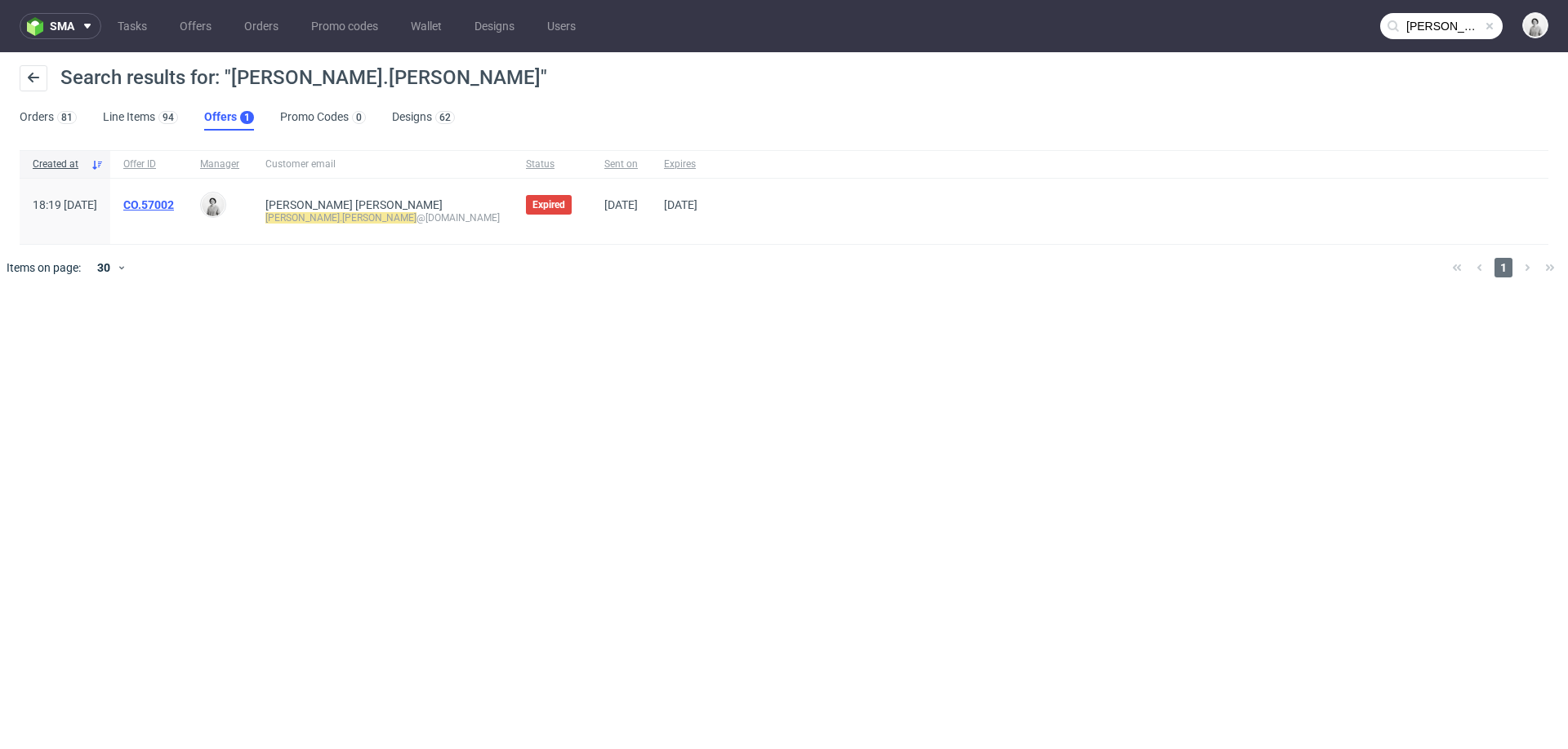
click at [174, 200] on link "CO.57002" at bounding box center [149, 205] width 50 height 13
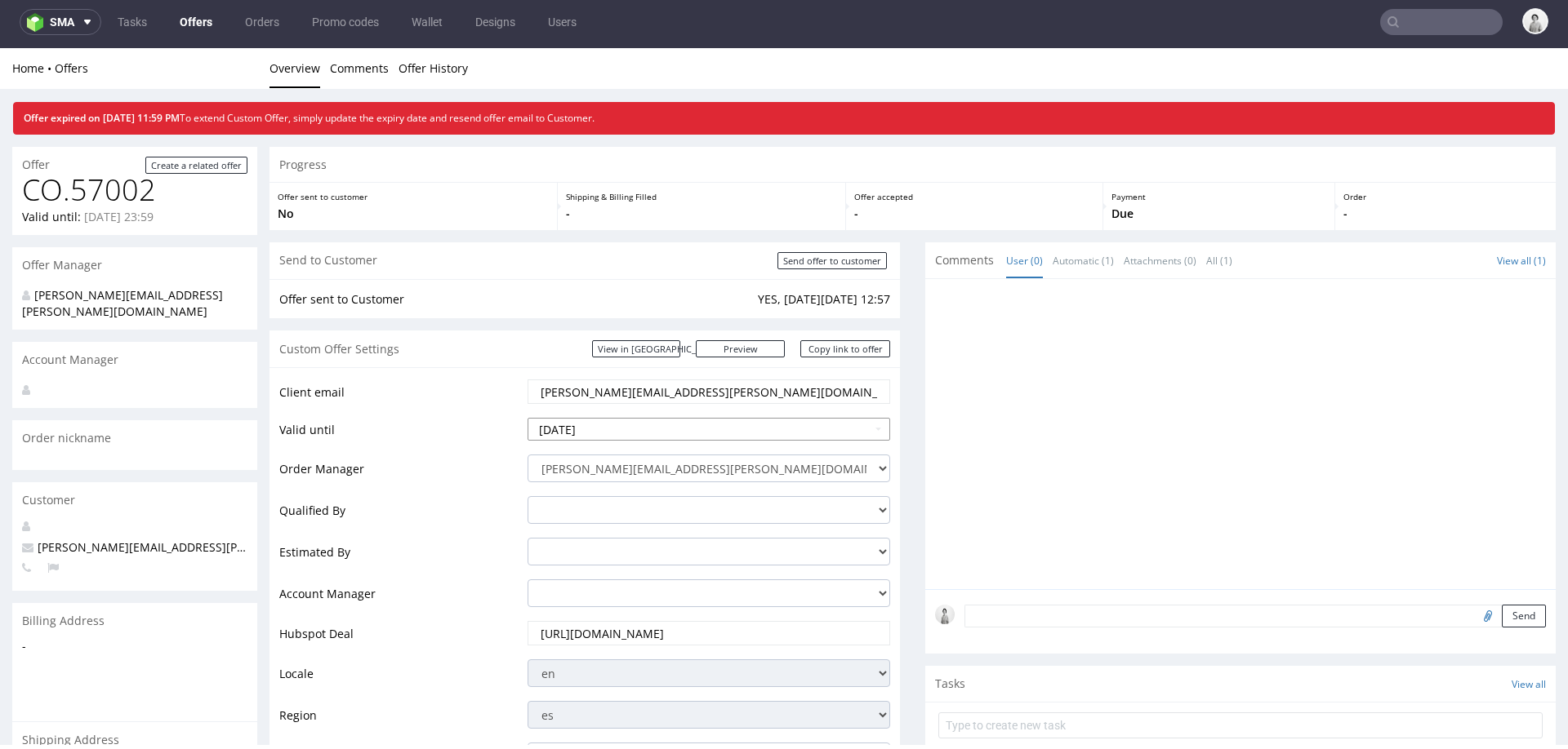
click at [645, 437] on input "2025-10-13" at bounding box center [709, 429] width 363 height 23
click at [661, 361] on td "24" at bounding box center [664, 355] width 24 height 24
type input "2025-10-24"
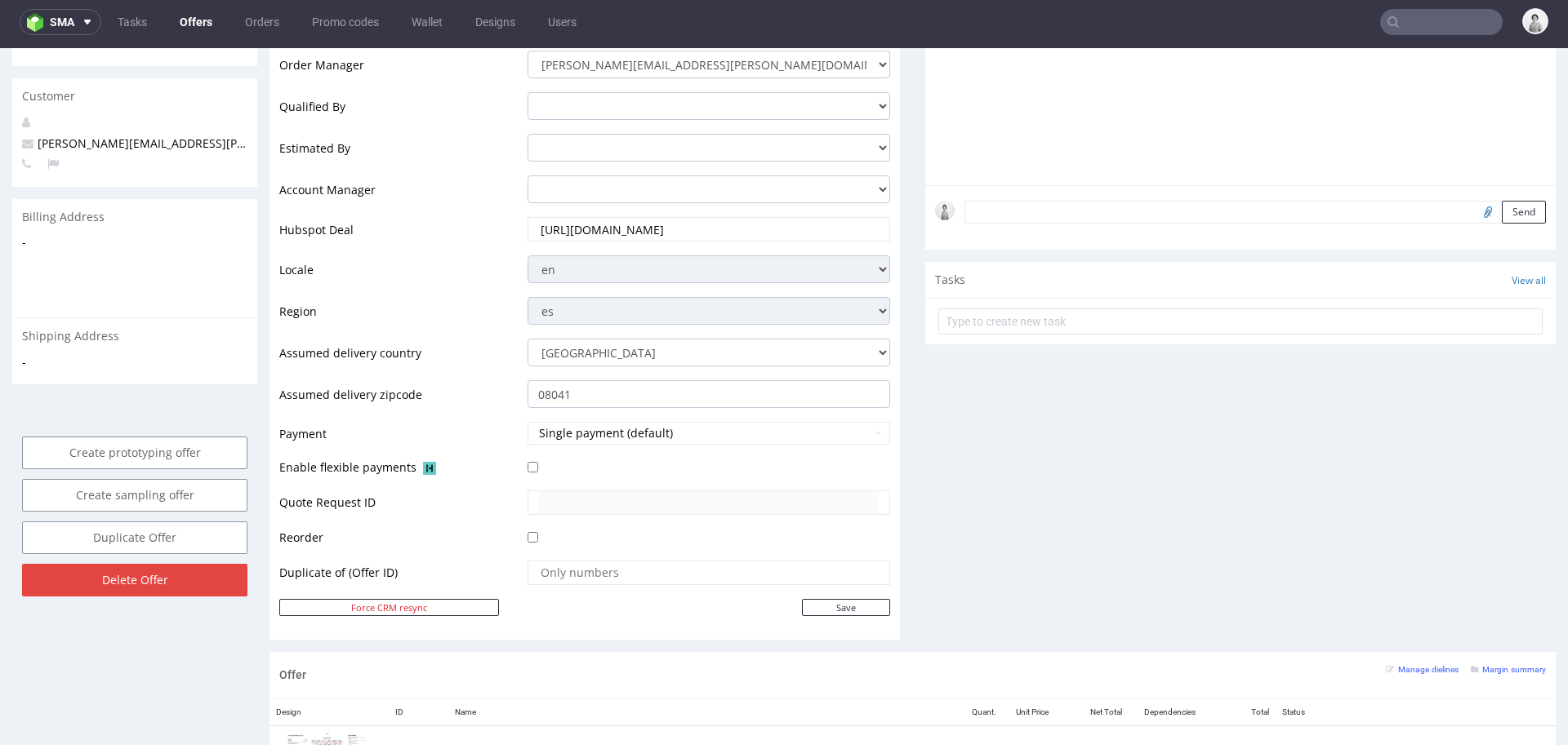
scroll to position [407, 0]
click at [855, 599] on input "Save" at bounding box center [846, 605] width 88 height 17
type input "In progress..."
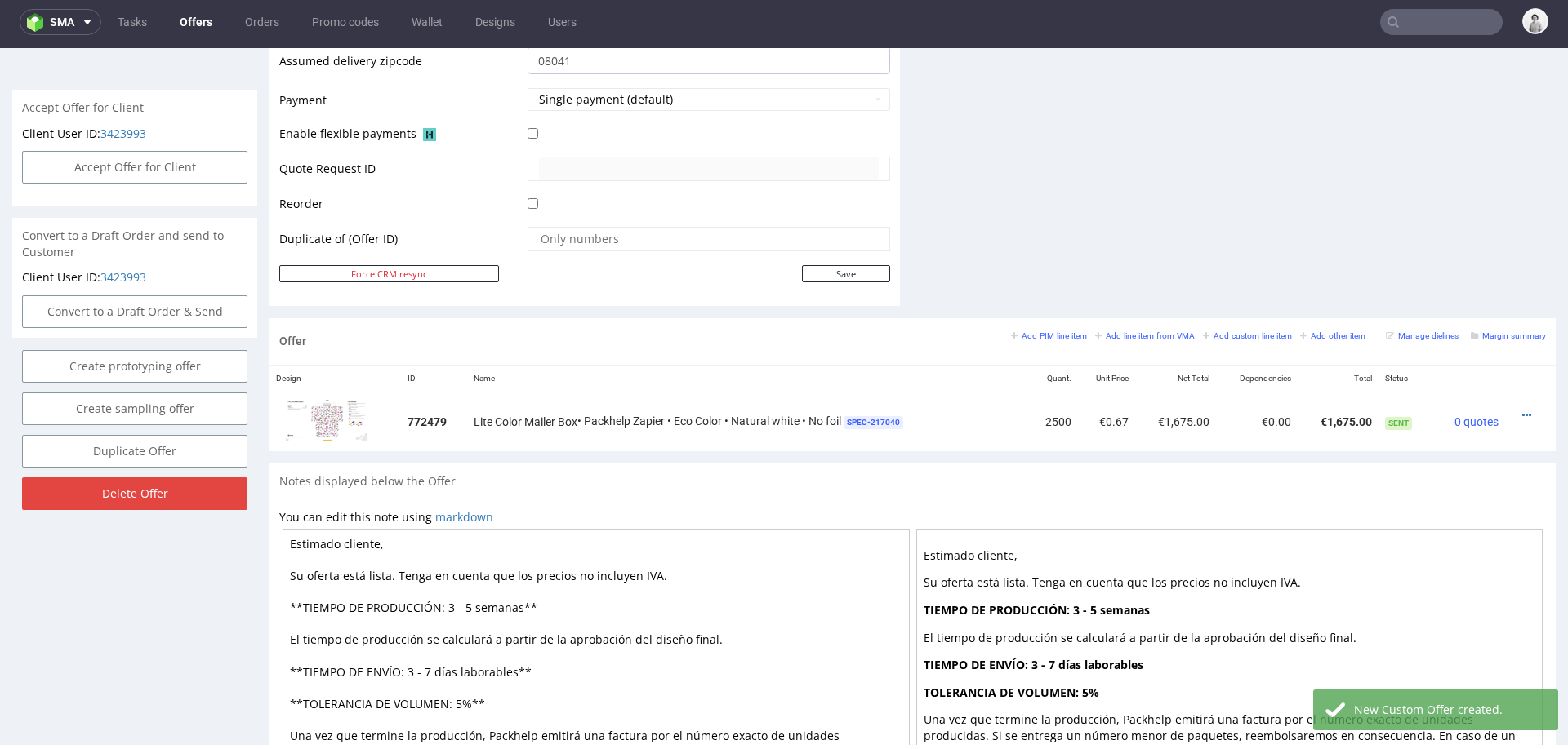
scroll to position [757, 0]
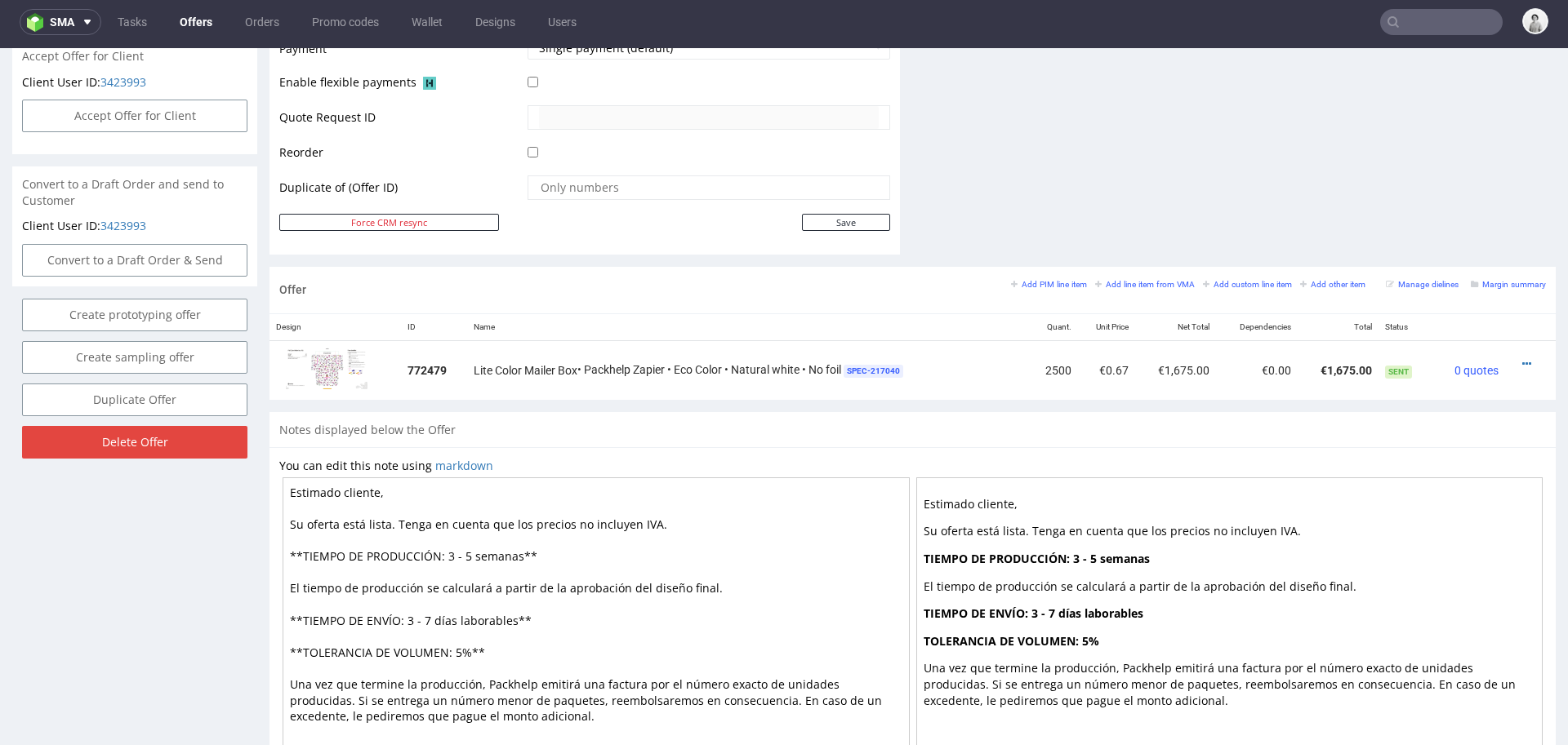
click at [1123, 270] on div "Offer Add PIM line item Add line item from VMA Add custom line item Add other i…" at bounding box center [912, 290] width 1286 height 46
click at [1117, 289] on div "Add PIM line item Add line item from VMA Add custom line item Add other item Ma…" at bounding box center [1278, 291] width 535 height 27
click at [1042, 281] on small "Add PIM line item" at bounding box center [1049, 284] width 76 height 9
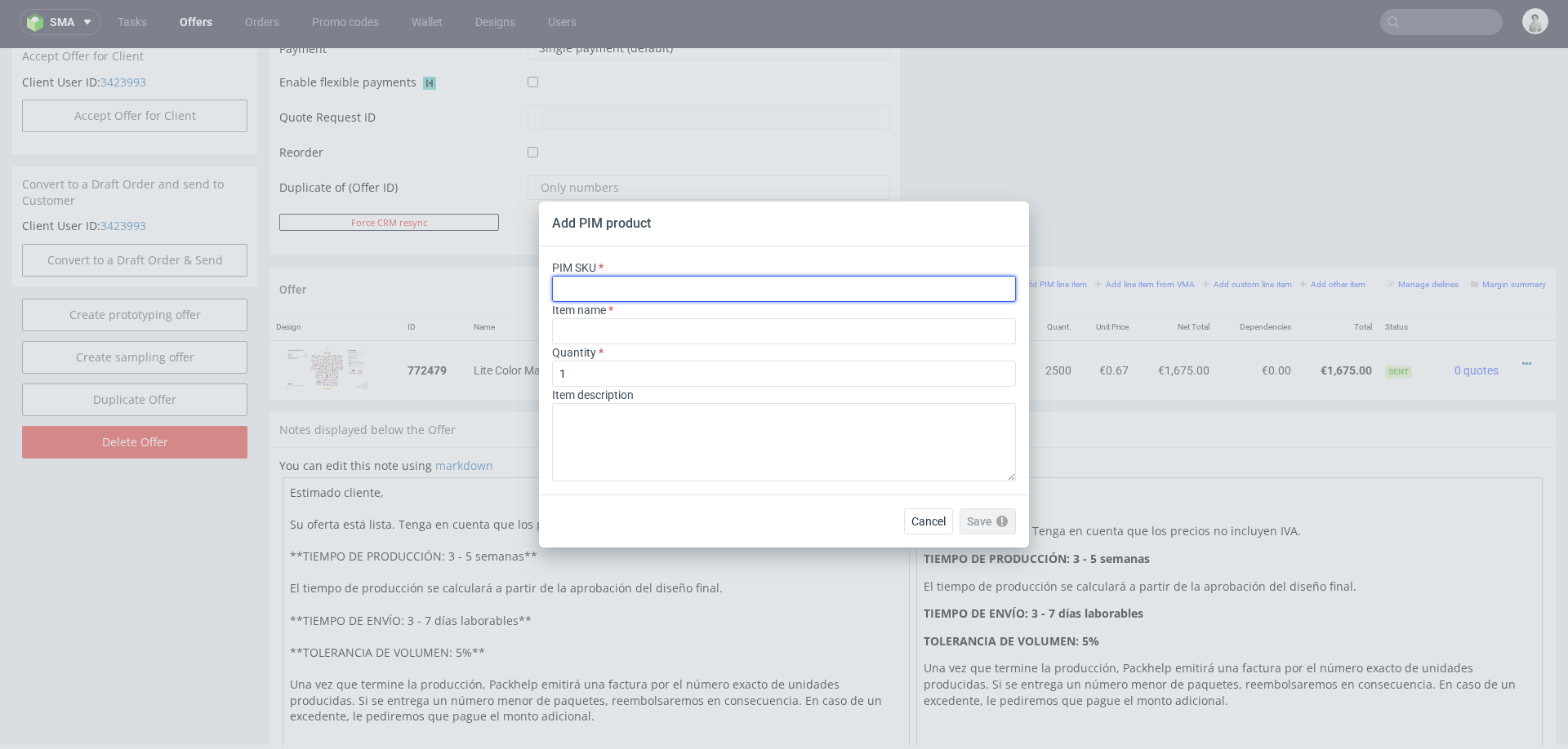
click at [738, 295] on input "text" at bounding box center [784, 289] width 464 height 26
paste input "box--mailer-box--52--cardboard-natural-white-one-side--print-eco-color--foil-no…"
type input "box--mailer-box--52--cardboard-natural-white-one-side--print-eco-color--foil-no…"
type input "Pudełko Fasonowe"
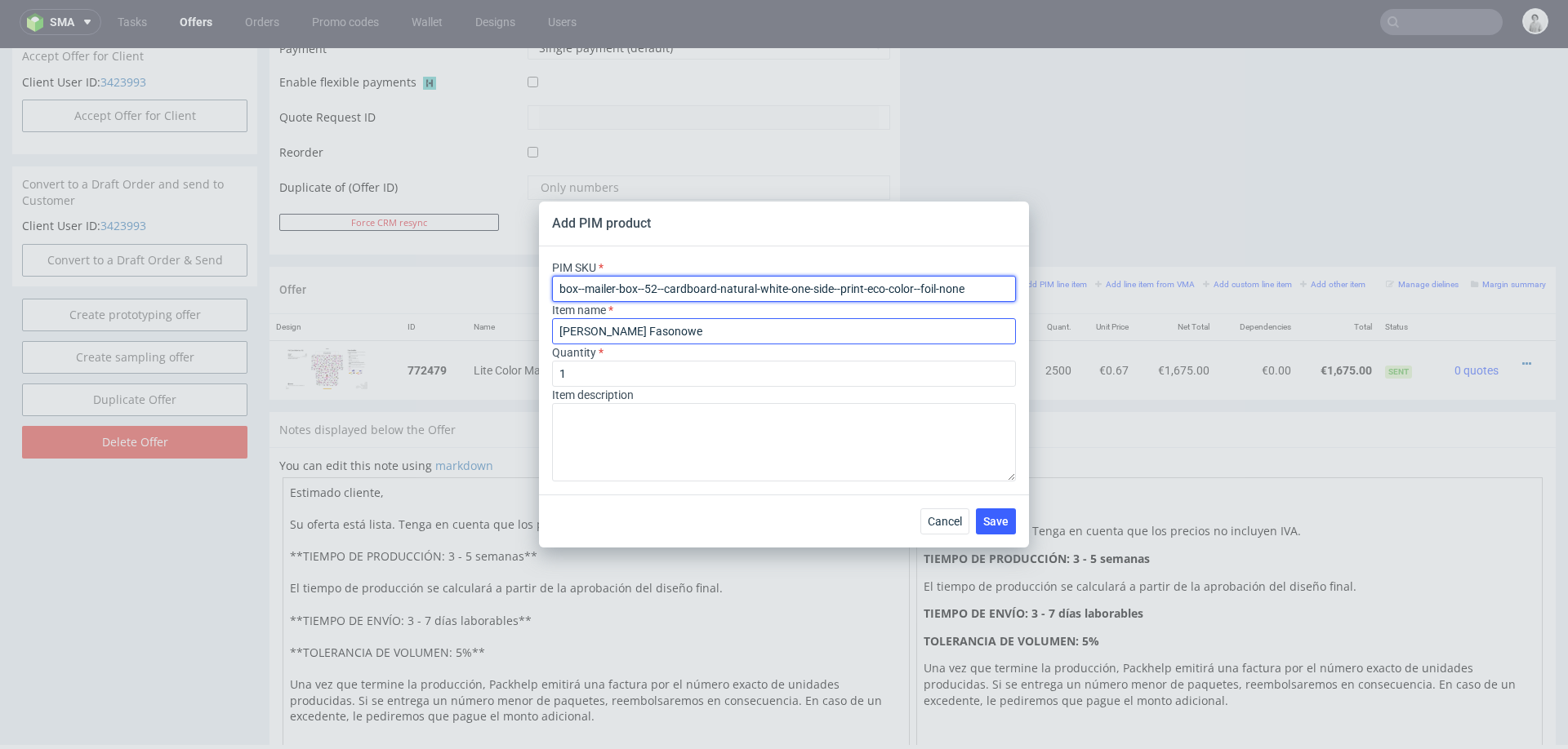
type input "box--mailer-box--52--cardboard-natural-white-one-side--print-eco-color--foil-no…"
drag, startPoint x: 679, startPoint y: 333, endPoint x: 509, endPoint y: 333, distance: 170.0
click at [509, 333] on div "Add PIM product PIM SKU box--mailer-box--52--cardboard-natural-white-one-side--…" at bounding box center [784, 374] width 1568 height 749
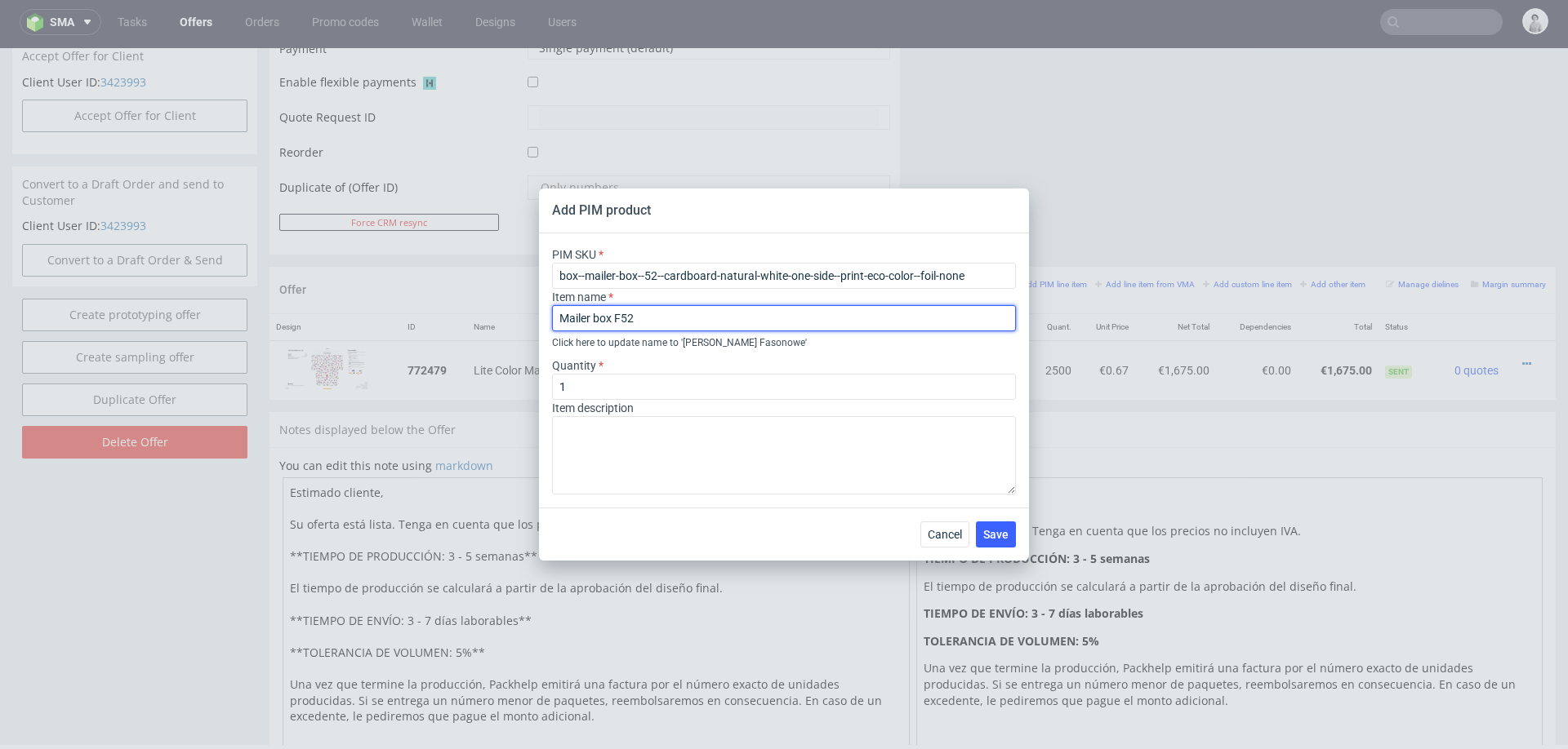
type input "Mailer Box F52"
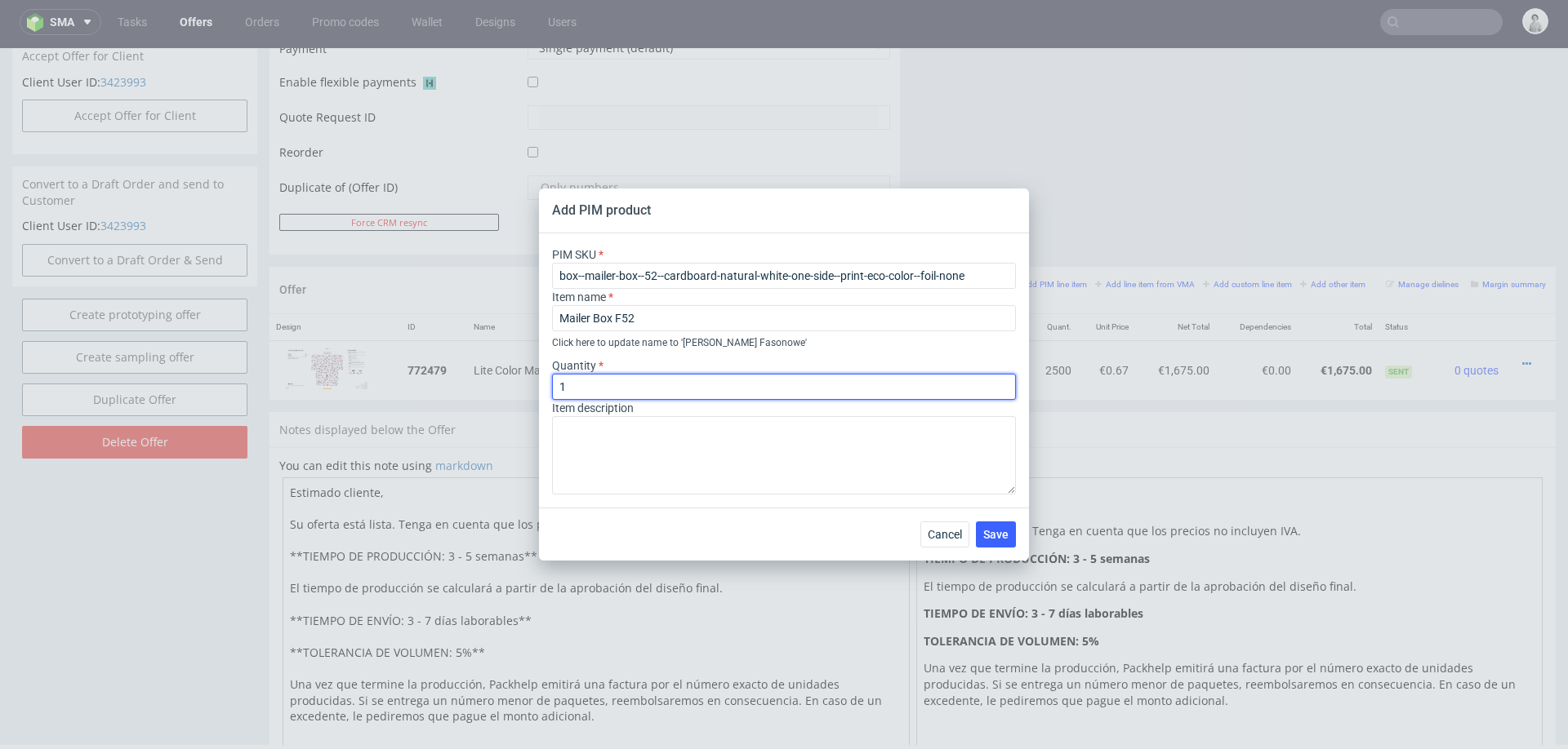
click at [685, 385] on input "1" at bounding box center [784, 386] width 464 height 26
type input "3500"
click at [797, 537] on div "Cancel Save" at bounding box center [784, 534] width 490 height 53
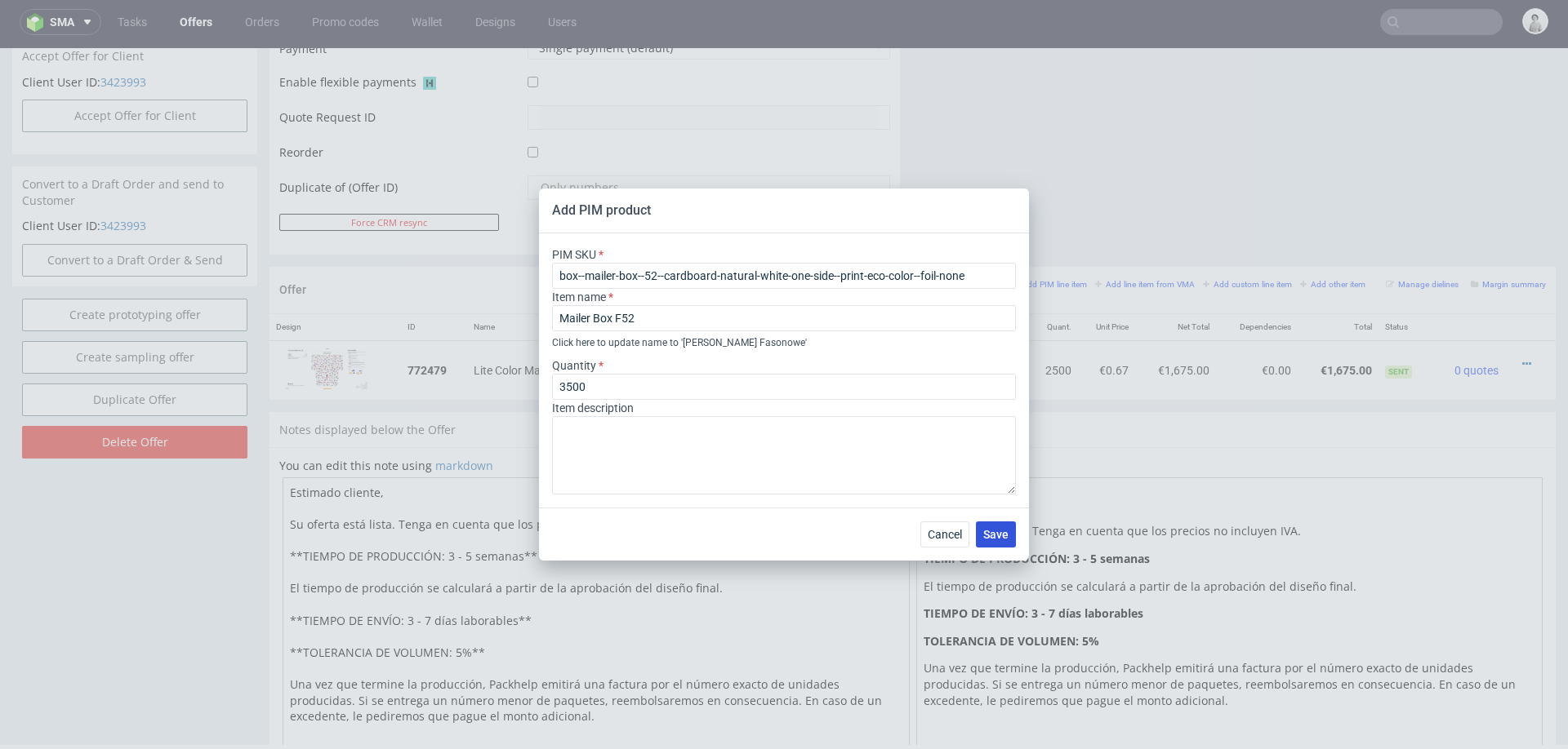
click at [991, 529] on span "Save" at bounding box center [996, 535] width 25 height 12
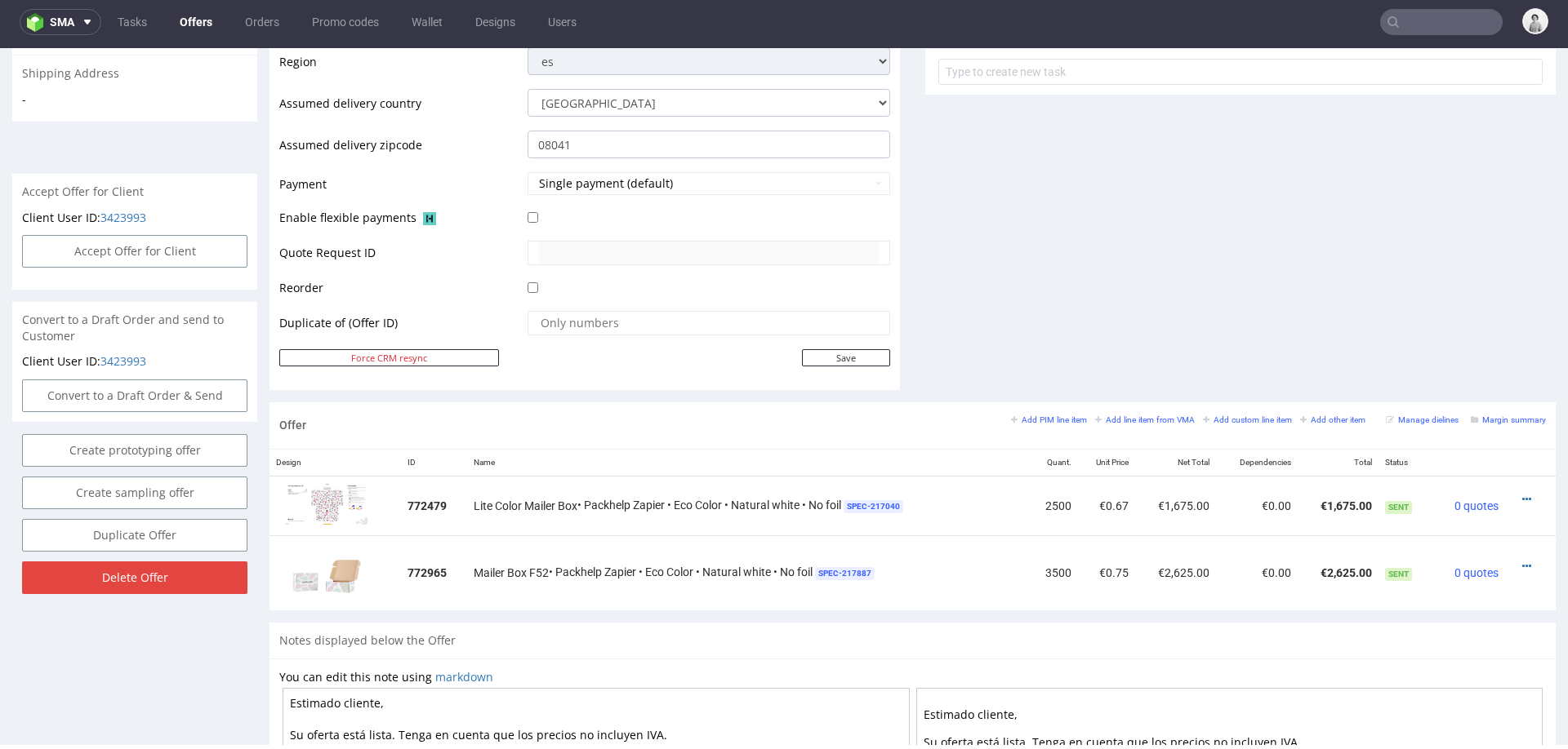
scroll to position [627, 0]
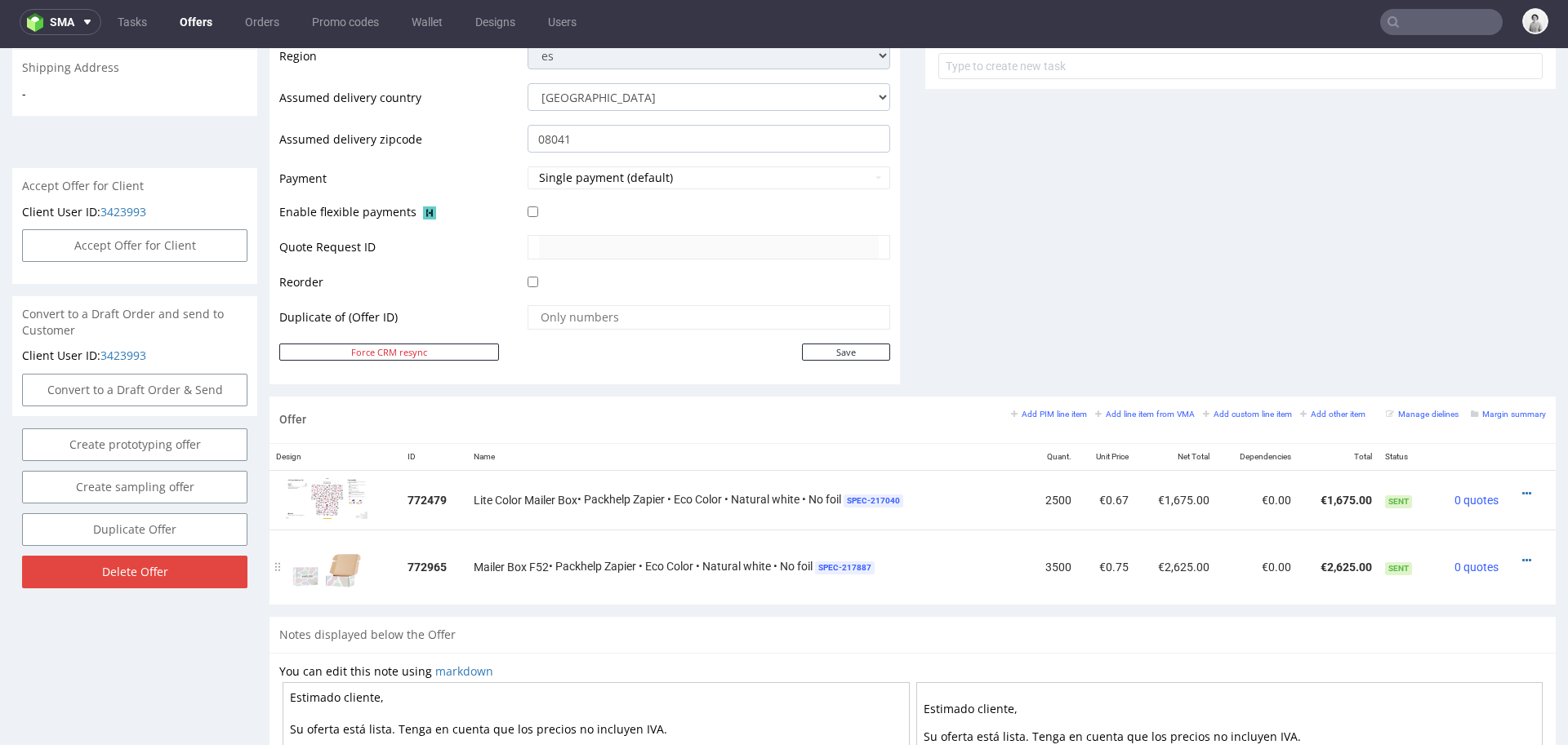
click at [326, 568] on img at bounding box center [326, 568] width 81 height 62
click at [320, 582] on img at bounding box center [326, 568] width 81 height 62
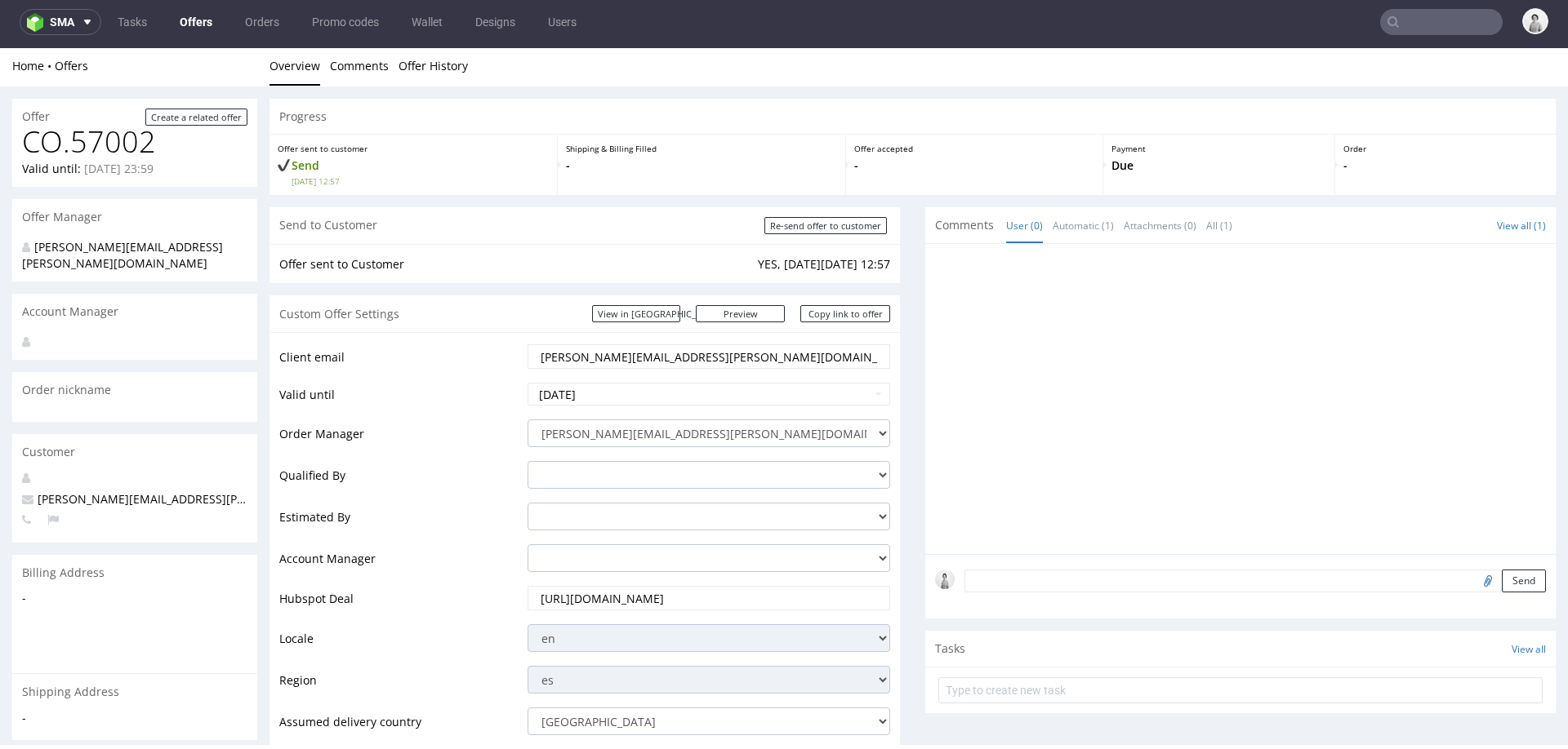
scroll to position [0, 0]
click at [579, 353] on input "brian.rampat@gmail.com" at bounding box center [709, 359] width 339 height 23
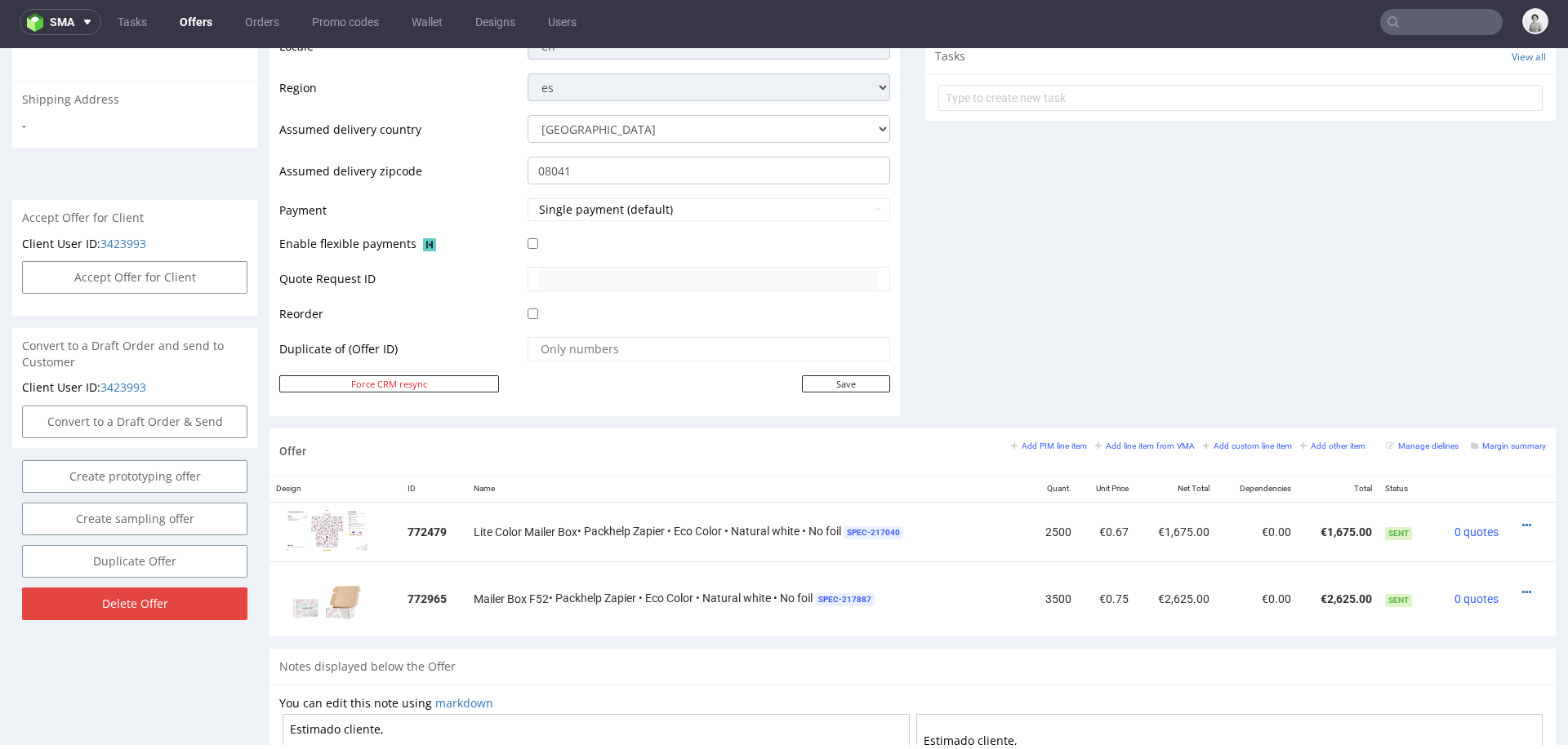
scroll to position [608, 0]
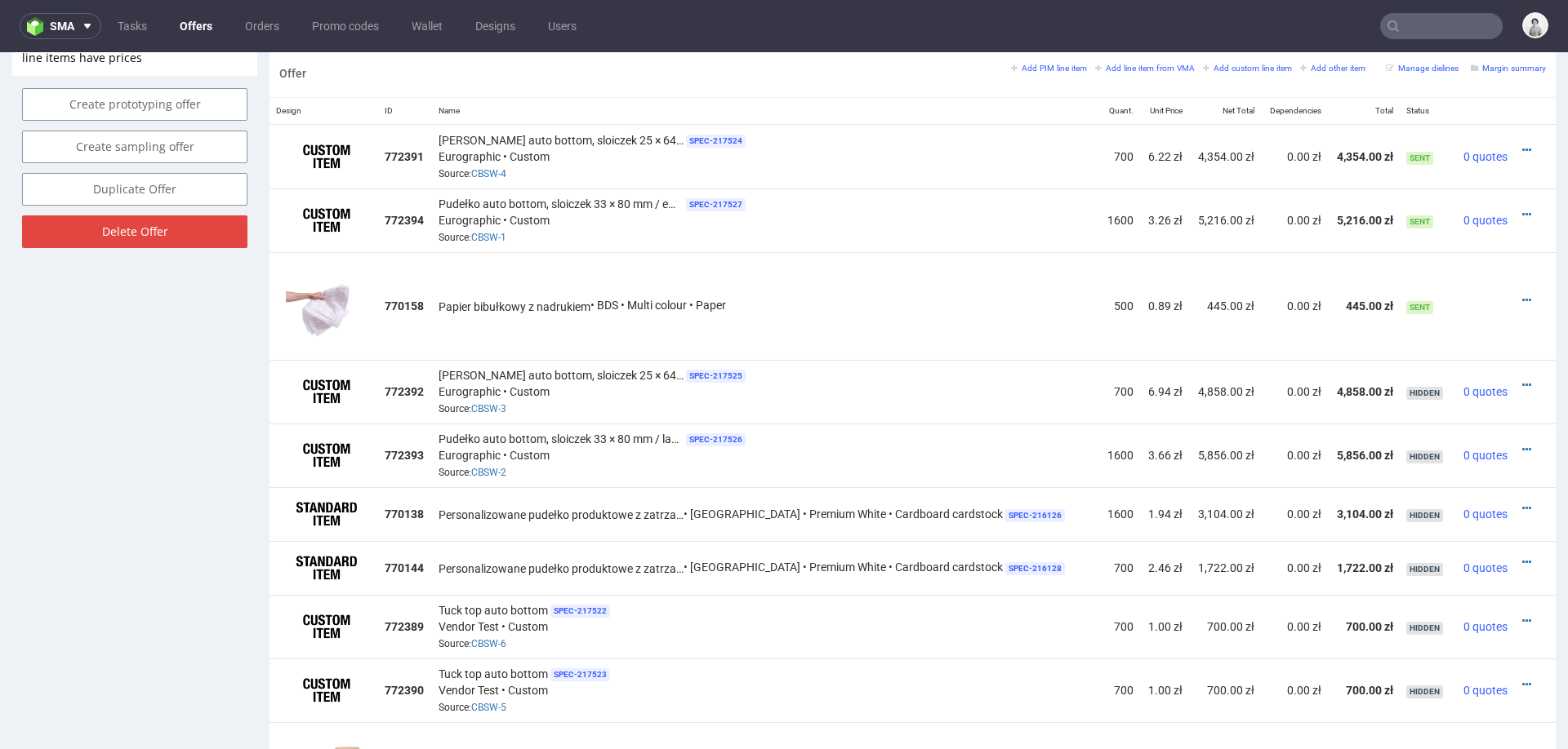
scroll to position [979, 0]
